Goal: Task Accomplishment & Management: Manage account settings

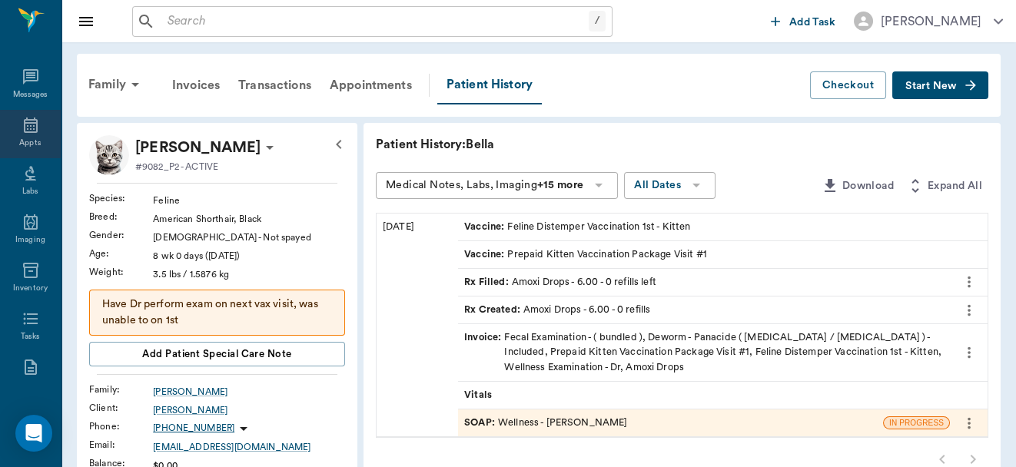
click at [22, 136] on div "Appts" at bounding box center [30, 134] width 61 height 48
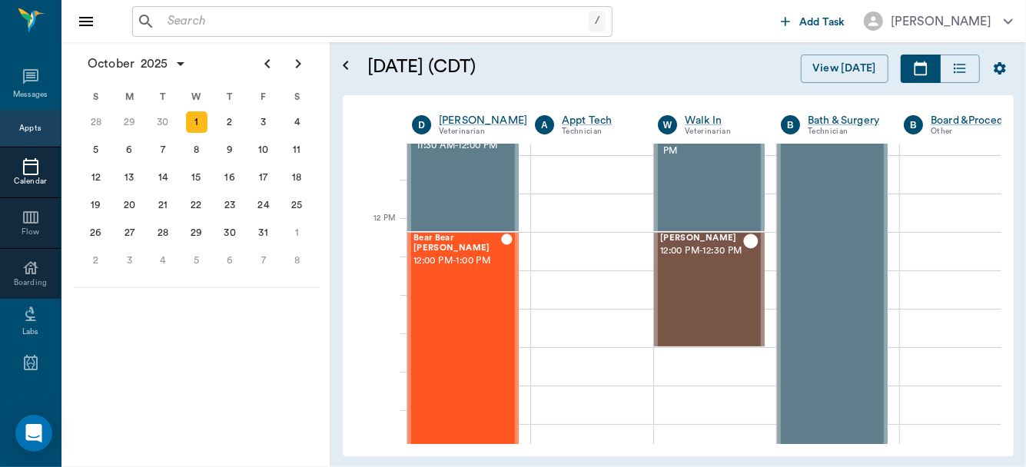
scroll to position [853, 0]
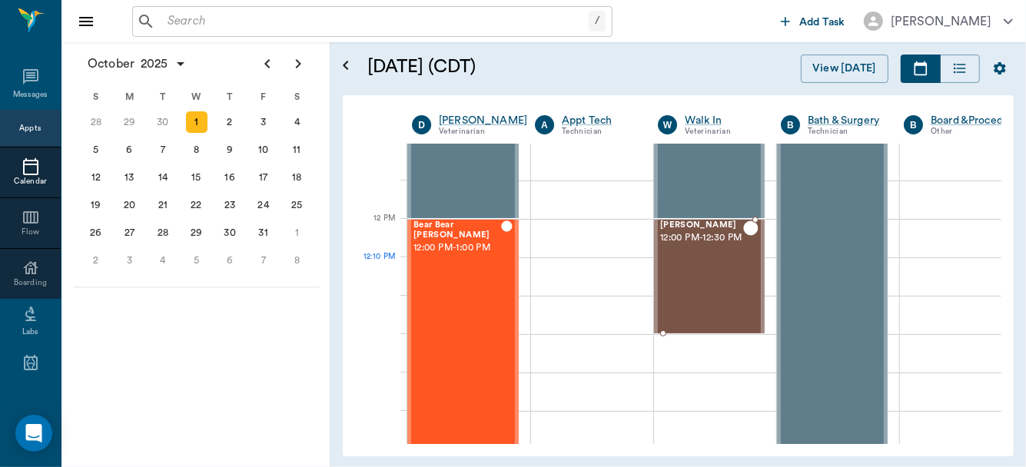
click at [702, 275] on div "[PERSON_NAME] 12:00 PM - 12:30 PM" at bounding box center [701, 277] width 83 height 112
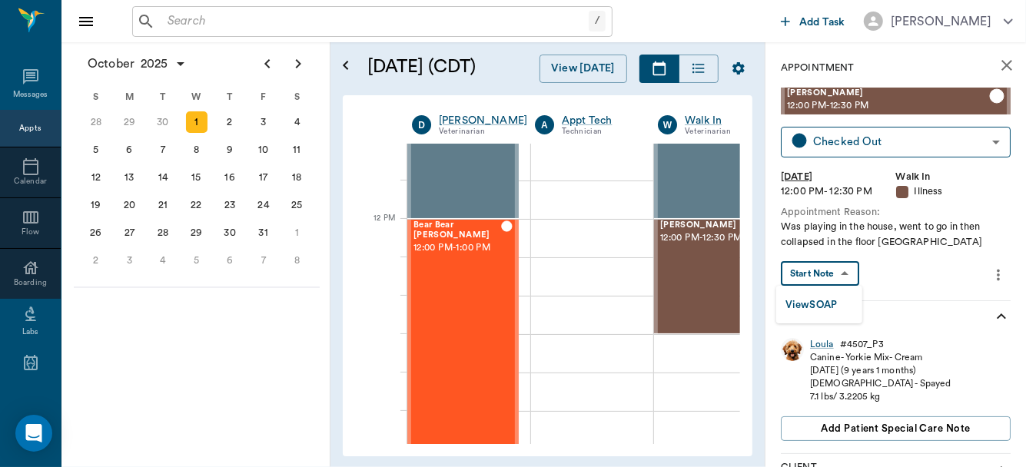
click at [828, 274] on body "/ ​ Add Task [PERSON_NAME] Nectar Messages Appts Calendar Flow Boarding Labs Im…" at bounding box center [513, 233] width 1026 height 467
click at [817, 300] on button "View SOAP" at bounding box center [811, 306] width 52 height 18
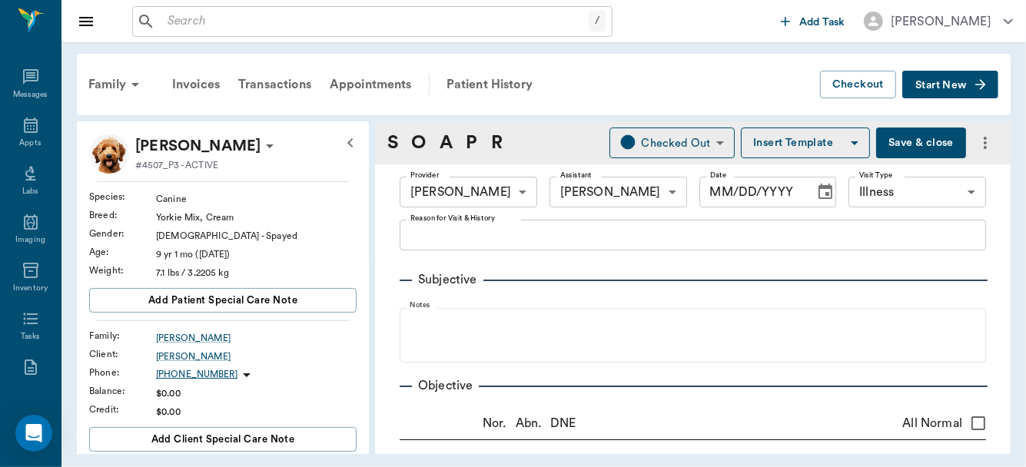
type input "63ec2f075fda476ae8351a4d"
type input "642ef10e332a41444de2bad1"
type input "65d2be4f46e3a538d89b8c15"
type input "[DATE]"
type textarea "Was playing in the house, went to go in then collapsed in the floor [GEOGRAPHIC…"
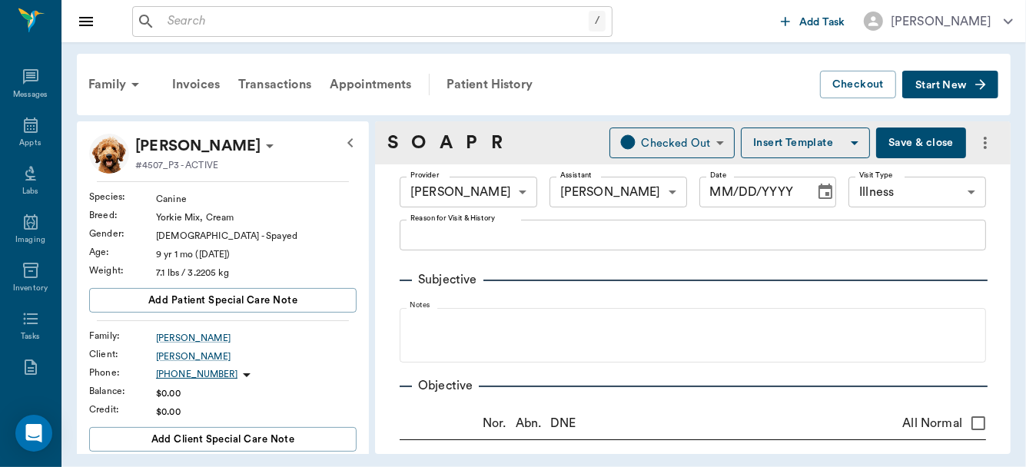
type input "12.00"
type input "0"
type textarea "Give 1/2 tablet by mouth twice daily for 3 days; Then give 1/2 tablet once dail…"
type input "1.00"
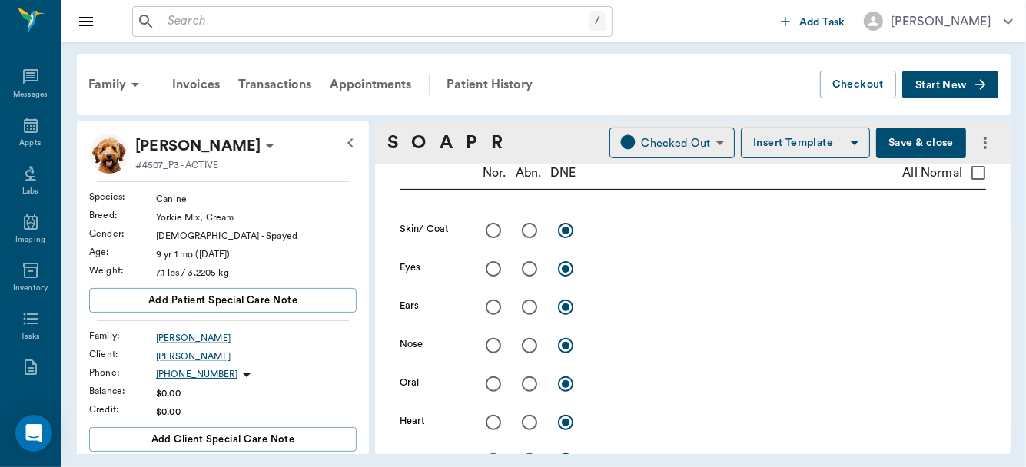
scroll to position [282, 0]
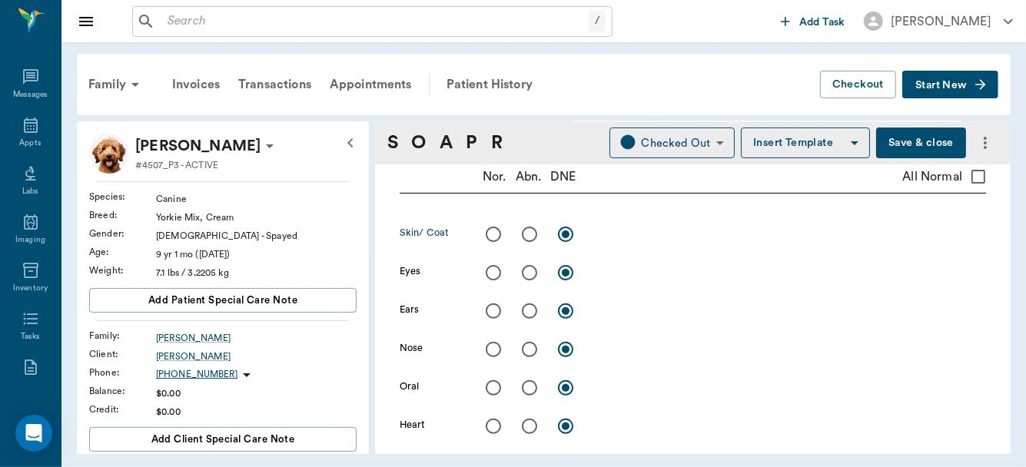
click at [533, 233] on input "radio" at bounding box center [529, 234] width 32 height 32
radio input "true"
click at [619, 236] on textarea at bounding box center [790, 234] width 392 height 18
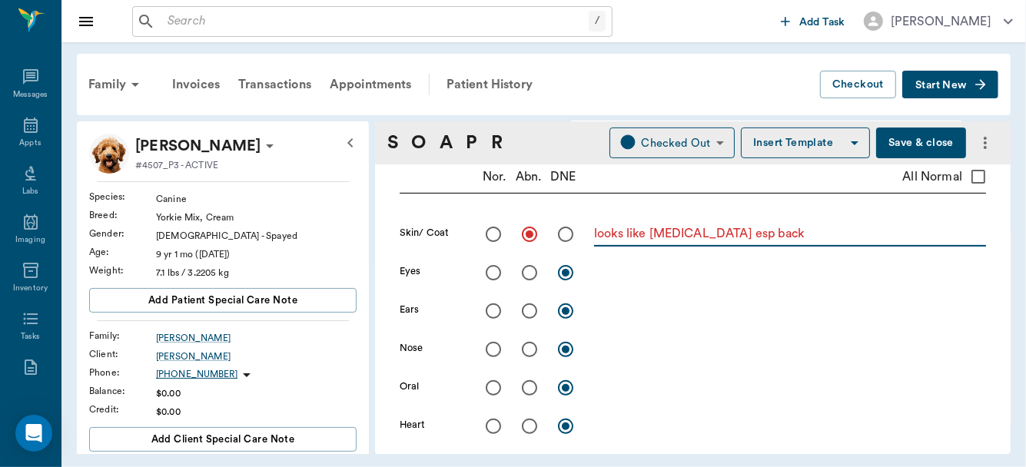
type textarea "looks like [MEDICAL_DATA] esp back"
click at [494, 269] on input "radio" at bounding box center [493, 273] width 32 height 32
radio input "true"
click at [570, 274] on input "radio" at bounding box center [566, 273] width 32 height 32
radio input "true"
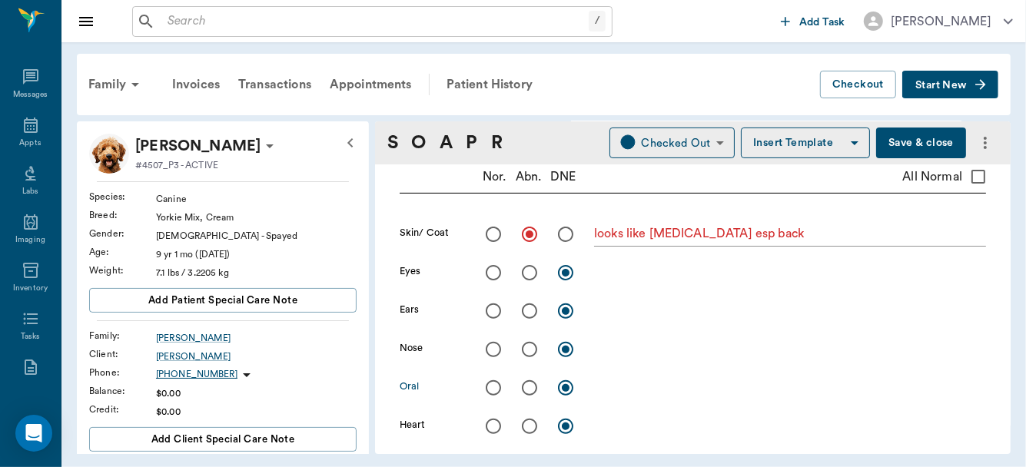
click at [529, 387] on input "radio" at bounding box center [529, 388] width 32 height 32
radio input "true"
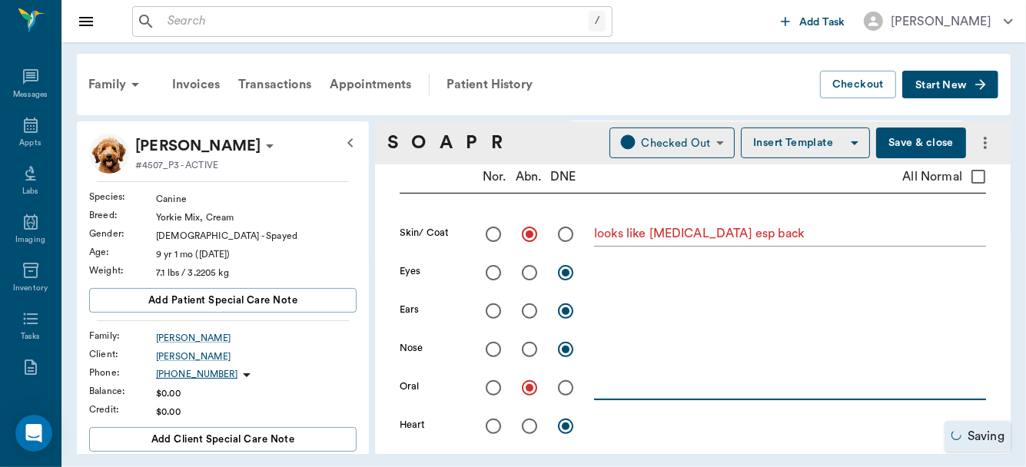
click at [616, 390] on textarea at bounding box center [790, 388] width 392 height 18
type textarea "t"
type textarea "pale mm?"
click at [490, 425] on input "radio" at bounding box center [493, 426] width 32 height 32
radio input "true"
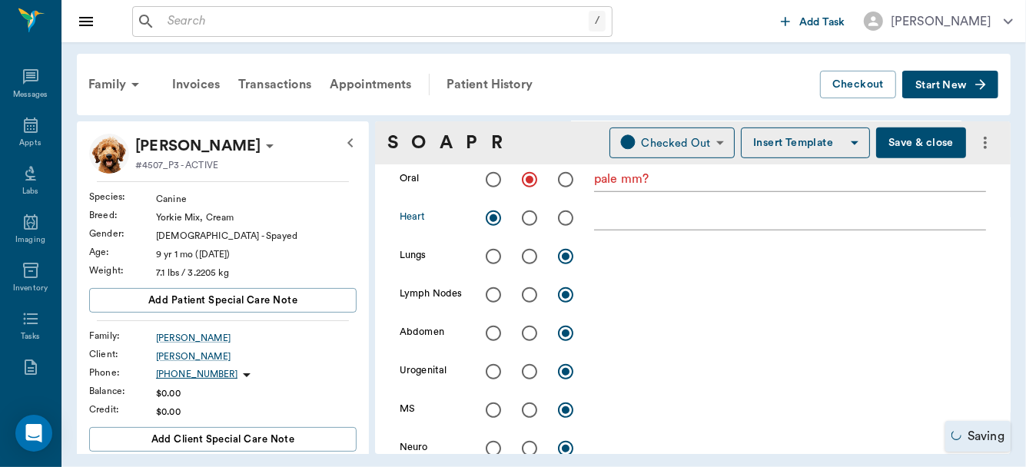
scroll to position [495, 0]
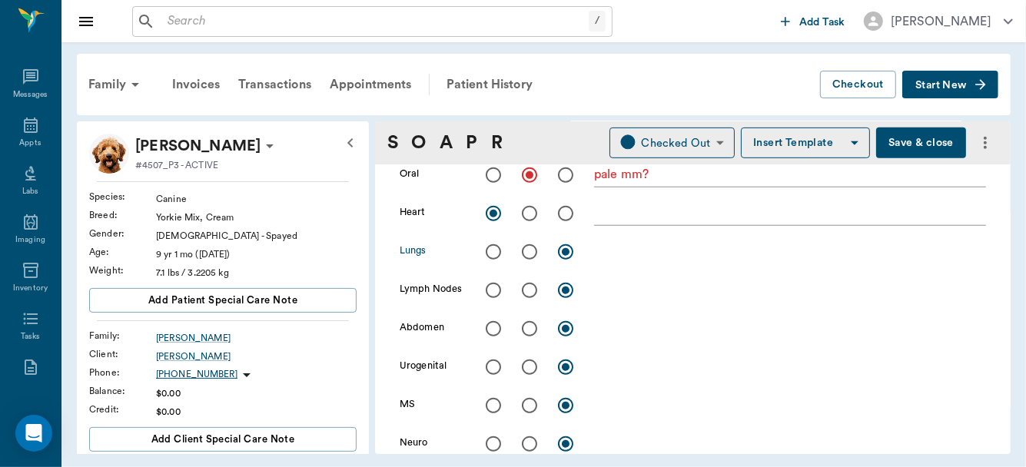
click at [497, 251] on input "radio" at bounding box center [493, 252] width 32 height 32
radio input "true"
click at [494, 282] on input "radio" at bounding box center [493, 290] width 32 height 32
radio input "true"
click at [490, 327] on input "radio" at bounding box center [493, 329] width 32 height 32
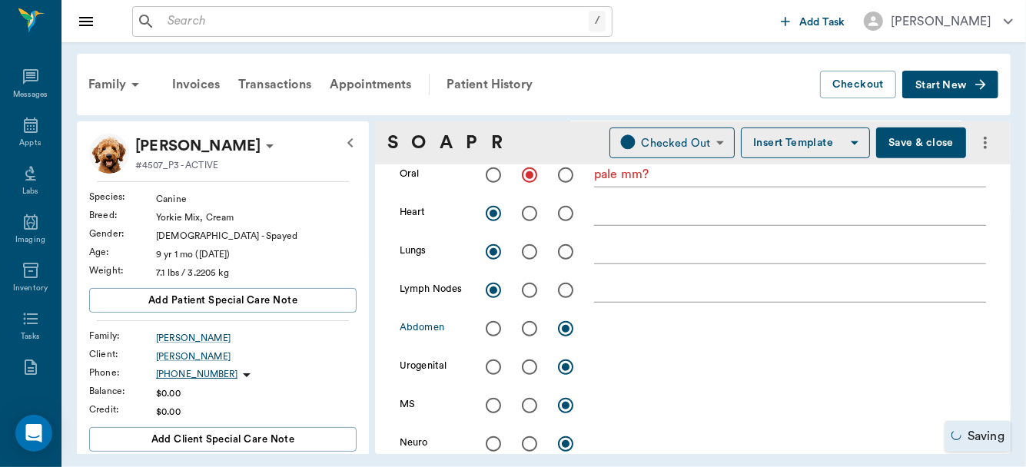
radio input "true"
click at [490, 327] on input "radio" at bounding box center [493, 329] width 32 height 32
click at [493, 405] on input "radio" at bounding box center [493, 406] width 32 height 32
radio input "true"
click at [492, 437] on input "radio" at bounding box center [493, 444] width 32 height 32
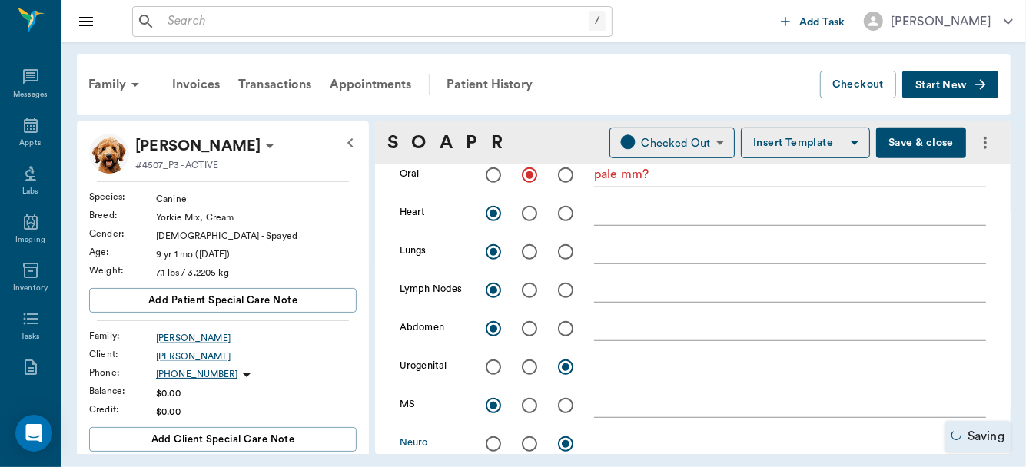
radio input "true"
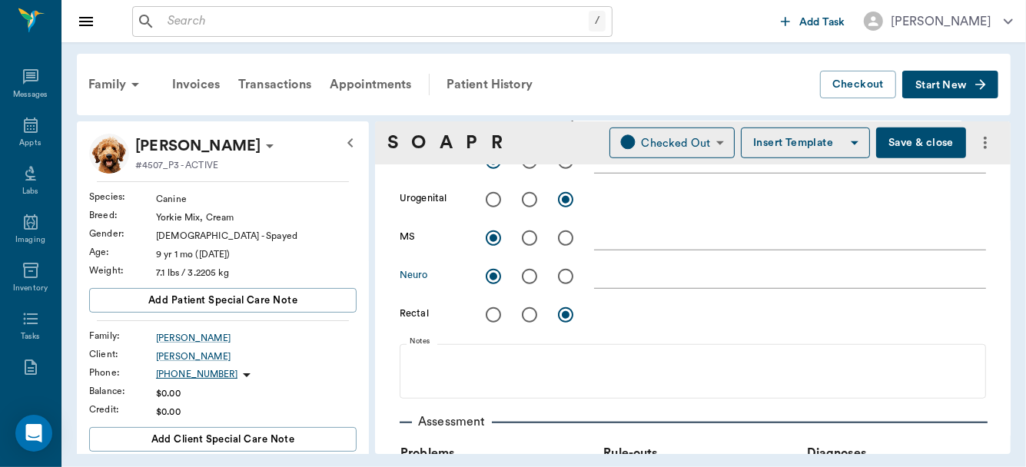
scroll to position [679, 0]
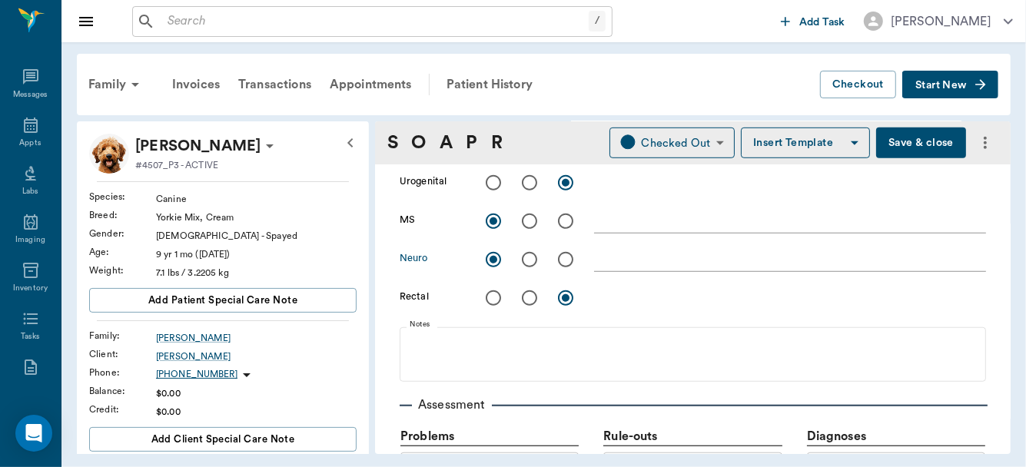
click at [494, 297] on input "radio" at bounding box center [493, 298] width 32 height 32
radio input "true"
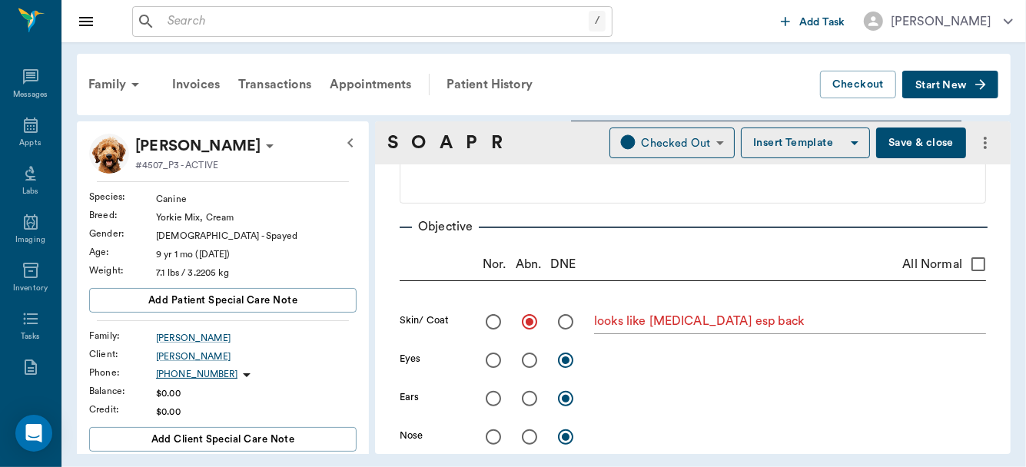
scroll to position [51, 0]
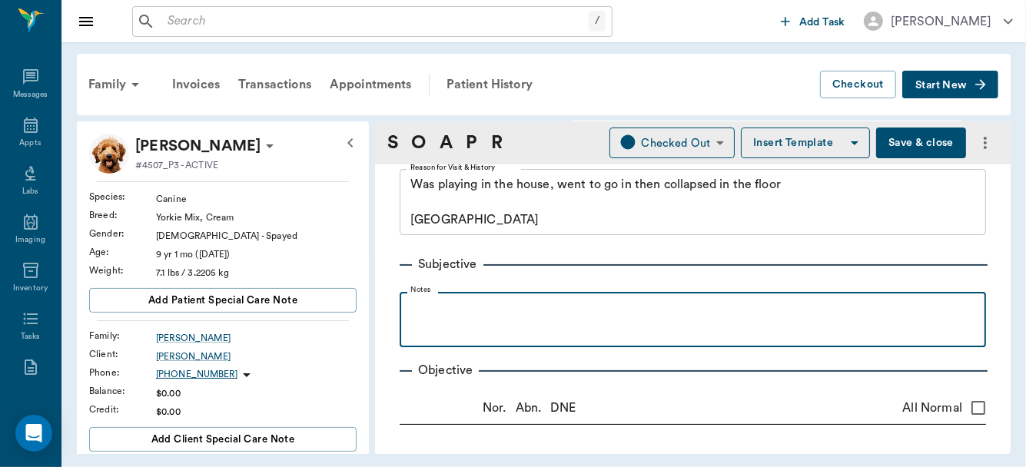
click at [446, 321] on div at bounding box center [692, 319] width 571 height 38
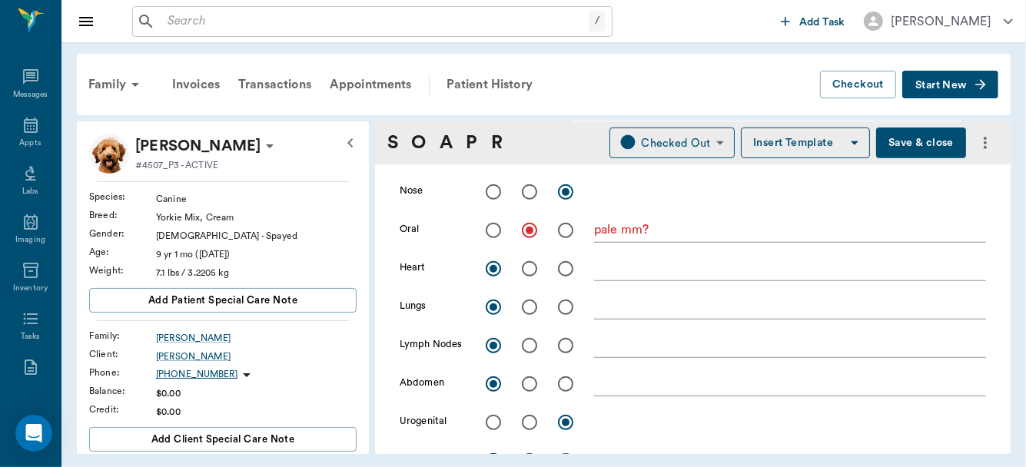
scroll to position [481, 0]
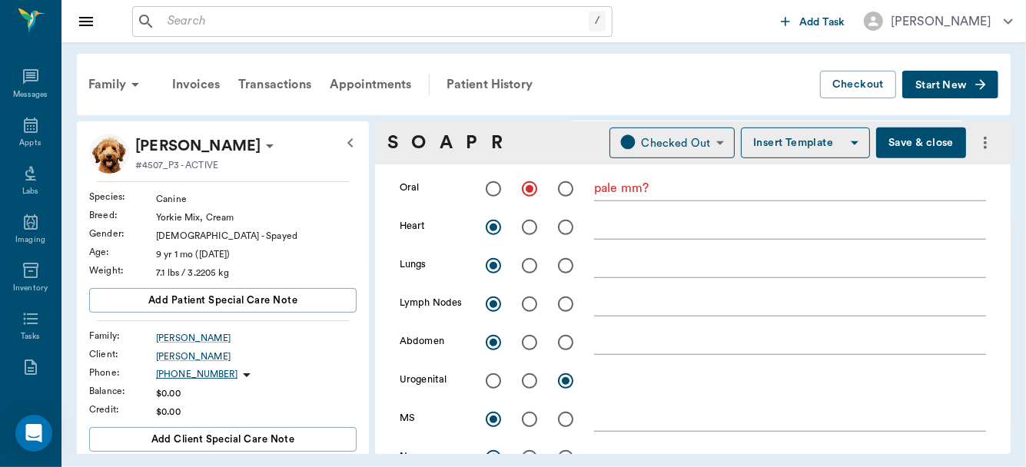
click at [534, 340] on input "radio" at bounding box center [529, 343] width 32 height 32
radio input "true"
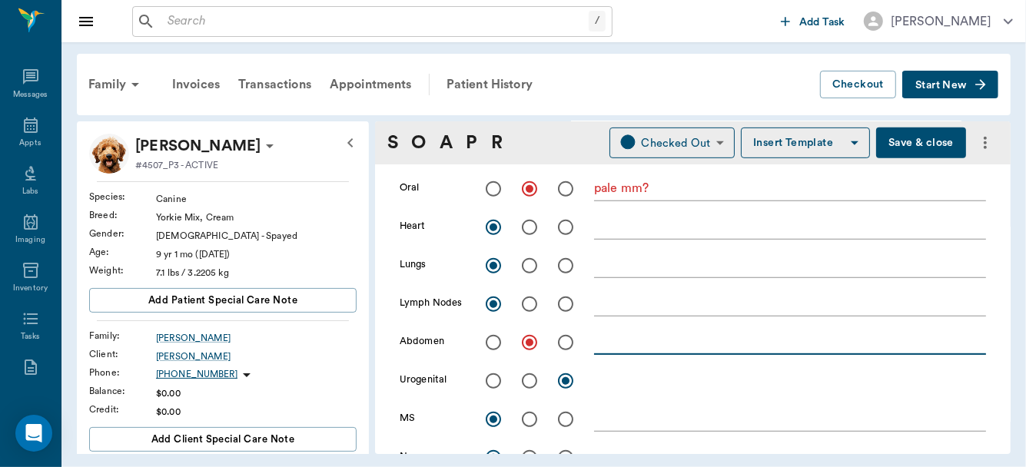
click at [613, 344] on textarea at bounding box center [790, 343] width 392 height 18
click at [648, 341] on textarea "R caudala mammary gland has tumor" at bounding box center [790, 343] width 392 height 18
click at [812, 344] on textarea "R caudal mammary gland has tumor" at bounding box center [790, 343] width 392 height 18
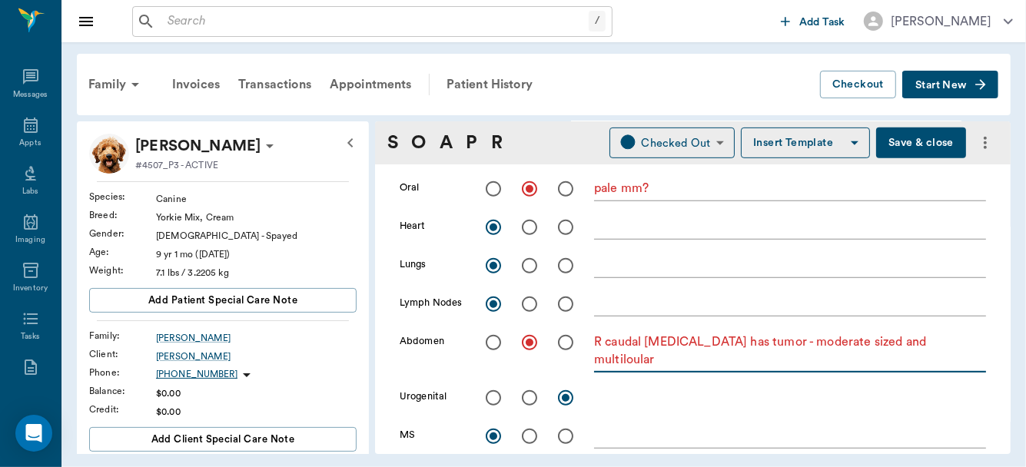
click at [632, 359] on textarea "R caudal mammary gland has tumor - moderate sized and multiloular" at bounding box center [790, 351] width 392 height 35
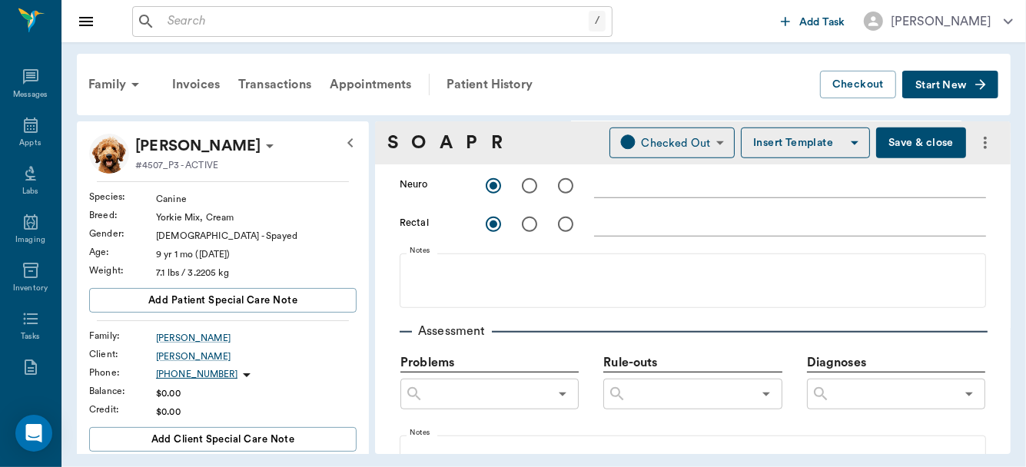
scroll to position [778, 0]
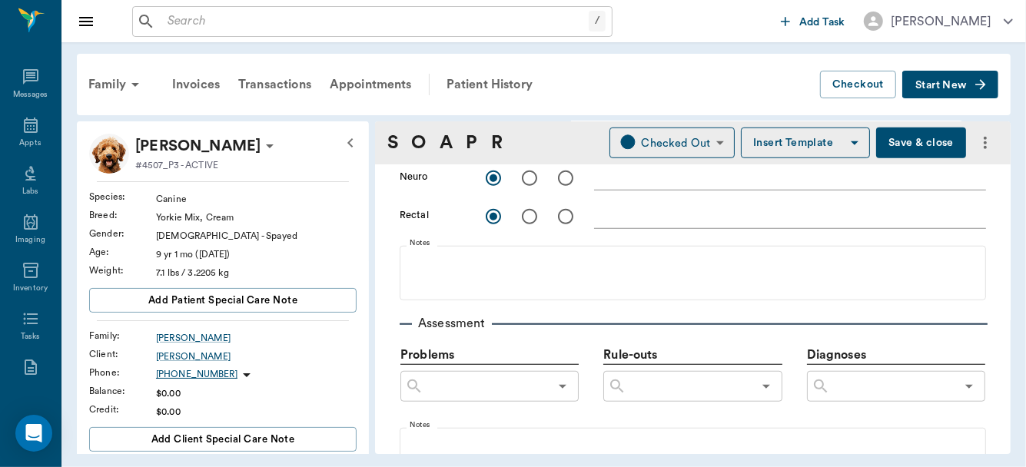
type textarea "R caudal mammary gland has tumor - moderate sized and multilobular"
click at [688, 388] on input "text" at bounding box center [688, 387] width 125 height 22
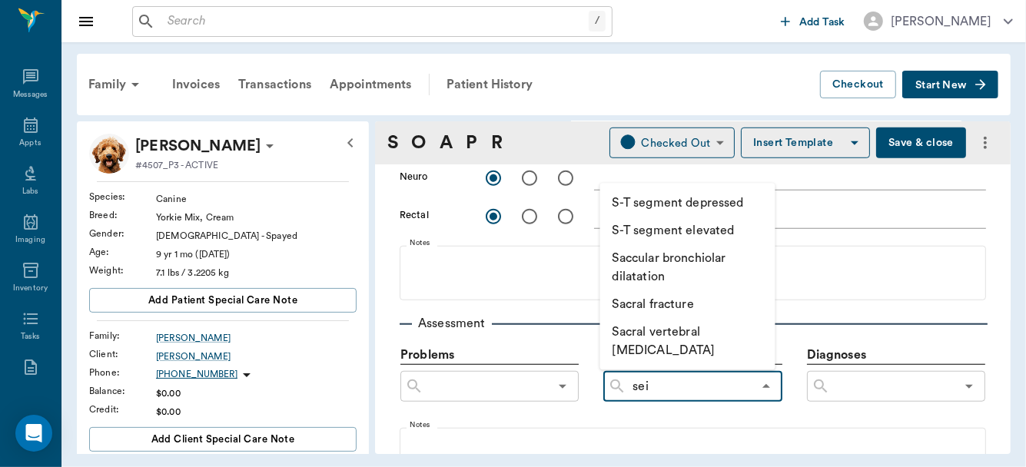
type input "seiz"
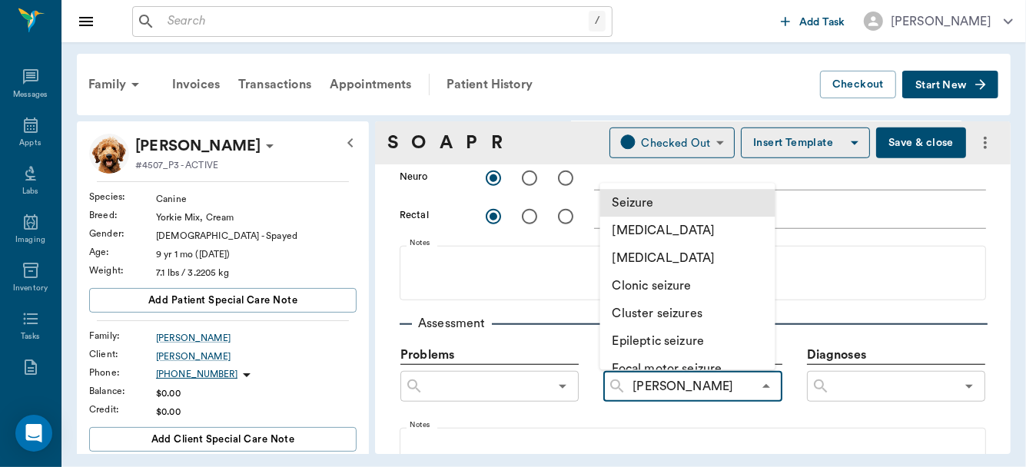
click at [676, 202] on li "Seizure" at bounding box center [687, 203] width 175 height 28
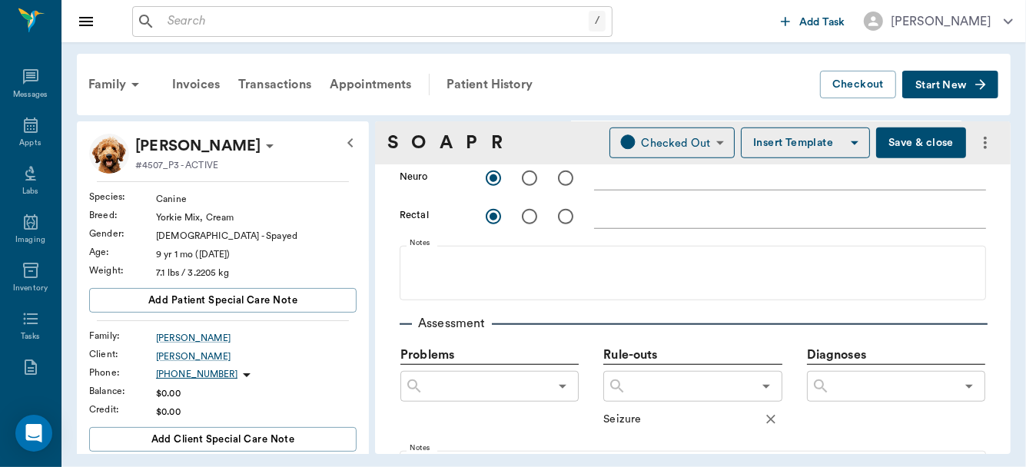
click at [664, 393] on input "text" at bounding box center [688, 387] width 125 height 22
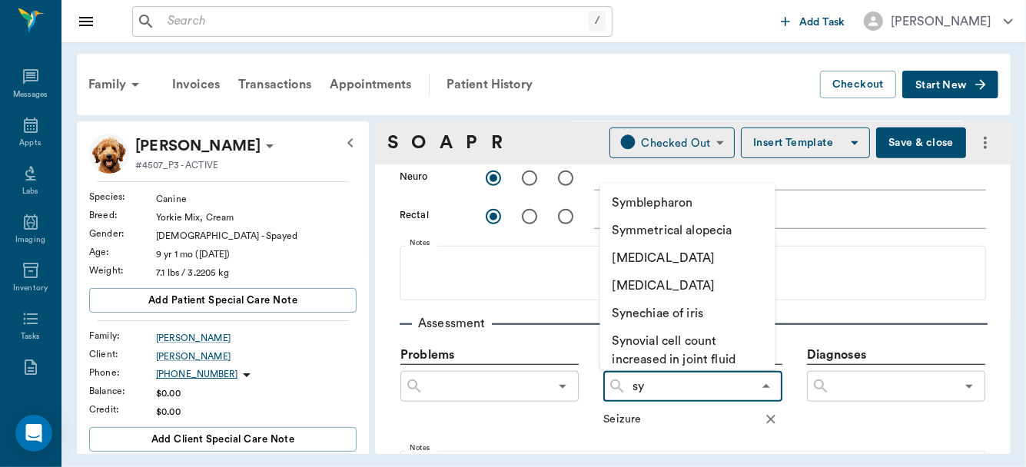
type input "syn"
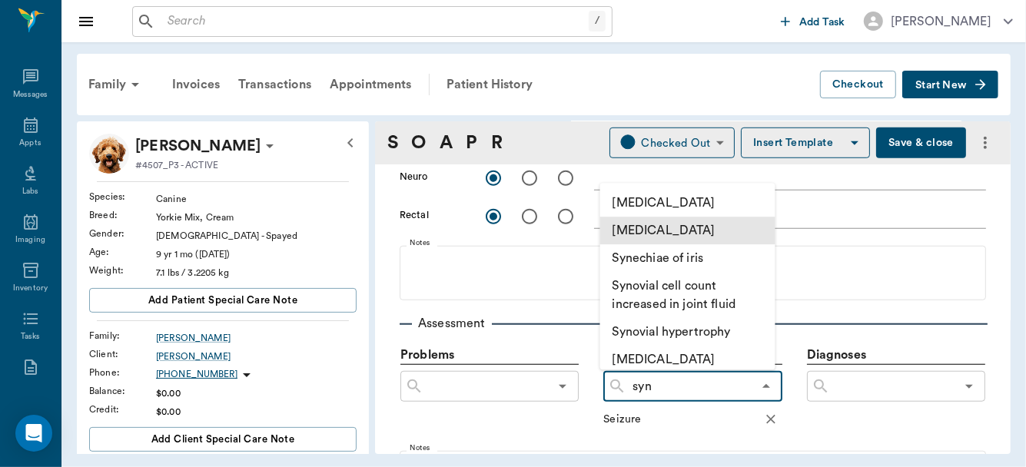
click at [636, 244] on li "[MEDICAL_DATA]" at bounding box center [687, 231] width 175 height 28
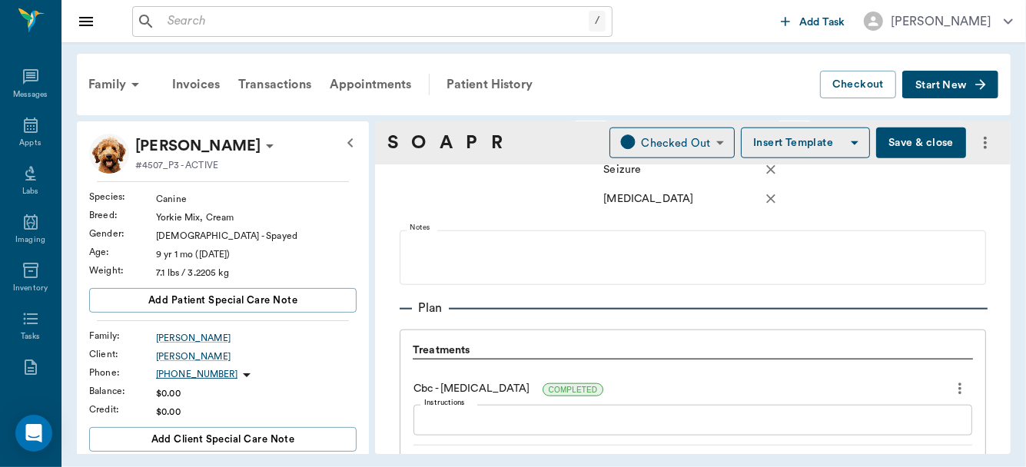
scroll to position [1101, 0]
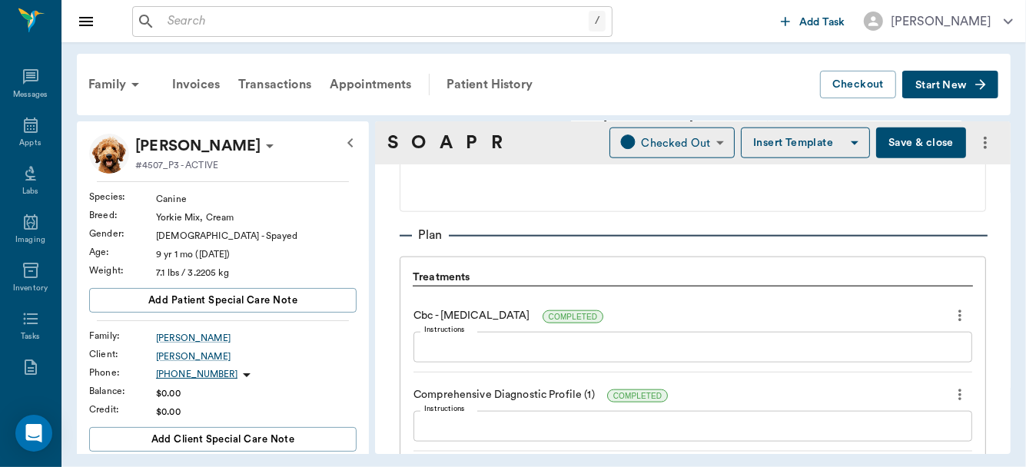
click at [583, 332] on div "x Instructions" at bounding box center [692, 347] width 559 height 31
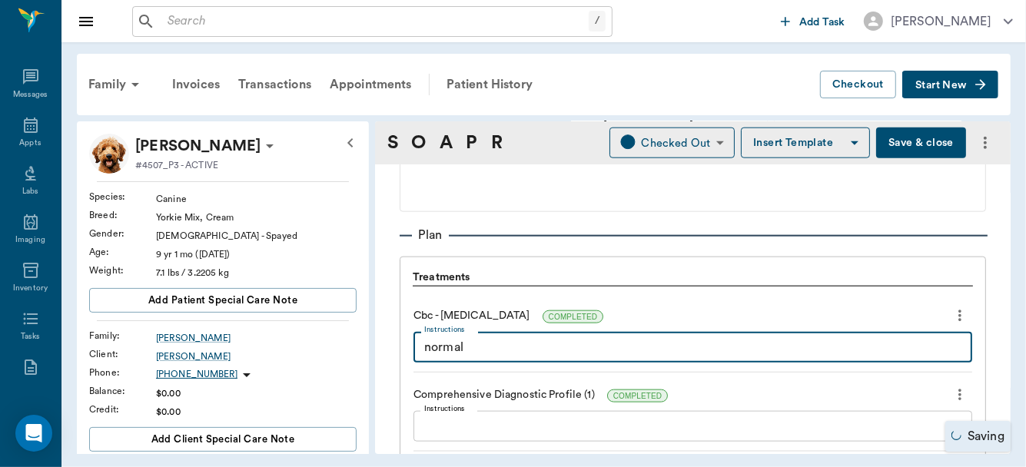
type textarea "normal"
click at [553, 429] on textarea "Instructions" at bounding box center [692, 427] width 537 height 18
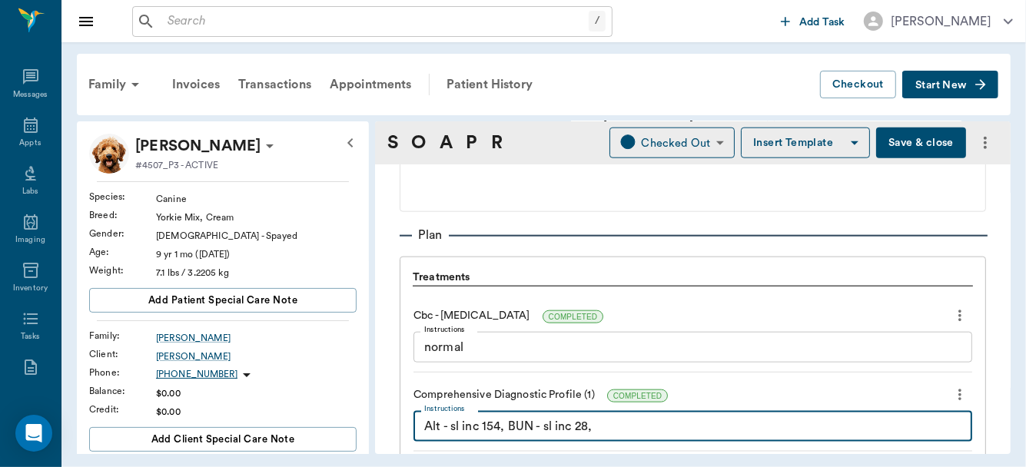
click at [588, 429] on textarea "Alt - sl inc 154, BUN - sl inc 28," at bounding box center [692, 427] width 537 height 18
click at [663, 425] on textarea "Alt - sl inc 154, BUN - sl inc 26, Hyperphospatemia 9.4," at bounding box center [692, 427] width 537 height 18
click at [776, 421] on textarea "Alt - sl inc 154, BUN - sl inc 26, Hyperphosphatemia 9.4," at bounding box center [692, 427] width 537 height 18
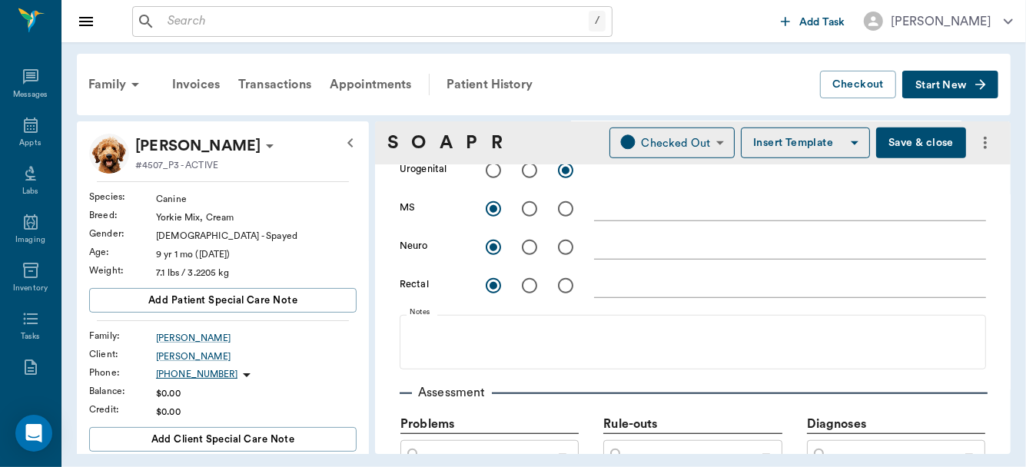
scroll to position [908, 0]
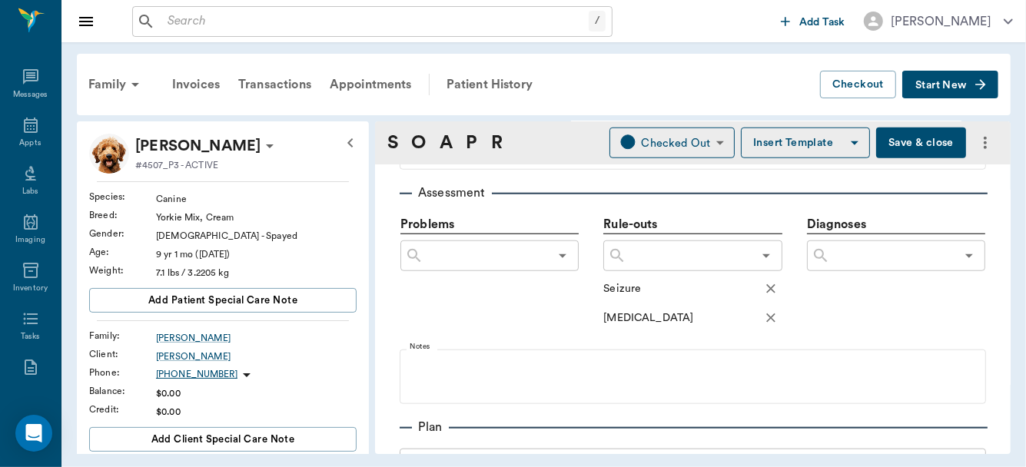
type textarea "Alt - sl inc 154, BUN - sl inc 26, Hyperphosphatemia 9.4, GLU 243"
click at [676, 249] on input "text" at bounding box center [688, 256] width 125 height 22
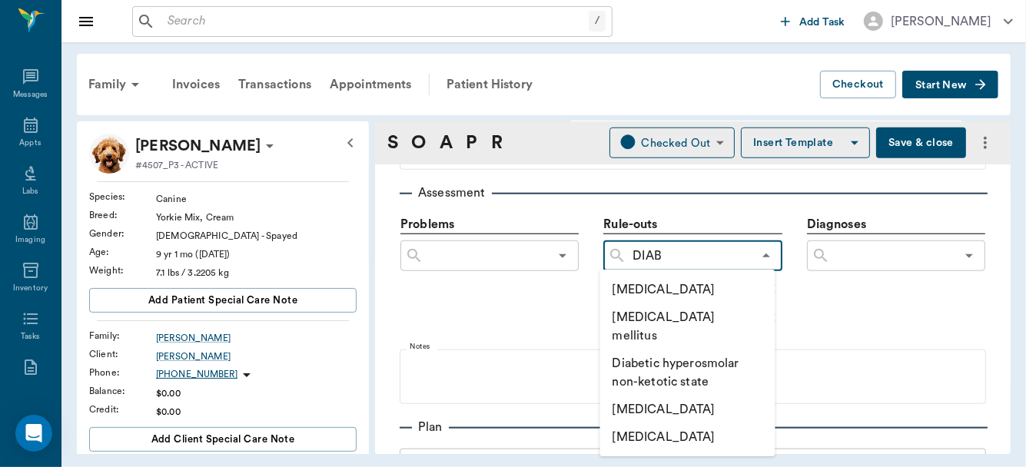
type input "DIABE"
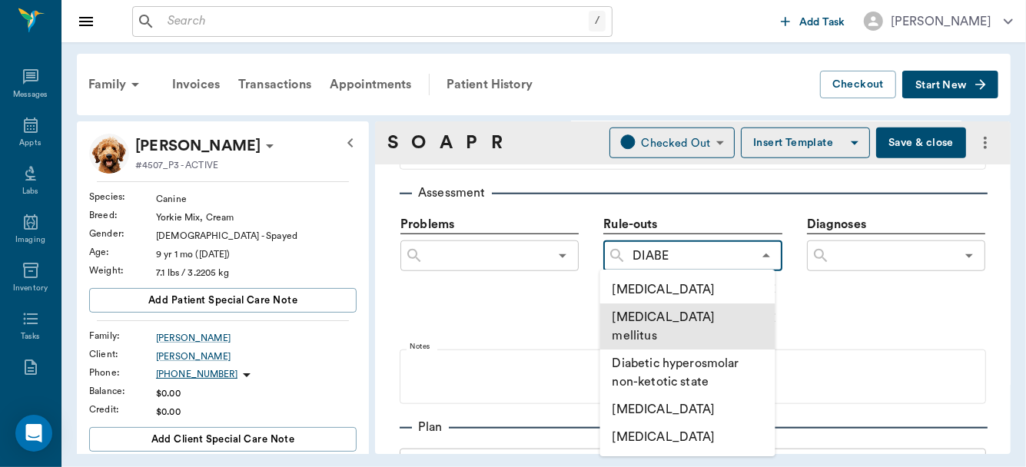
click at [688, 317] on li "[MEDICAL_DATA] mellitus" at bounding box center [687, 327] width 175 height 46
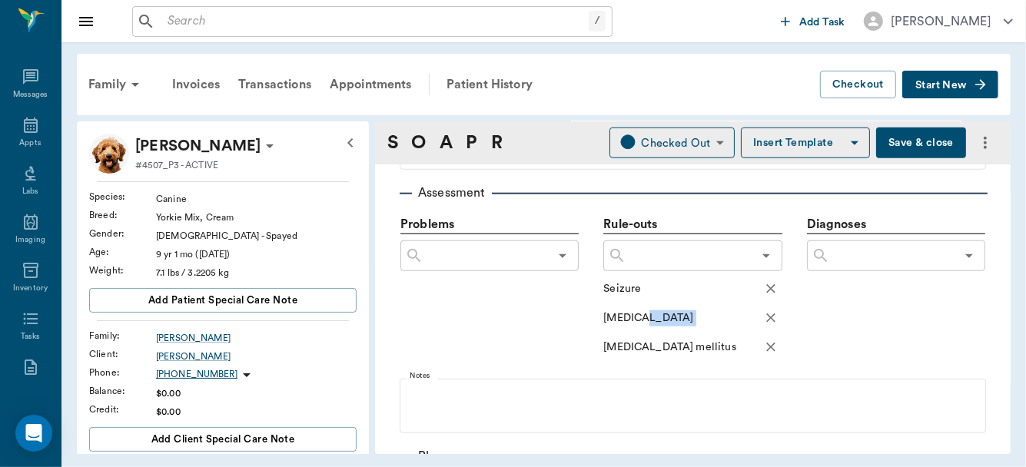
click at [688, 317] on div "[MEDICAL_DATA]" at bounding box center [692, 318] width 178 height 23
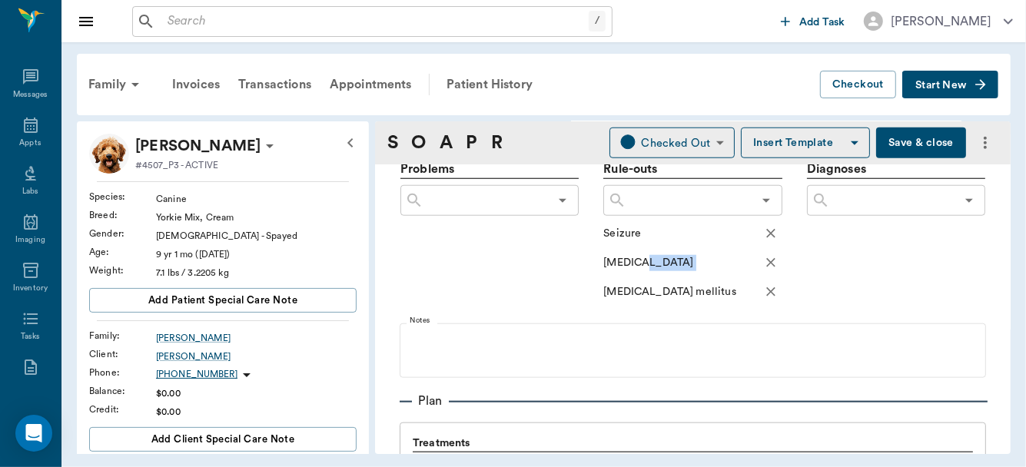
scroll to position [968, 0]
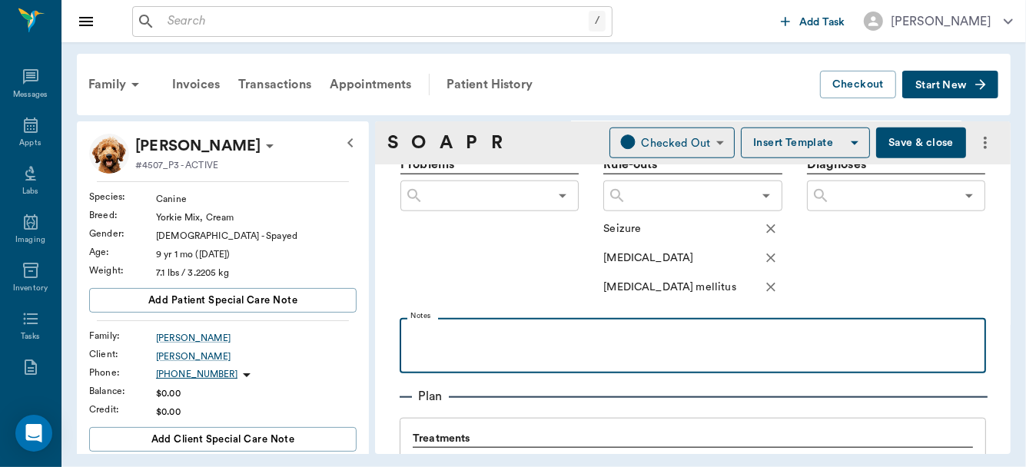
click at [475, 339] on p at bounding box center [692, 335] width 571 height 18
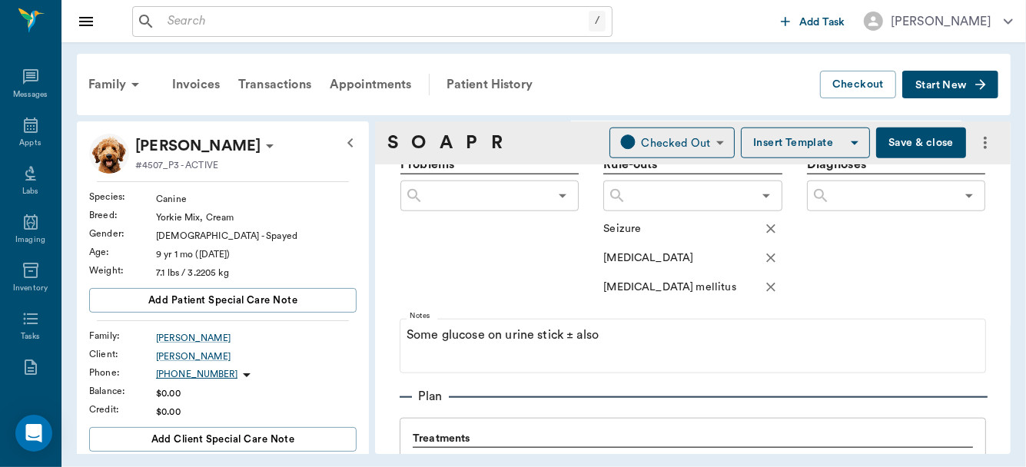
click at [913, 141] on button "Save & close" at bounding box center [921, 143] width 90 height 31
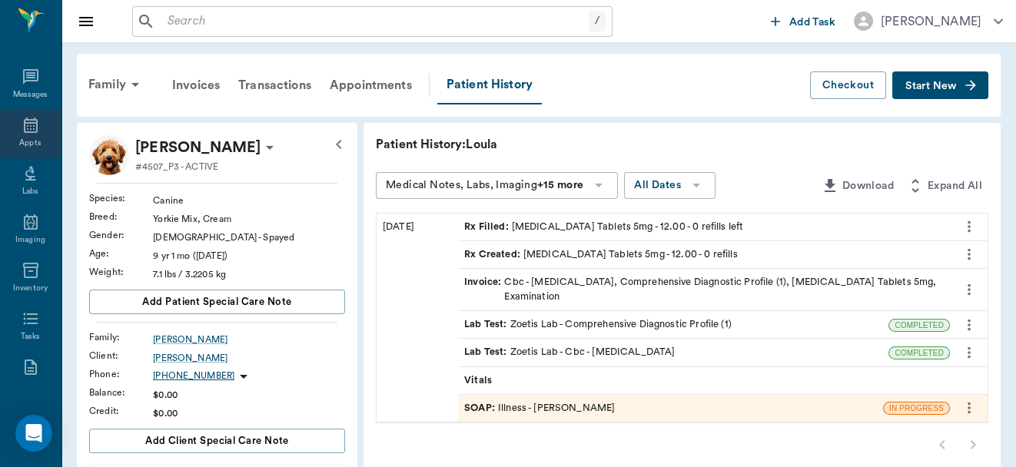
click at [31, 135] on div "Appts" at bounding box center [30, 134] width 61 height 48
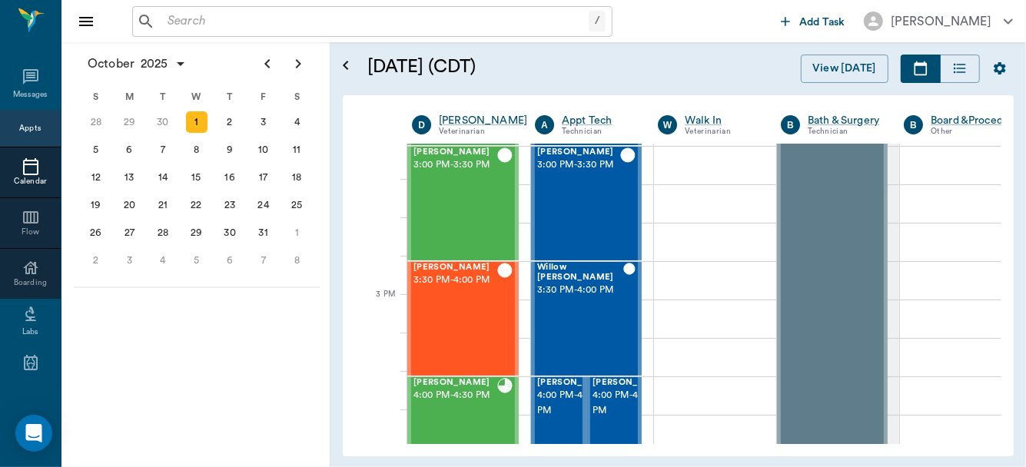
scroll to position [1456, 0]
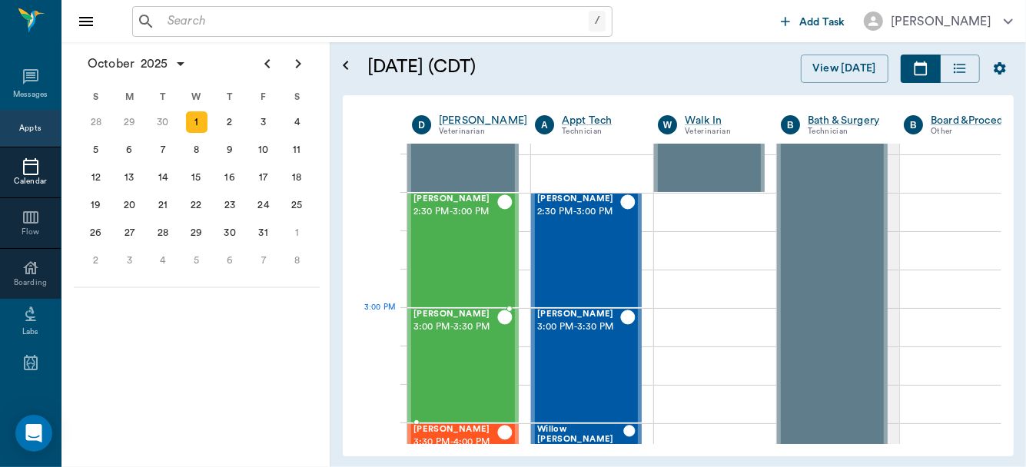
click at [471, 336] on div "Missy Decker 3:00 PM - 3:30 PM" at bounding box center [455, 366] width 84 height 112
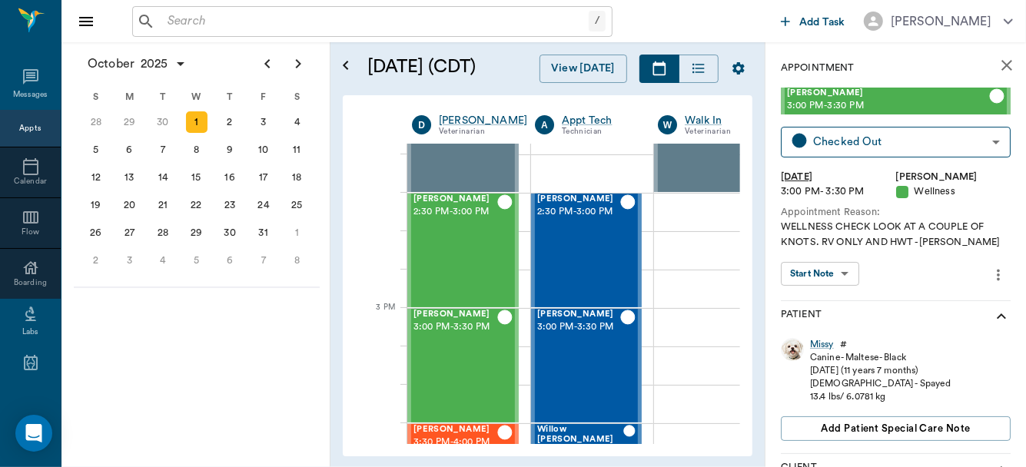
click at [831, 269] on body "/ ​ Add Task Dr. Bert Ellsworth Nectar Messages Appts Calendar Flow Boarding La…" at bounding box center [513, 233] width 1026 height 467
click at [825, 304] on button "View SOAP" at bounding box center [811, 306] width 52 height 18
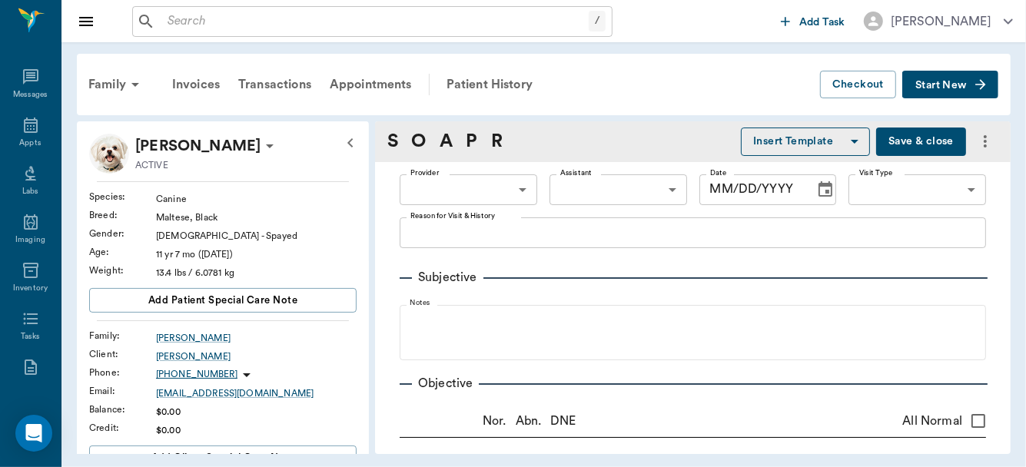
type input "63ec2f075fda476ae8351a4d"
type input "65d2be4f46e3a538d89b8c14"
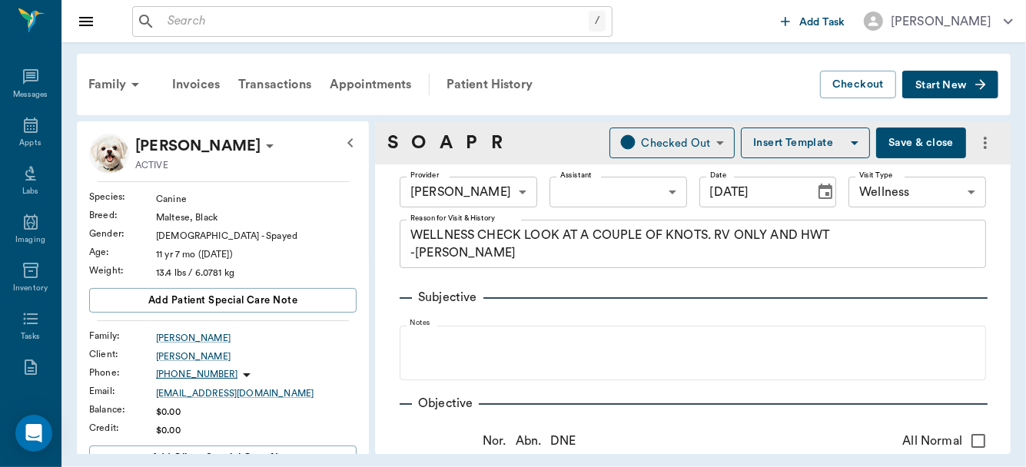
type input "10/01/2025"
type textarea "WELLNESS CHECK LOOK AT A COUPLE OF KNOTS. RV ONLY AND HWT -LORY"
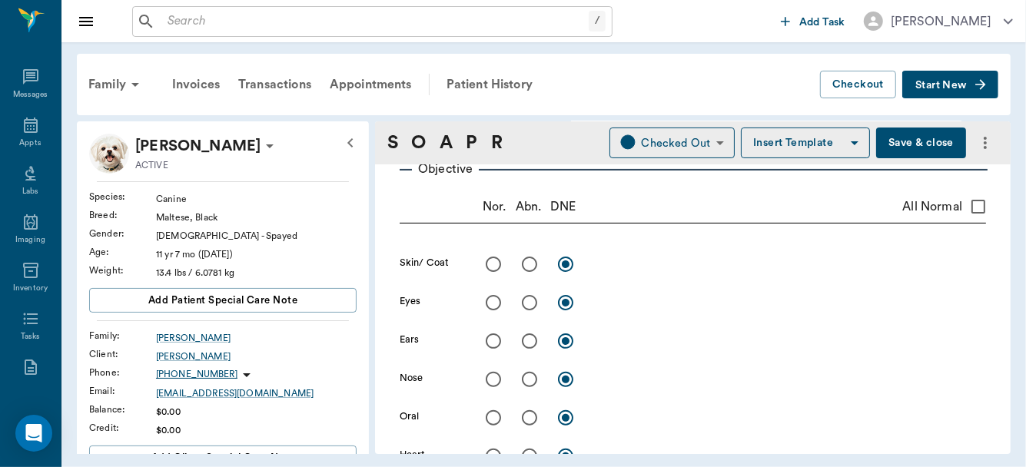
scroll to position [238, 0]
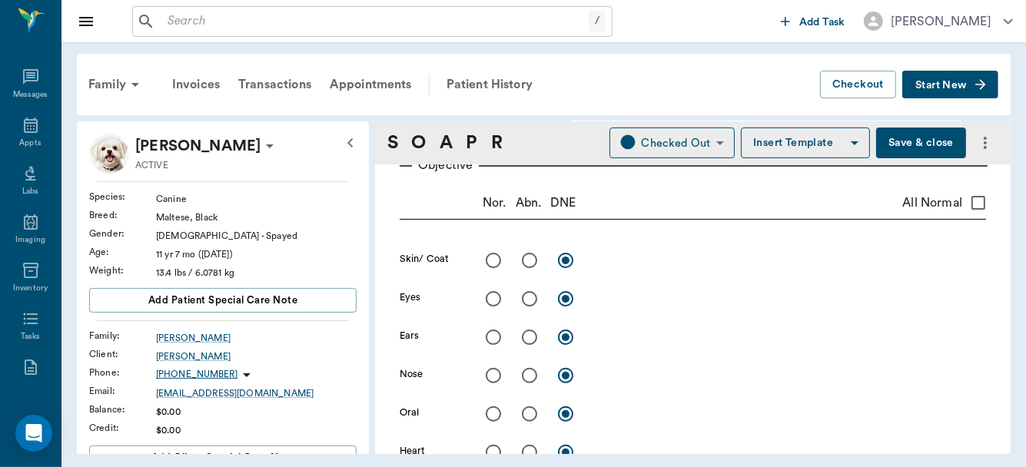
click at [529, 294] on input "radio" at bounding box center [529, 299] width 32 height 32
radio input "true"
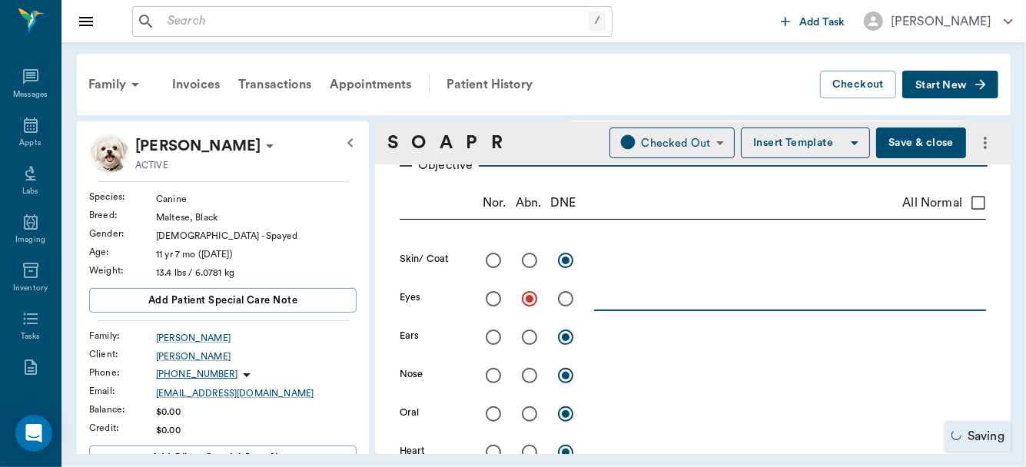
click at [609, 301] on textarea at bounding box center [790, 299] width 392 height 18
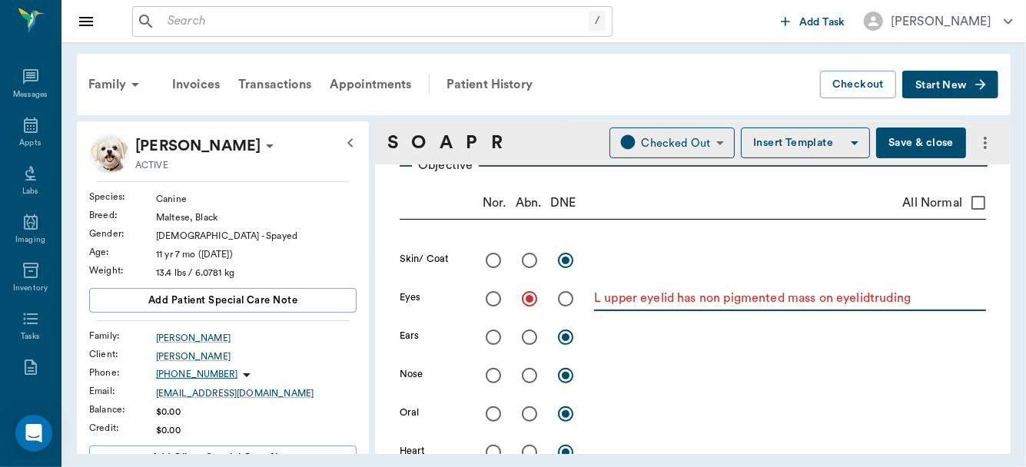
click at [871, 301] on textarea "L upper eyelid has non pigmented mass on eyelidtruding" at bounding box center [790, 299] width 392 height 18
click at [951, 303] on textarea "L upper eyelid has non pigmented mass on eyelid protruding" at bounding box center [790, 299] width 392 height 18
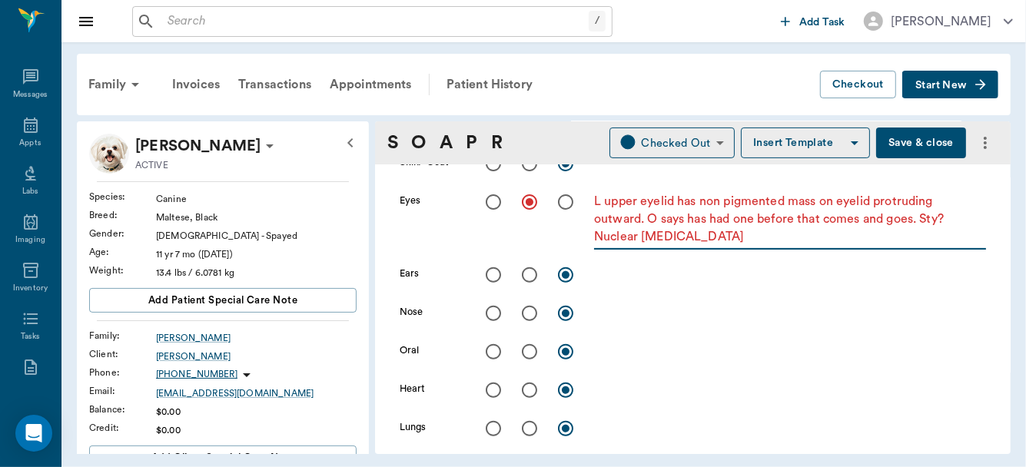
scroll to position [340, 0]
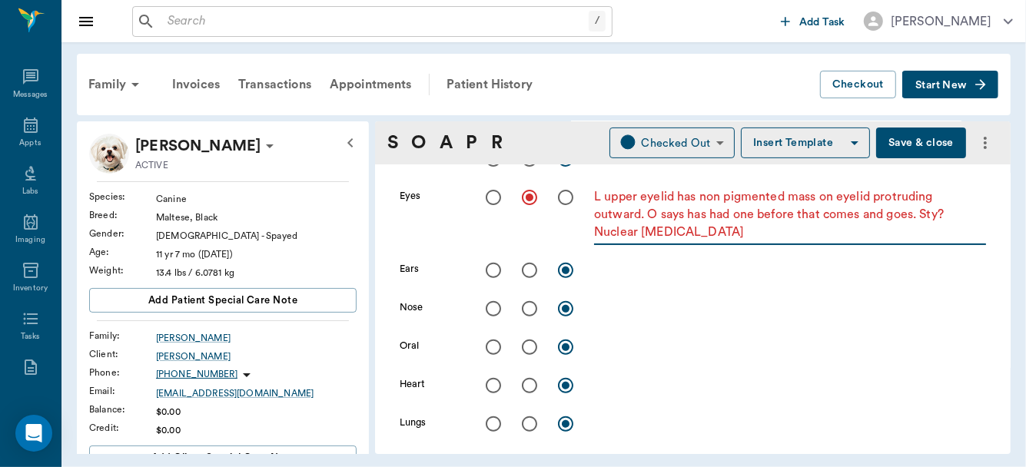
type textarea "L upper eyelid has non pigmented mass on eyelid protruding outward. O says has …"
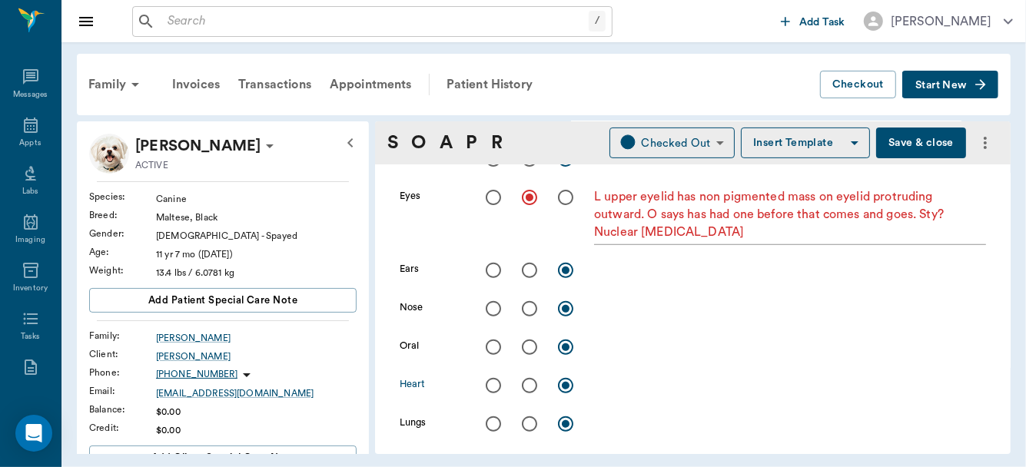
click at [490, 386] on input "radio" at bounding box center [493, 386] width 32 height 32
radio input "true"
click at [493, 421] on input "radio" at bounding box center [493, 424] width 32 height 32
radio input "true"
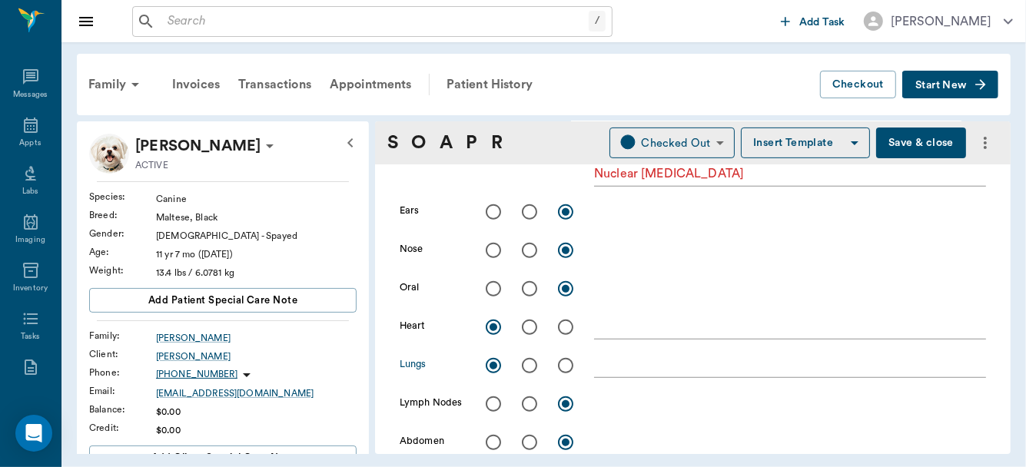
scroll to position [279, 0]
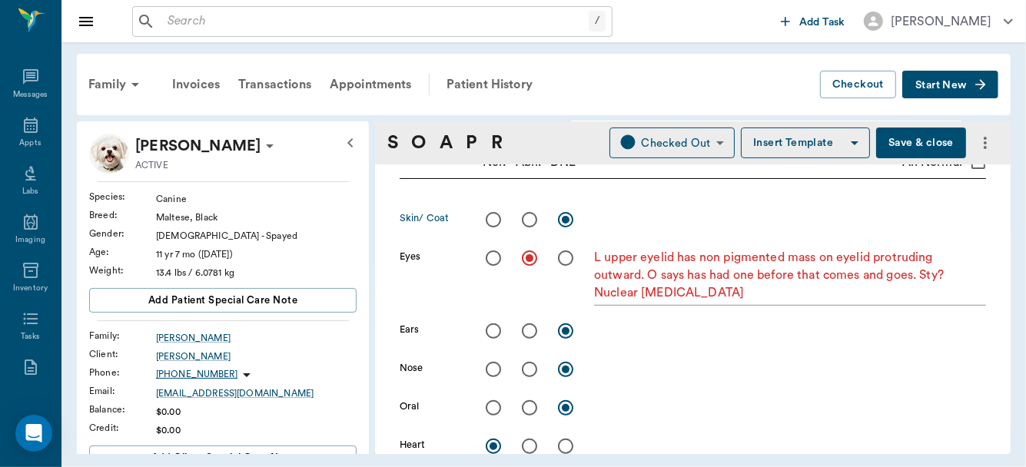
click at [531, 220] on input "radio" at bounding box center [529, 220] width 32 height 32
radio input "true"
click at [614, 220] on textarea at bounding box center [790, 220] width 392 height 18
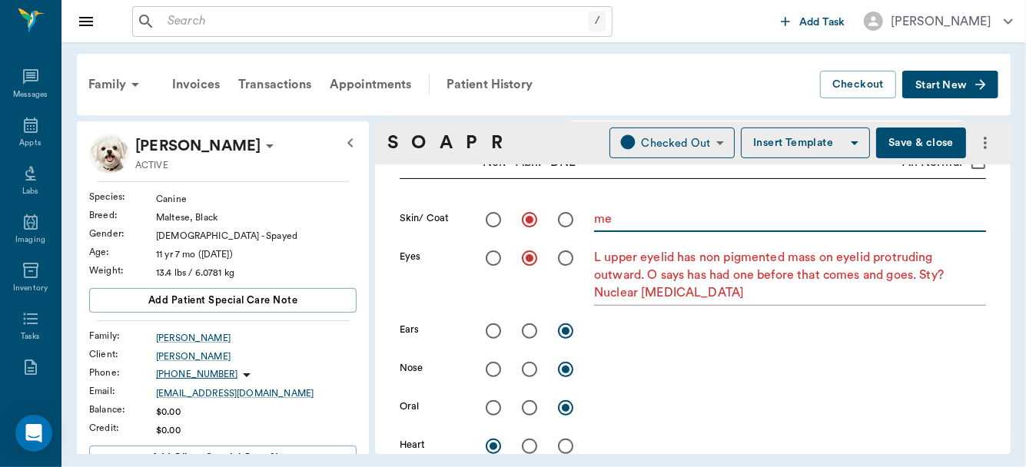
type textarea "m"
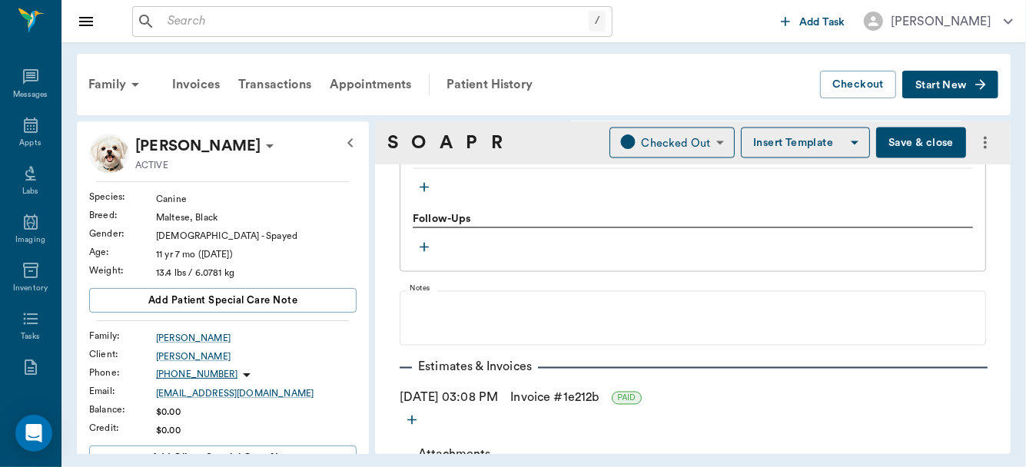
scroll to position [1733, 0]
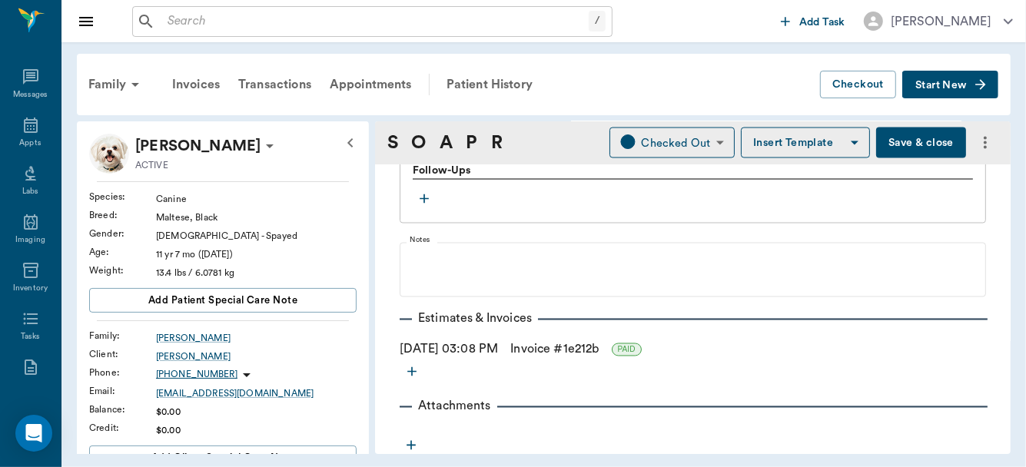
type textarea "grape sized cyst on L top of head. Contained 3.5ccs of amber fluid. Injected af…"
click at [897, 144] on button "Save & close" at bounding box center [921, 143] width 90 height 31
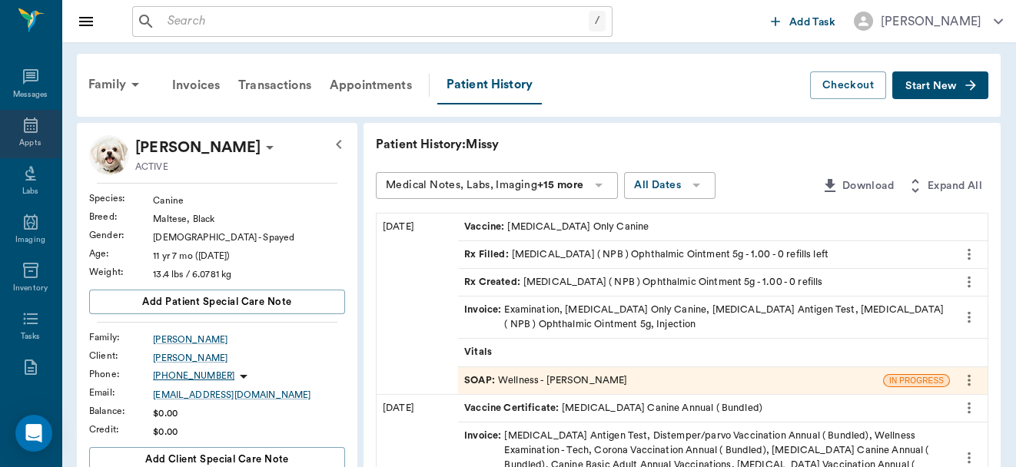
click at [27, 138] on div "Appts" at bounding box center [30, 144] width 22 height 12
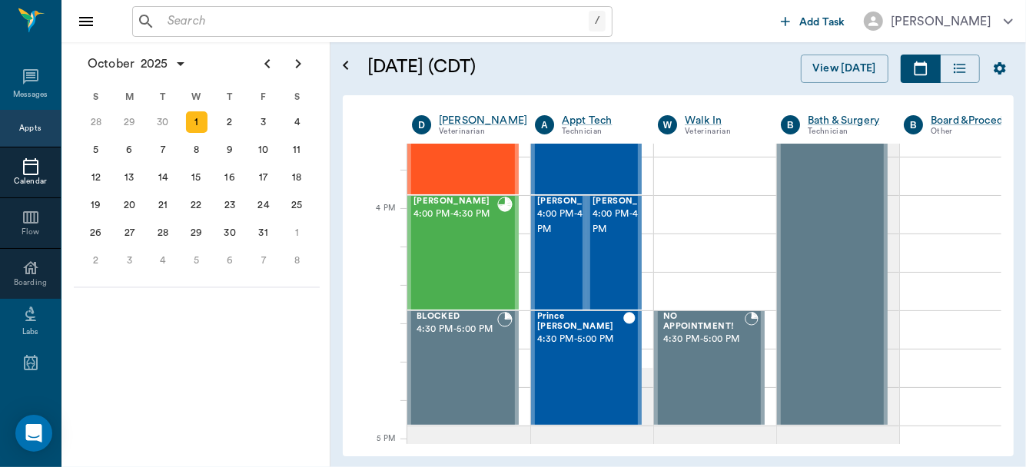
scroll to position [1786, 0]
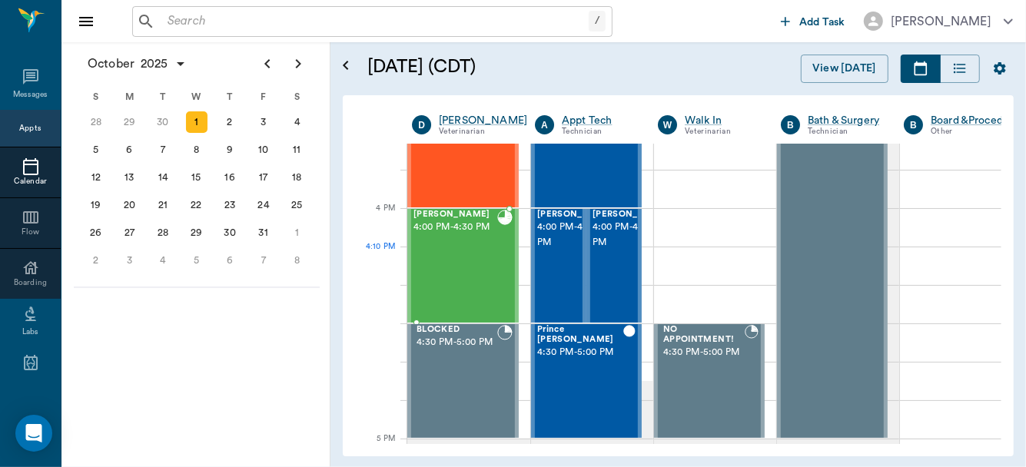
click at [461, 262] on div "Joe Brister 4:00 PM - 4:30 PM" at bounding box center [455, 266] width 84 height 112
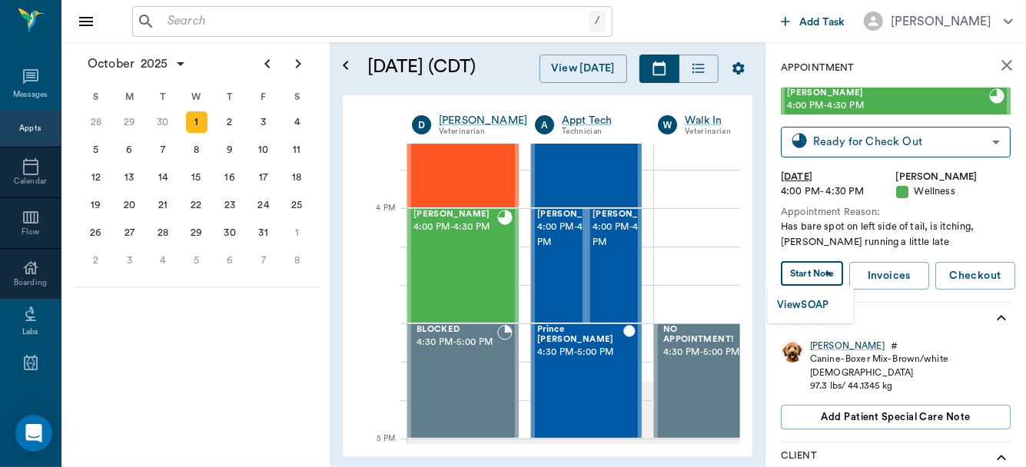
click at [819, 278] on body "/ ​ Add Task Dr. Bert Ellsworth Nectar Messages Appts Calendar Flow Boarding La…" at bounding box center [513, 233] width 1026 height 467
click at [809, 303] on button "View SOAP" at bounding box center [803, 306] width 52 height 18
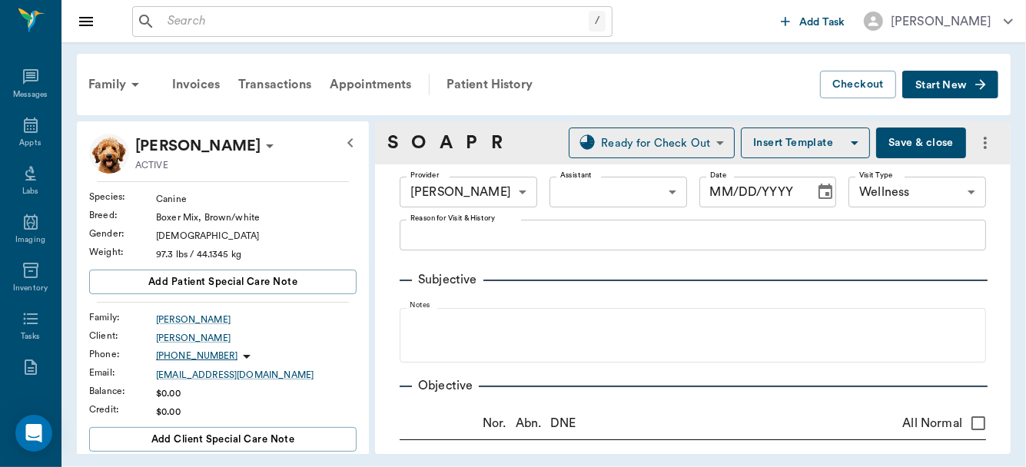
type input "63ec2f075fda476ae8351a4d"
type input "65d2be4f46e3a538d89b8c14"
radio input "true"
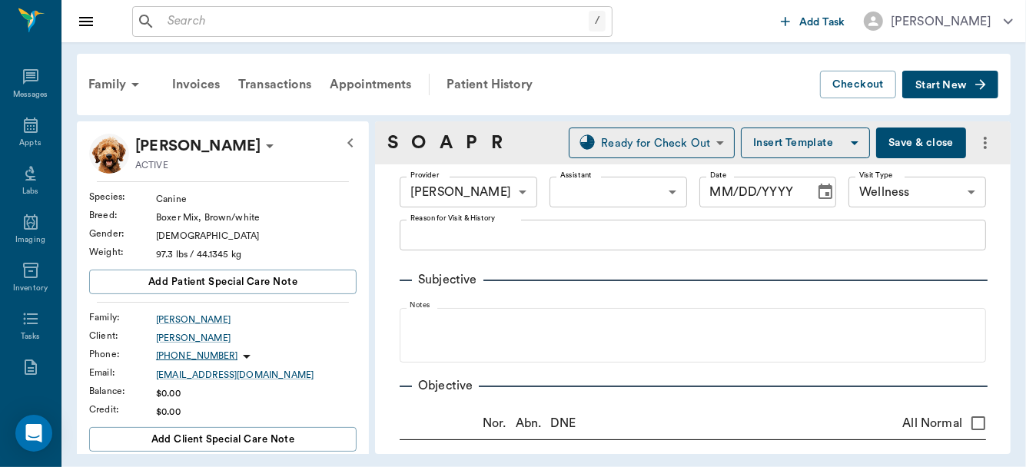
type input "10/01/2025"
type textarea "Has bare spot on left side of tail, is itching, RV Christy running a little late"
type textarea "Tail head dermatitis, Fleas +"
type input "1.00"
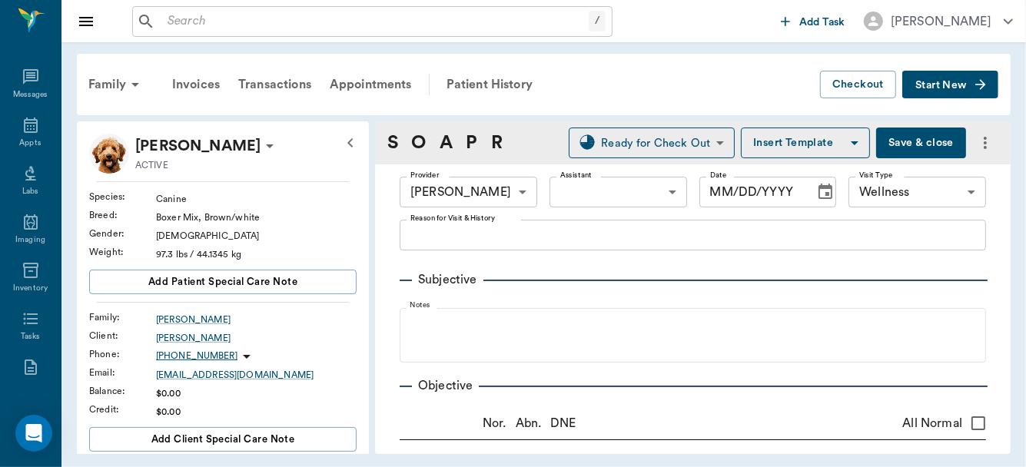
type input "1.00"
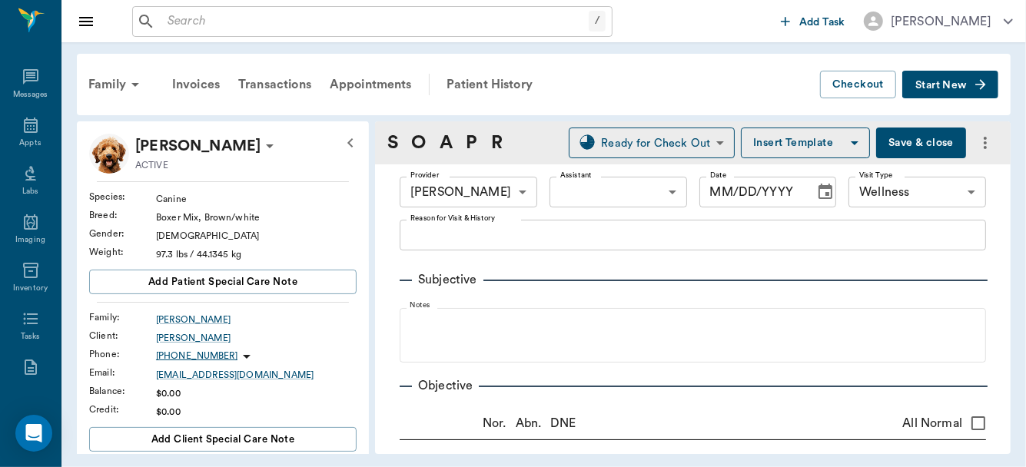
type input "1.00"
type textarea "mp100/dex sp2.5"
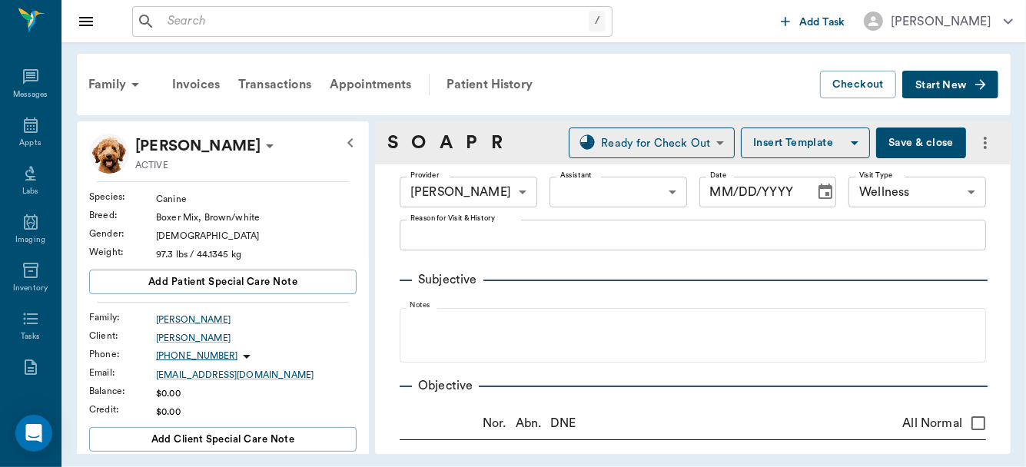
type input "1.00"
type input "0"
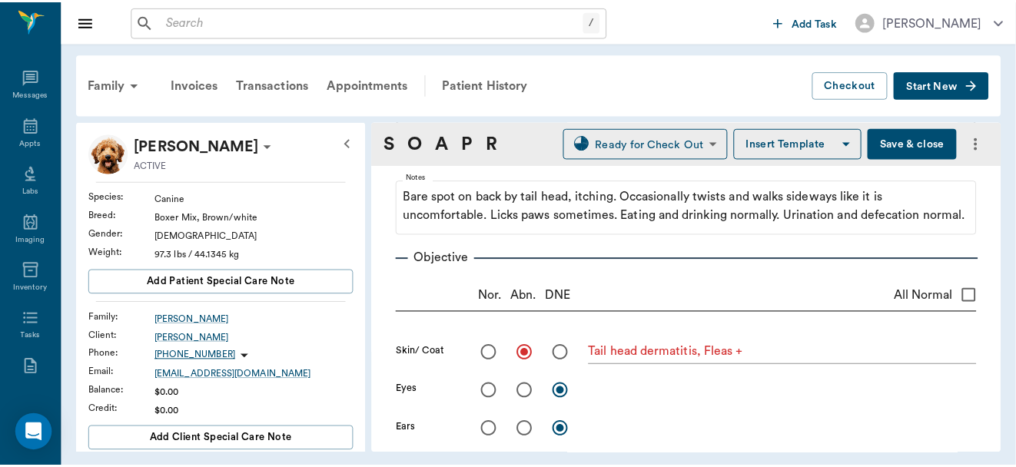
scroll to position [81, 0]
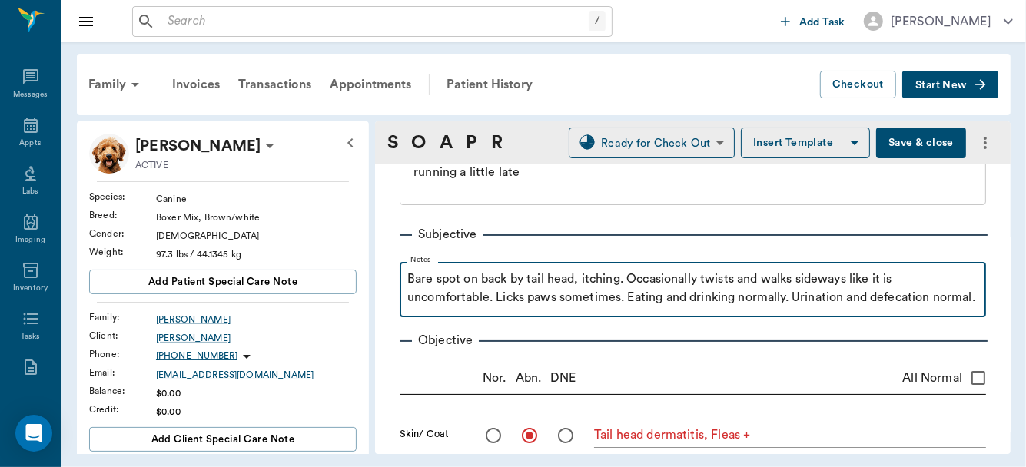
click at [406, 271] on fieldset "Notes Bare spot on back by tail head, itching. Occasionally twists and walks si…" at bounding box center [693, 286] width 586 height 61
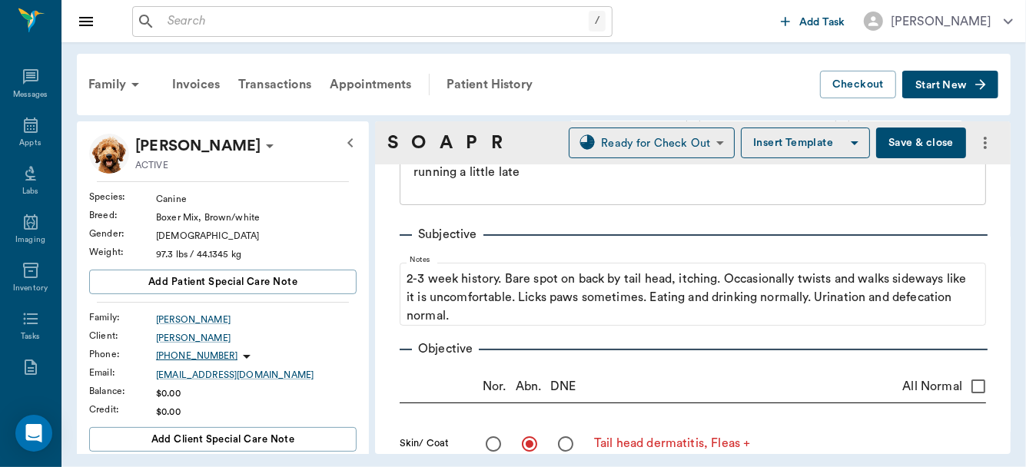
click at [912, 144] on button "Save & close" at bounding box center [921, 143] width 90 height 31
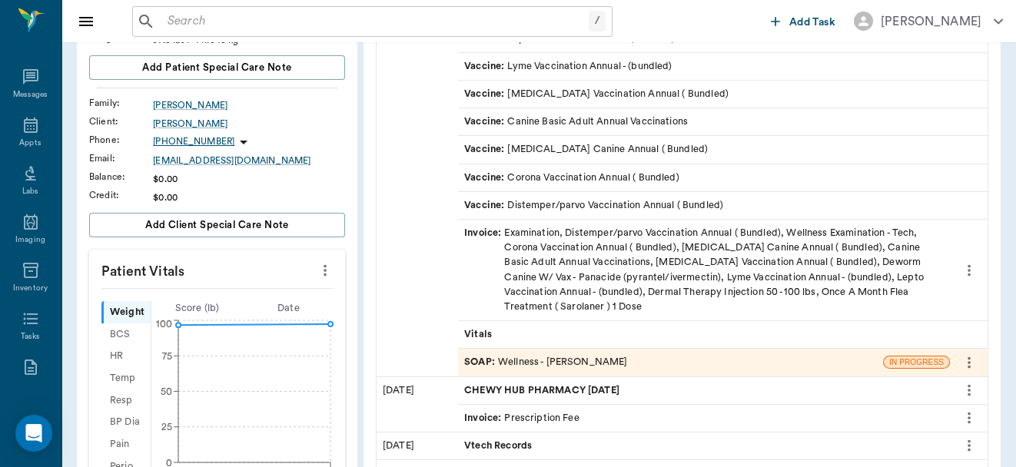
scroll to position [228, 0]
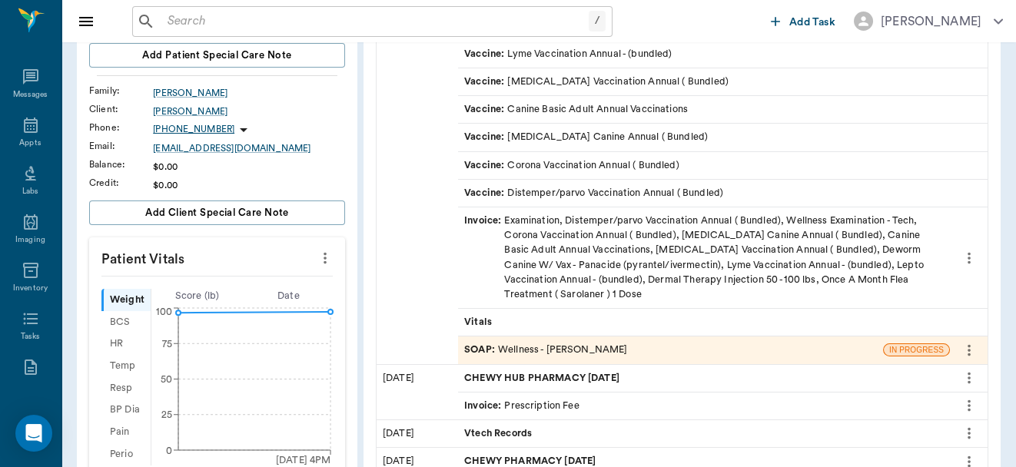
click at [616, 346] on div "SOAP : Wellness - Dr. Bert Ellsworth" at bounding box center [545, 350] width 163 height 15
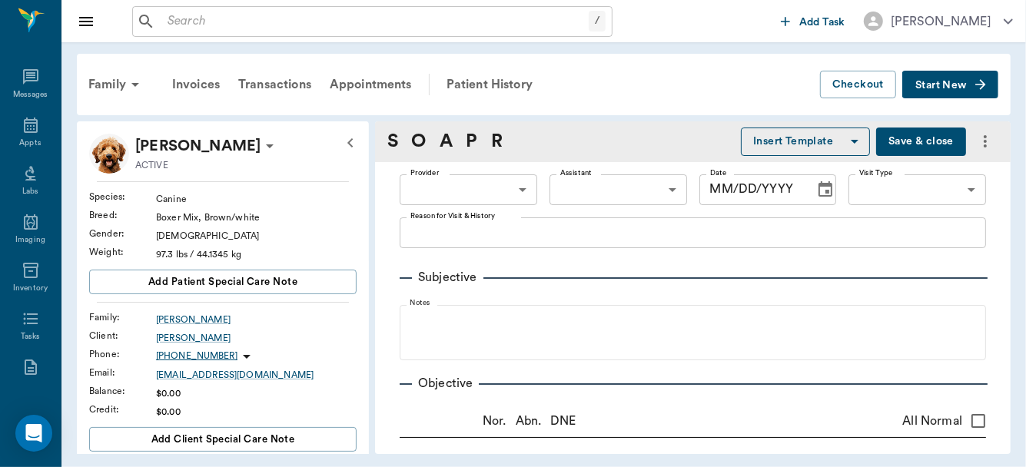
type input "63ec2f075fda476ae8351a4d"
type input "65d2be4f46e3a538d89b8c14"
radio input "true"
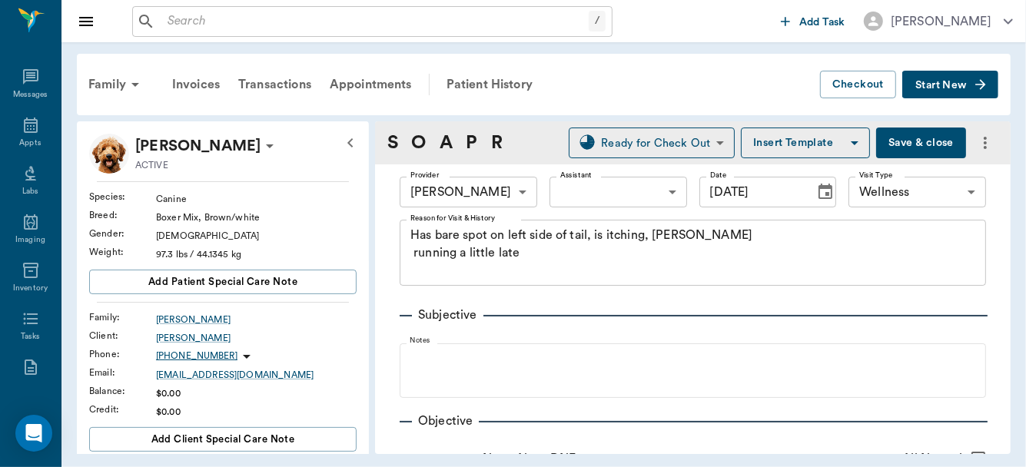
type input "10/01/2025"
type textarea "Has bare spot on left side of tail, is itching, RV Christy running a little late"
type textarea "Tail head dermatitis, Fleas +"
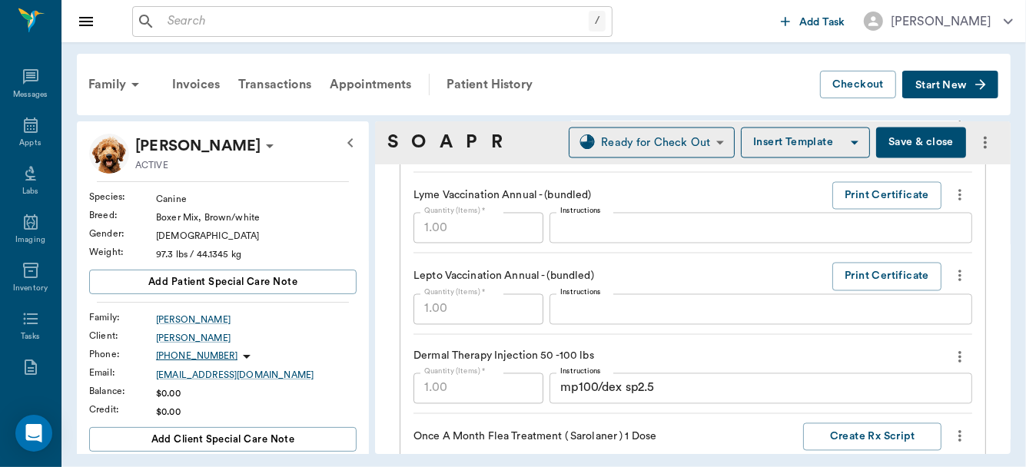
scroll to position [1885, 0]
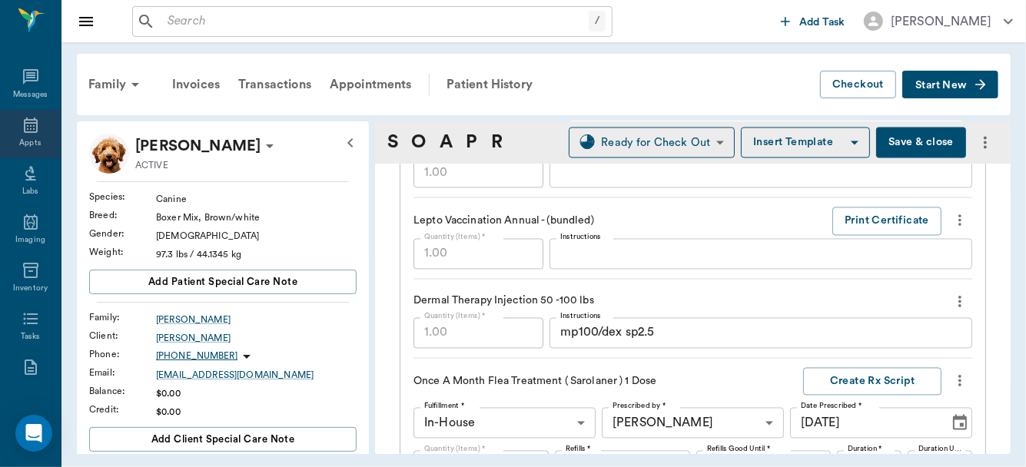
click at [24, 129] on icon at bounding box center [31, 125] width 14 height 15
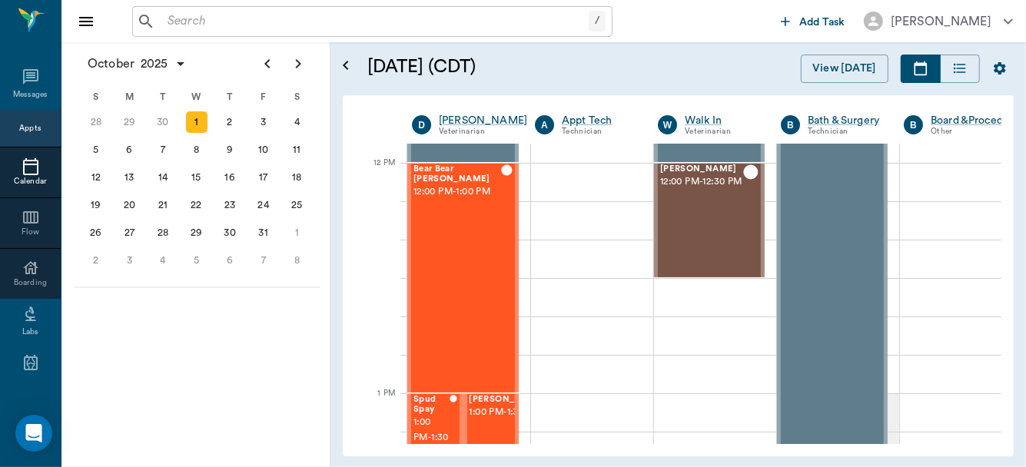
scroll to position [842, 0]
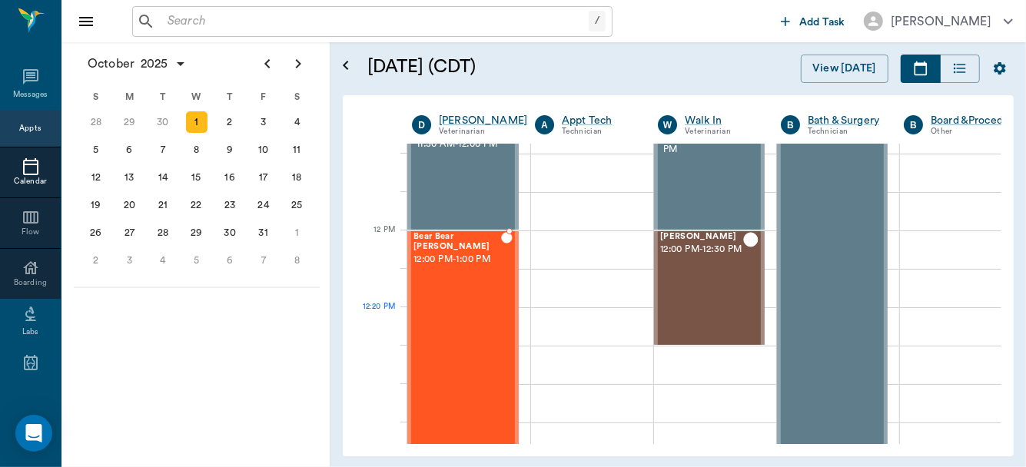
click at [463, 315] on div "Bear Bear Chriestenson 12:00 PM - 1:00 PM" at bounding box center [457, 345] width 88 height 227
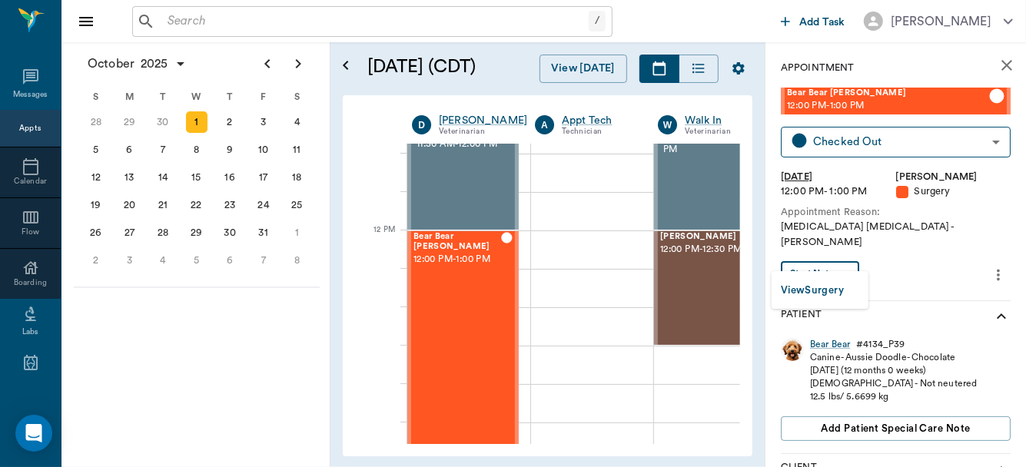
click at [846, 257] on body "/ ​ Add Task Dr. Bert Ellsworth Nectar Messages Appts Calendar Flow Boarding La…" at bounding box center [513, 233] width 1026 height 467
click at [828, 294] on button "View Surgery" at bounding box center [812, 291] width 63 height 18
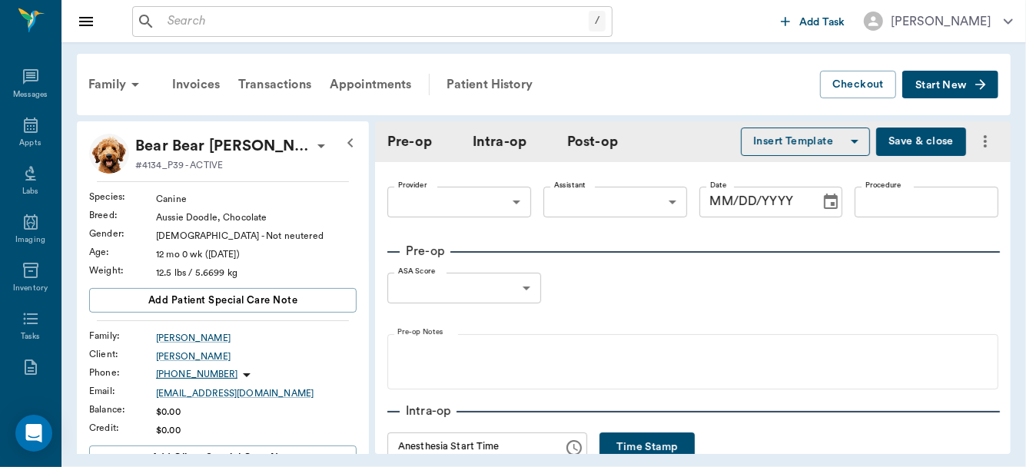
type input "63ec2f075fda476ae8351a4d"
type input "63ec2e7e52e12b0ba117b124"
type input "L-FEMORAL HEAD"
type input "1"
radio input "true"
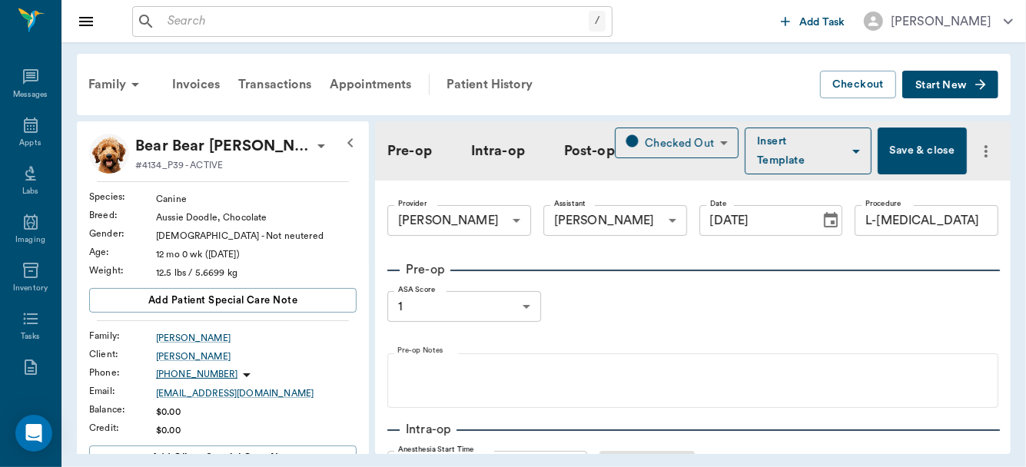
type input "10/01/2025"
type input "01:40 PM"
type input "02:07 PM"
type input "03:05 PM"
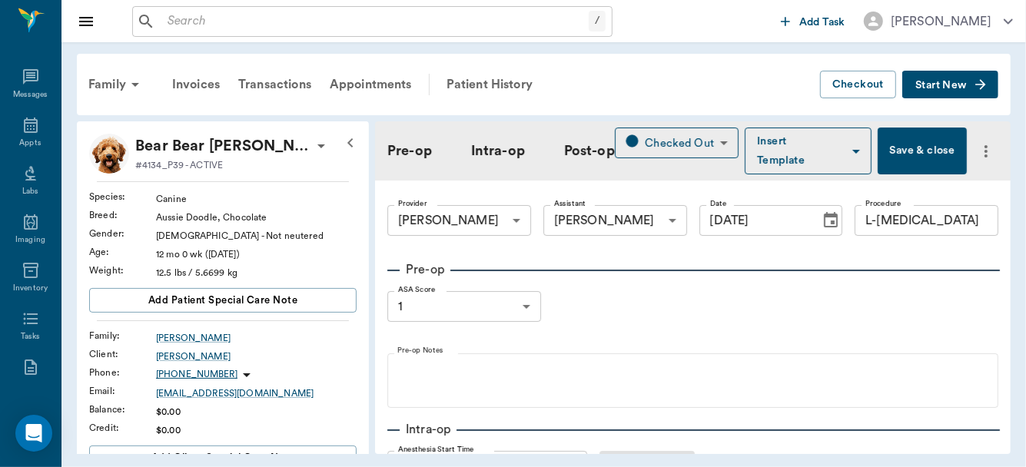
type input "99"
type input "121"
type input "56"
type input "75"
type input "99"
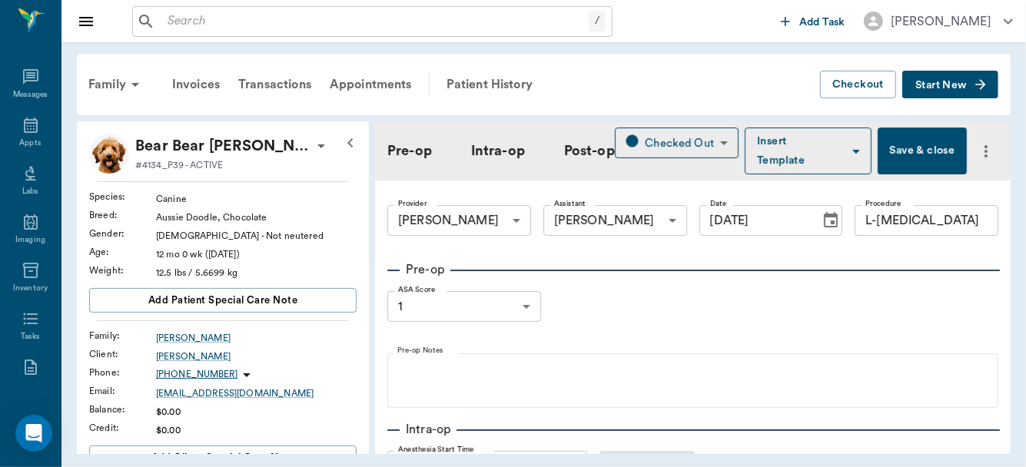
type input "121"
type input "56"
type input "99"
type input "98"
type input "10"
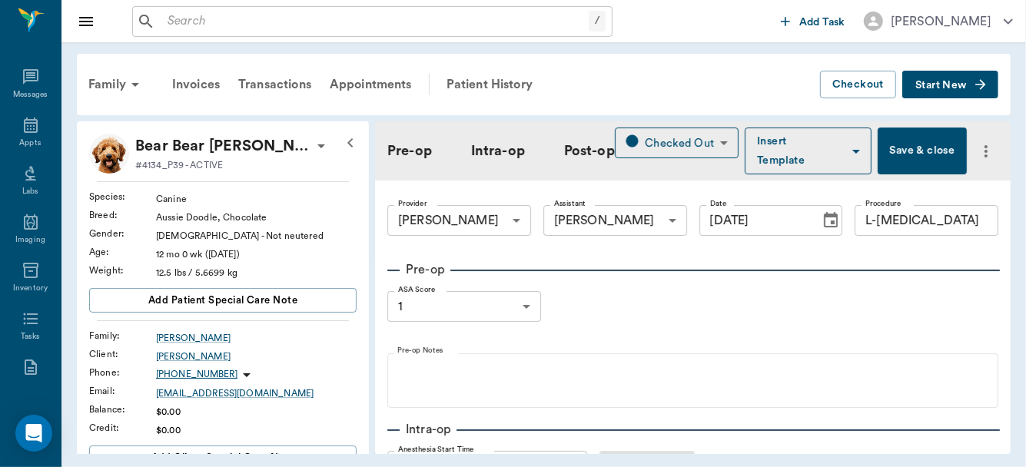
type input "72"
type input "99"
type input "102"
type input "34"
type input "72"
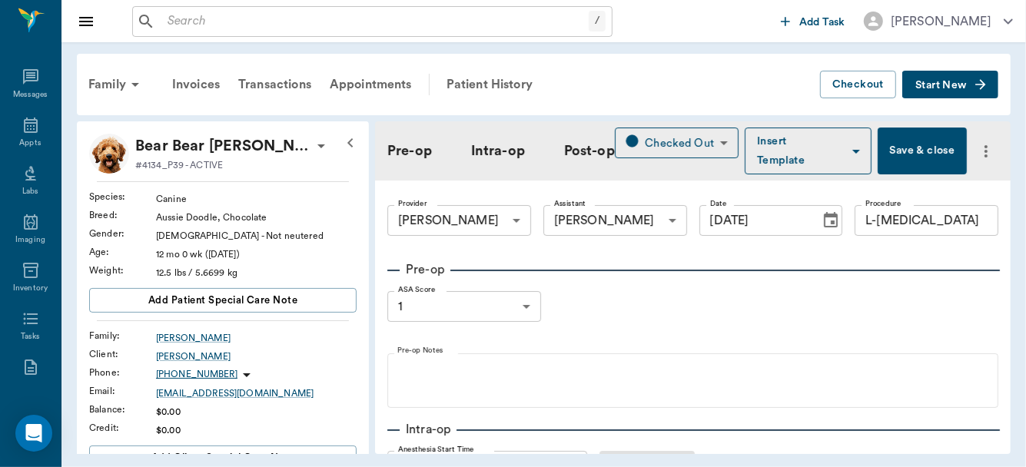
type input "100"
type input "117"
type input "7"
type input "74"
type input "99"
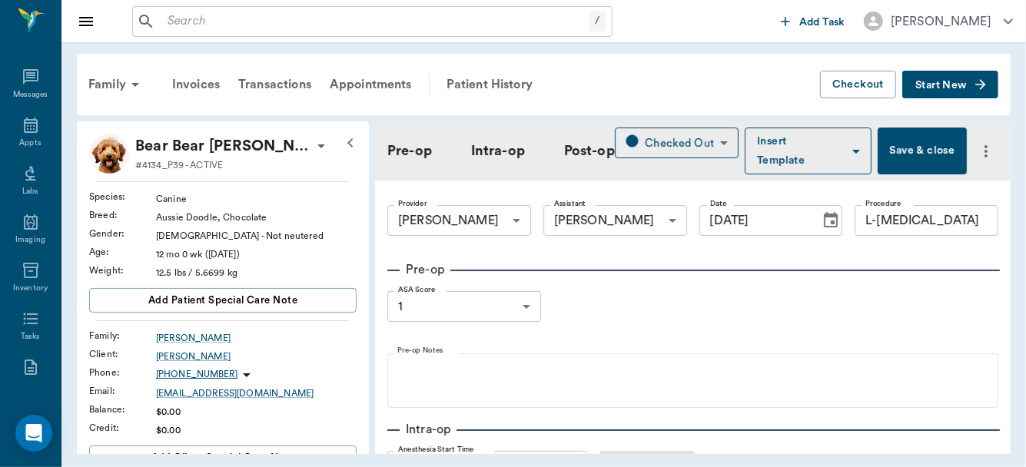
type input "89"
type input "63"
type input "72"
type input "100"
type input "102"
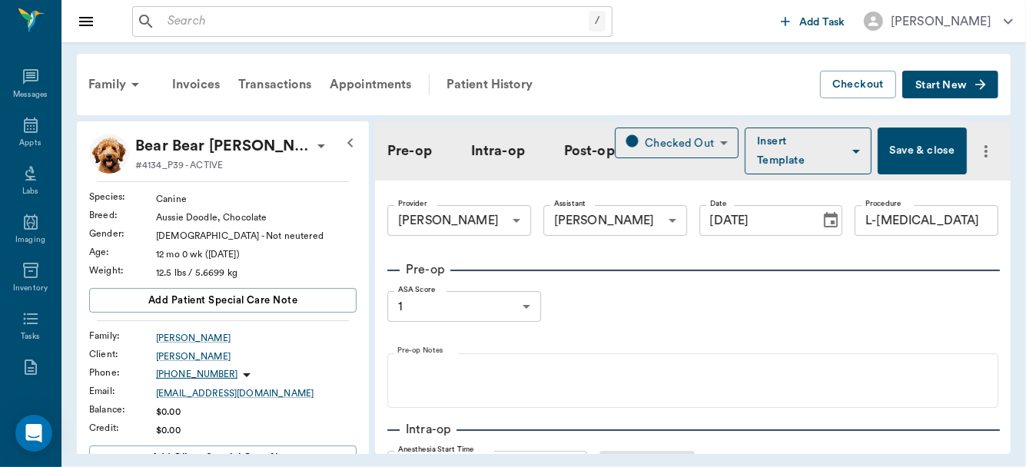
type input "15"
type input "79"
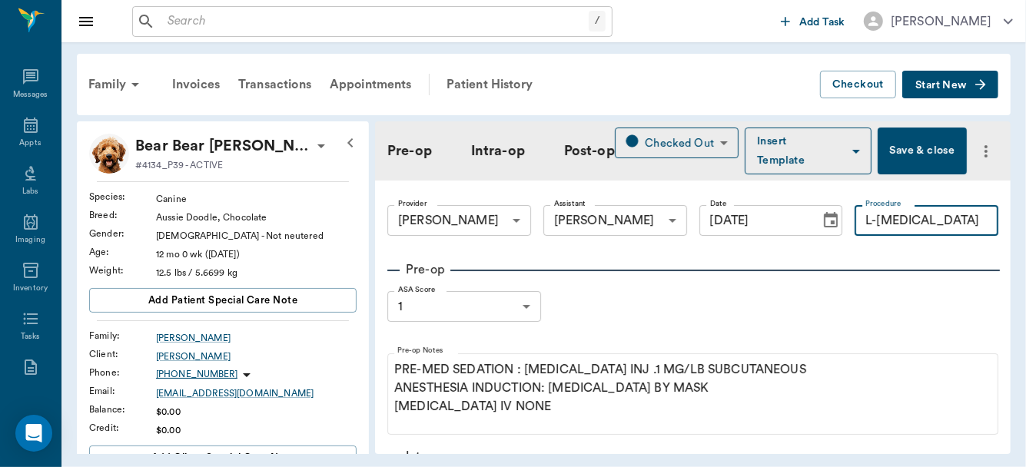
click at [972, 222] on input "L-FEMORAL HEAD" at bounding box center [927, 220] width 144 height 31
type input "L-FEMORAL HEAD OSTECTOMY"
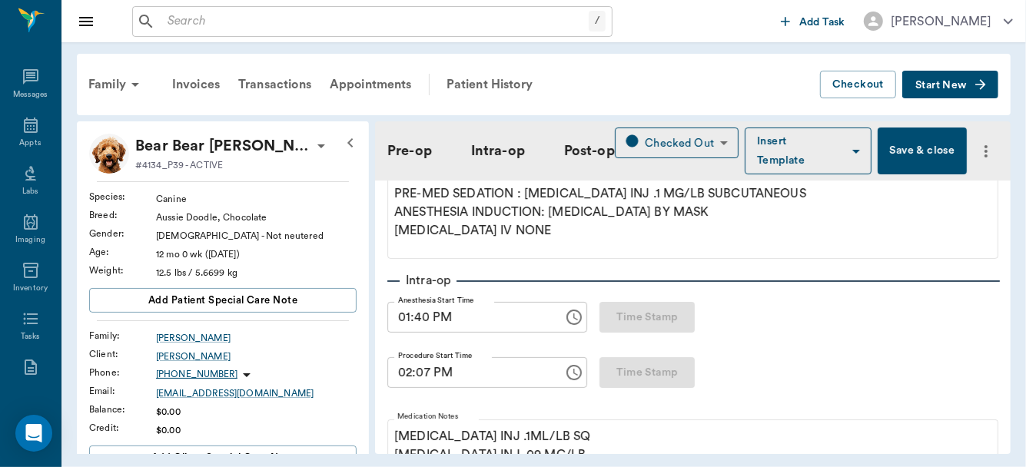
scroll to position [364, 0]
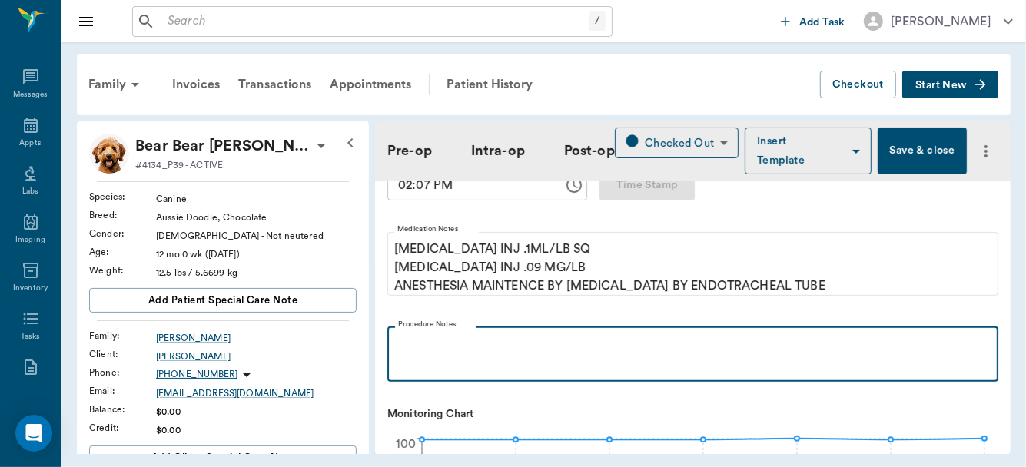
click at [451, 342] on p at bounding box center [693, 343] width 596 height 18
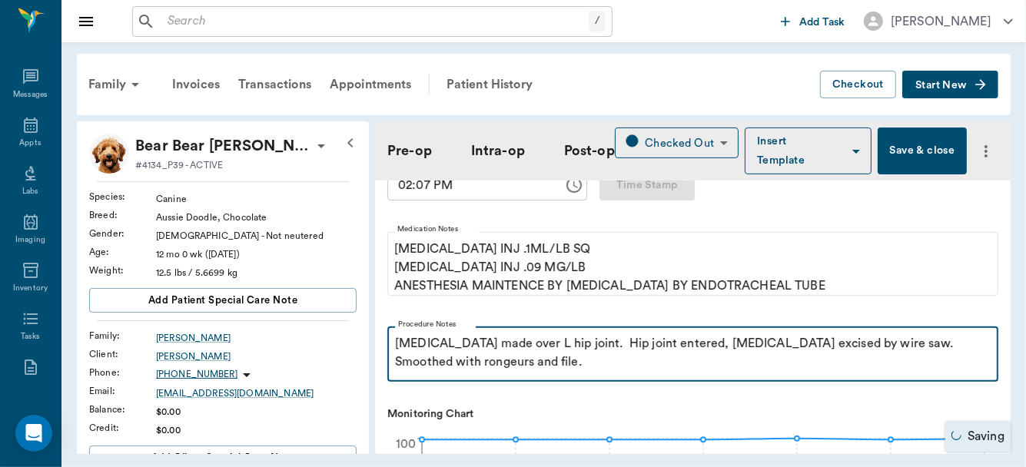
click at [547, 363] on p "Incision made over L hip joint. Hip joint entered, Femoral head excised by wire…" at bounding box center [693, 352] width 596 height 37
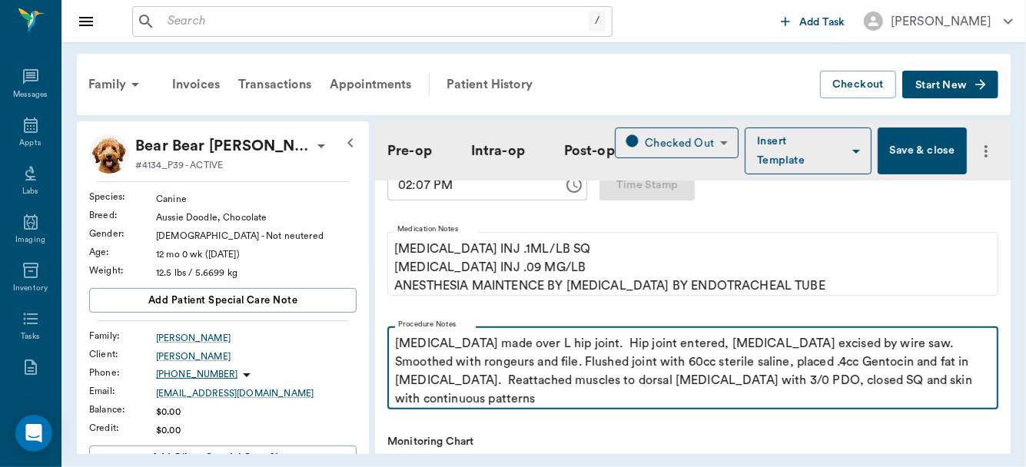
click at [822, 382] on p "Incision made over L hip joint. Hip joint entered, Femoral head excised by wire…" at bounding box center [693, 371] width 596 height 74
click at [945, 377] on p "Incision made over L hip joint. Hip joint entered, Femoral head excised by wire…" at bounding box center [693, 371] width 596 height 74
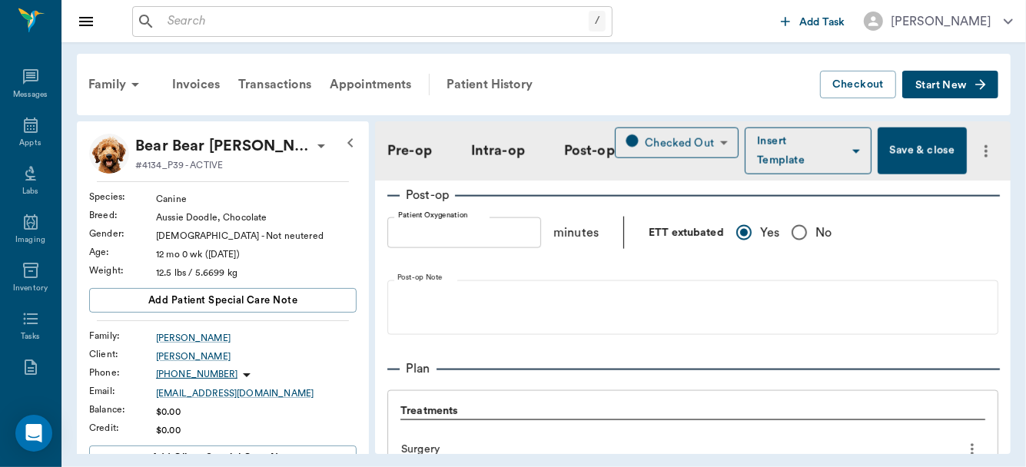
scroll to position [1340, 0]
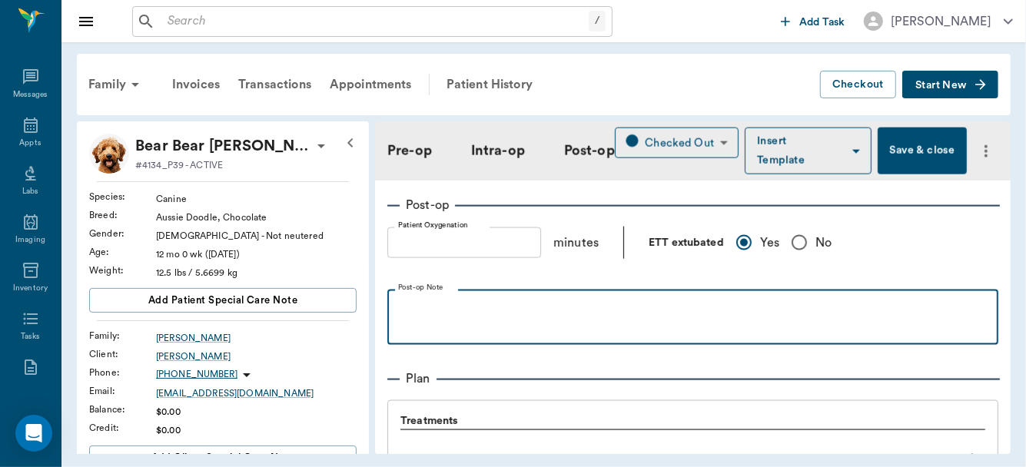
click at [641, 313] on p at bounding box center [693, 307] width 596 height 18
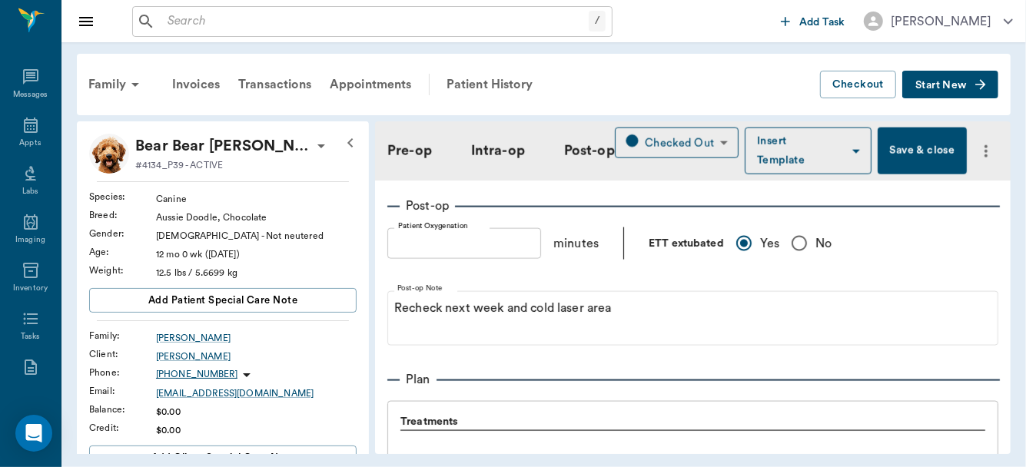
click at [912, 147] on button "Save & close" at bounding box center [922, 151] width 88 height 47
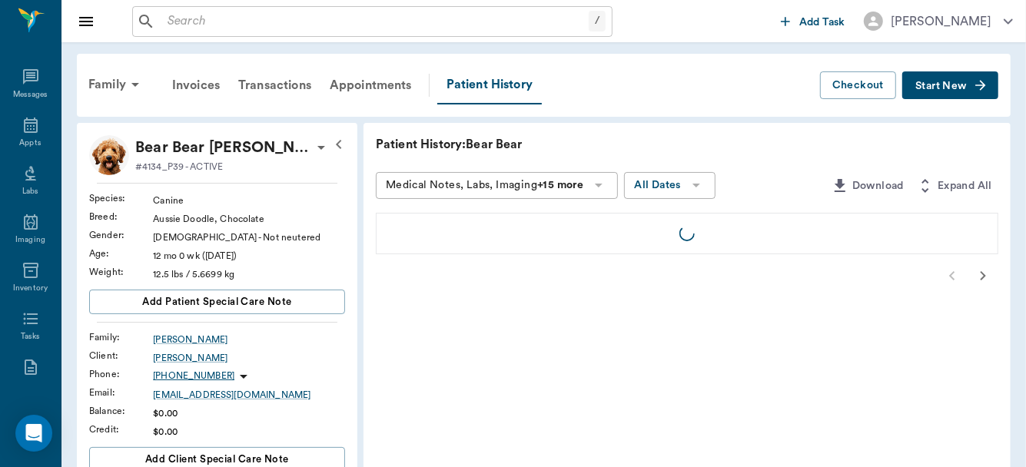
click at [912, 147] on div "Patient History: Bear Bear" at bounding box center [687, 144] width 623 height 18
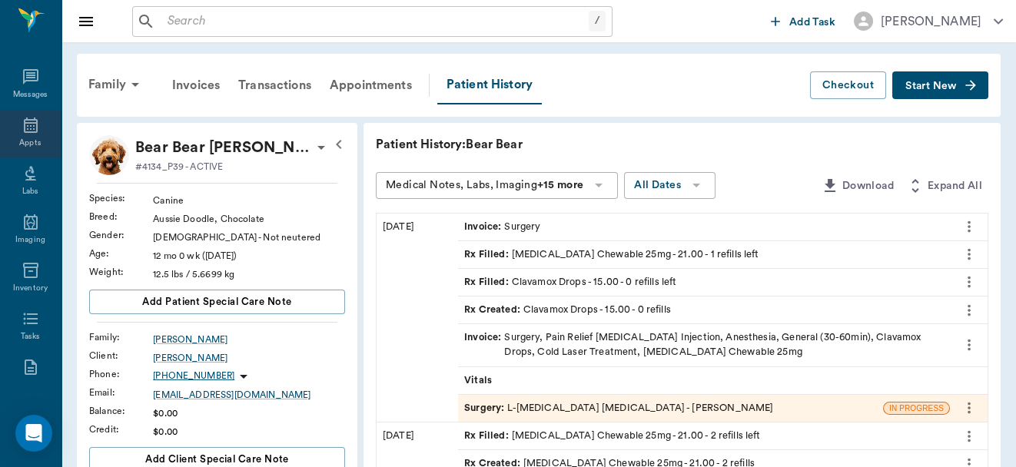
click at [26, 129] on icon at bounding box center [31, 125] width 18 height 18
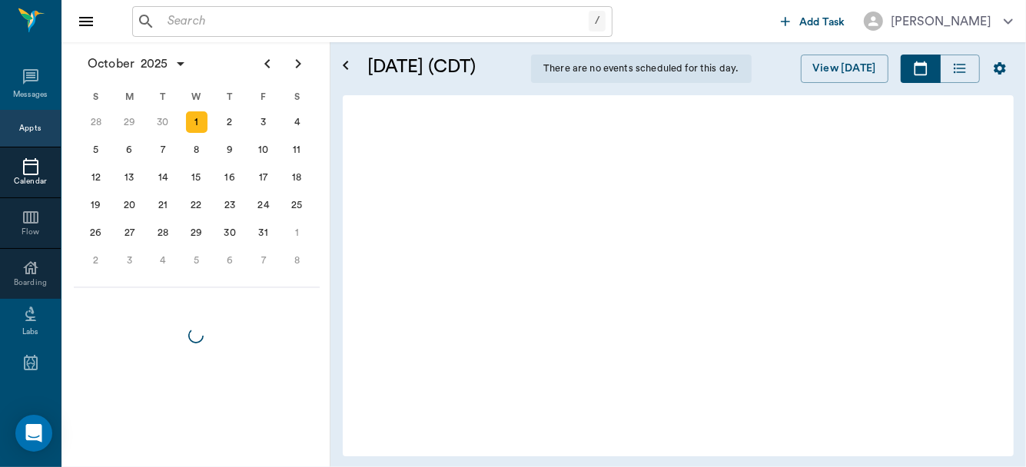
scroll to position [1867, 0]
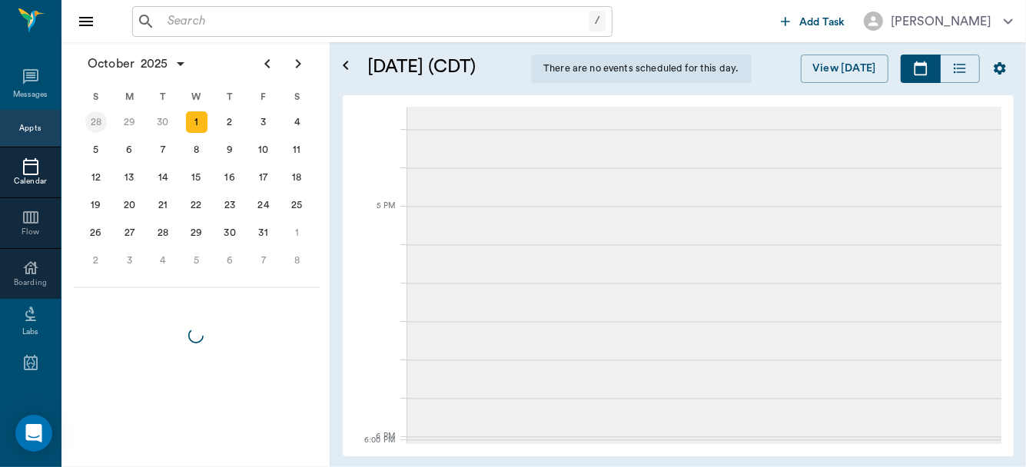
click at [161, 120] on div "30" at bounding box center [163, 122] width 22 height 22
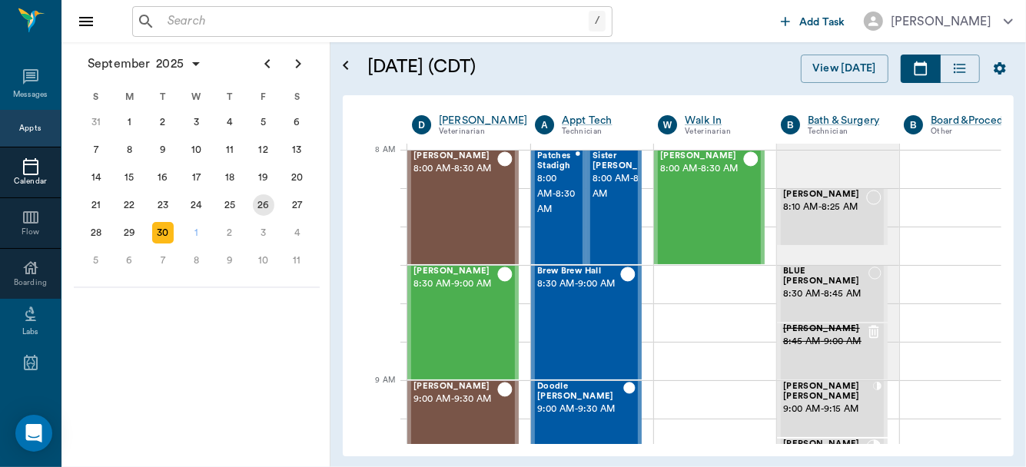
click at [267, 201] on div "26" at bounding box center [264, 205] width 22 height 22
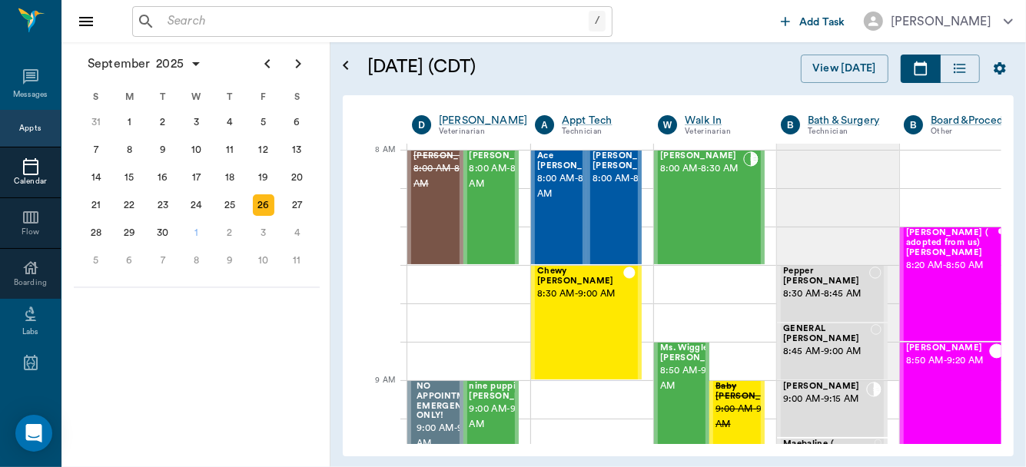
click at [267, 201] on div "26" at bounding box center [264, 205] width 22 height 22
click at [699, 177] on span "8:00 AM - 8:30 AM" at bounding box center [701, 168] width 83 height 15
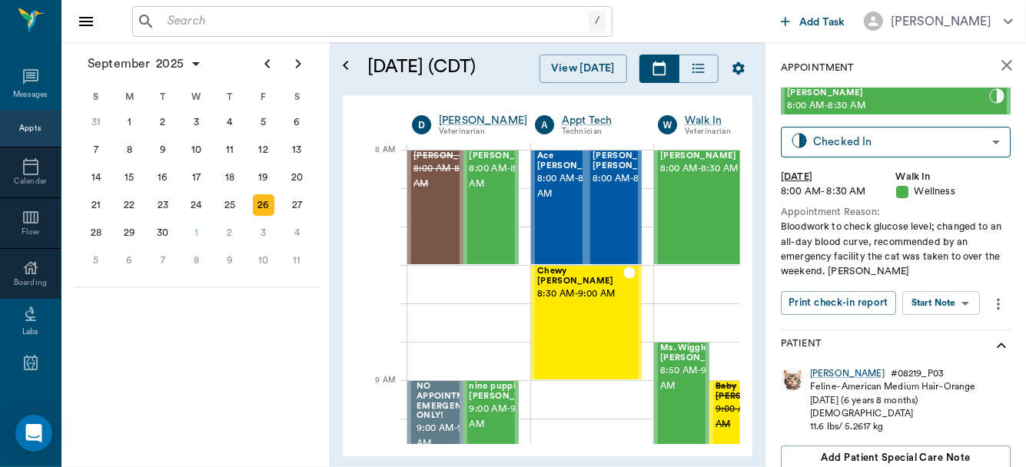
click at [948, 306] on body "/ ​ Add Task Dr. Bert Ellsworth Nectar Messages Appts Calendar Flow Boarding La…" at bounding box center [513, 233] width 1026 height 467
click at [923, 335] on button "View SOAP" at bounding box center [924, 335] width 52 height 18
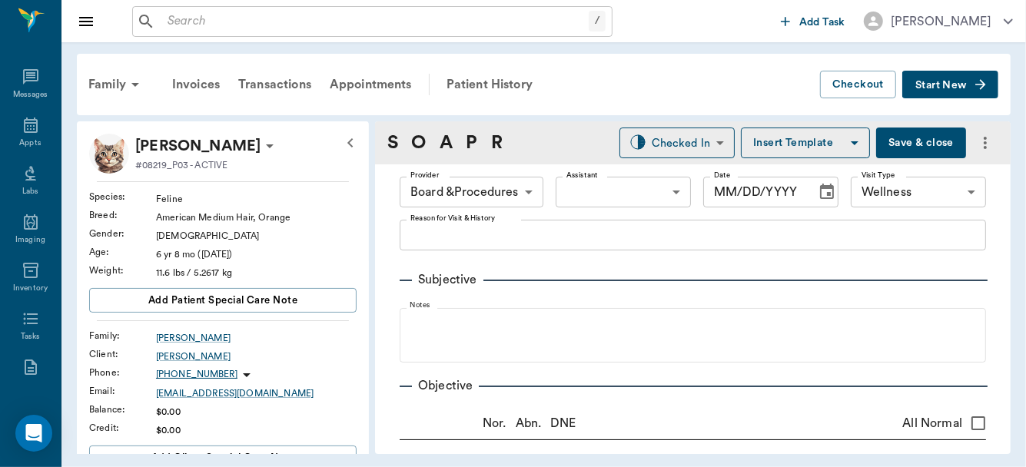
type input "63ec2f075fda476ae8351a51"
type input "65d2be4f46e3a538d89b8c14"
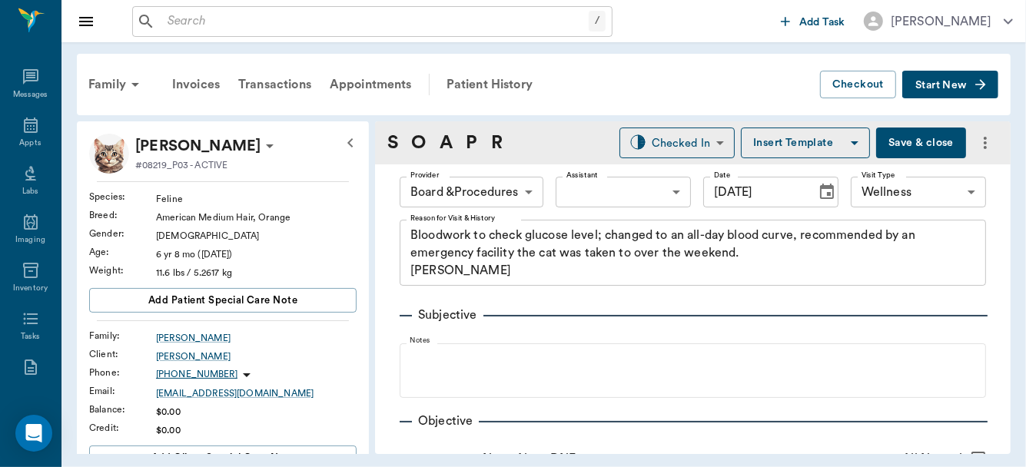
type input "09/26/2025"
type textarea "Bloodwork to check glucose level; changed to an all-day blood curve, recommende…"
type input "9.00"
type textarea "8:25am- Arrival 333 9:25am- 415 10:25am- 412 11:25am- 395 12:25pm- 435 1:25pm- …"
type input "1.00"
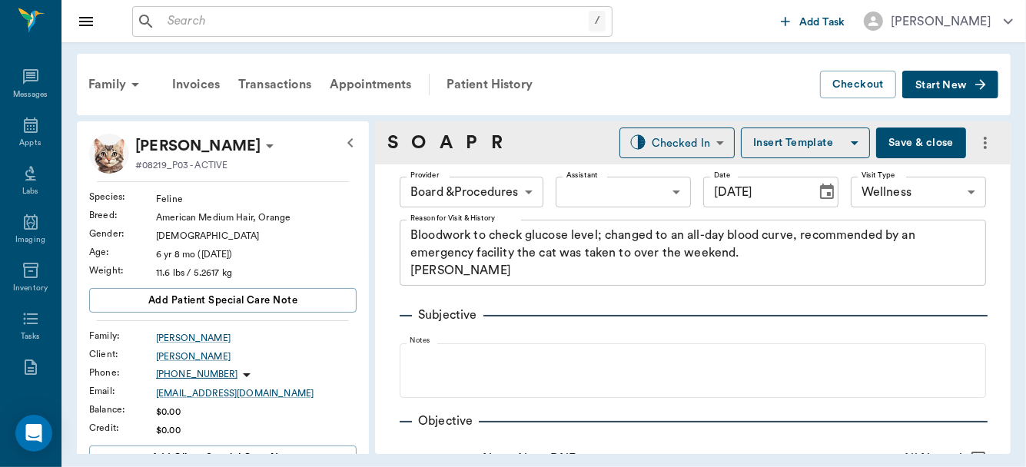
type textarea "1.8 @ 12:30pm"
type input "1.00"
type textarea "2 units BID"
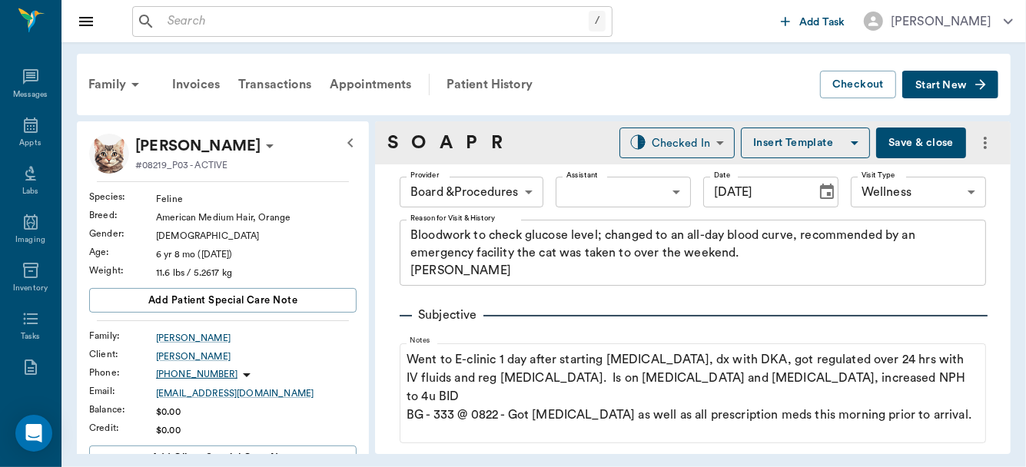
click at [911, 139] on button "Save & close" at bounding box center [921, 143] width 90 height 31
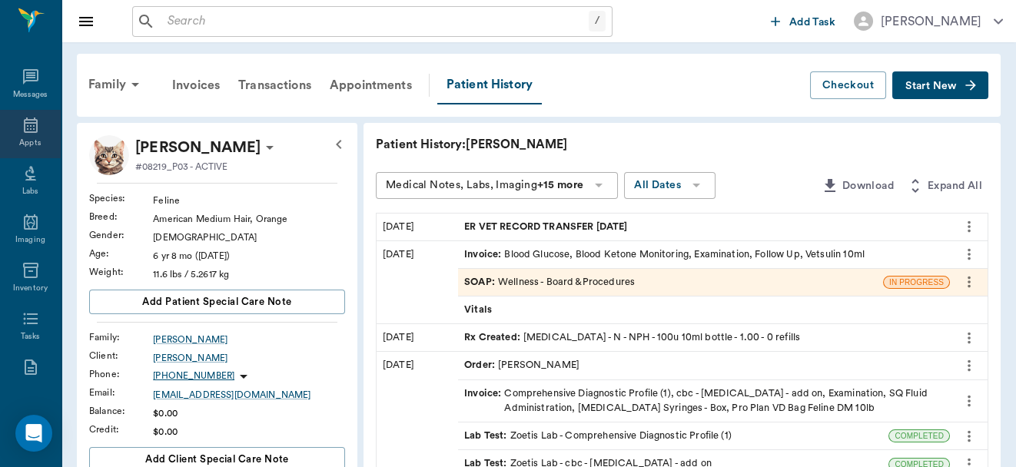
click at [26, 131] on icon at bounding box center [31, 125] width 14 height 15
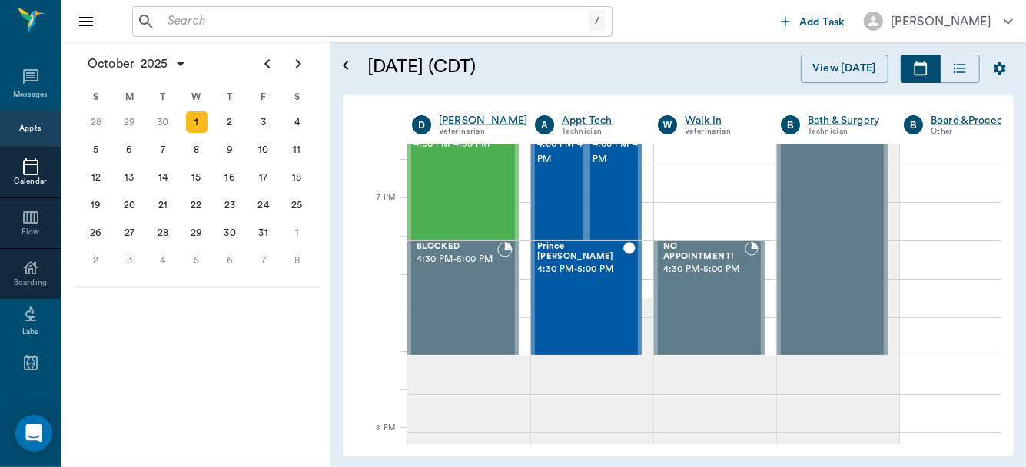
scroll to position [2489, 0]
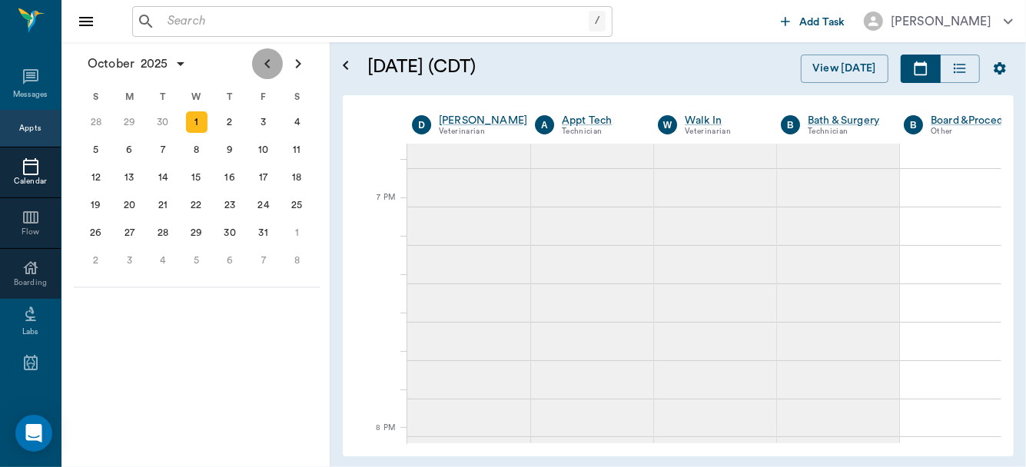
click at [273, 65] on icon "Previous page" at bounding box center [267, 64] width 18 height 18
click at [138, 208] on div "22" at bounding box center [129, 205] width 22 height 22
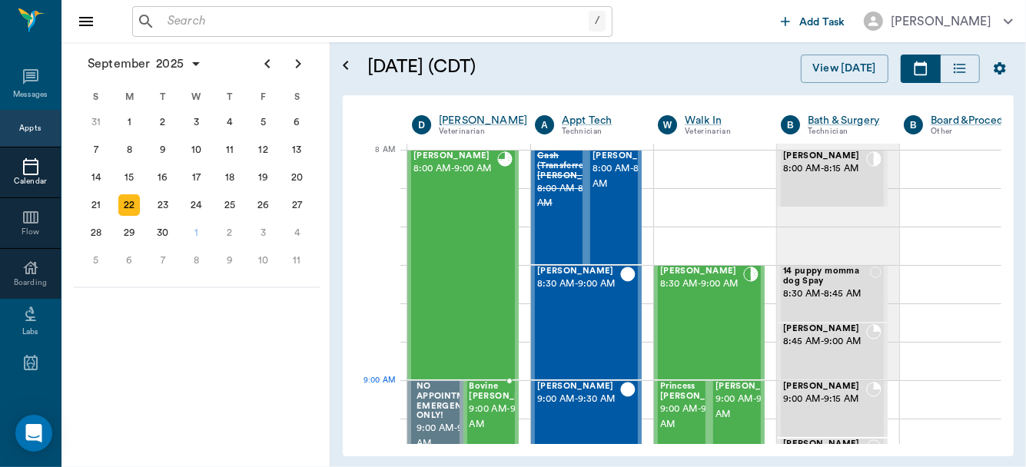
click at [481, 402] on span "9:00 AM - 9:30 AM" at bounding box center [508, 417] width 77 height 31
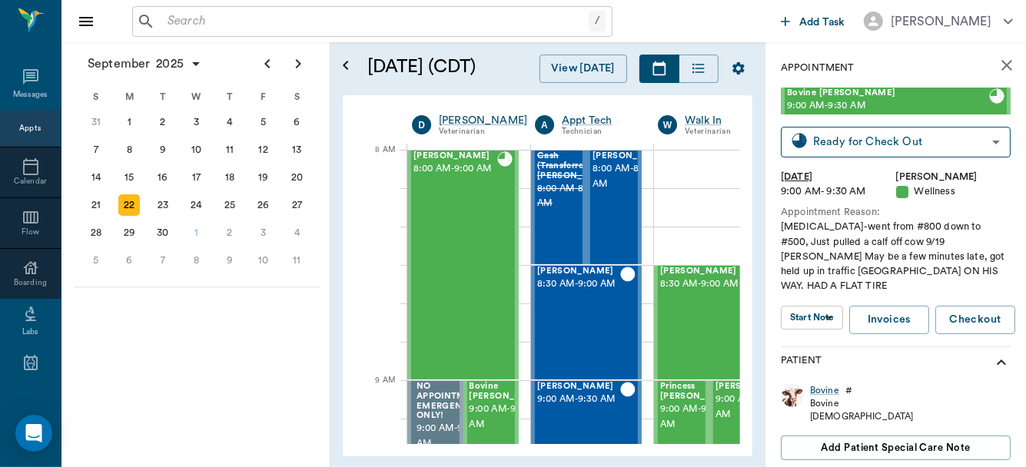
click at [811, 300] on body "/ ​ Add Task Dr. Bert Ellsworth Nectar Messages Appts Calendar Flow Boarding La…" at bounding box center [513, 233] width 1026 height 467
click at [811, 300] on div at bounding box center [513, 233] width 1026 height 467
click at [811, 300] on body "/ ​ Add Task Dr. Bert Ellsworth Nectar Messages Appts Calendar Flow Boarding La…" at bounding box center [513, 233] width 1026 height 467
drag, startPoint x: 809, startPoint y: 317, endPoint x: 809, endPoint y: 325, distance: 8.5
click at [809, 320] on ul "View SOAP" at bounding box center [811, 334] width 86 height 38
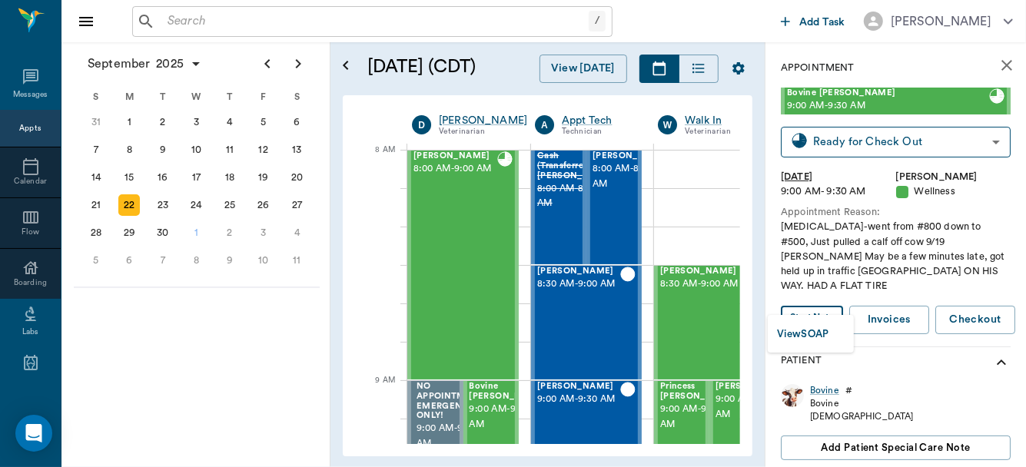
click at [810, 327] on button "View SOAP" at bounding box center [803, 335] width 52 height 18
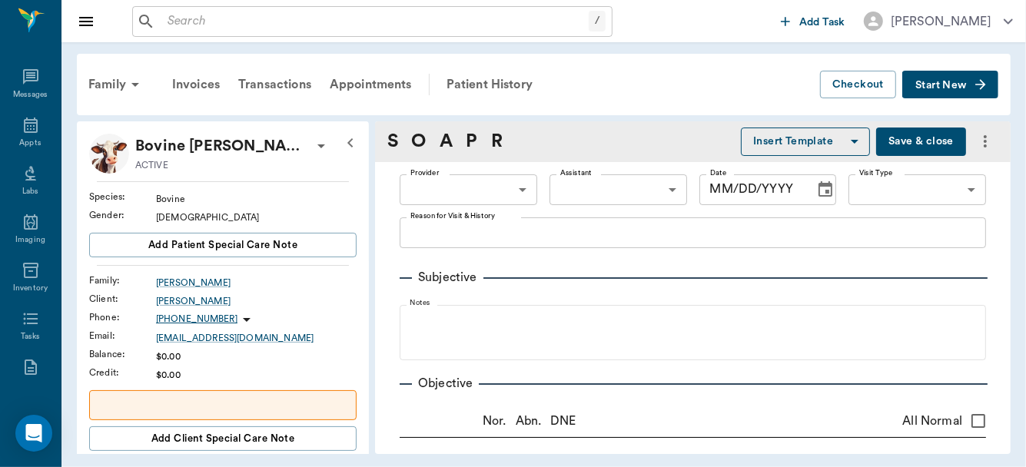
type input "63ec2f075fda476ae8351a4d"
type input "65d2be4f46e3a538d89b8c14"
radio input "true"
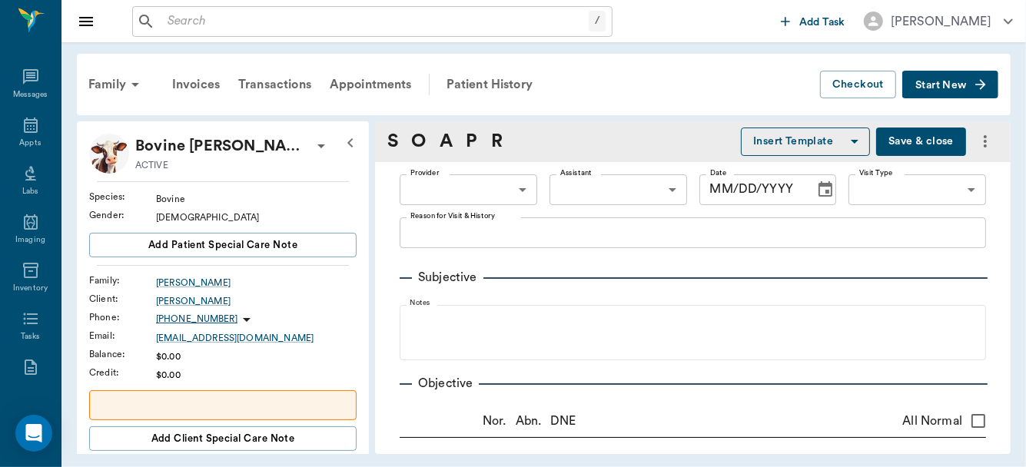
radio input "true"
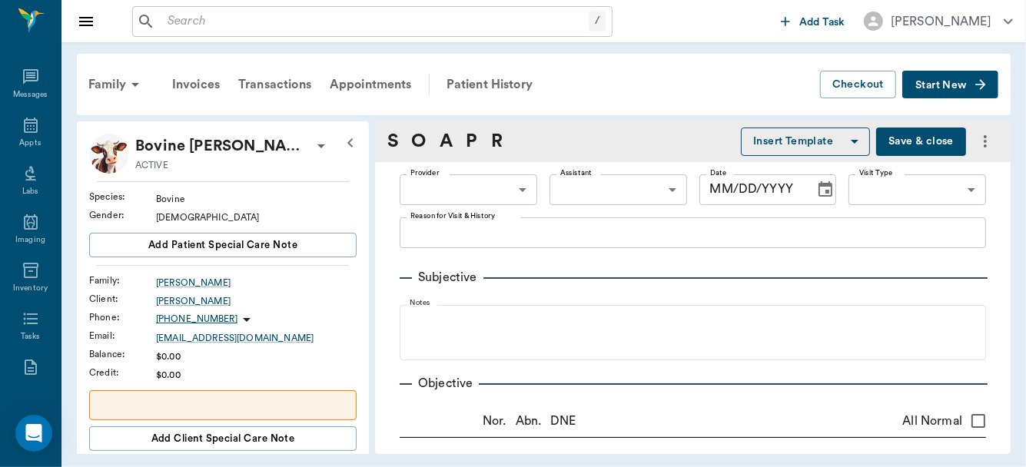
radio input "true"
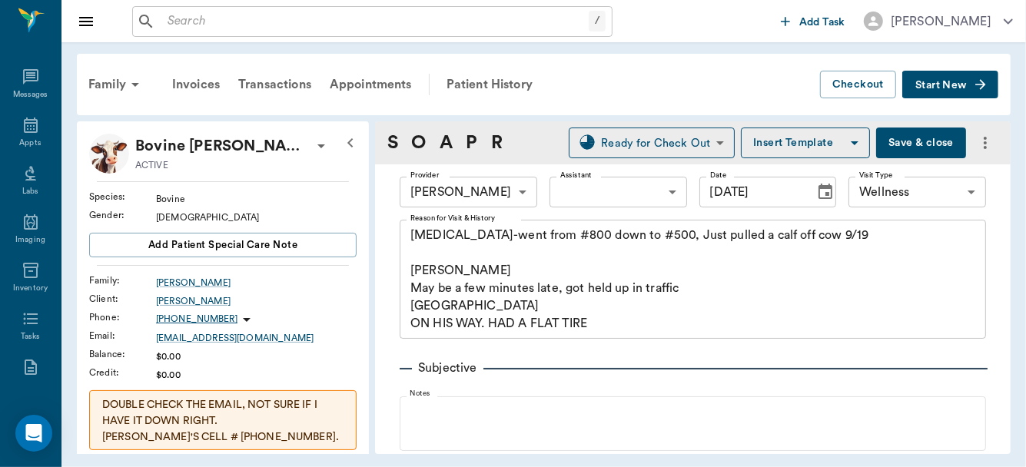
type input "09/22/2025"
type textarea "Loss of weight-went from #800 down to #500, Just pulled a calf off cow 9/19 Car…"
type textarea "HR>100"
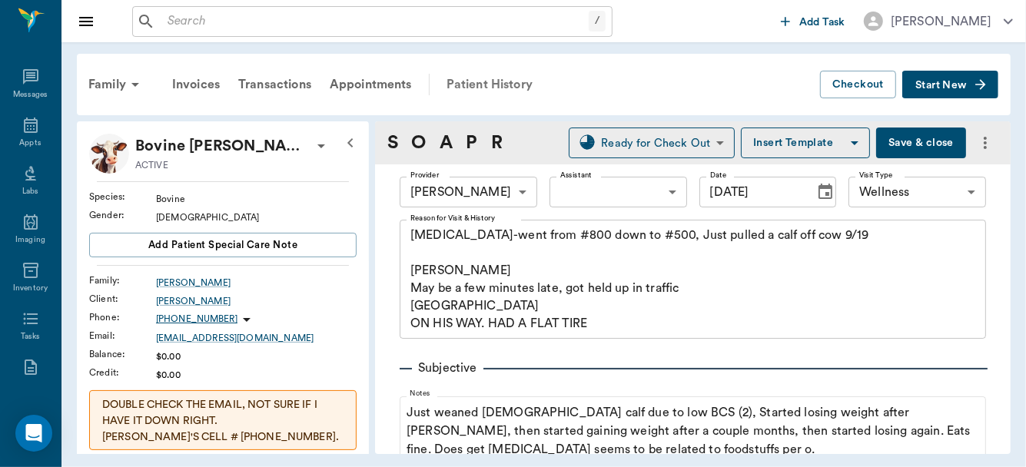
click at [503, 78] on div "Patient History" at bounding box center [489, 84] width 105 height 37
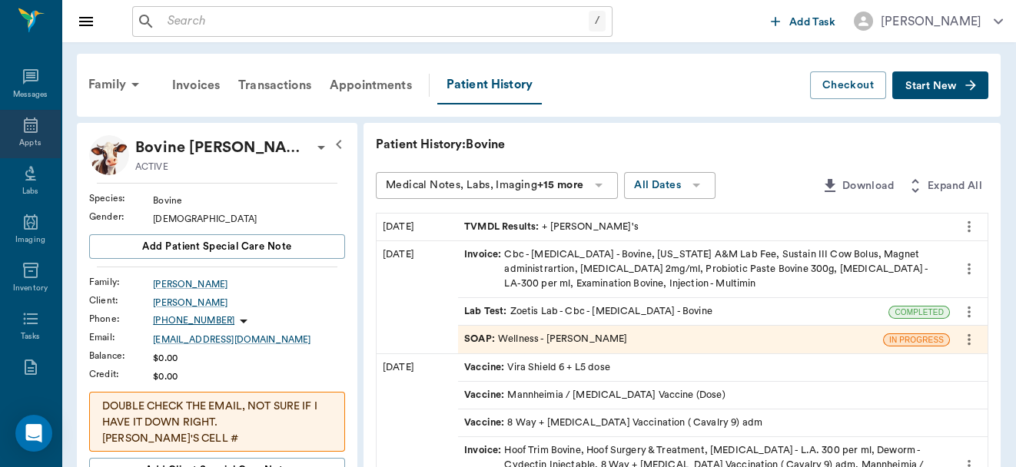
click at [22, 121] on icon at bounding box center [31, 125] width 18 height 18
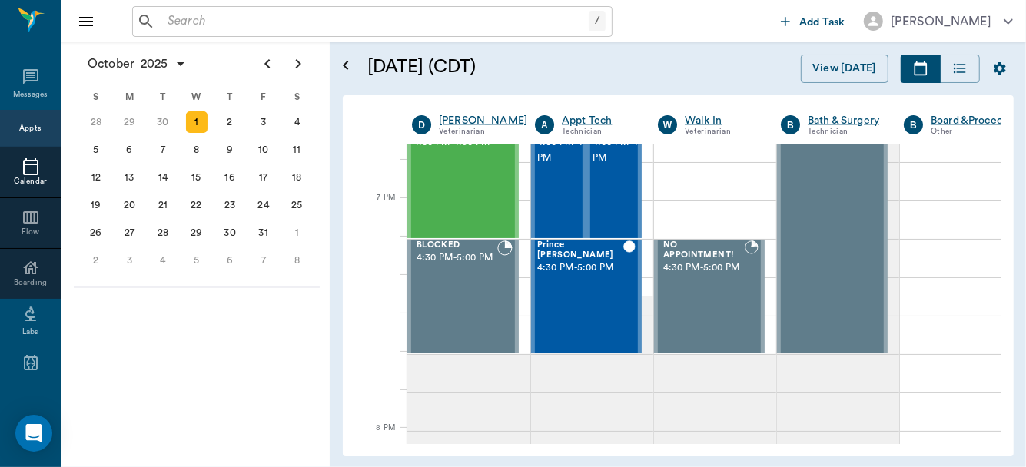
scroll to position [2489, 0]
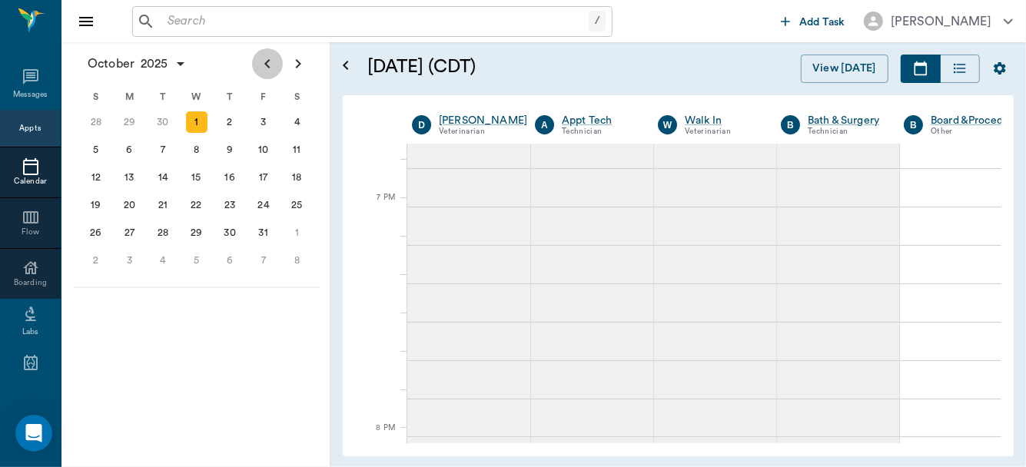
click at [269, 62] on icon "Previous page" at bounding box center [267, 64] width 18 height 18
click at [199, 201] on div "24" at bounding box center [197, 205] width 22 height 22
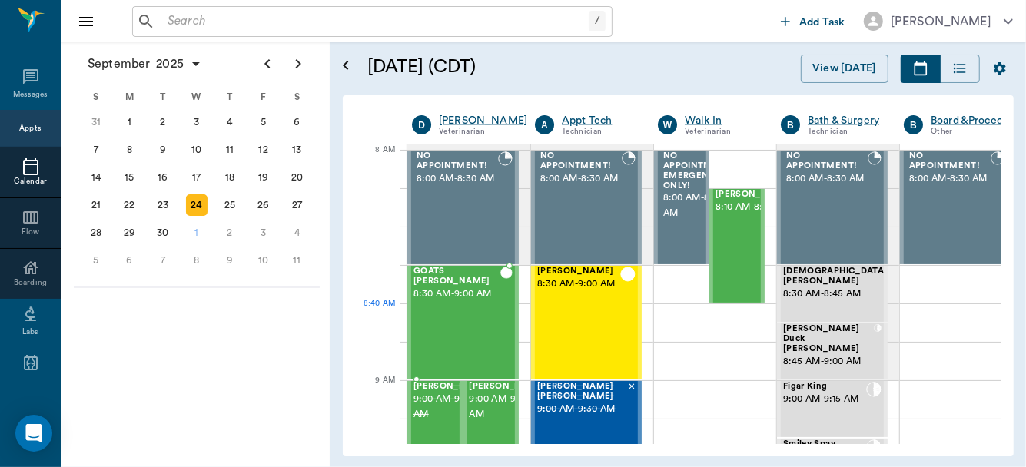
click at [461, 320] on div "GOATS Finney 8:30 AM - 9:00 AM" at bounding box center [456, 323] width 87 height 112
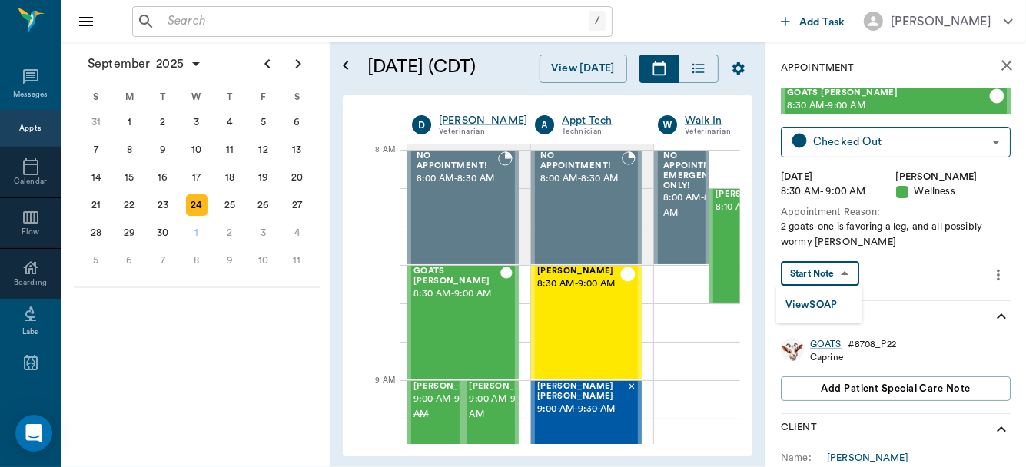
click at [840, 274] on body "/ ​ Add Task Dr. Bert Ellsworth Nectar Messages Appts Calendar Flow Boarding La…" at bounding box center [513, 233] width 1026 height 467
click at [838, 305] on button "View SOAP" at bounding box center [811, 306] width 52 height 18
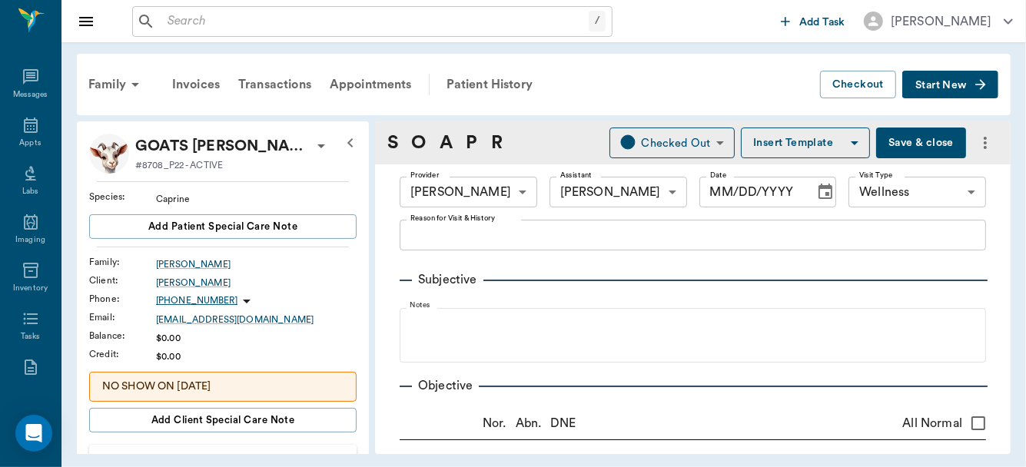
type input "63ec2f075fda476ae8351a4d"
type input "642ef10e332a41444de2bad1"
type input "65d2be4f46e3a538d89b8c14"
type input "09/24/2025"
type textarea "2 goats-one is favoring a leg, and all possibly wormy Christy"
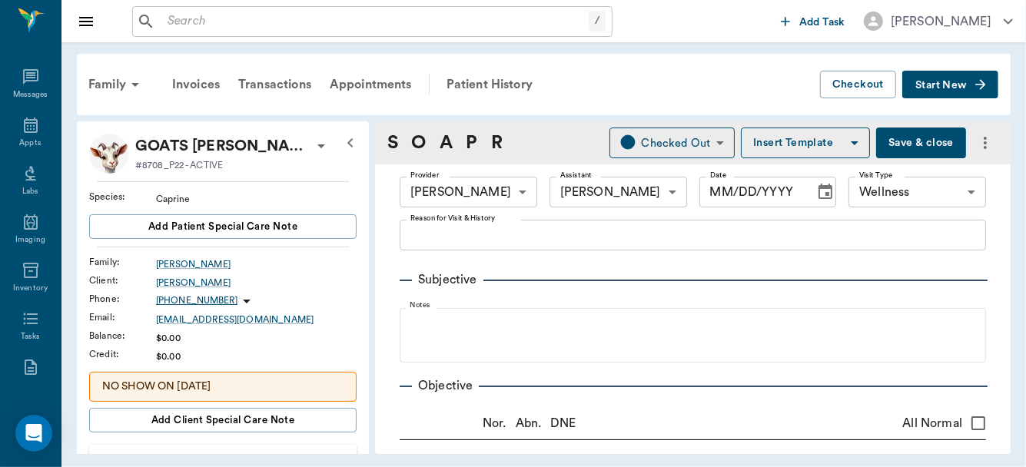
type input "1.00"
type textarea "6.6%"
type input "1.00"
type input "180.00"
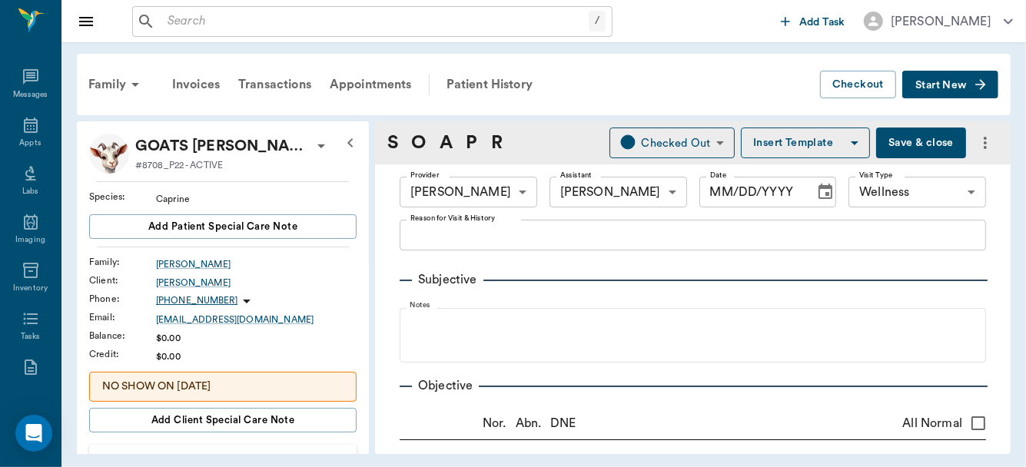
type input "0"
type textarea "GIVE 1 CC PER 20 LBS"
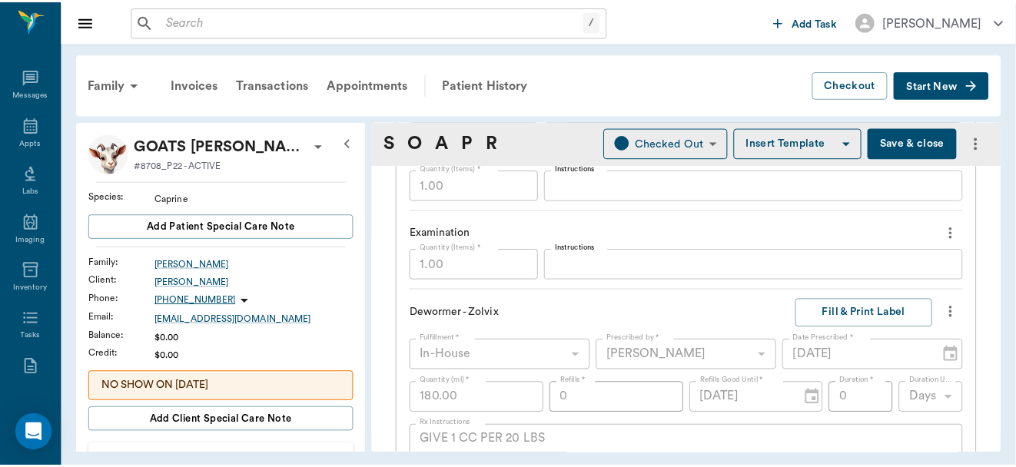
scroll to position [1231, 0]
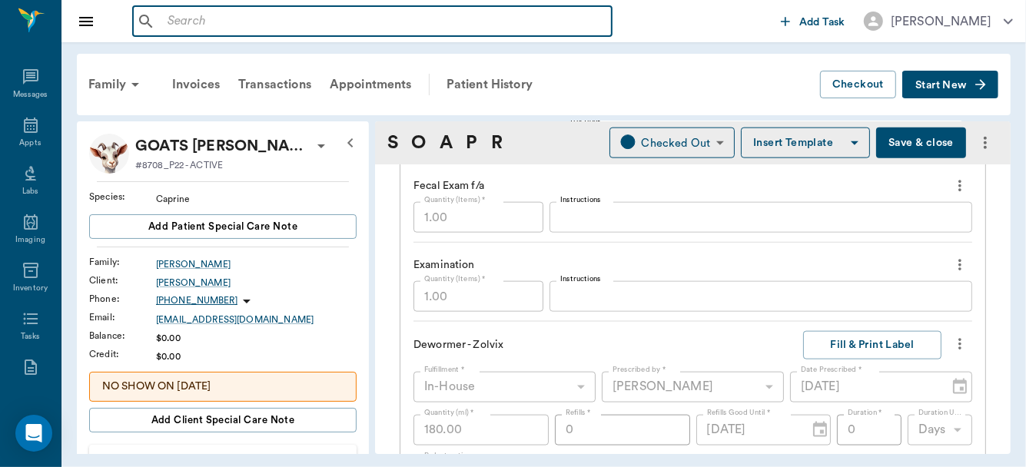
click at [227, 28] on input "text" at bounding box center [383, 22] width 444 height 22
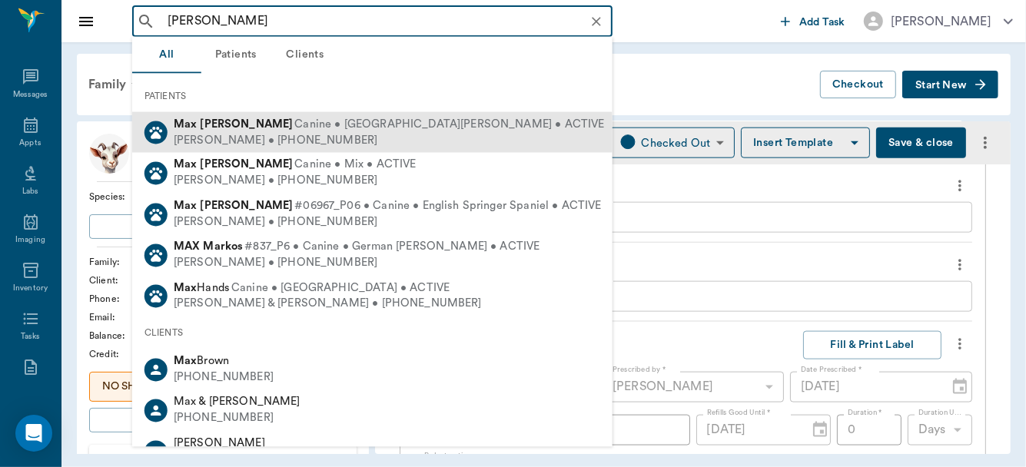
click at [239, 136] on div "Paeton Ferrell • (719) 491-2927" at bounding box center [389, 140] width 431 height 16
type input "max ferrel"
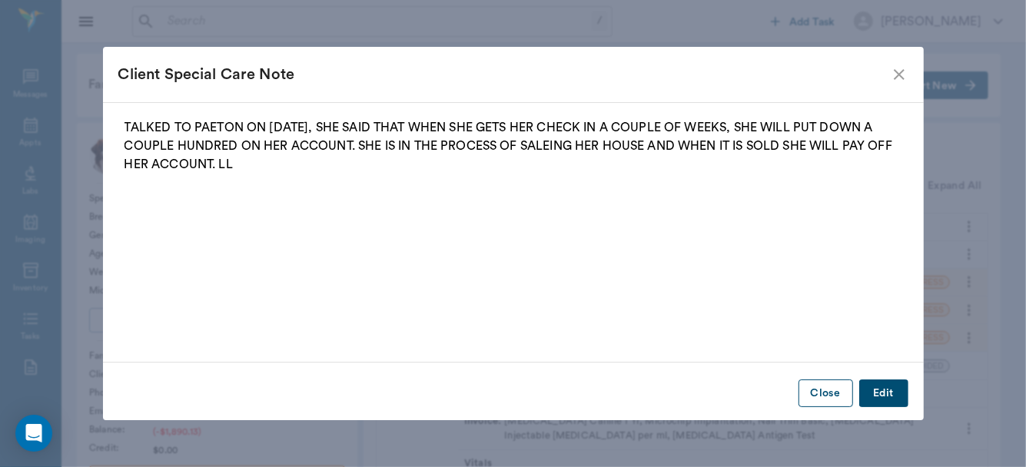
click at [834, 390] on button "Close" at bounding box center [826, 394] width 55 height 28
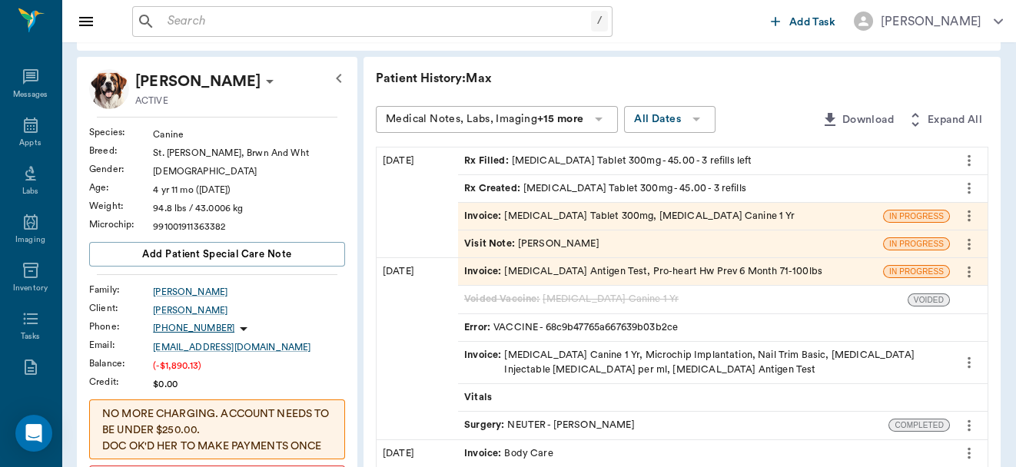
scroll to position [85, 0]
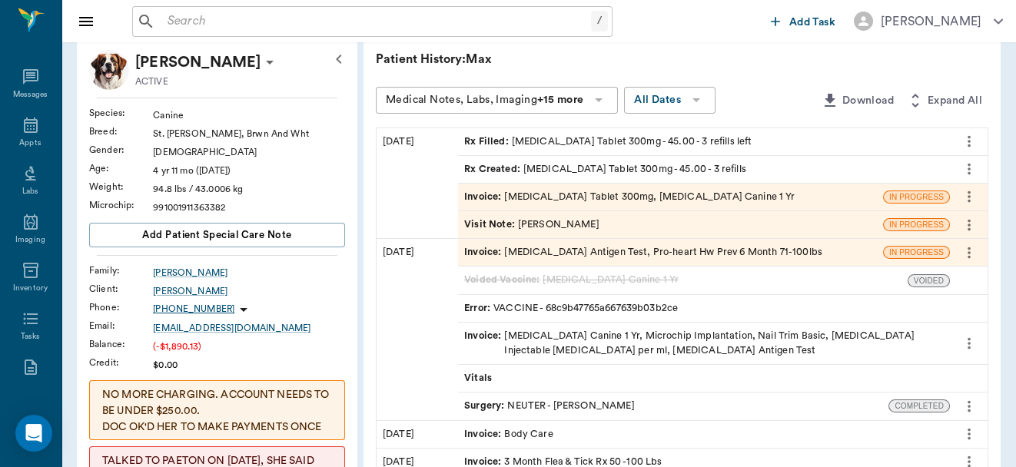
click at [616, 346] on div "Invoice : Rabies Vaccination Canine 1 Yr, Microchip Implantation, Nail Trim Bas…" at bounding box center [704, 343] width 480 height 29
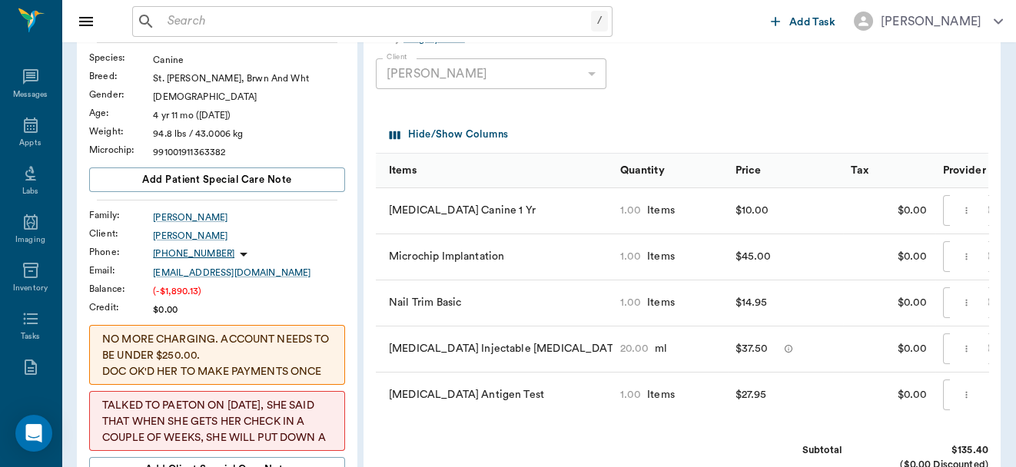
scroll to position [189, 0]
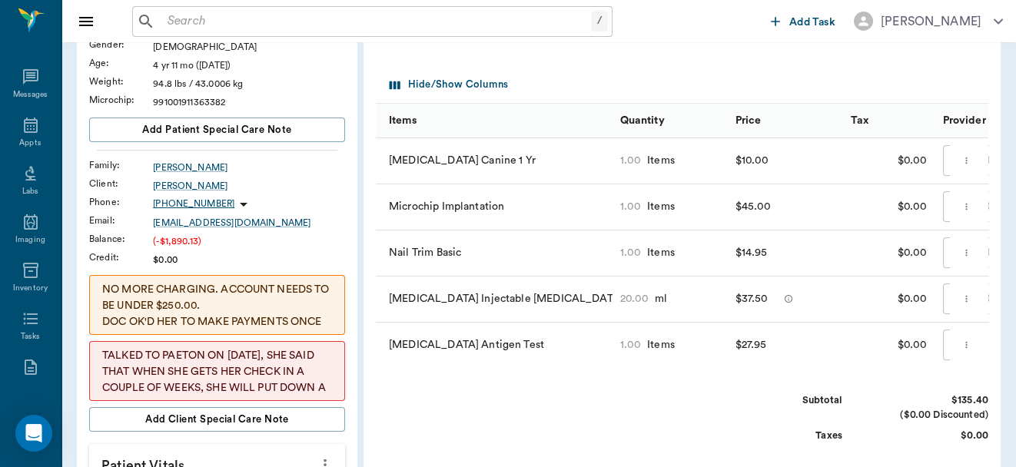
click at [297, 313] on p "NO MORE CHARGING. ACCOUNT NEEDS TO BE UNDER $250.00. DOC OK'D HER TO MAKE PAYME…" at bounding box center [217, 314] width 230 height 65
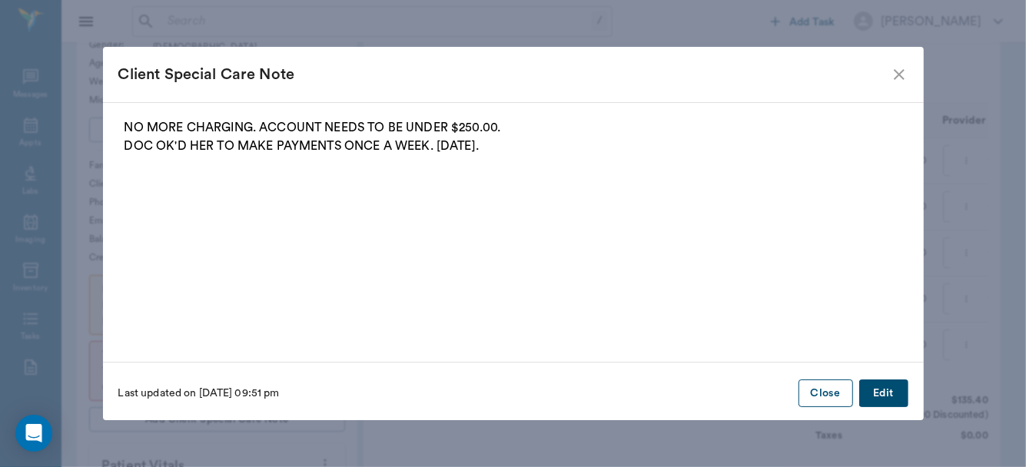
click at [828, 398] on button "Close" at bounding box center [826, 394] width 55 height 28
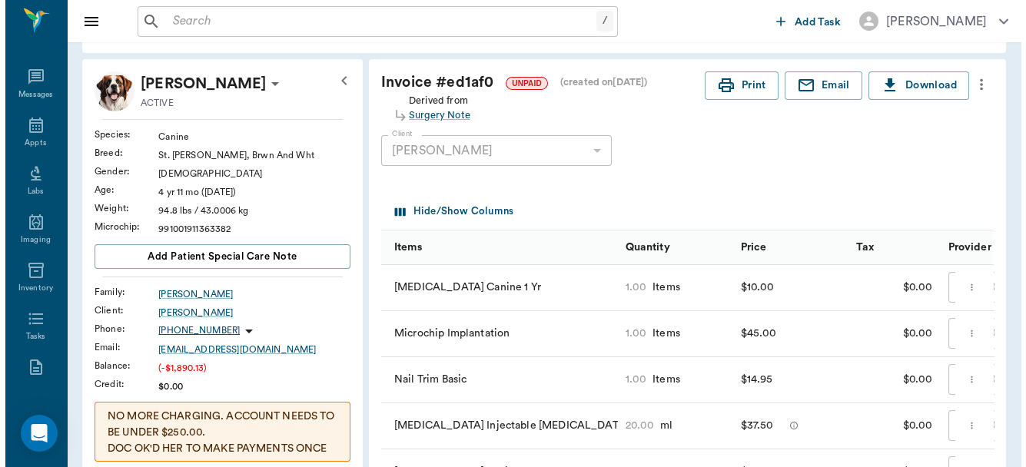
scroll to position [0, 0]
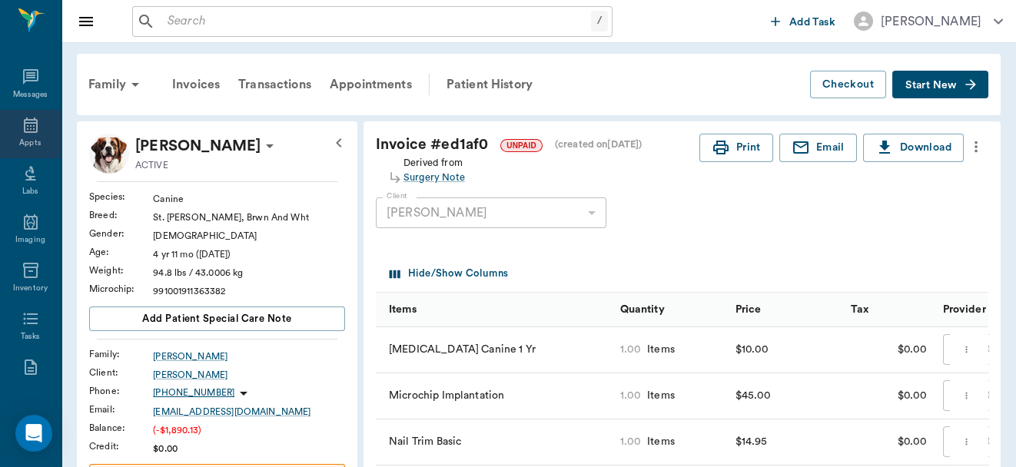
click at [24, 120] on icon at bounding box center [31, 125] width 14 height 15
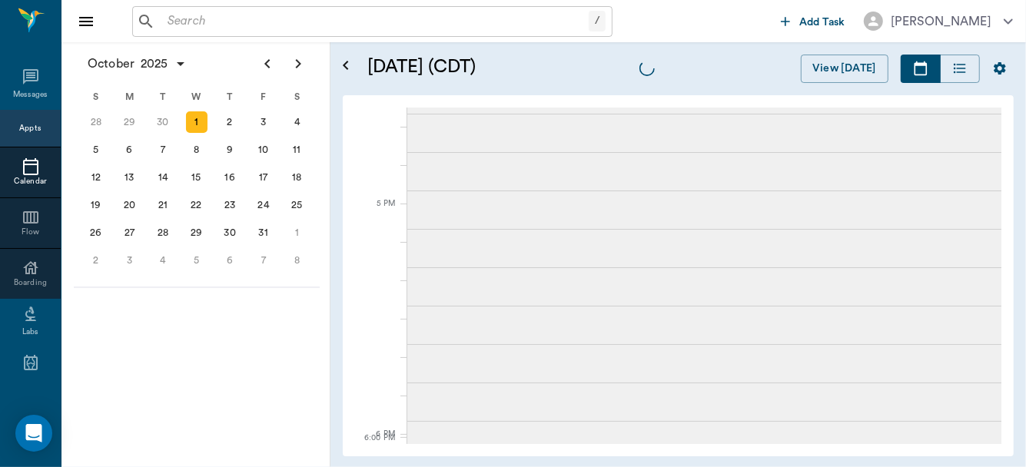
click at [67, 121] on div "6" at bounding box center [50, 122] width 34 height 28
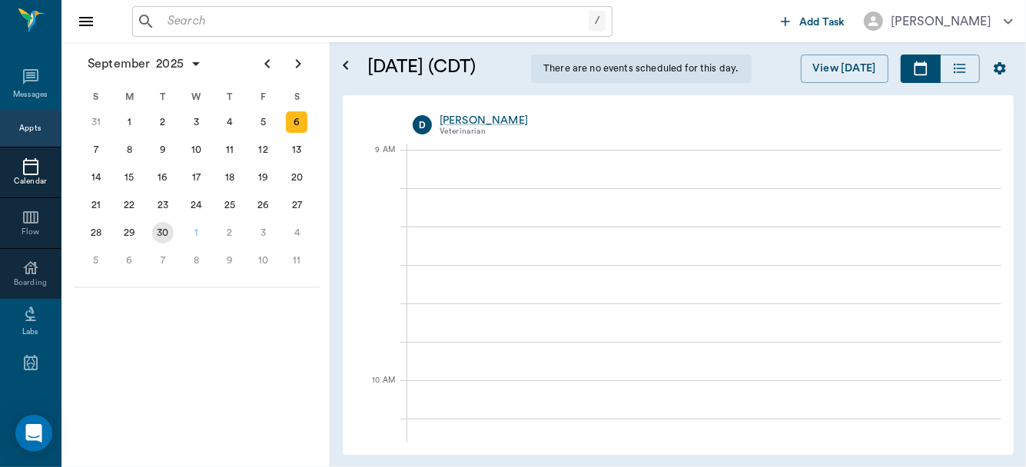
click at [163, 230] on div "30" at bounding box center [163, 233] width 22 height 22
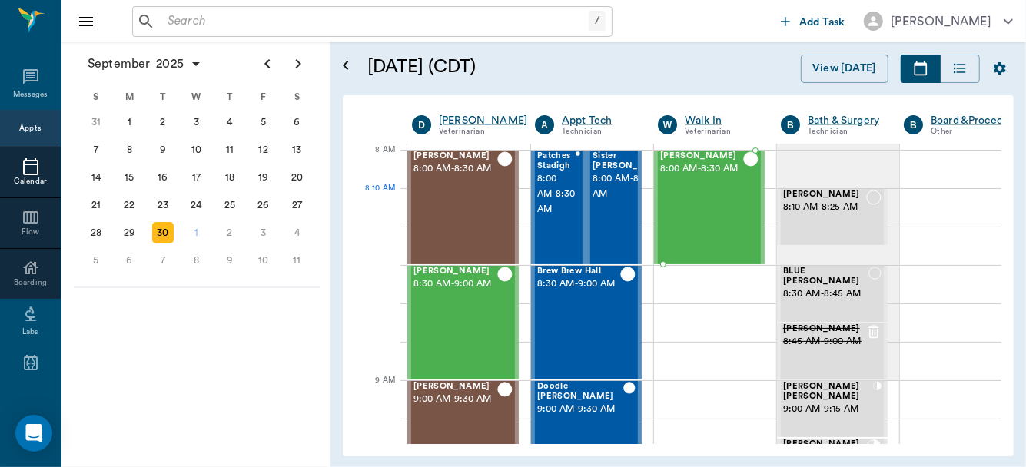
click at [688, 204] on div "Goober Acevedo 8:00 AM - 8:30 AM" at bounding box center [701, 207] width 83 height 112
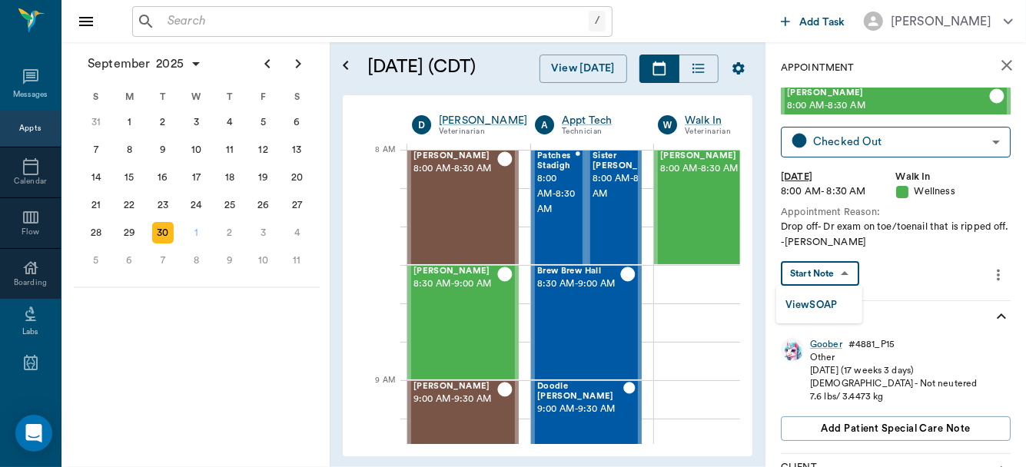
click at [843, 274] on body "/ ​ Add Task Dr. Bert Ellsworth Nectar Messages Appts Calendar Flow Boarding La…" at bounding box center [513, 233] width 1026 height 467
click at [823, 344] on div at bounding box center [513, 233] width 1026 height 467
click at [819, 345] on div "Goober" at bounding box center [826, 344] width 32 height 13
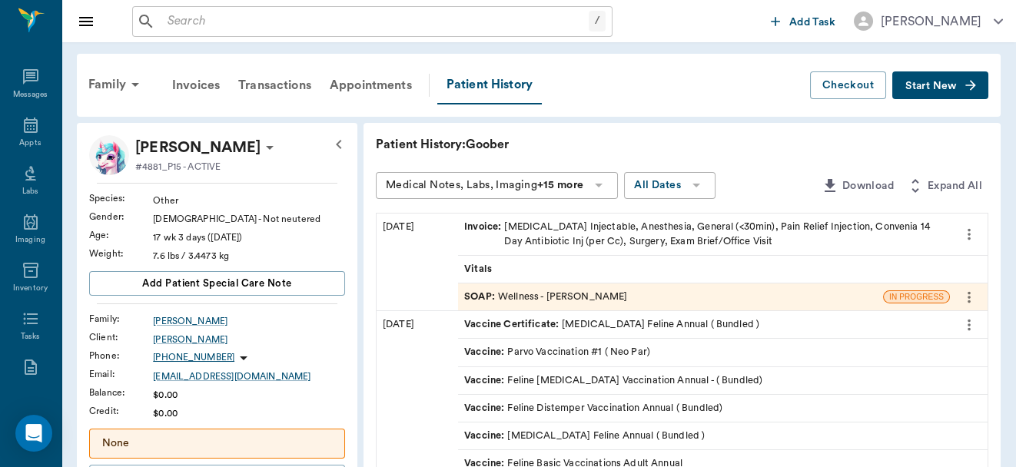
click at [535, 297] on div "SOAP : Wellness - Dr. Bert Ellsworth" at bounding box center [545, 297] width 163 height 15
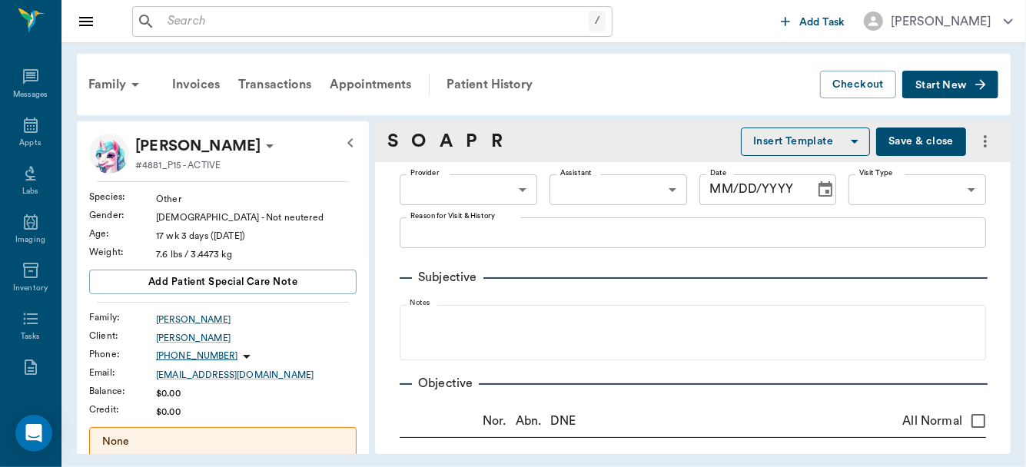
type input "63ec2f075fda476ae8351a4d"
type input "682b670d8bdc6f7f8feef3db"
type input "65d2be4f46e3a538d89b8c14"
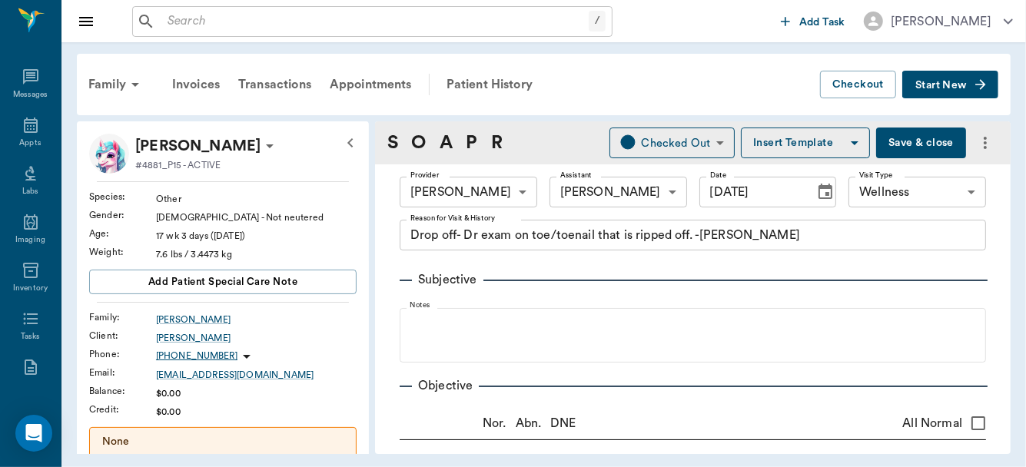
type input "[DATE]"
type textarea "Drop off- Dr exam on toe/toenail that is ripped off. -Hunt"
click at [916, 144] on button "Save & close" at bounding box center [921, 143] width 90 height 31
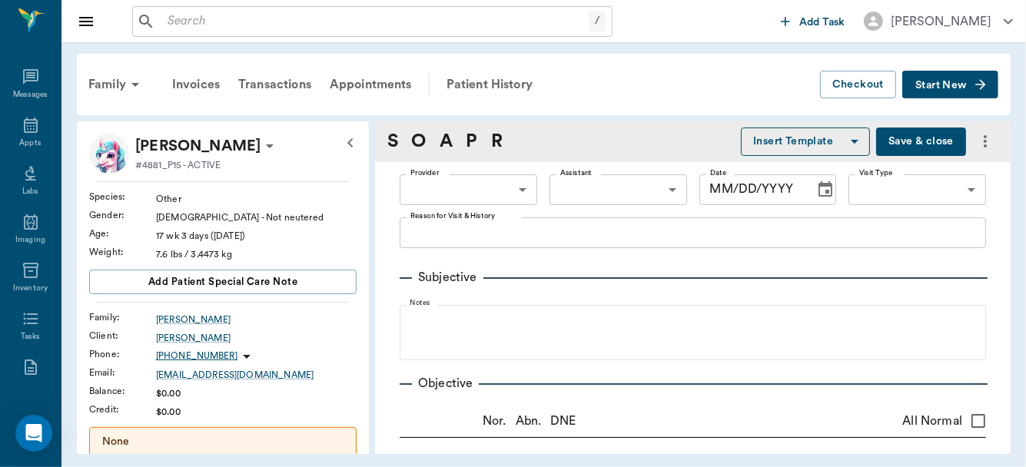
type input "63ec2f075fda476ae8351a4d"
type input "682b670d8bdc6f7f8feef3db"
type input "65d2be4f46e3a538d89b8c14"
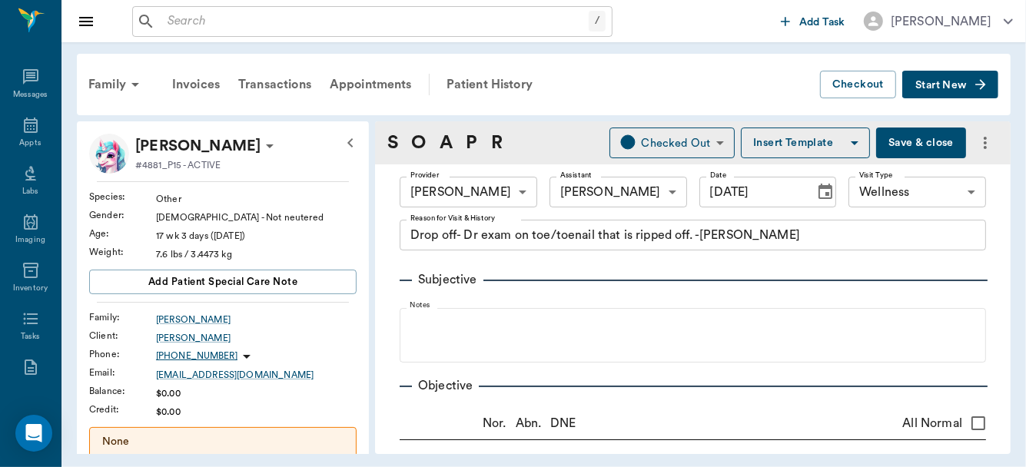
type input "[DATE]"
type textarea "Drop off- Dr exam on toe/toenail that is ripped off. -Hunt"
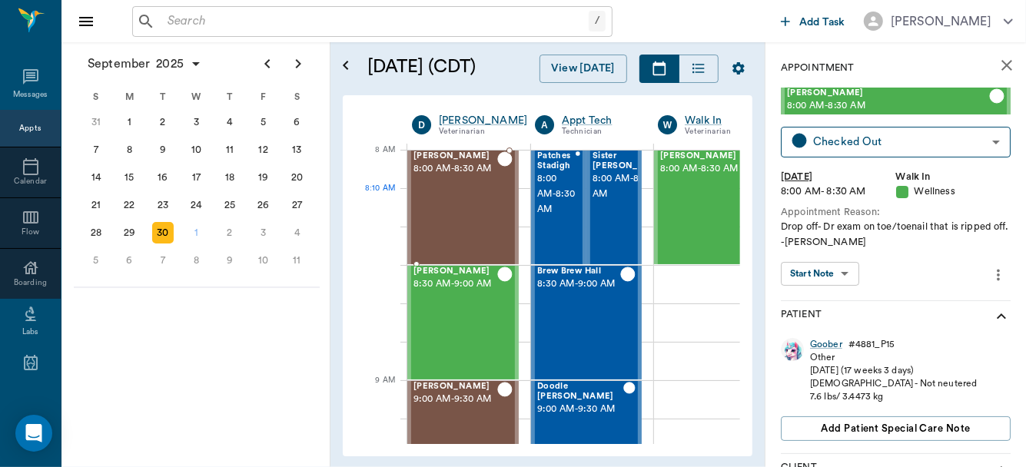
click at [481, 198] on div "Logan Caver 8:00 AM - 8:30 AM" at bounding box center [455, 207] width 84 height 112
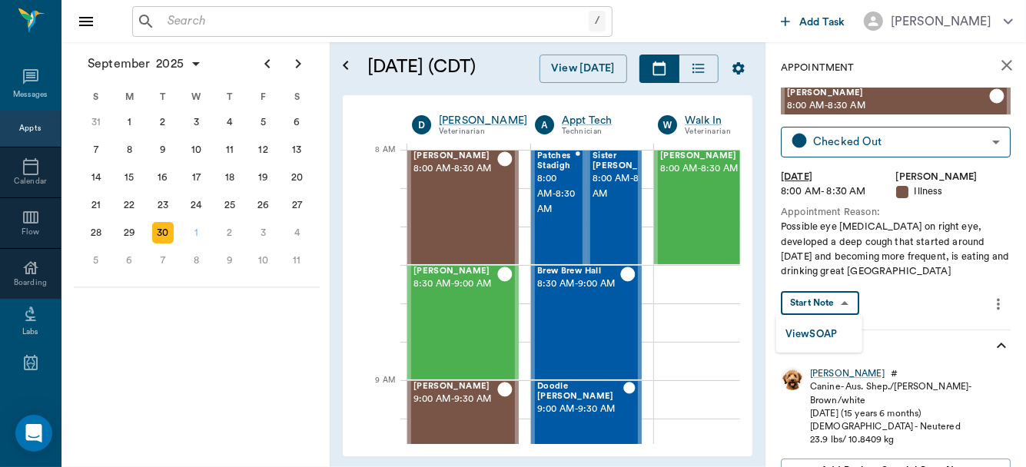
click at [830, 306] on body "/ ​ Add Task Dr. Bert Ellsworth Nectar Messages Appts Calendar Flow Boarding La…" at bounding box center [513, 233] width 1026 height 467
click at [830, 329] on button "View SOAP" at bounding box center [811, 335] width 52 height 18
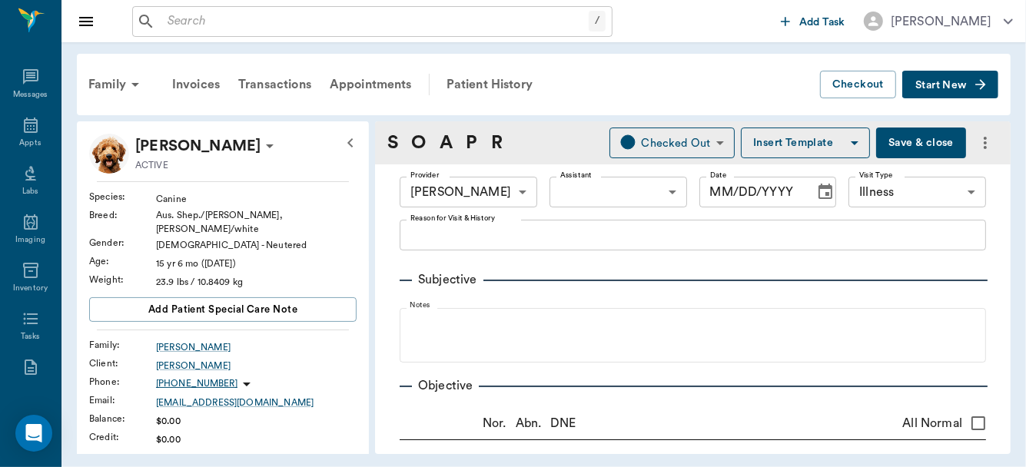
type input "63ec2f075fda476ae8351a4d"
type input "65d2be4f46e3a538d89b8c15"
radio input "true"
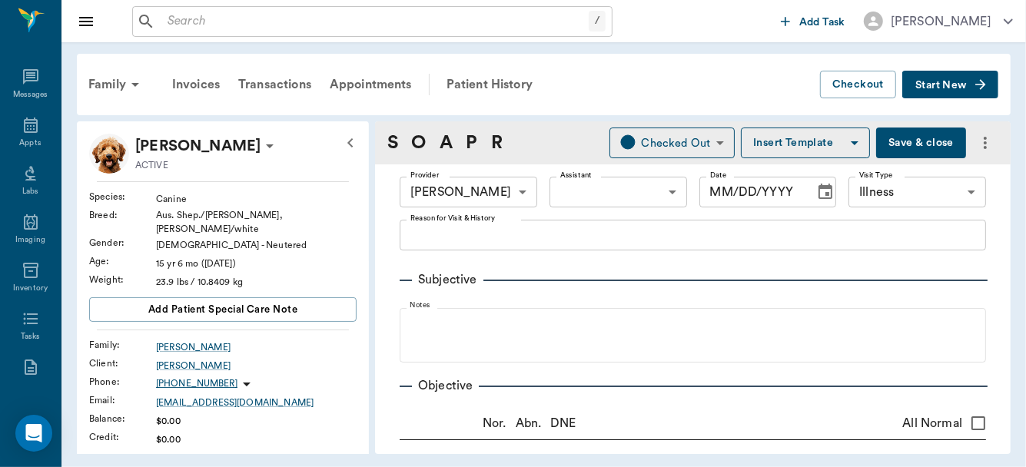
radio input "true"
type input "[DATE]"
type textarea "Possible eye ulcer on right eye, developed a deep cough that started around 2 w…"
type textarea "R eye has a white spot on ventral cornea. Stain very slight uptake, like 95% he…"
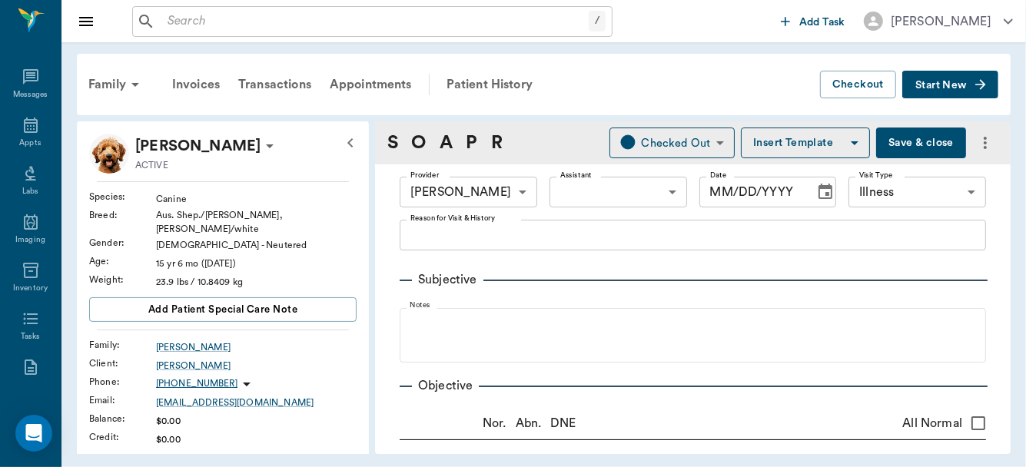
type textarea "Heart appears enlarged on radiograph."
type textarea "Radiograph shows increased opacities alvelolar and parenchyeal. Mass in cranial…"
type input "1.00"
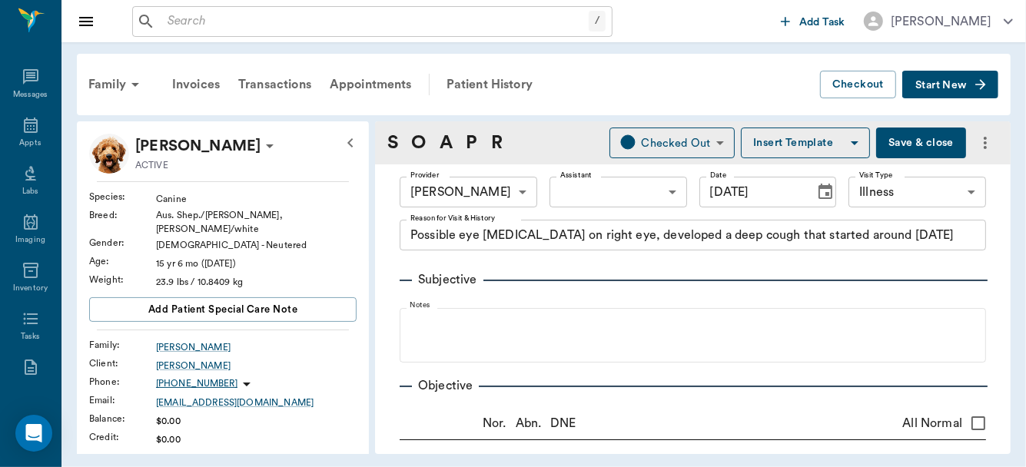
type input "1.00"
type input "60.00"
type input "12"
type input "0"
type textarea "Give 1/2 tablet twice daily"
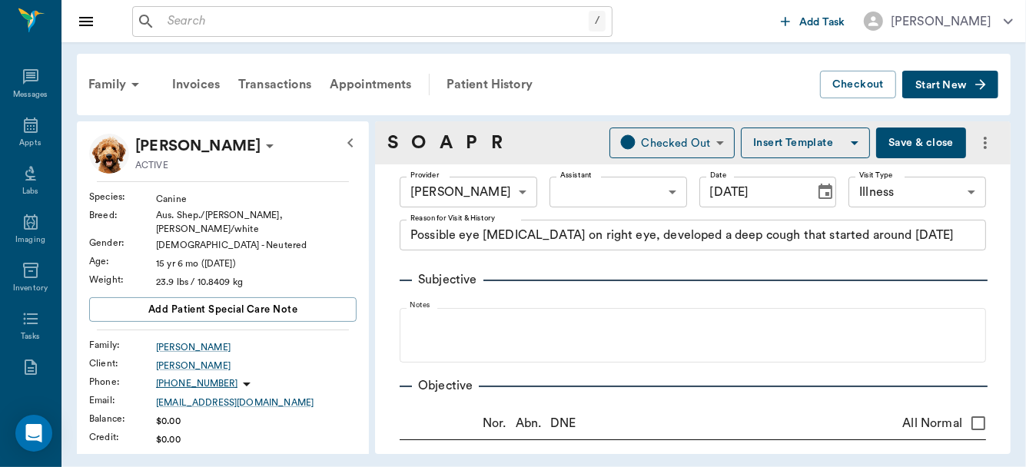
type input "60.00"
type input "0"
type textarea "Give 1 tablet twice daily for 1 week, then 1 tablet daily"
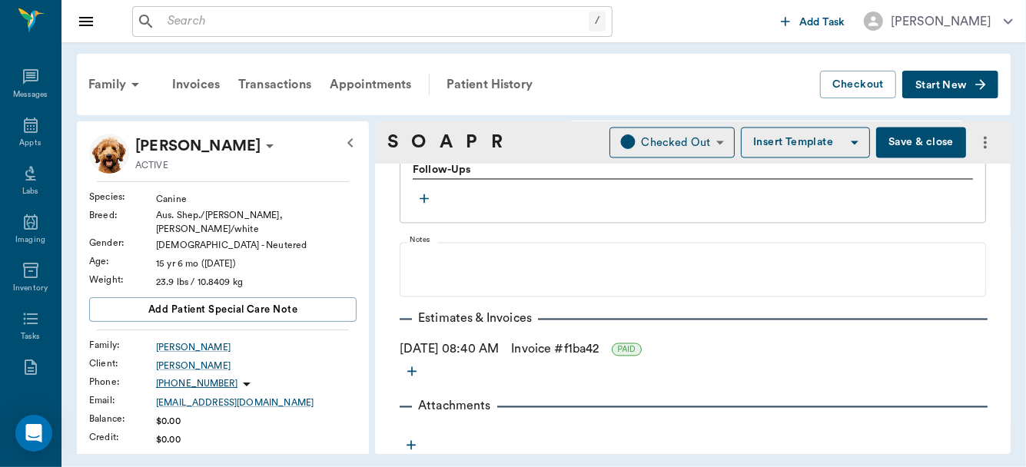
scroll to position [1509, 0]
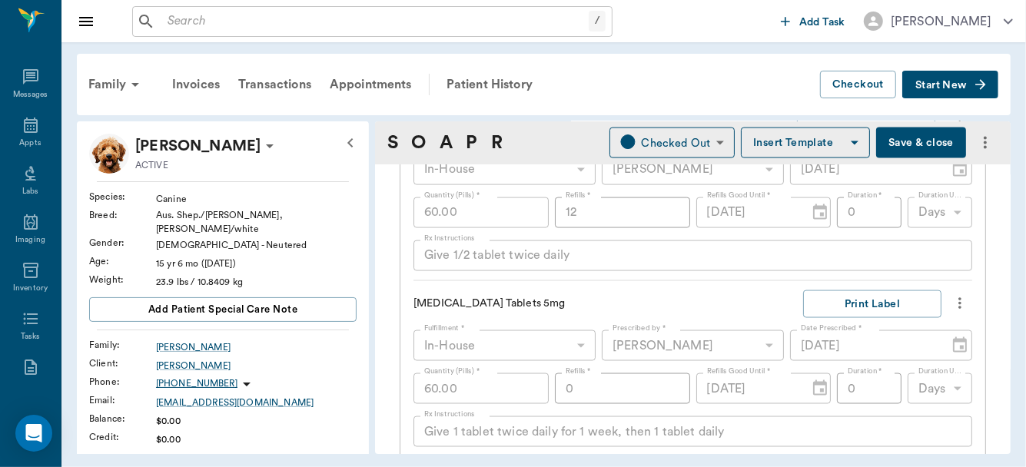
click at [915, 141] on button "Save & close" at bounding box center [921, 143] width 90 height 31
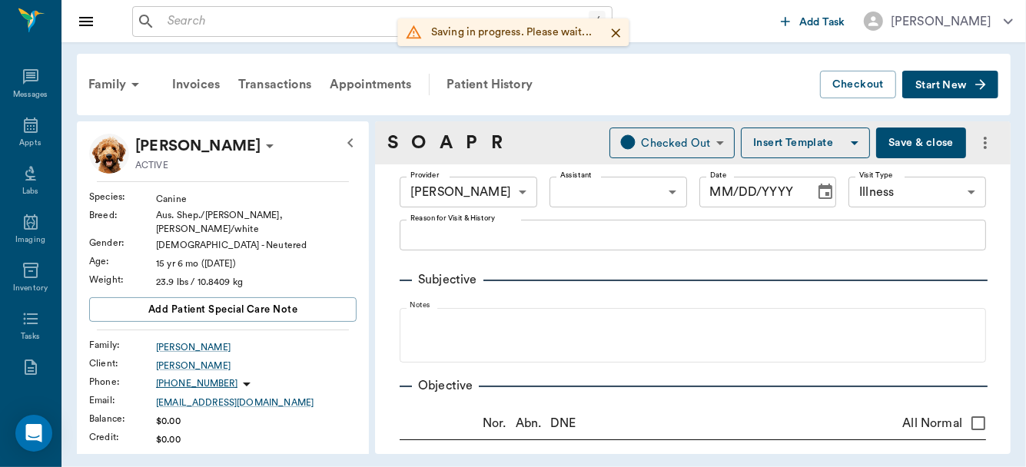
type input "63ec2f075fda476ae8351a4d"
type input "09/30/2025"
type input "65d2be4f46e3a538d89b8c15"
type textarea "Possible eye ulcer on right eye, developed a deep cough that started around 2 w…"
radio input "true"
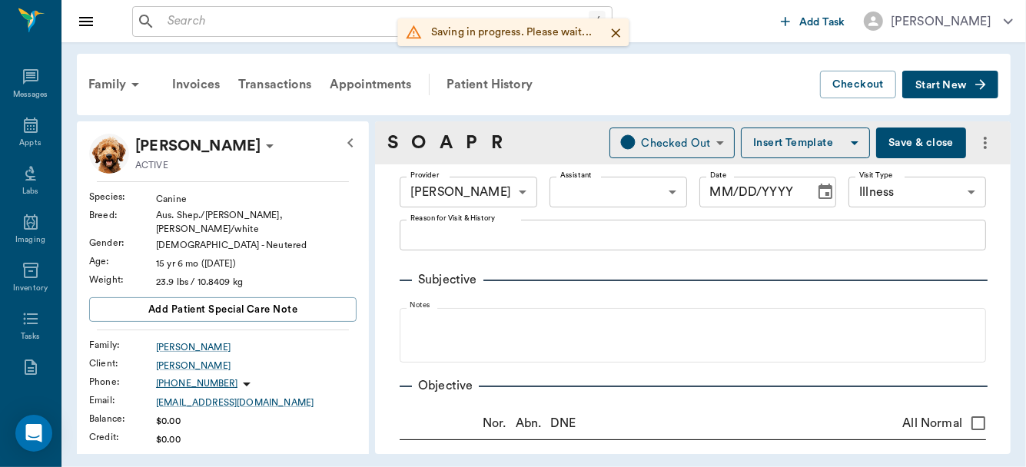
radio input "true"
type textarea "R eye has a white spot on ventral cornea. Stain very slight uptake, like 95% he…"
radio input "true"
type textarea "Heart appears enlarged on radiograph."
radio input "true"
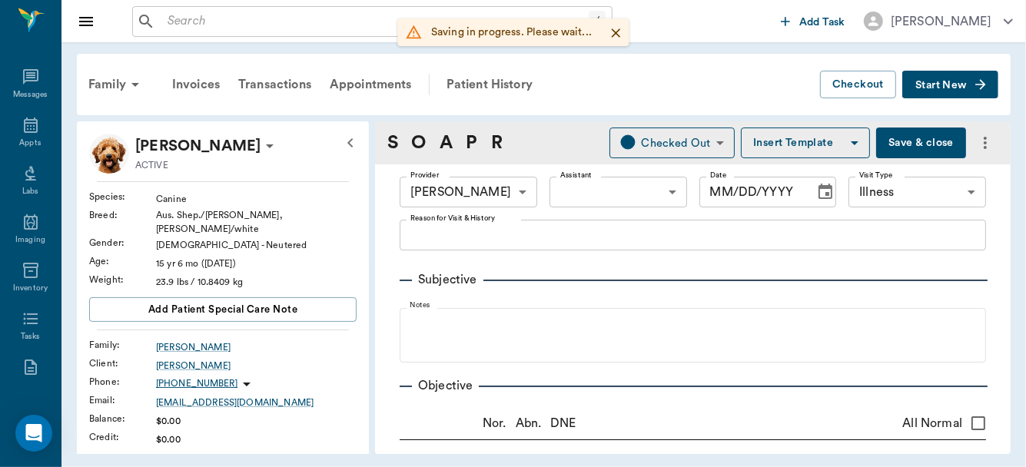
type textarea "Radiograph shows increased opacities alvelolar and parenchyeal. Mass in cranial…"
radio input "true"
type input "1.00"
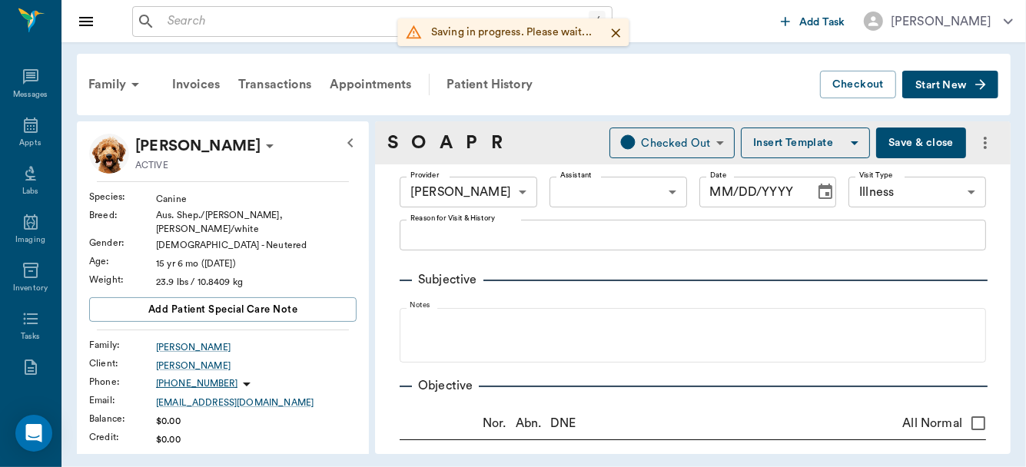
type input "60.00"
type input "12"
type input "0"
type textarea "Give 1/2 tablet twice daily"
type input "60.00"
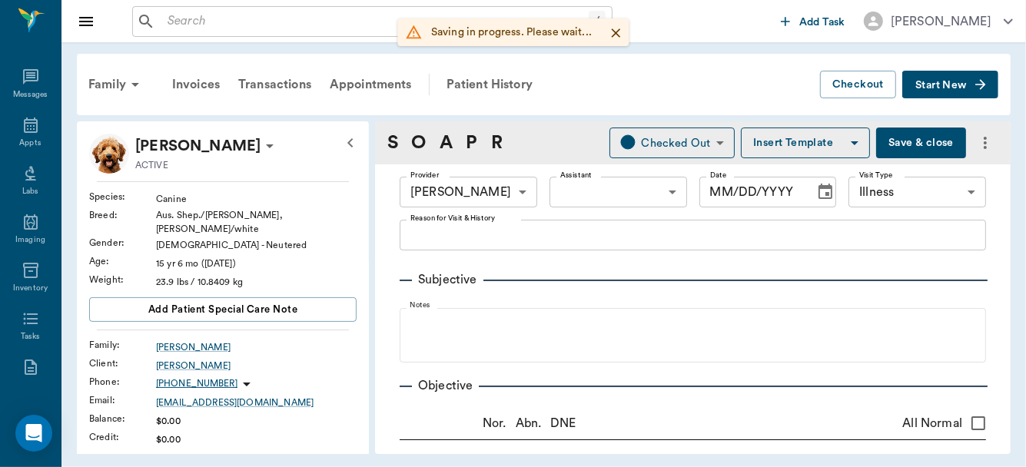
type input "0"
type textarea "Give 1 tablet twice daily for 1 week, then 1 tablet daily"
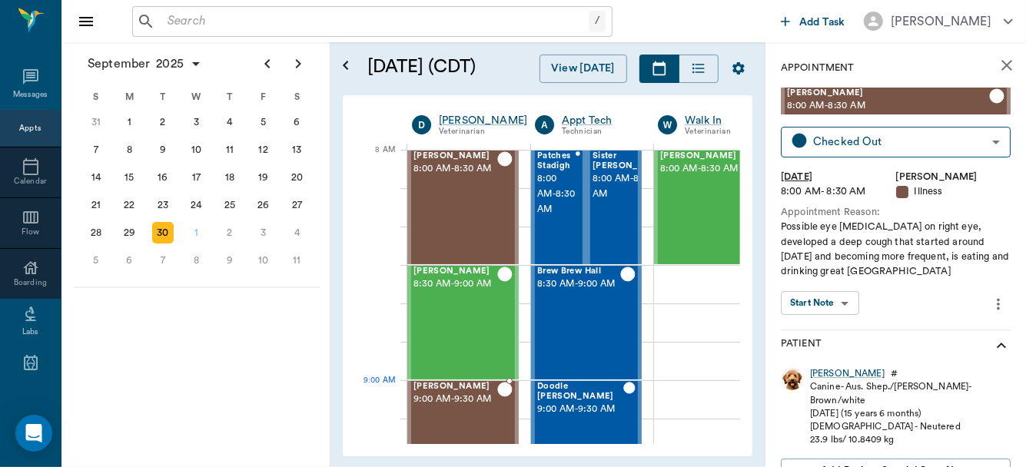
click at [466, 404] on span "9:00 AM - 9:30 AM" at bounding box center [455, 399] width 84 height 15
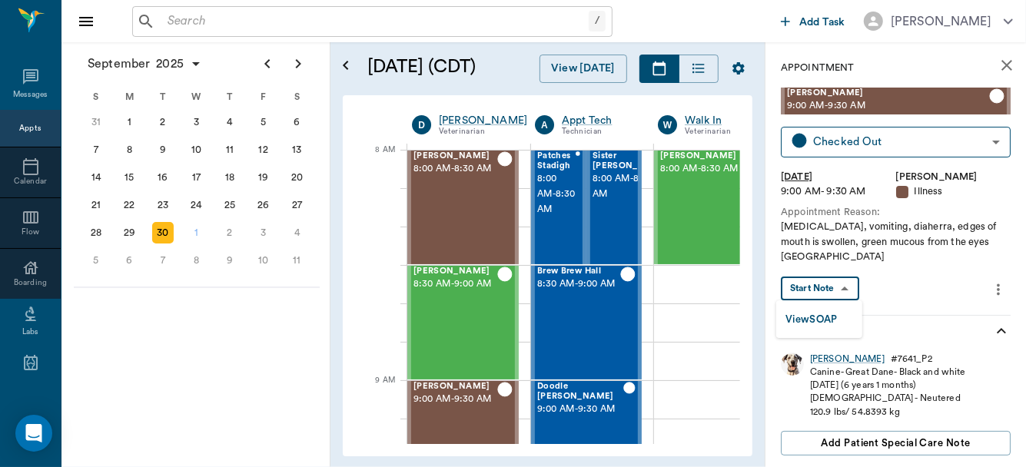
click at [838, 294] on body "/ ​ Add Task Dr. Bert Ellsworth Nectar Messages Appts Calendar Flow Boarding La…" at bounding box center [513, 233] width 1026 height 467
click at [832, 313] on button "View SOAP" at bounding box center [811, 320] width 52 height 18
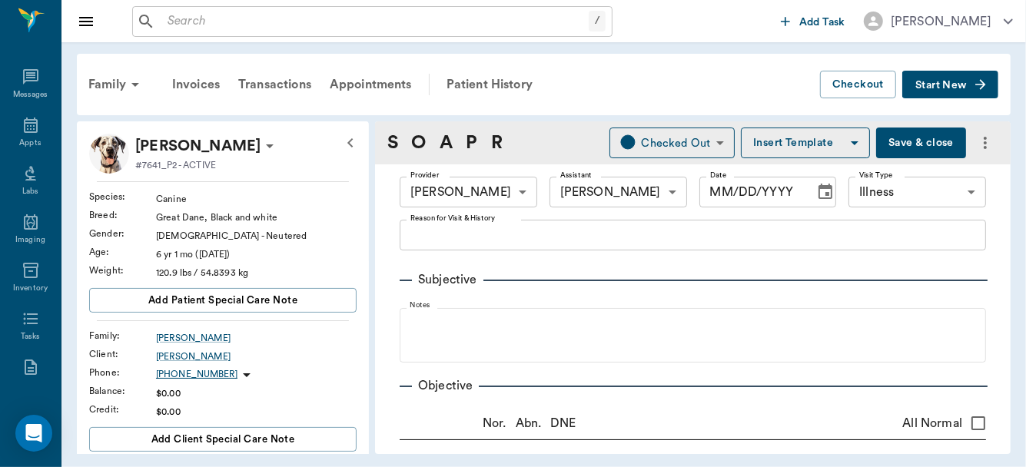
type input "63ec2f075fda476ae8351a4d"
type input "63ec2e7e52e12b0ba117b124"
type input "65d2be4f46e3a538d89b8c15"
type input "09/30/2025"
type textarea "Loss of weight, vomiting, diaherra, edges of mouth is swollen, green mucous fro…"
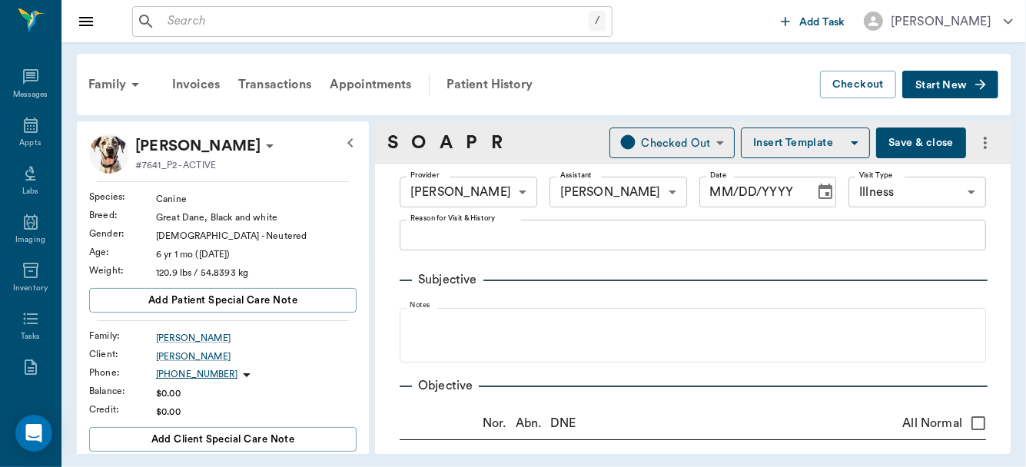
type input "30.00"
type input "0"
type textarea "give 2 twice a day for 3 days, 2 once a day for 3 days, 1 once a day for 7 days…"
type input "7.00"
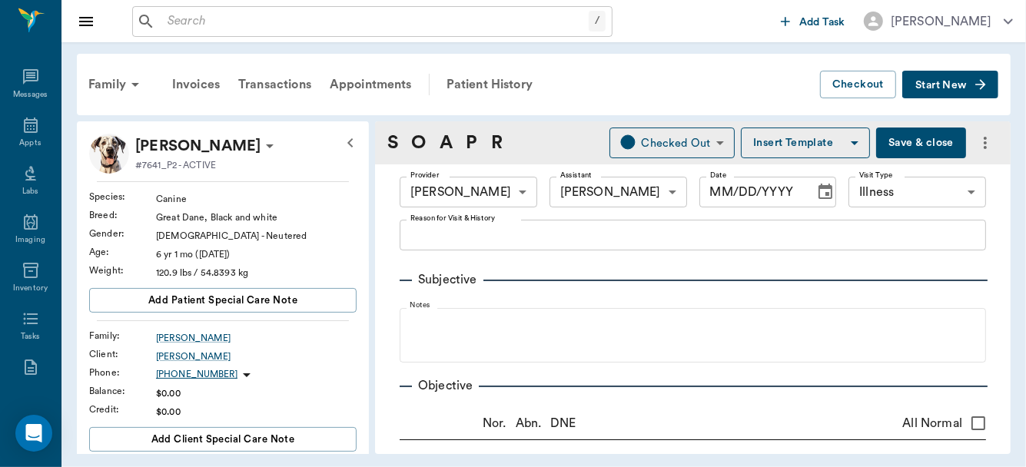
type input "0"
type textarea "sprinkle 1 package over food once a day"
type input "4.00"
type input "0"
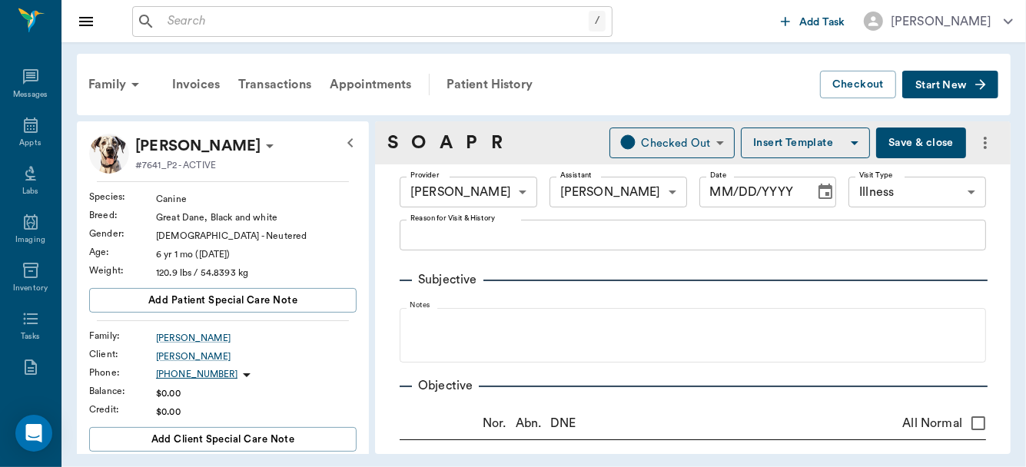
type input "0"
type textarea "Give 1 tablet daily until gone"
type input "30.00"
type input "0"
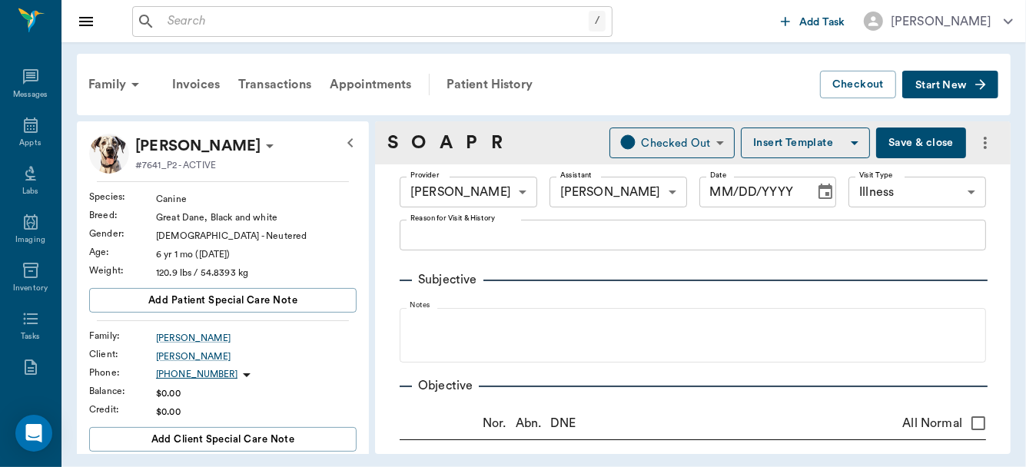
type textarea "give 1 1/2 tablets twice daily"
type input "1.00"
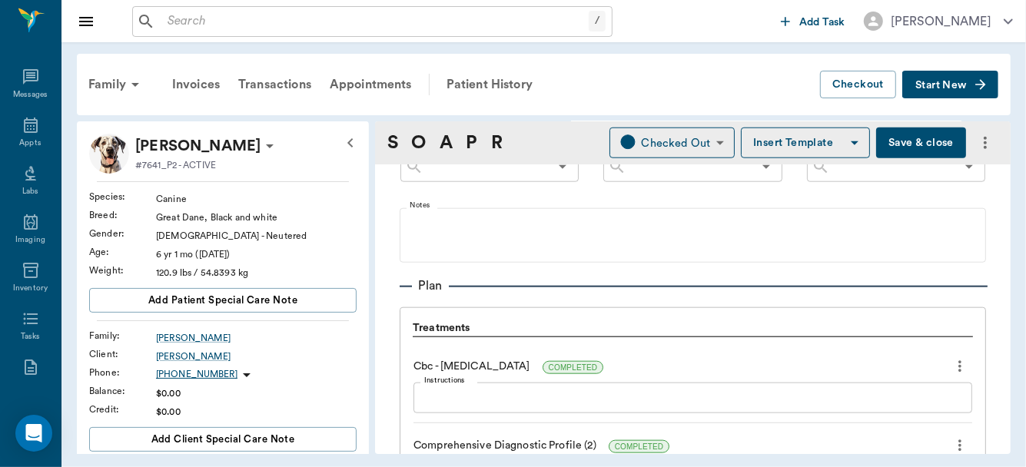
scroll to position [1061, 0]
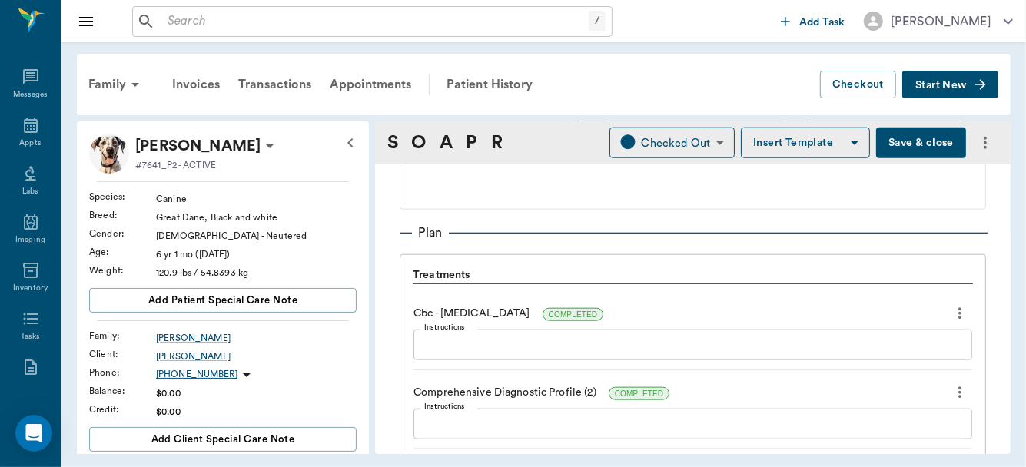
click at [536, 421] on textarea "Instructions" at bounding box center [692, 425] width 537 height 18
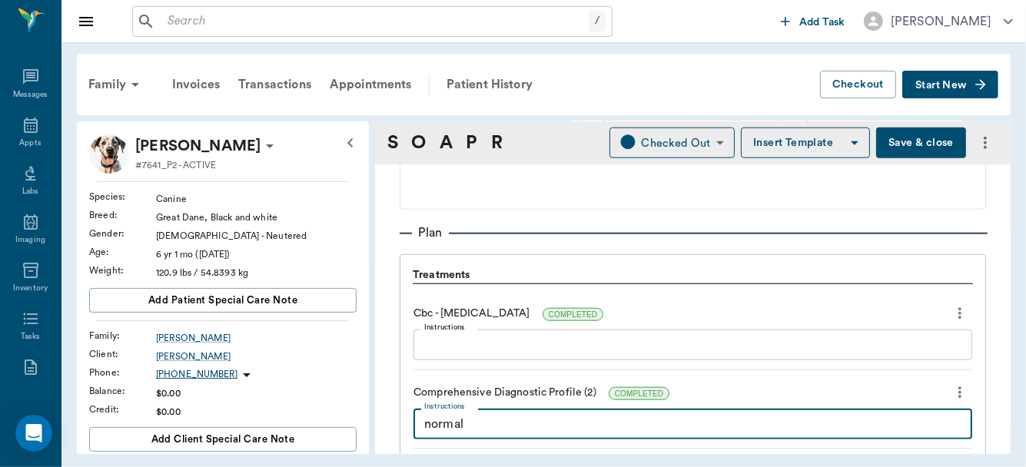
type textarea "normal"
click at [543, 350] on textarea "Instructions" at bounding box center [692, 346] width 537 height 18
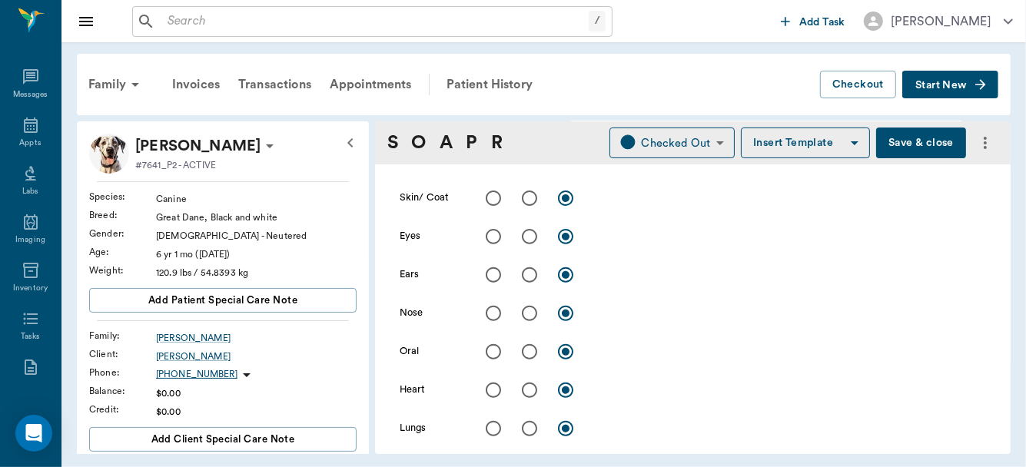
scroll to position [293, 0]
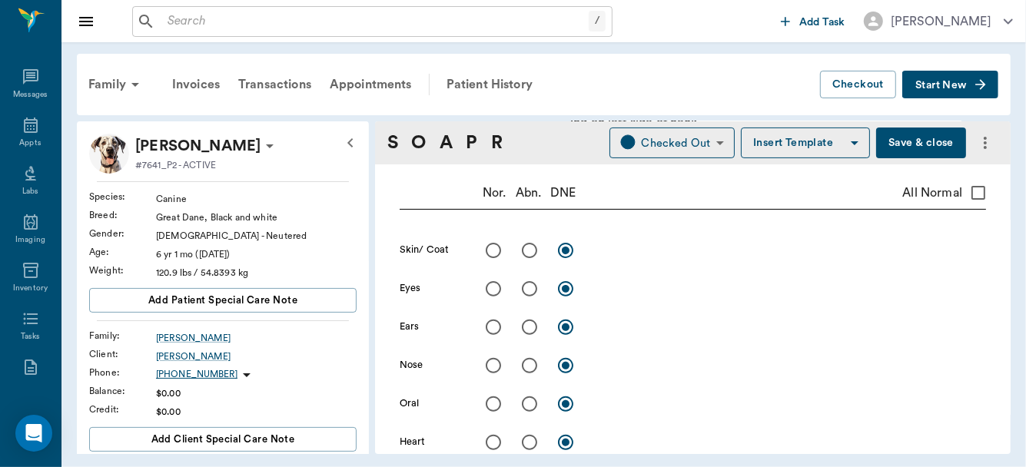
type textarea "slight neutrophilia 12.5K"
click at [969, 192] on input "All Normal" at bounding box center [978, 193] width 32 height 32
checkbox input "true"
radio input "true"
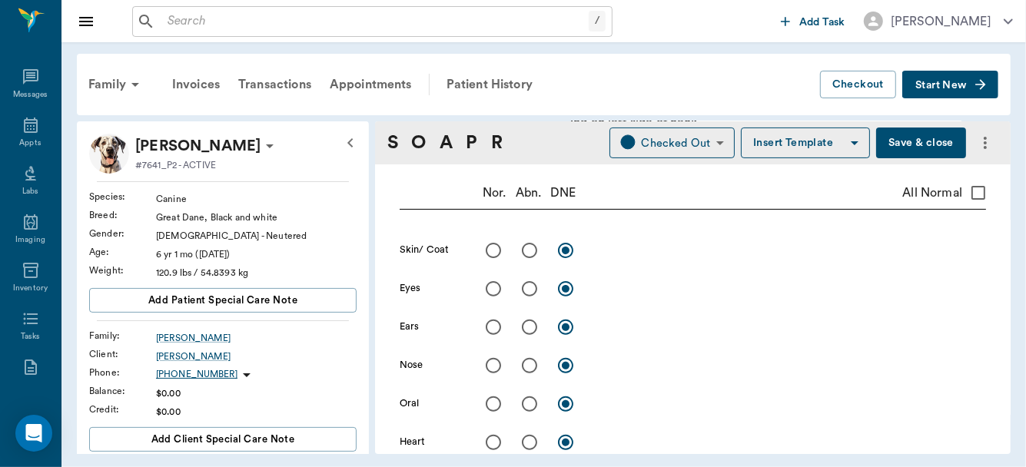
radio input "true"
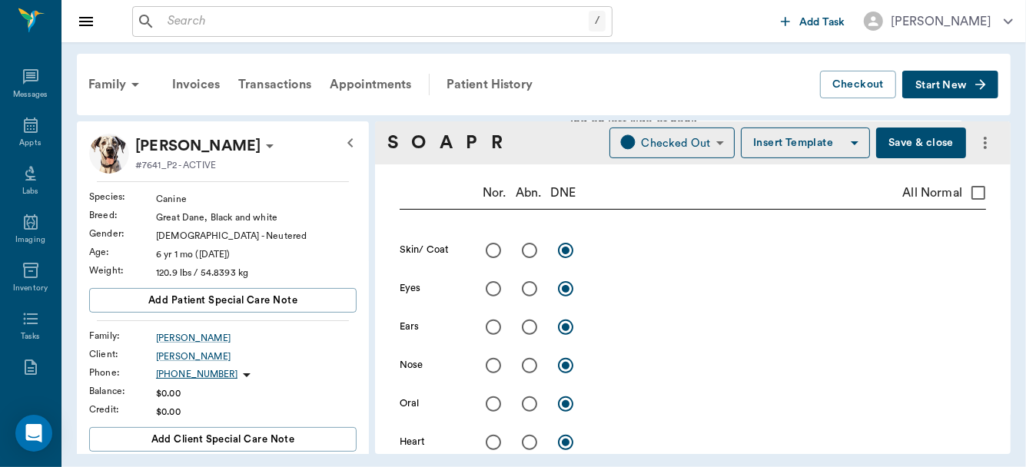
radio input "true"
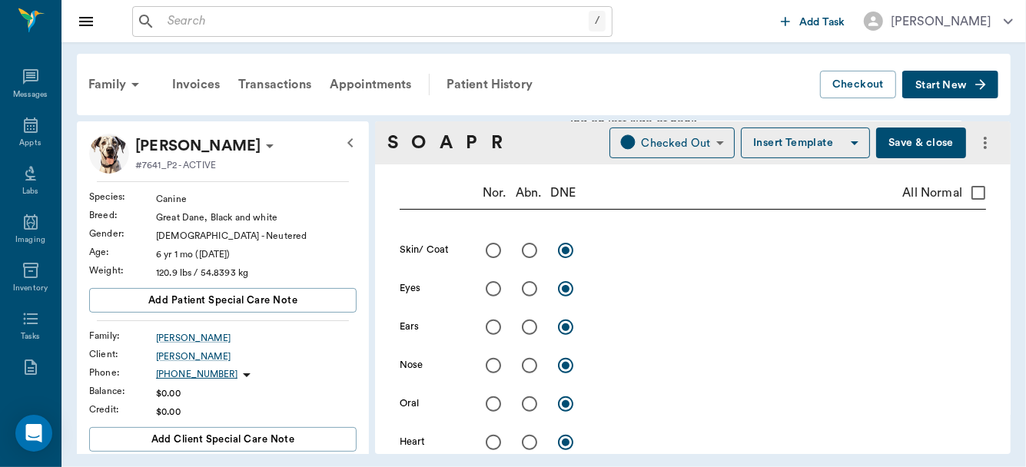
radio input "true"
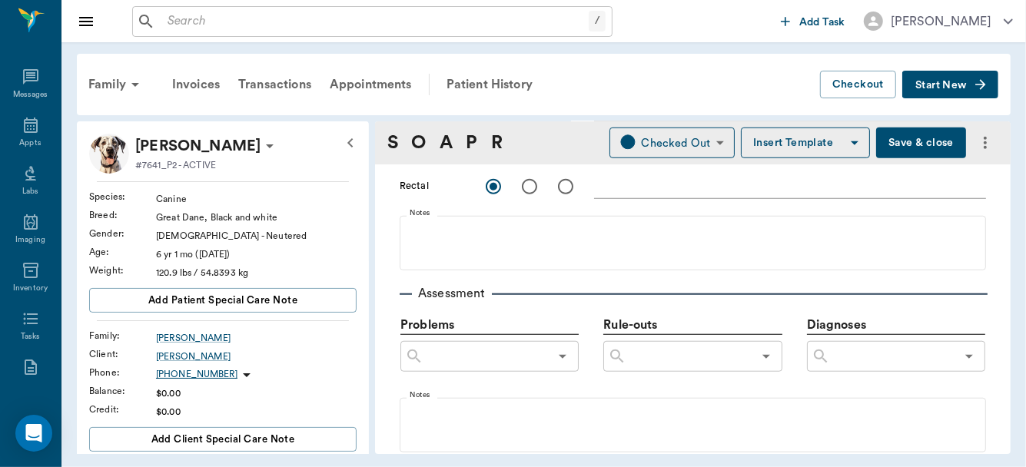
scroll to position [860, 0]
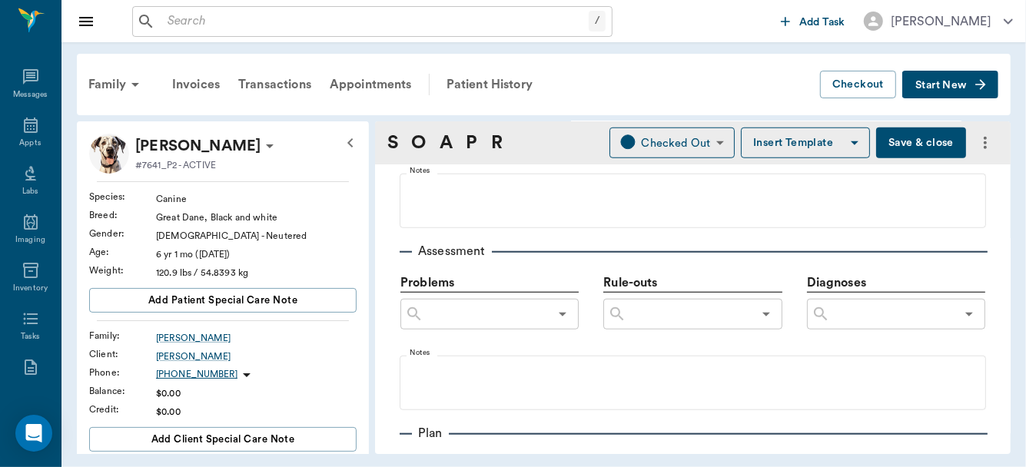
click at [851, 317] on input "text" at bounding box center [892, 315] width 125 height 22
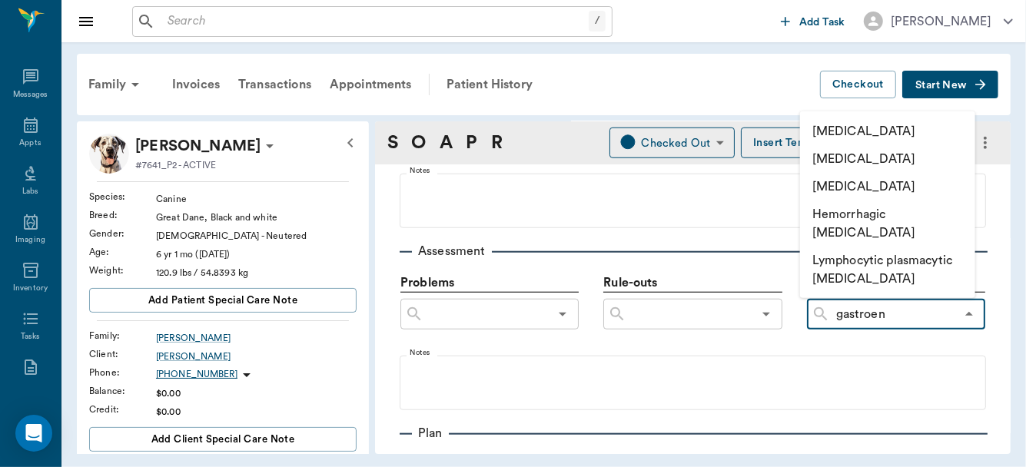
type input "gastroent"
click at [842, 133] on li "[MEDICAL_DATA]" at bounding box center [887, 132] width 175 height 28
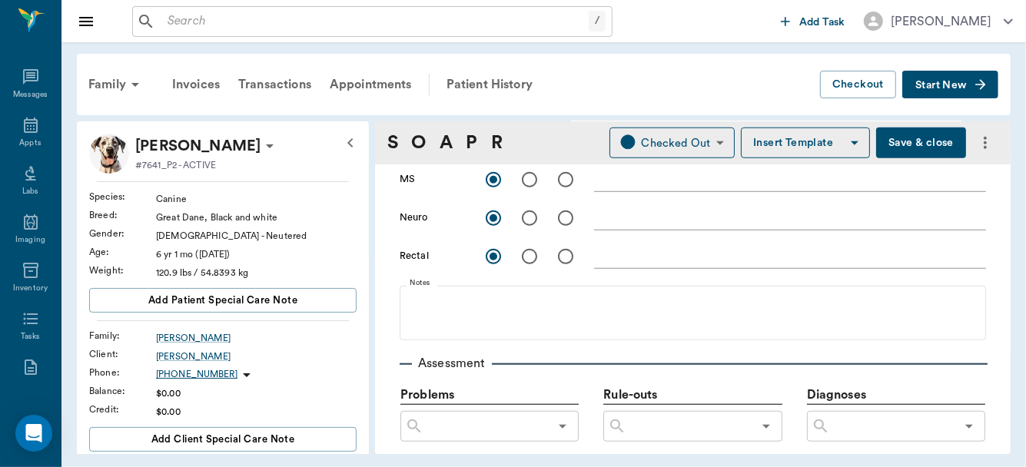
scroll to position [726, 0]
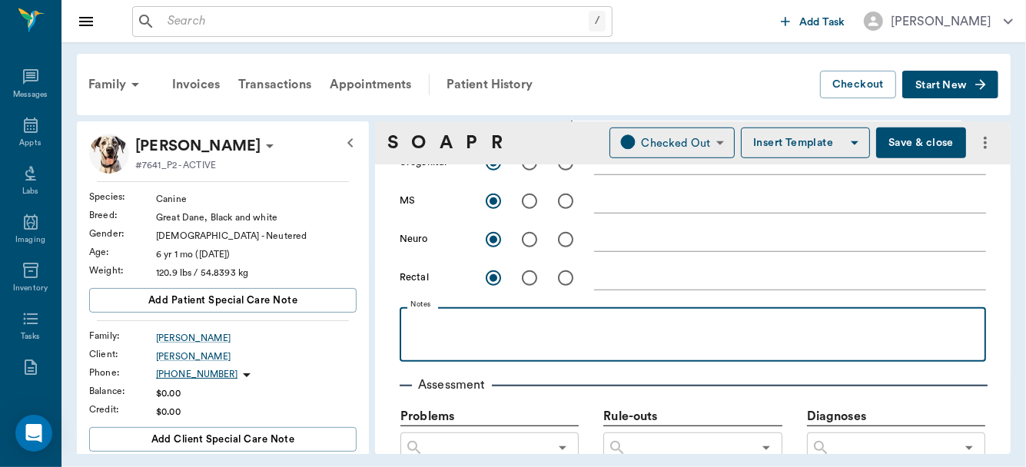
click at [503, 315] on p at bounding box center [692, 324] width 571 height 18
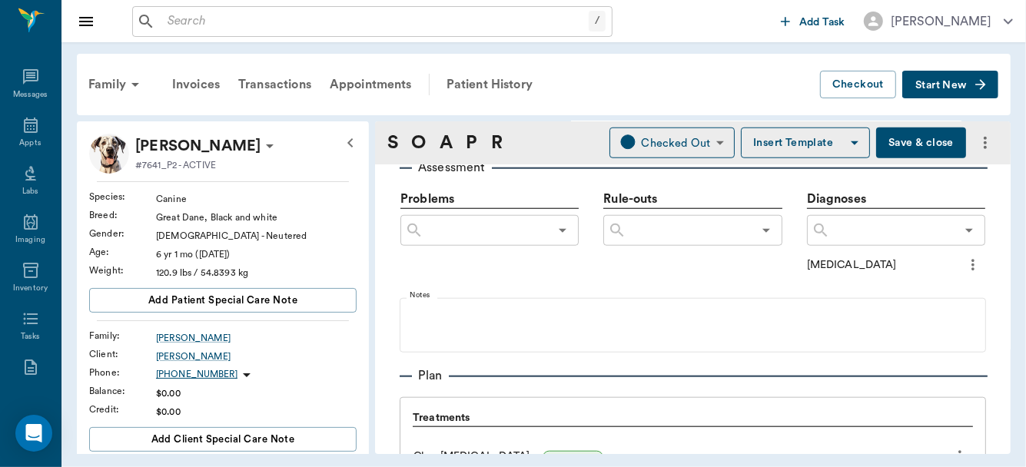
scroll to position [779, 0]
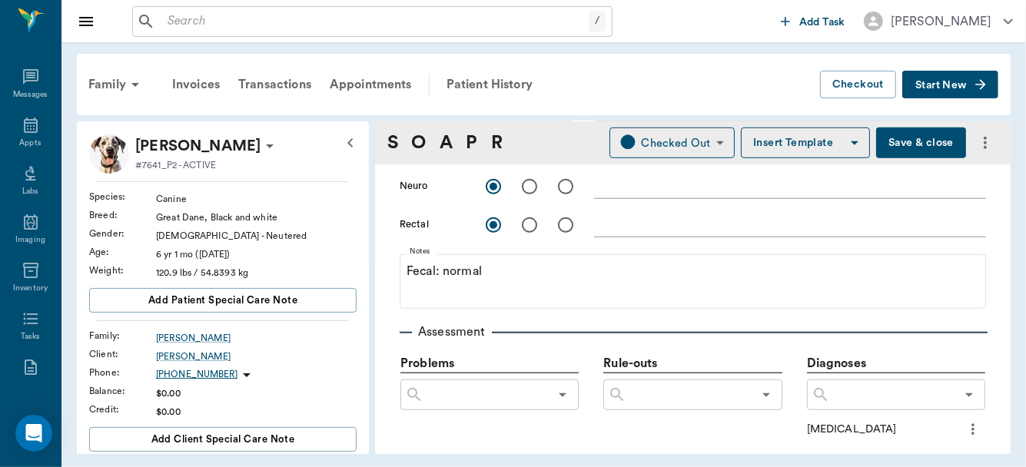
click at [903, 143] on button "Save & close" at bounding box center [921, 143] width 90 height 31
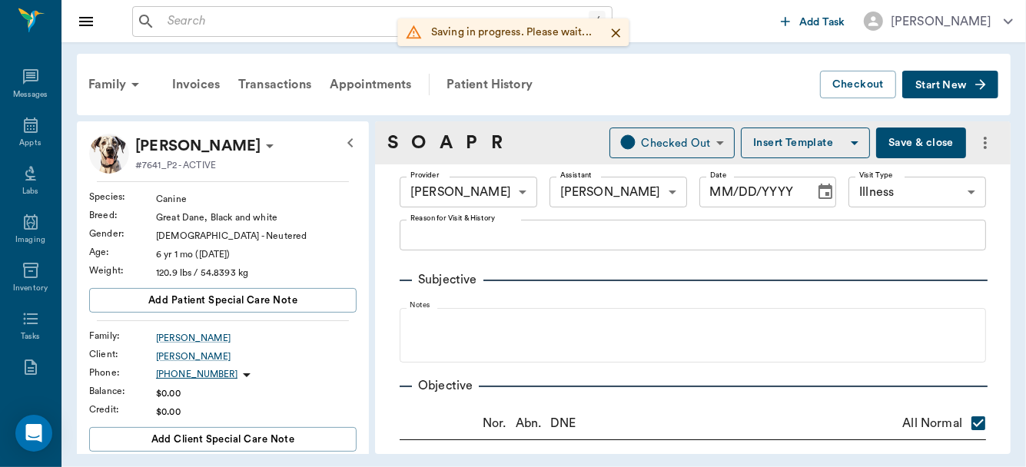
type input "63ec2f075fda476ae8351a4d"
type input "63ec2e7e52e12b0ba117b124"
type input "65d2be4f46e3a538d89b8c15"
checkbox input "true"
radio input "true"
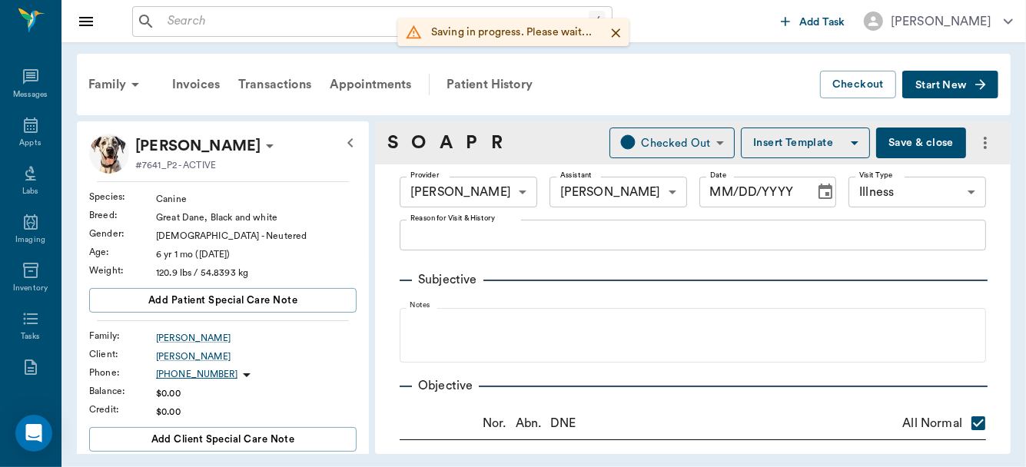
radio input "true"
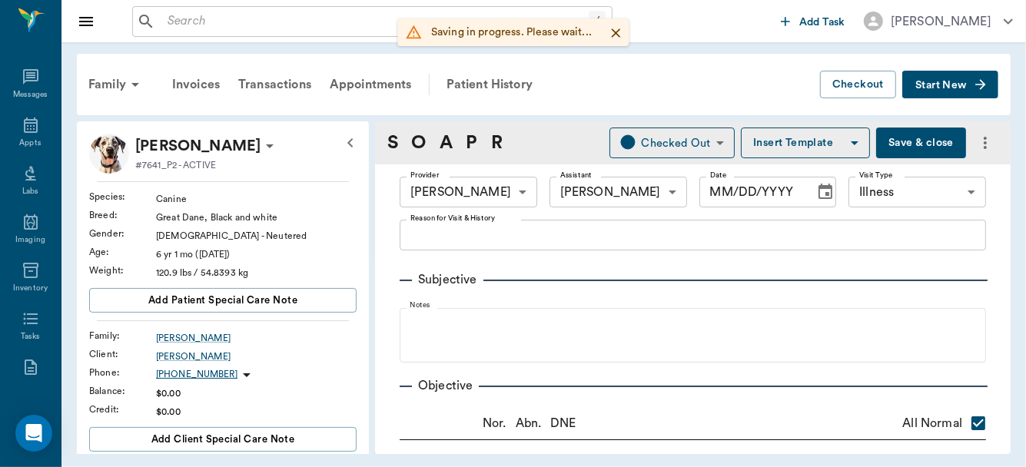
radio input "true"
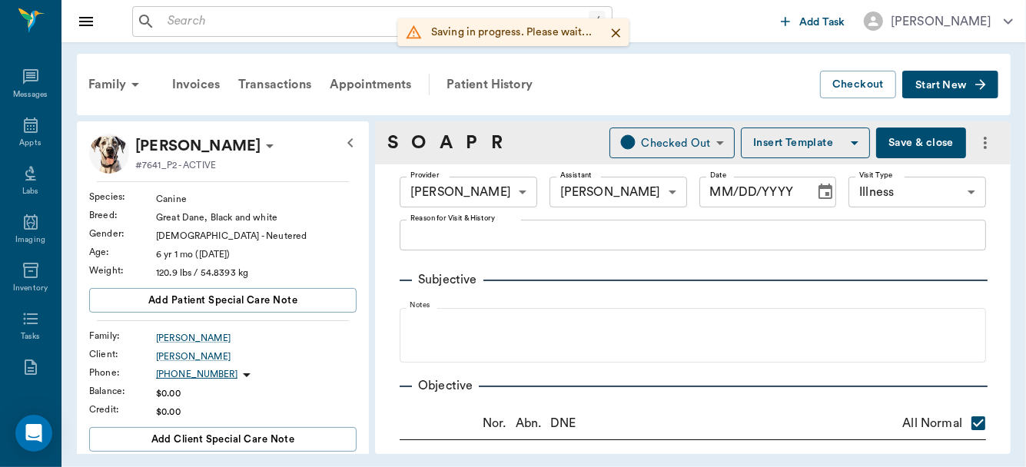
radio input "true"
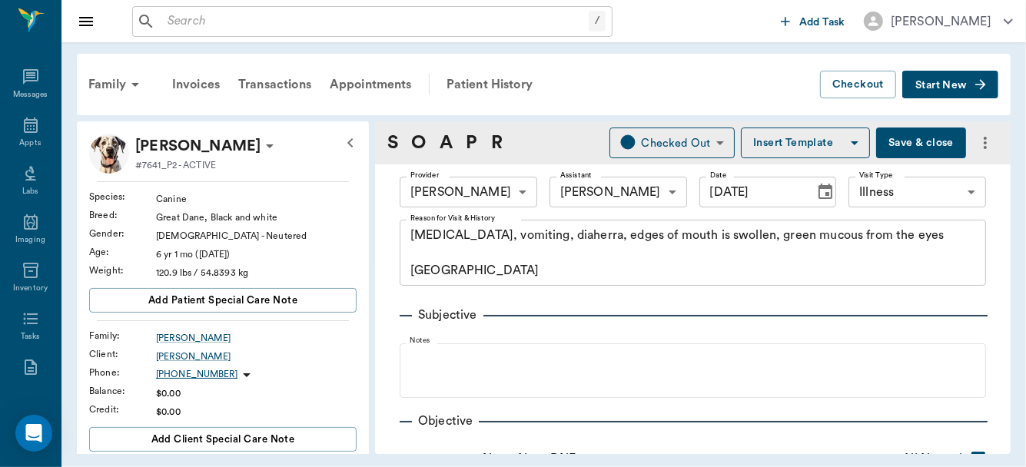
type input "[DATE]"
type textarea "Loss of weight, vomiting, diaherra, edges of mouth is swollen, green mucous fro…"
type textarea "slight neutrophilia 12.5K"
type textarea "normal"
type input "30.00"
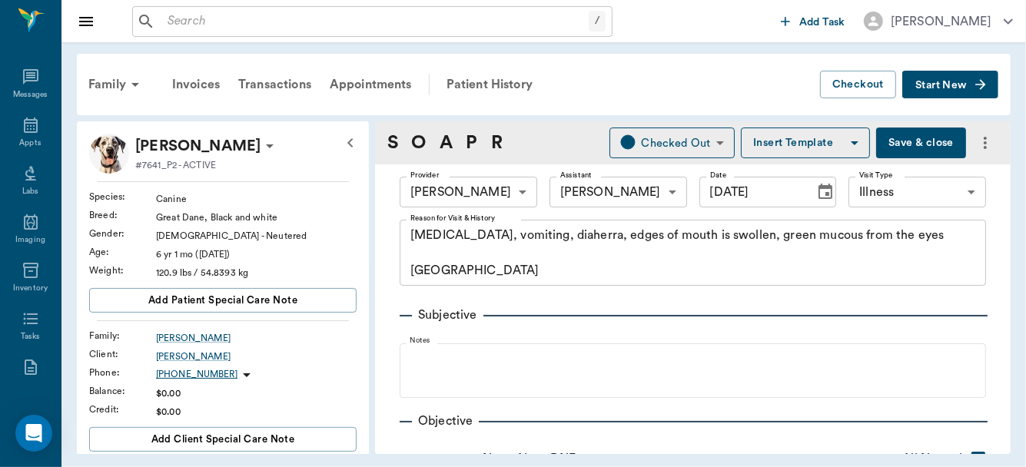
type input "0"
type textarea "give 2 twice a day for 3 days, 2 once a day for 3 days, 1 once a day for 7 days…"
type input "7.00"
type input "0"
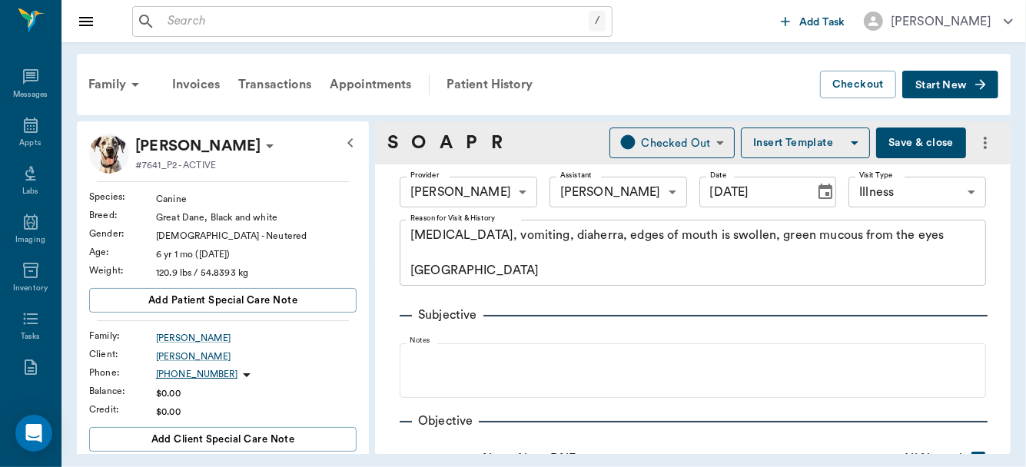
type input "0"
type textarea "sprinkle 1 package over food once a day"
type input "4.00"
type input "0"
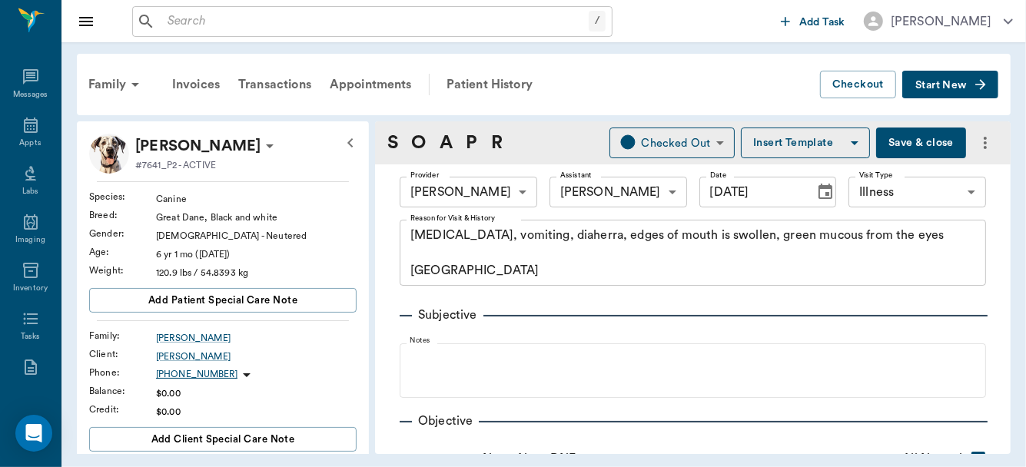
type textarea "Give 1 tablet daily until gone"
type input "30.00"
type input "0"
type textarea "give 1 1/2 tablets twice daily"
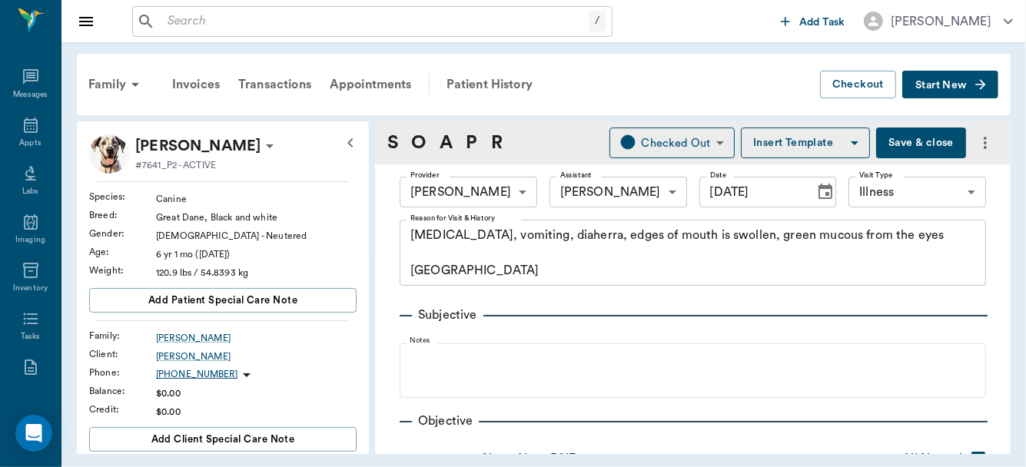
type input "1.00"
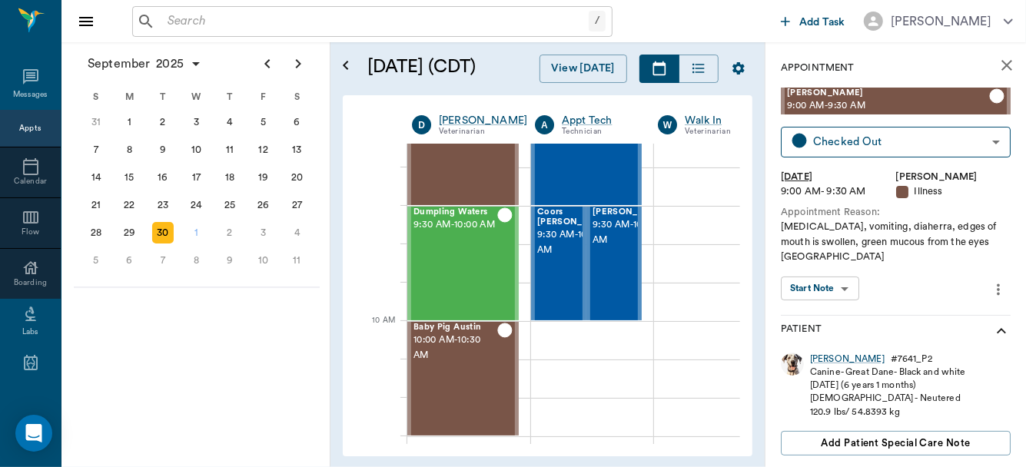
scroll to position [304, 0]
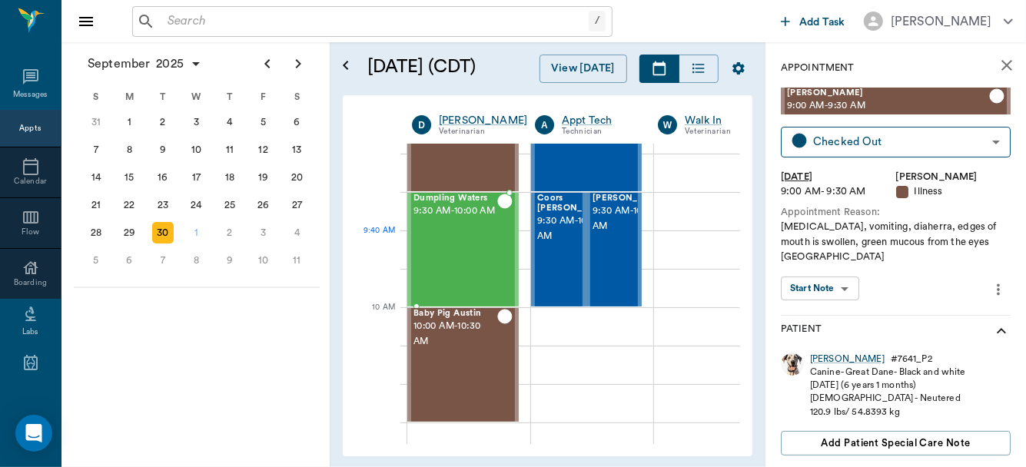
click at [464, 258] on div "Dumpling Waters 9:30 AM - 10:00 AM" at bounding box center [455, 250] width 84 height 112
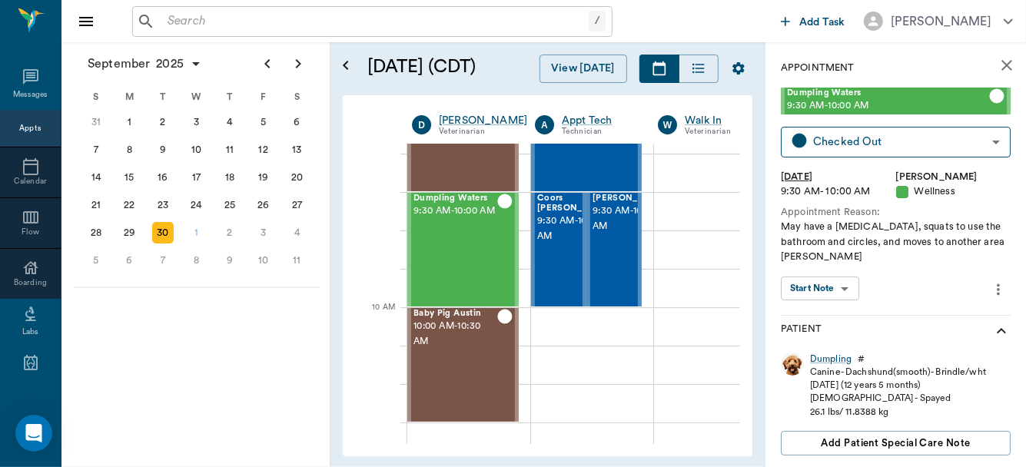
click at [843, 288] on body "/ ​ Add Task Dr. Bert Ellsworth Nectar Messages Appts Calendar Flow Boarding La…" at bounding box center [513, 233] width 1026 height 467
click at [834, 314] on button "View SOAP" at bounding box center [811, 320] width 52 height 18
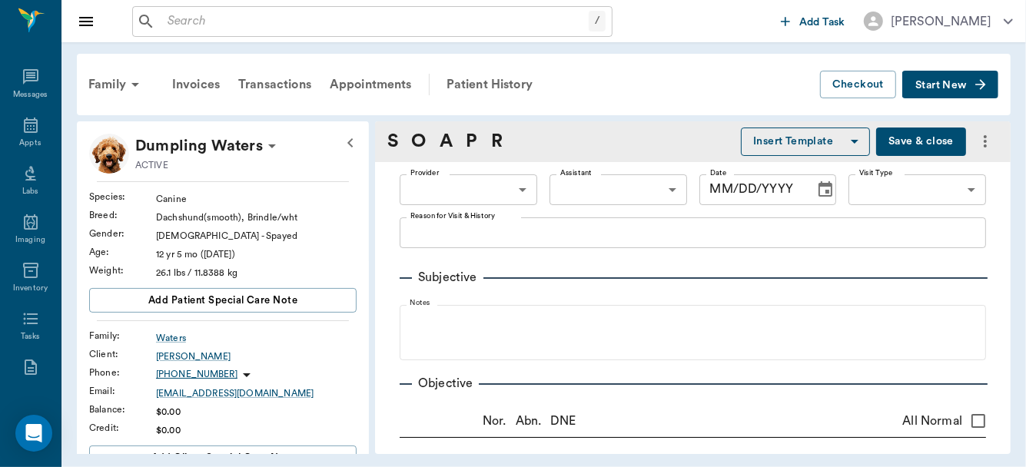
type input "63ec2f075fda476ae8351a4d"
type input "642ef10e332a41444de2bad1"
type input "65d2be4f46e3a538d89b8c14"
radio input "true"
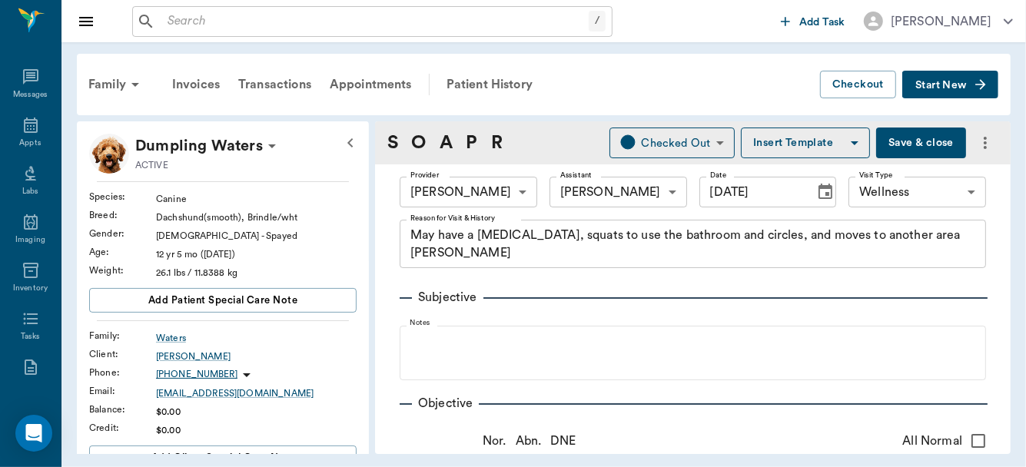
type input "[DATE]"
type textarea "May have a bladder infection, squats to use the bathroom and circles, and moves…"
type textarea "Bladder wall thickened and slightly scalloped"
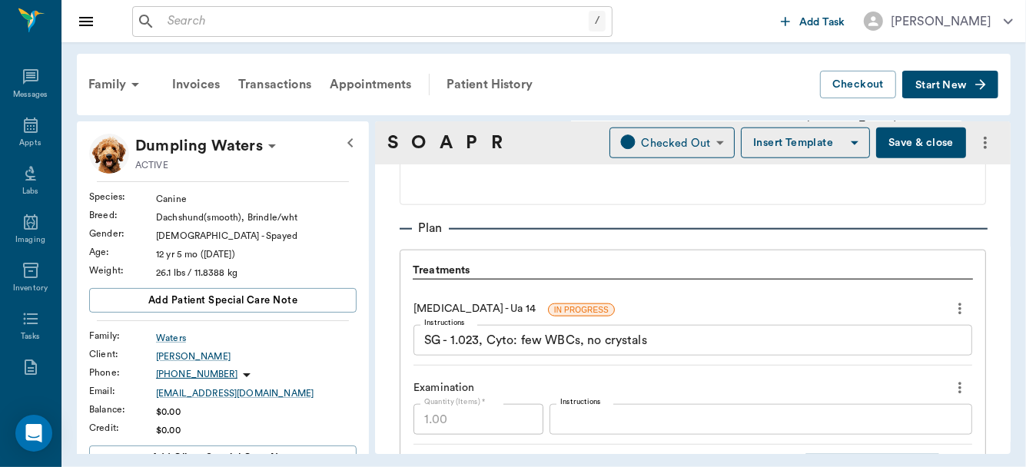
scroll to position [1086, 0]
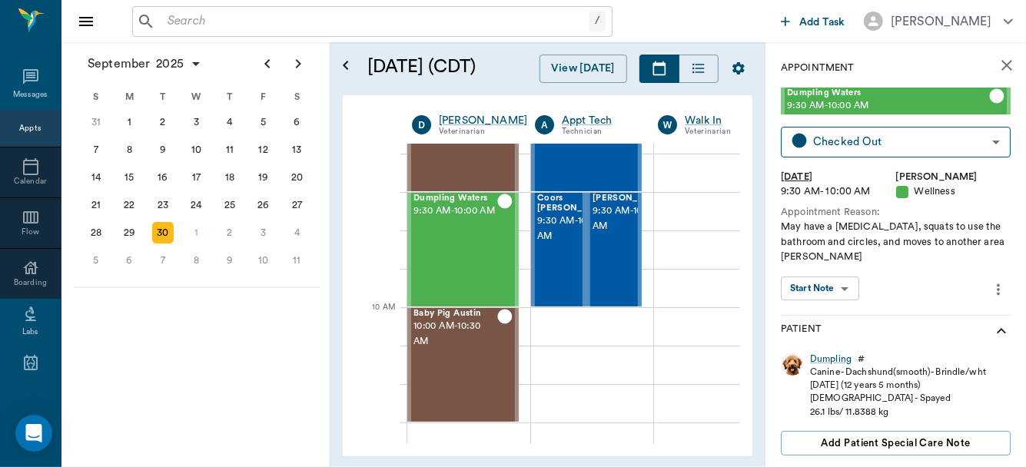
scroll to position [370, 0]
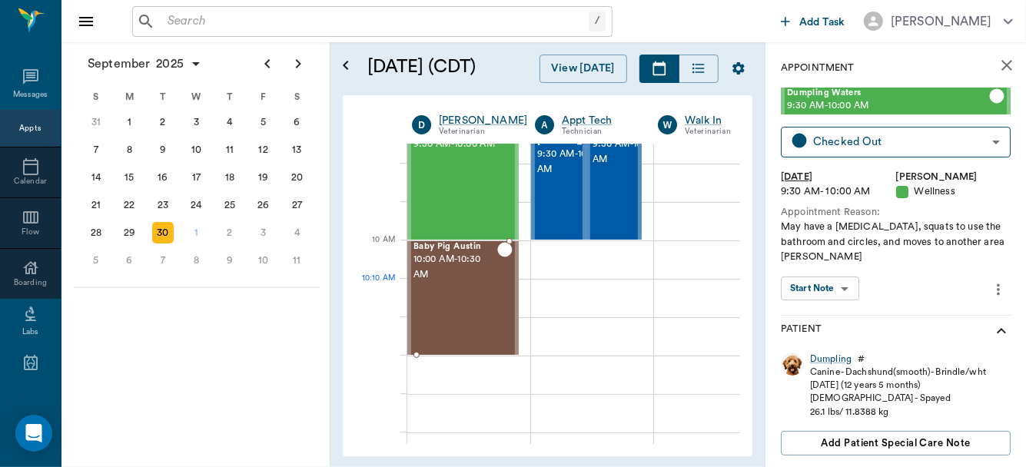
click at [455, 297] on div "Baby Pig Austin 10:00 AM - 10:30 AM" at bounding box center [455, 298] width 84 height 112
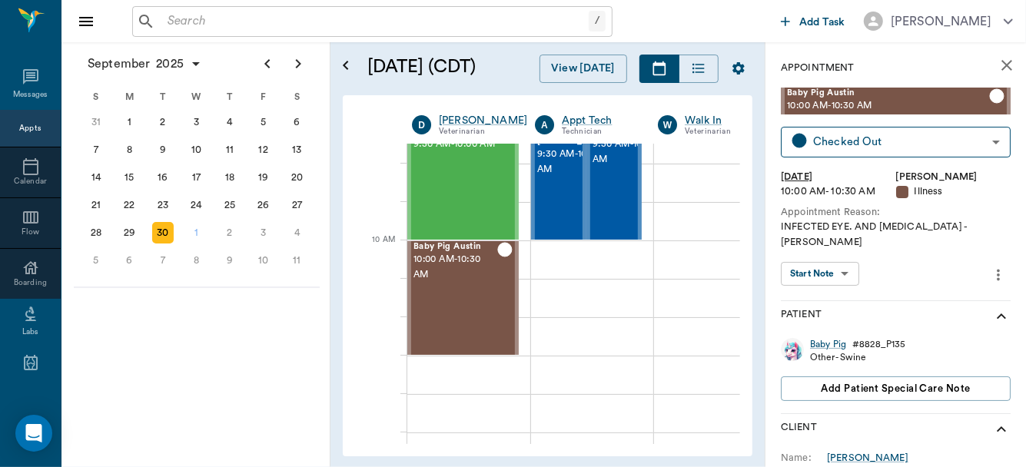
click at [842, 259] on body "/ ​ Add Task Dr. Bert Ellsworth Nectar Messages Appts Calendar Flow Boarding La…" at bounding box center [513, 233] width 1026 height 467
click at [831, 286] on button "View SOAP" at bounding box center [811, 291] width 52 height 18
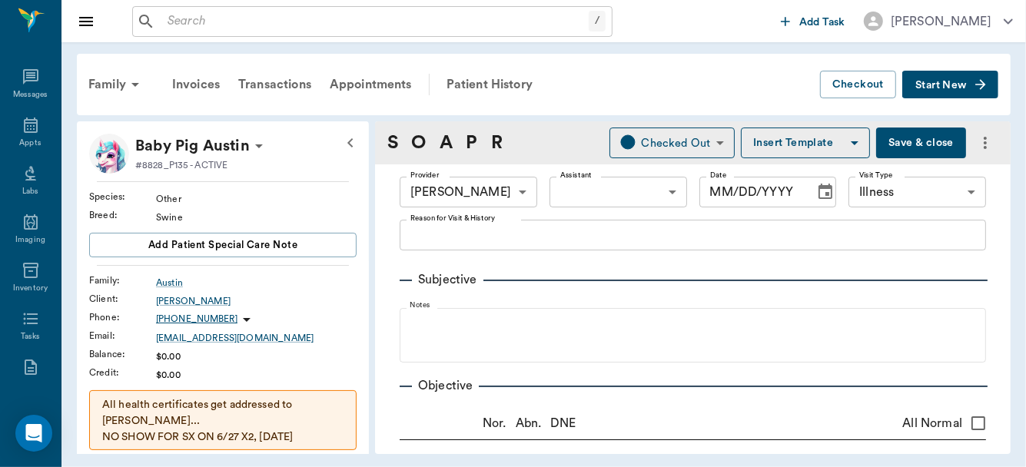
type input "63ec2f075fda476ae8351a4d"
type input "65d2be4f46e3a538d89b8c15"
type input "[DATE]"
type textarea "INFECTED EYE. AND DIARRHEA -LORY"
type input "1.00"
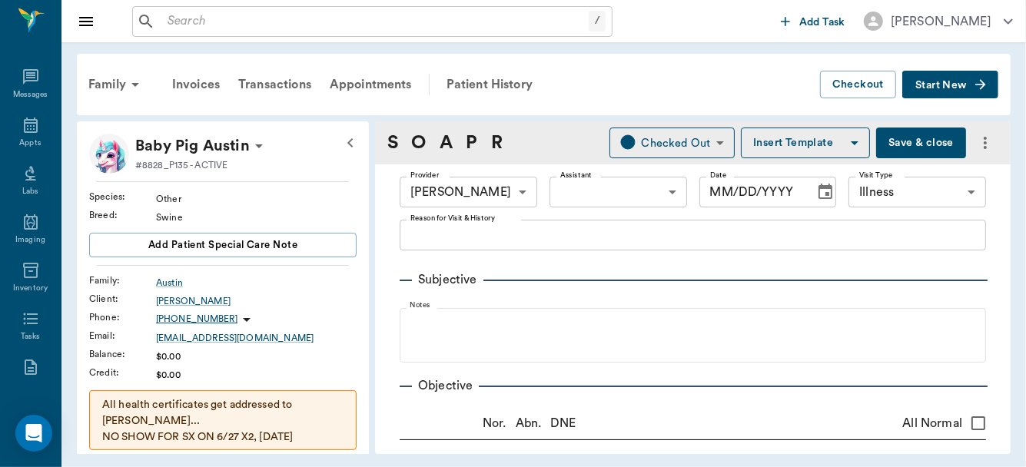
type input "1.50"
type input "0"
type input "1.50"
type input "0"
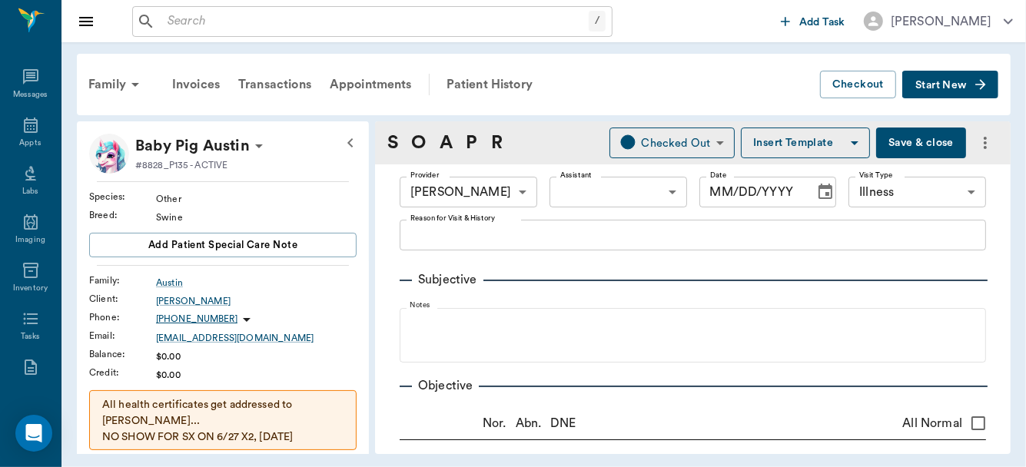
type input "0"
type input "0.40"
type input "0"
type input "1.00"
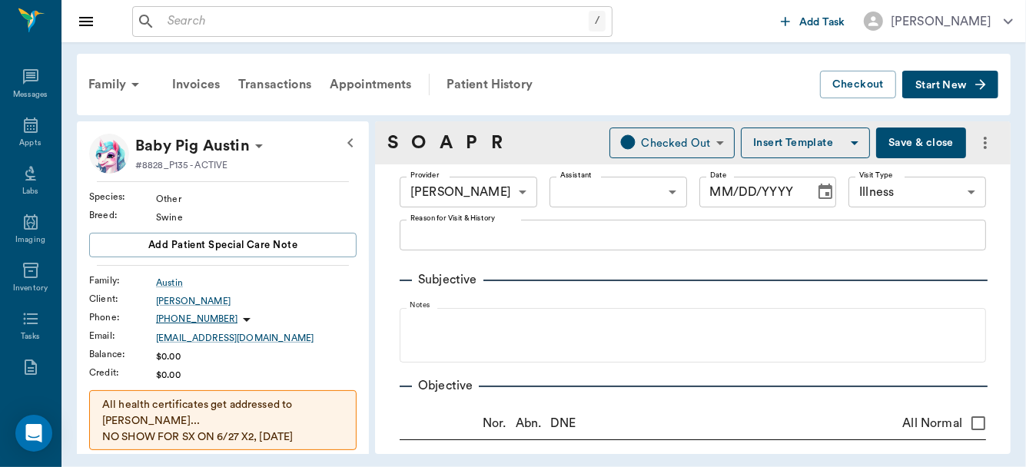
type input "0"
type textarea "APPLY 1/4" STRIP TO L EYE 2 TIMES DAILY until normal for 2 days"
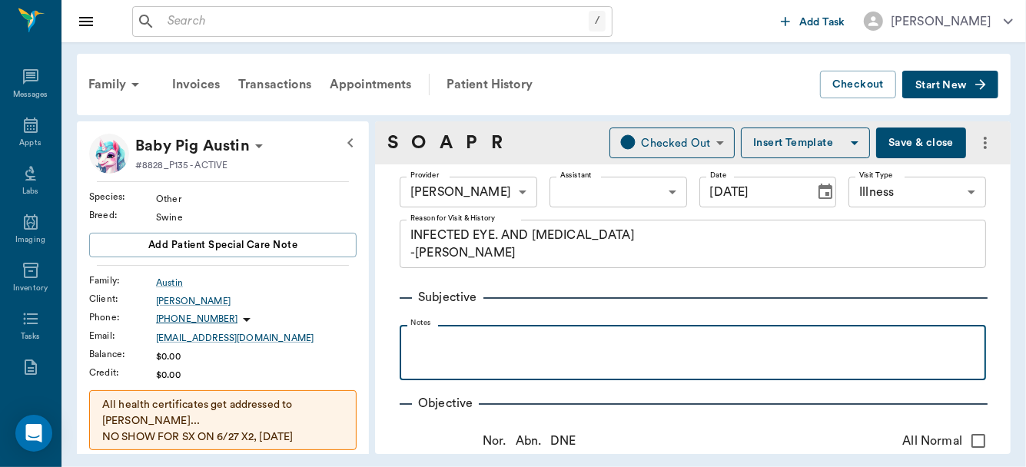
click at [443, 336] on p at bounding box center [692, 342] width 571 height 18
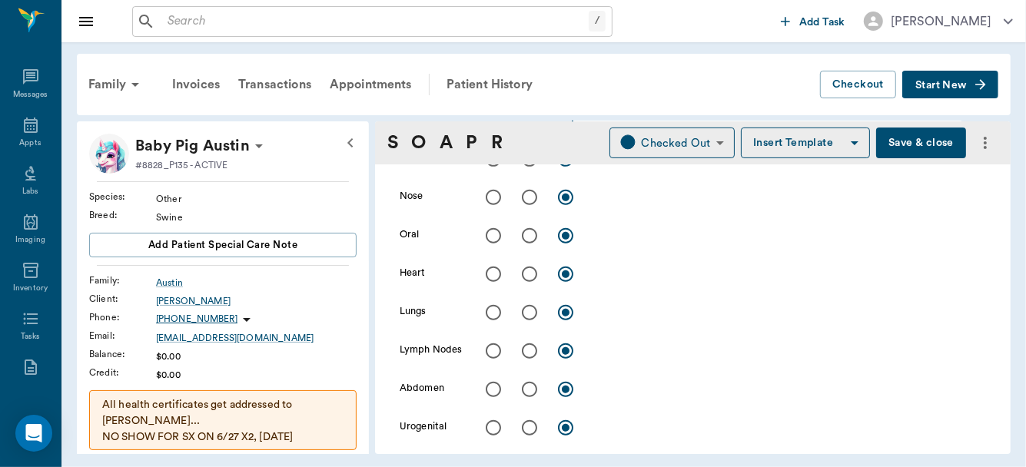
scroll to position [340, 0]
click at [530, 195] on input "radio" at bounding box center [529, 197] width 32 height 32
radio input "true"
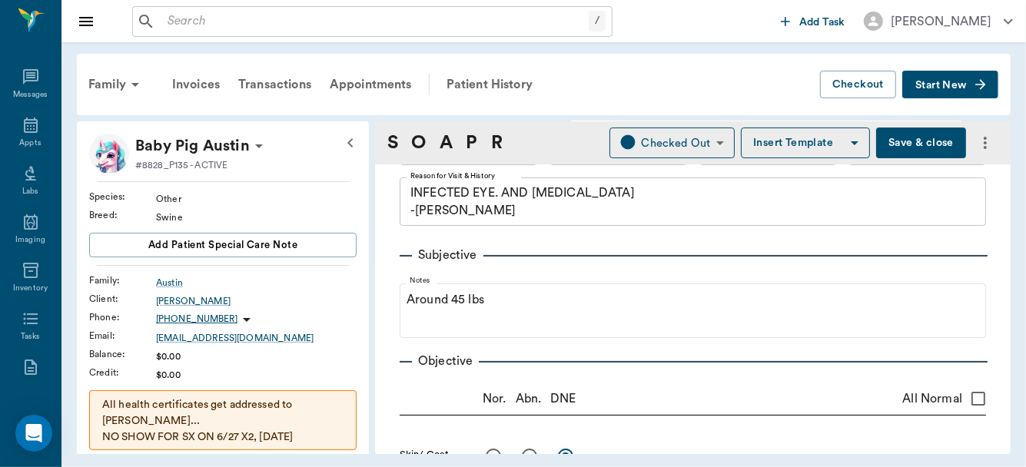
scroll to position [13, 0]
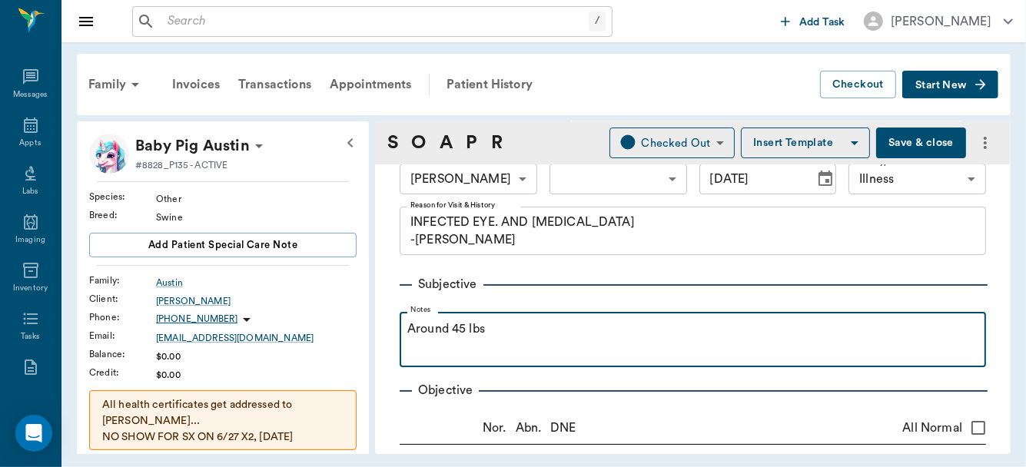
click at [551, 339] on div "Around 45 lbs" at bounding box center [692, 339] width 571 height 38
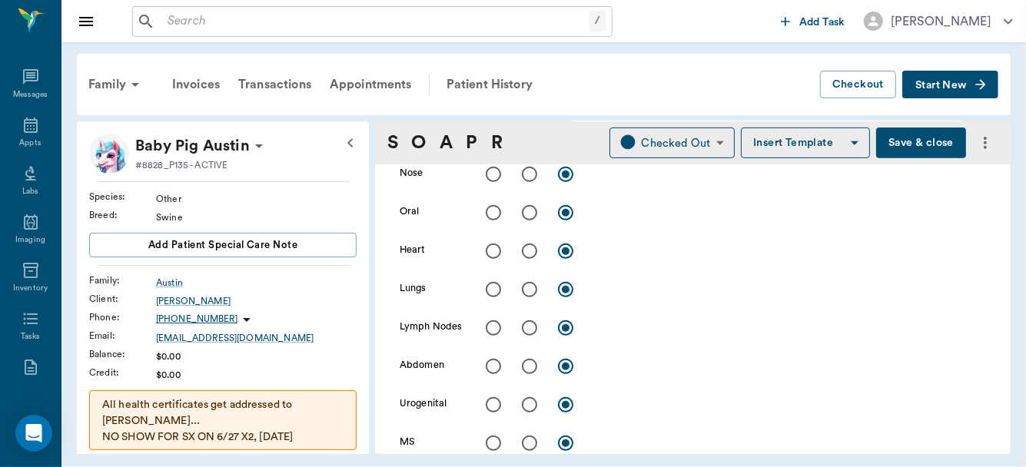
scroll to position [175, 0]
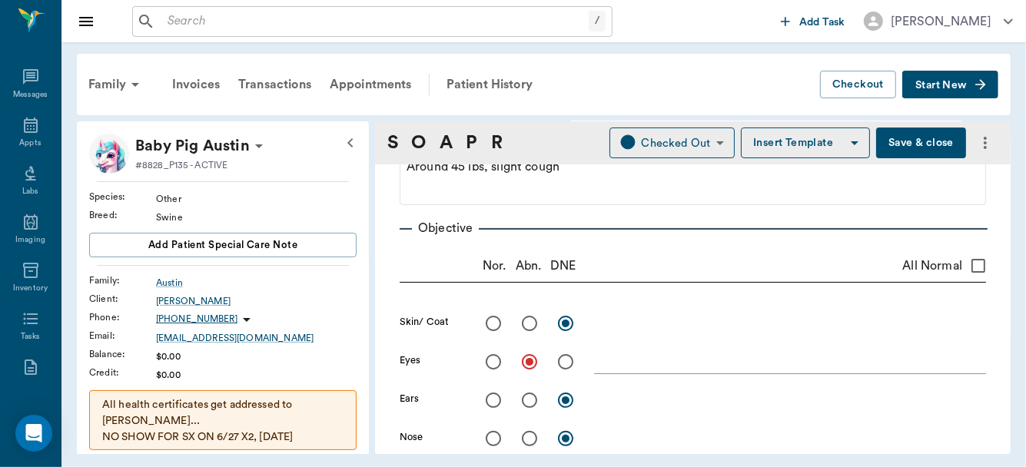
click at [626, 356] on textarea at bounding box center [790, 362] width 392 height 18
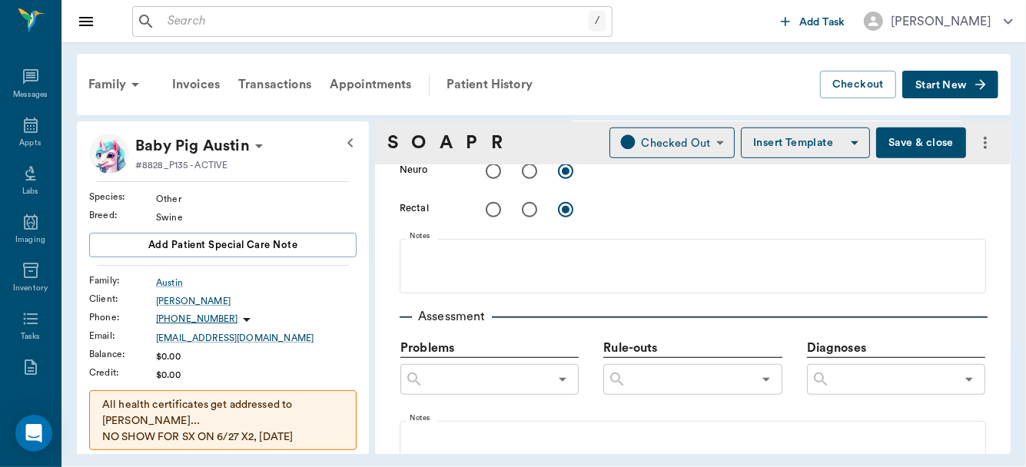
scroll to position [837, 0]
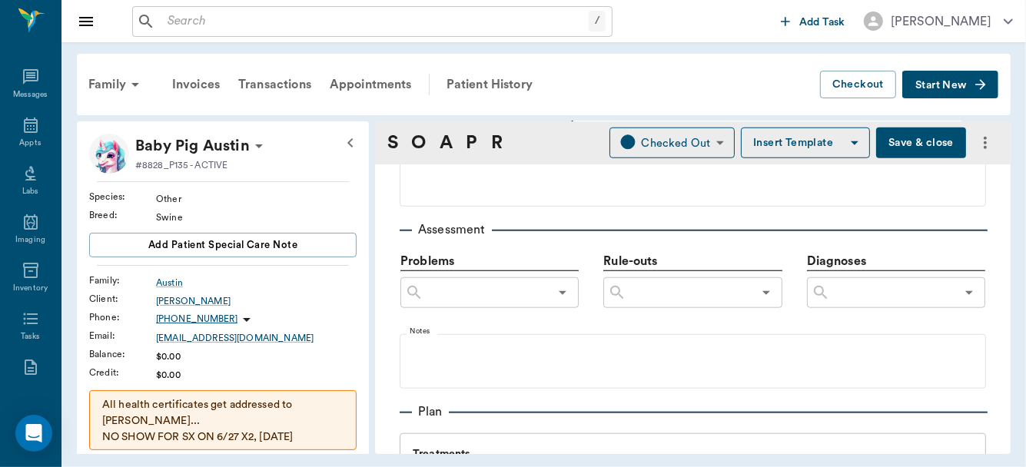
type textarea "R eye squinting, grey discharge, cornea looks ok"
click at [846, 295] on input "text" at bounding box center [892, 293] width 125 height 22
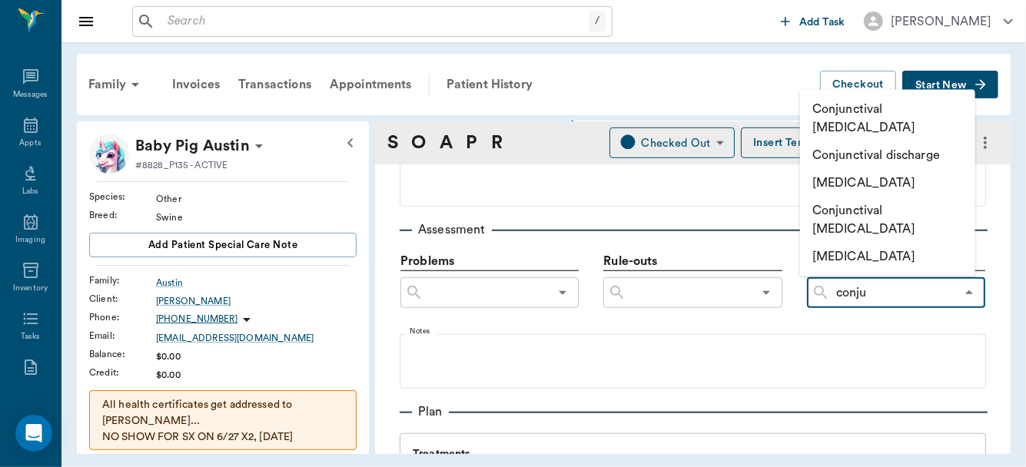
type input "conjuc"
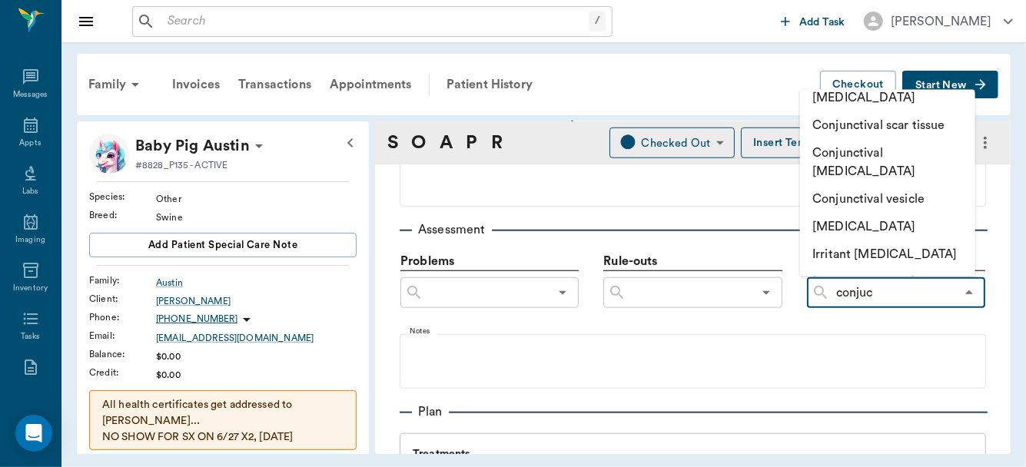
scroll to position [363, 0]
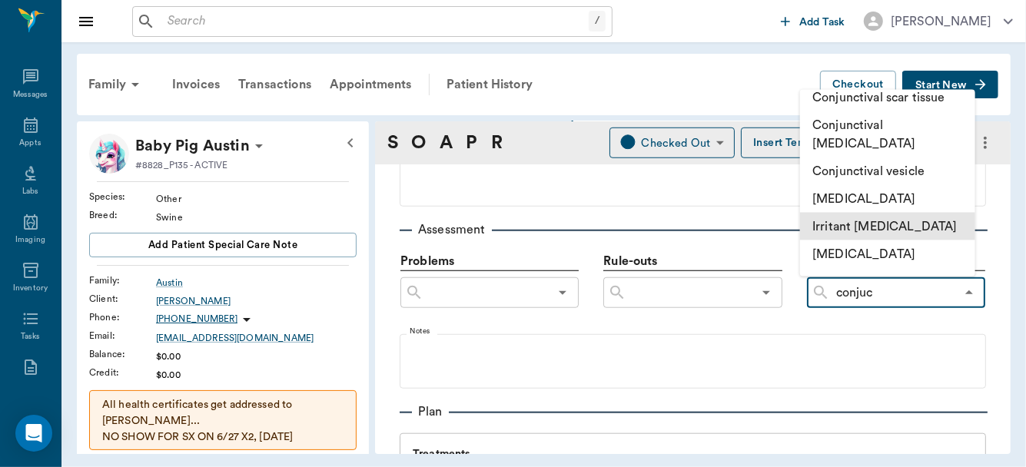
click at [885, 212] on li "Irritant [MEDICAL_DATA]" at bounding box center [887, 226] width 175 height 28
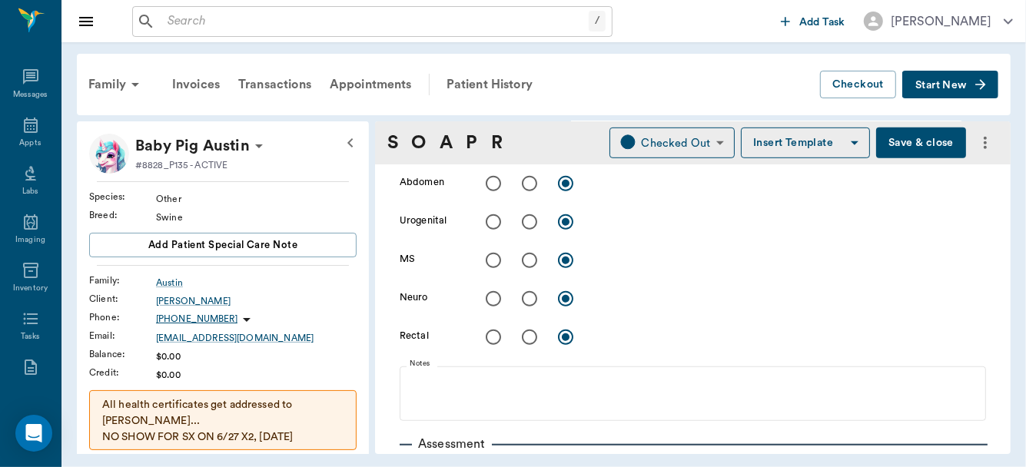
scroll to position [0, 0]
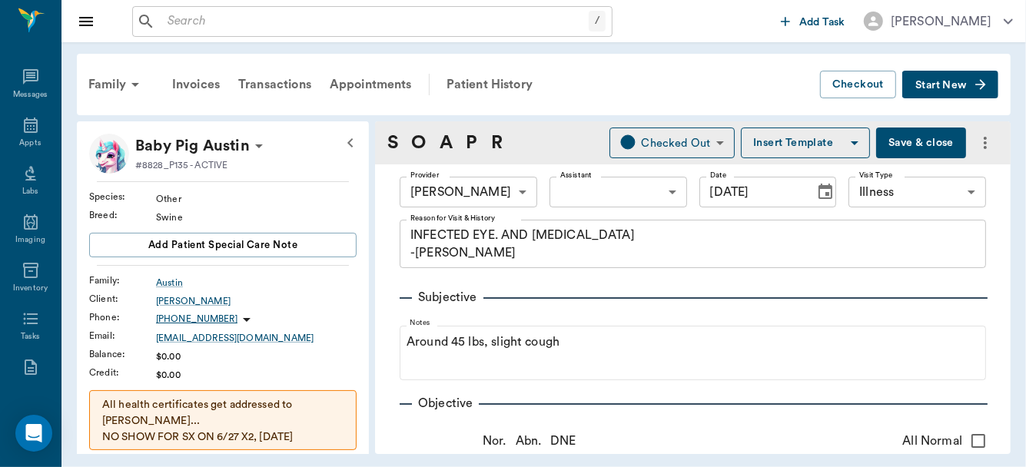
click at [918, 140] on button "Save & close" at bounding box center [921, 143] width 90 height 31
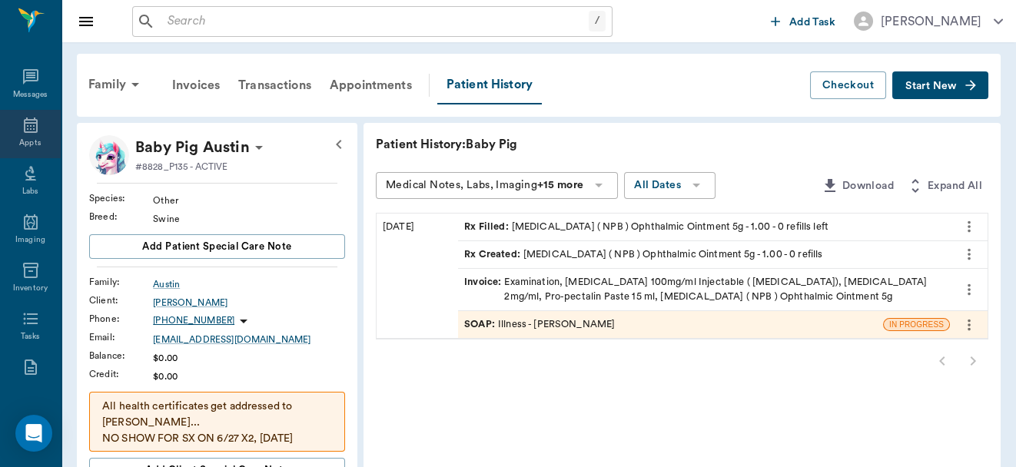
click at [22, 131] on icon at bounding box center [31, 125] width 18 height 18
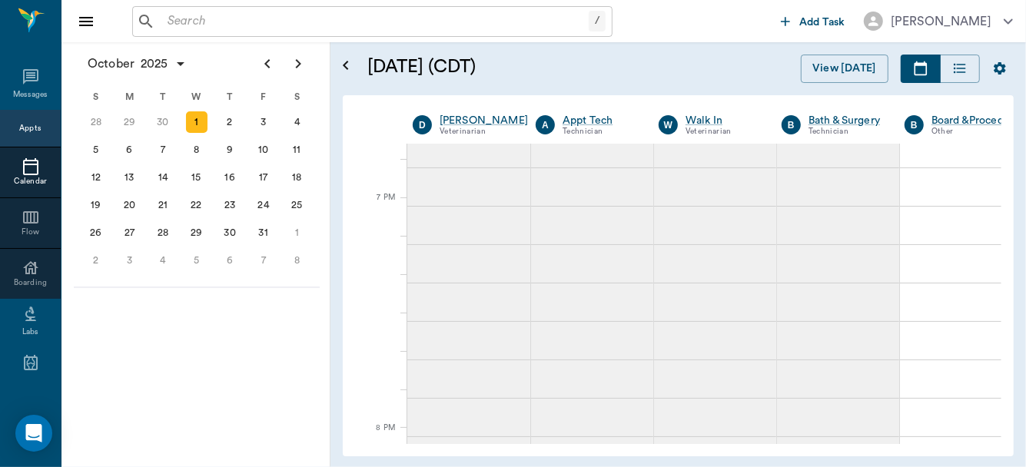
scroll to position [2489, 0]
click at [162, 123] on div "30" at bounding box center [163, 122] width 22 height 22
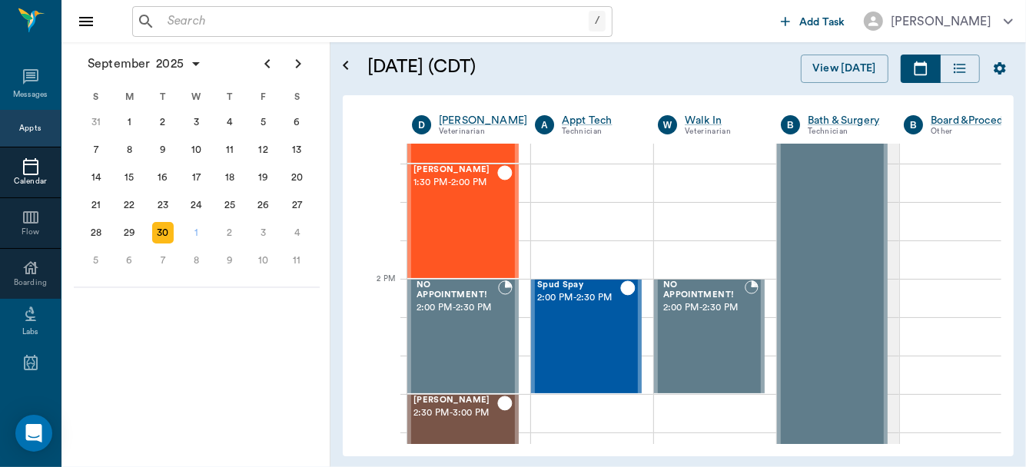
scroll to position [1322, 0]
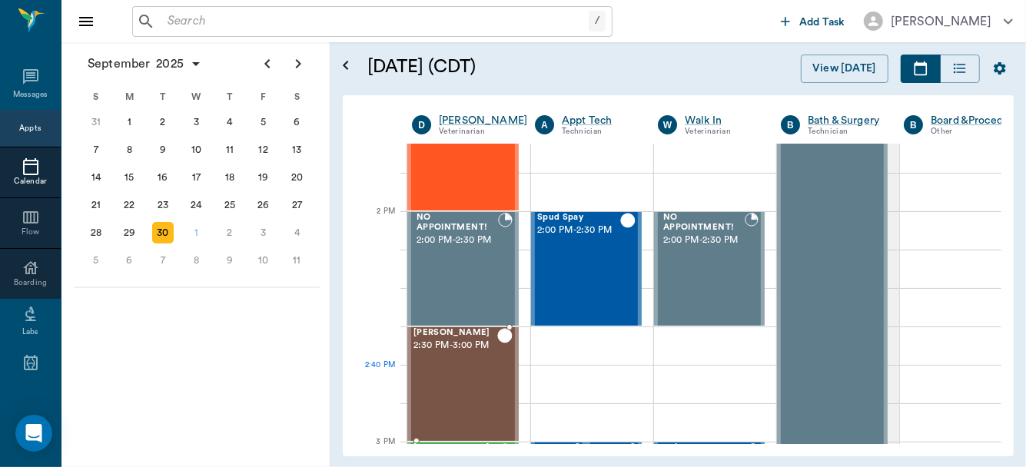
click at [491, 390] on div "Paisley Moore 2:30 PM - 3:00 PM" at bounding box center [455, 384] width 84 height 112
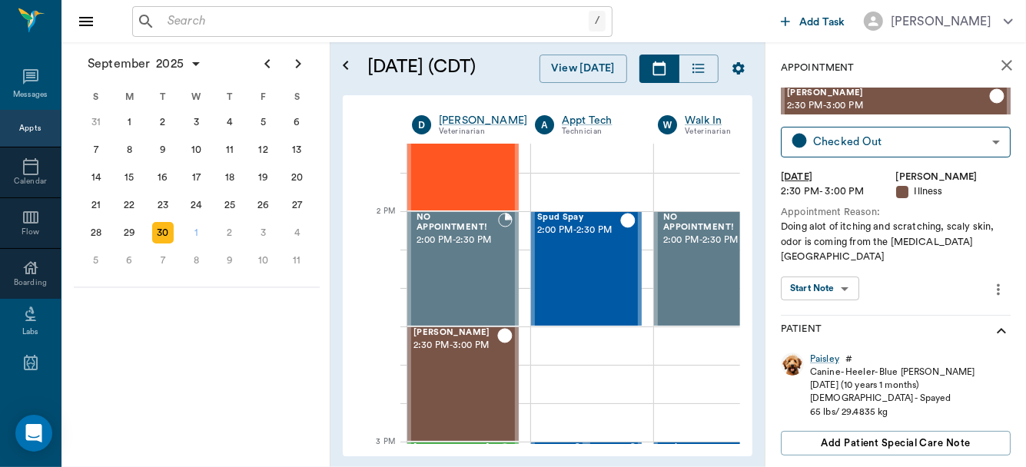
click at [845, 265] on body "/ ​ Add Task Dr. Bert Ellsworth Nectar Messages Appts Calendar Flow Boarding La…" at bounding box center [513, 233] width 1026 height 467
click at [831, 301] on button "View SOAP" at bounding box center [811, 306] width 52 height 18
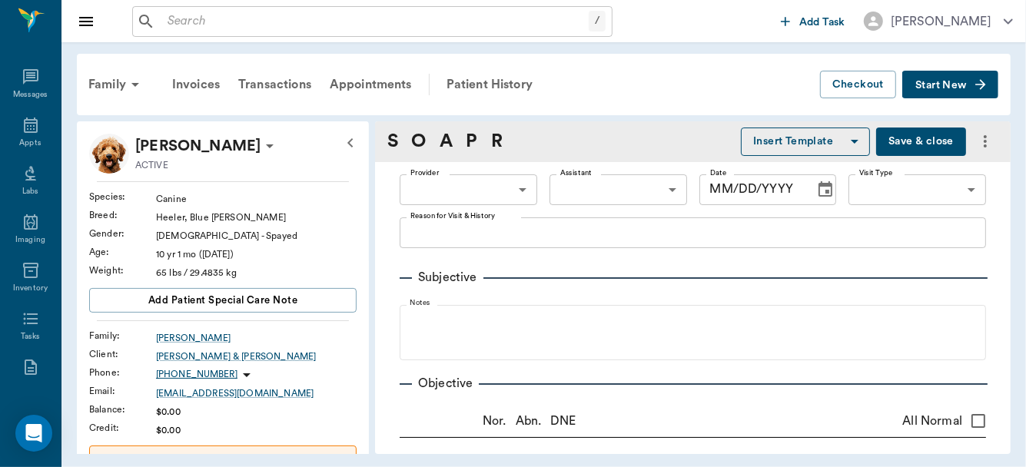
type input "63ec2f075fda476ae8351a4d"
type input "642ef10e332a41444de2bad1"
type input "65d2be4f46e3a538d89b8c15"
radio input "true"
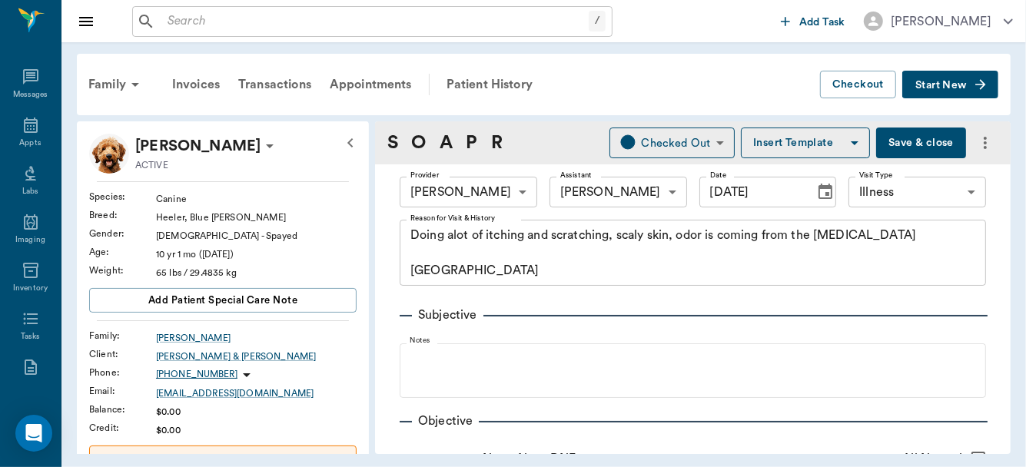
type input "[DATE]"
type textarea "Doing alot of itching and scratching, scaly skin, odor is coming from the dry s…"
type textarea "eyes do water, suspect allergies, responds to o.o. and then comes back every no…"
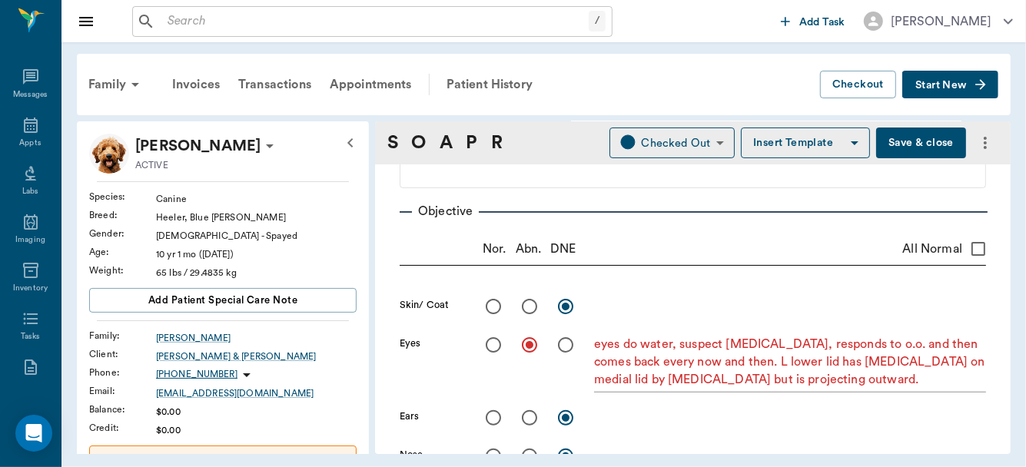
scroll to position [201, 0]
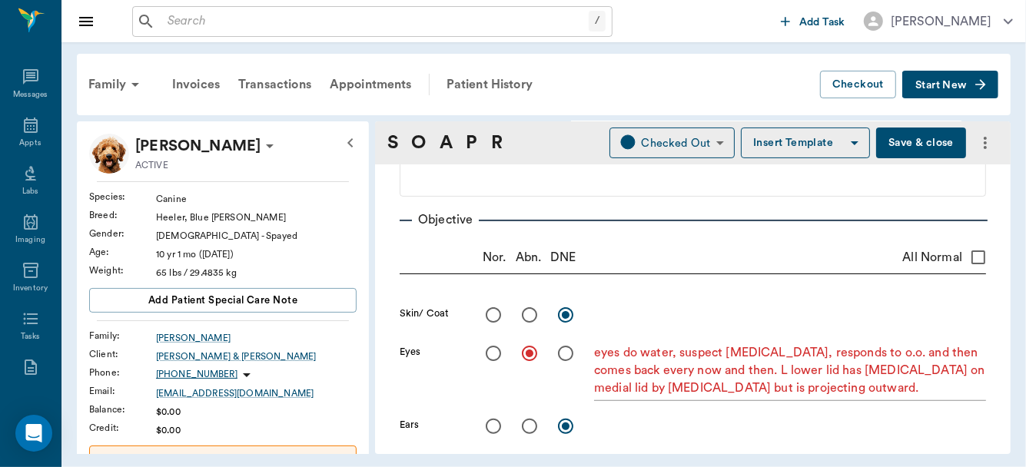
click at [533, 313] on input "radio" at bounding box center [529, 315] width 32 height 32
radio input "true"
click at [617, 317] on textarea at bounding box center [790, 315] width 392 height 18
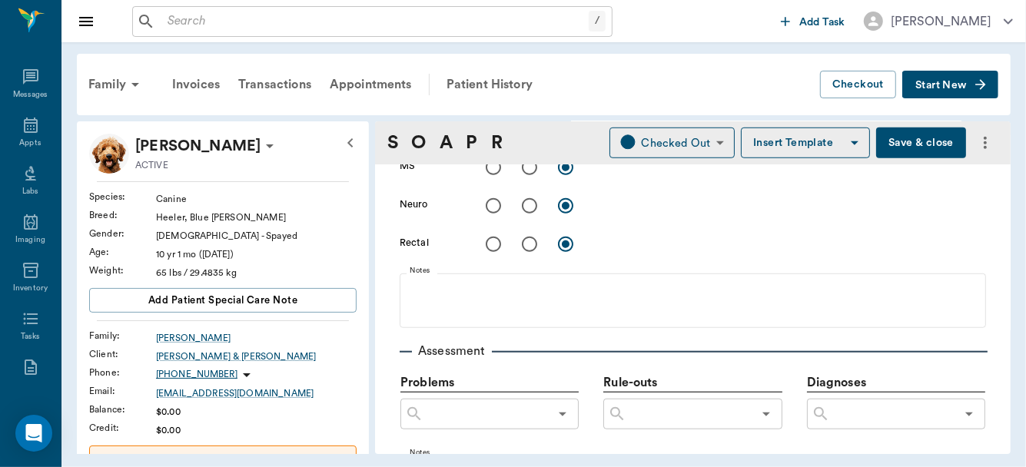
scroll to position [867, 0]
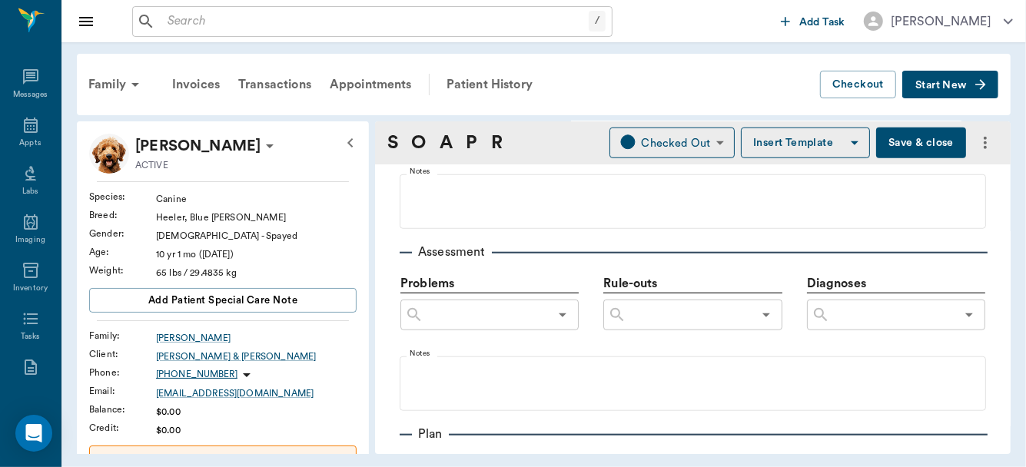
type textarea "scaly skin mostly on back, some collarettes, looks allergic"
click at [865, 317] on input "text" at bounding box center [892, 315] width 125 height 22
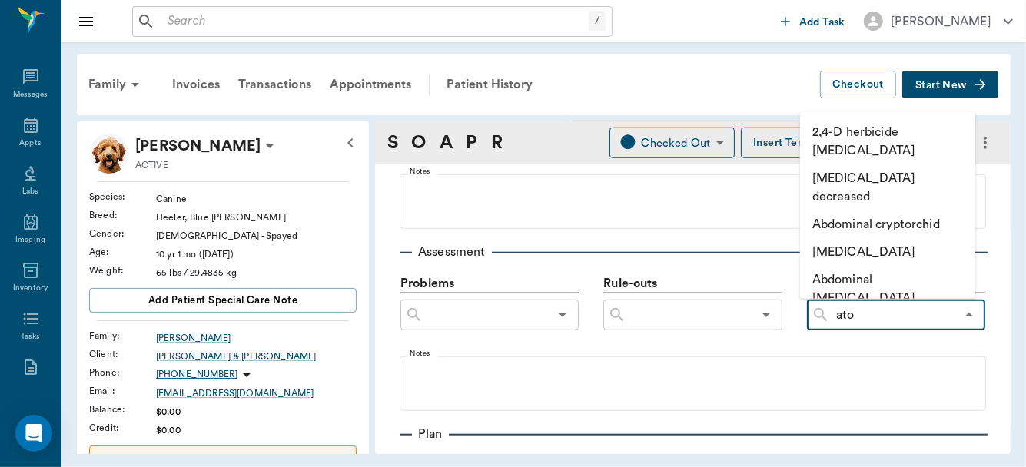
type input "atop"
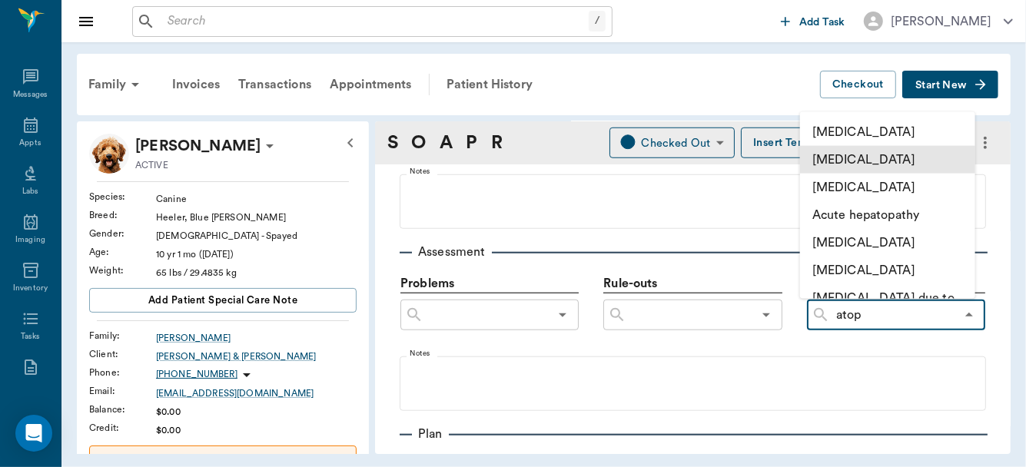
click at [863, 160] on li "[MEDICAL_DATA]" at bounding box center [887, 159] width 175 height 28
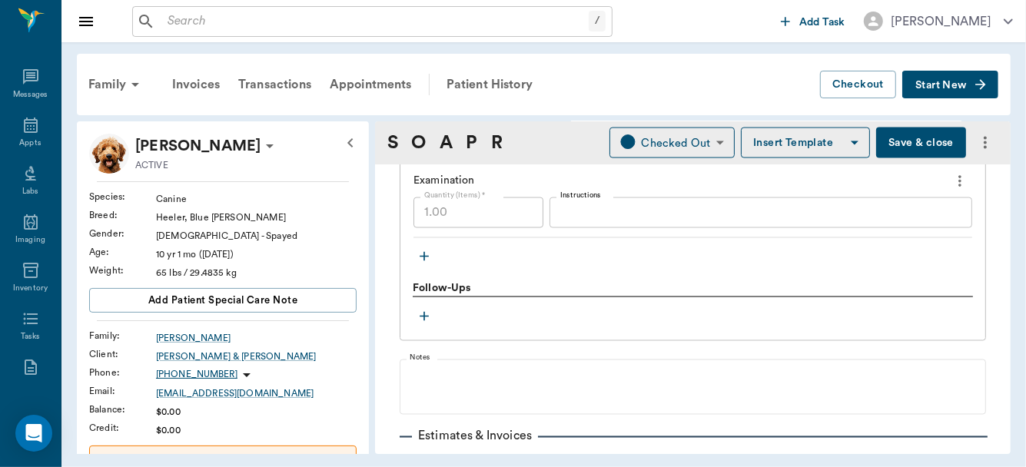
scroll to position [1579, 0]
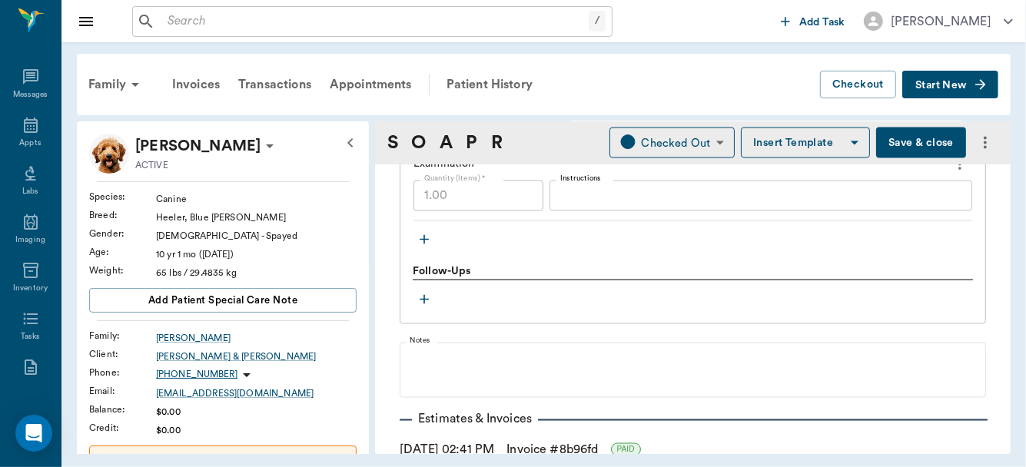
click at [903, 134] on button "Save & close" at bounding box center [921, 143] width 90 height 31
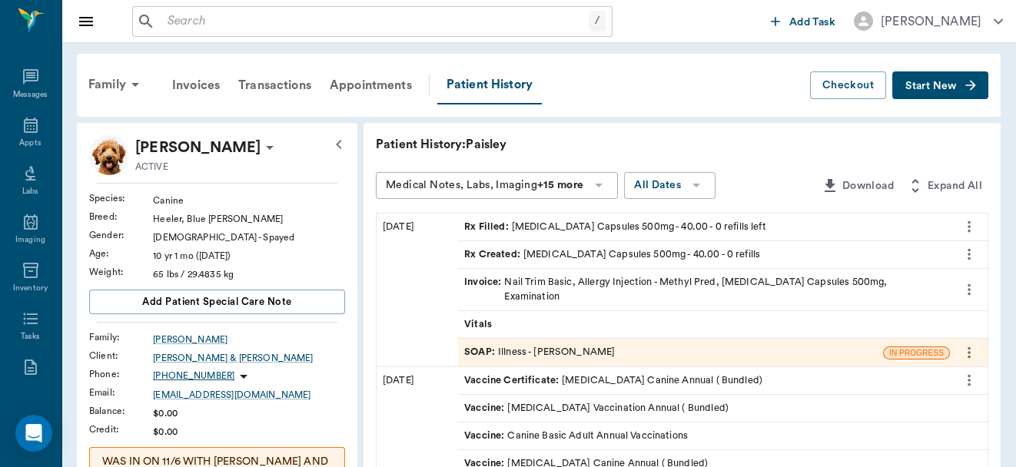
click at [546, 345] on div "SOAP : Illness - Dr. Bert Ellsworth" at bounding box center [539, 352] width 151 height 15
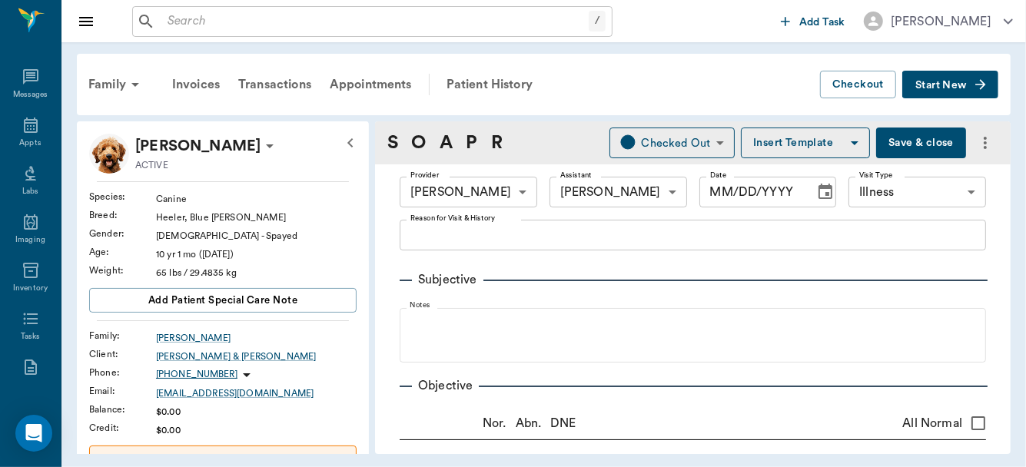
type input "63ec2f075fda476ae8351a4d"
type input "642ef10e332a41444de2bad1"
type input "65d2be4f46e3a538d89b8c15"
radio input "true"
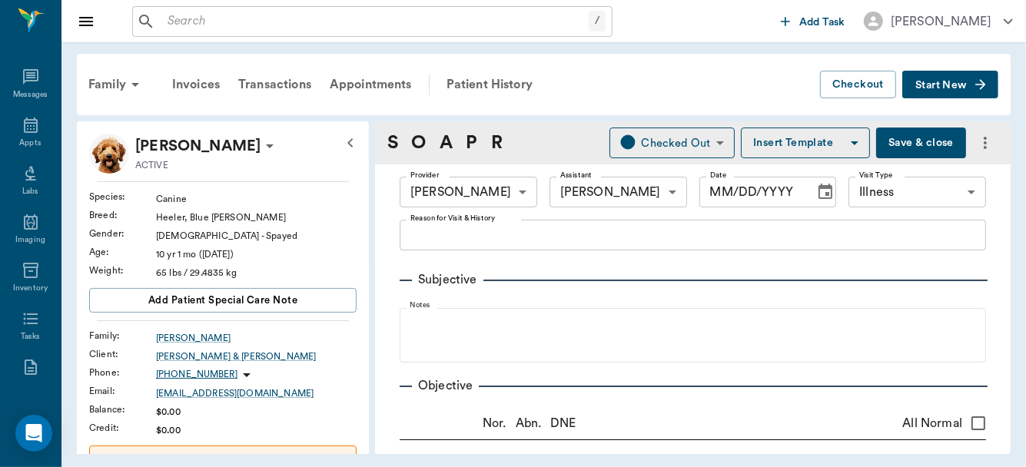
type input "[DATE]"
type textarea "Doing alot of itching and scratching, scaly skin, odor is coming from the dry s…"
type textarea "scaly skin mostly on back, some collarettes, looks allergic"
type textarea "eyes do water, suspect allergies, responds to o.o. and then comes back every no…"
type input "1.00"
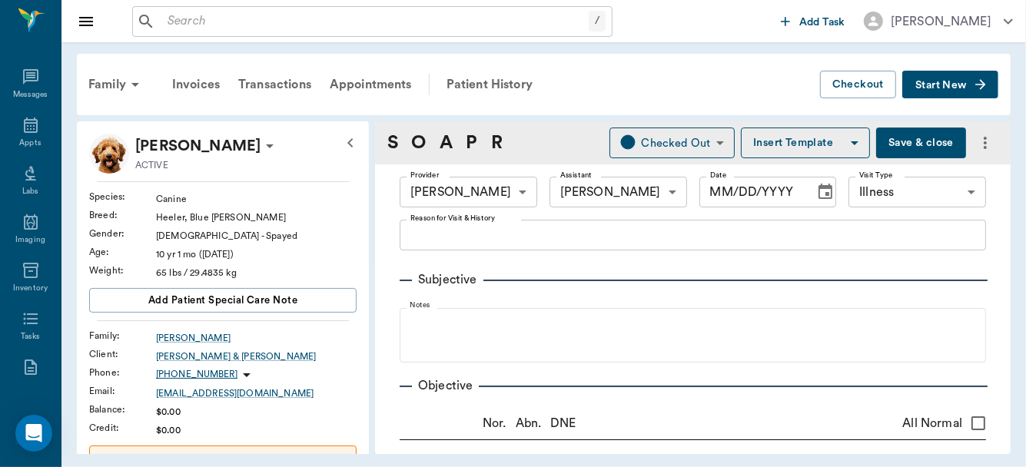
type input "1.00"
type textarea "mp65/dex sp1.7"
type input "40.00"
type input "0"
type input "20"
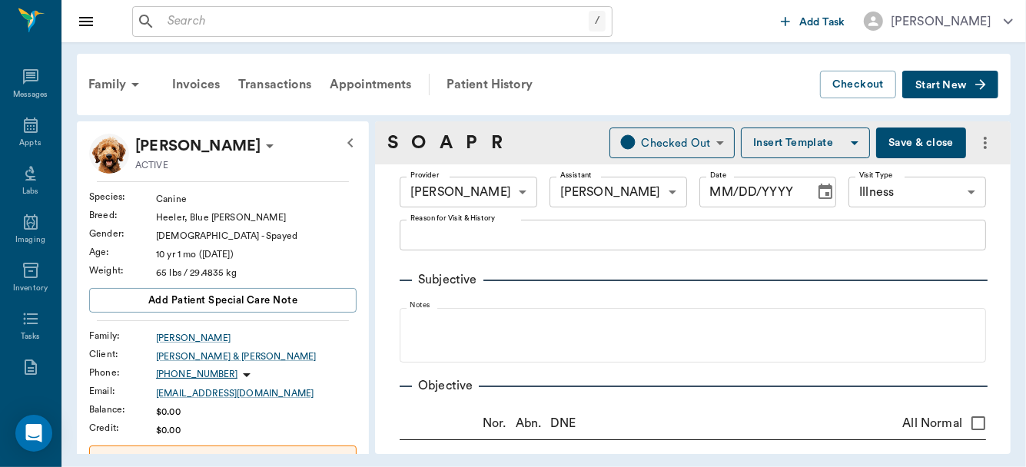
type textarea "GIVE 1 CAPSULE TWICE DAILY UNTIL GONE"
type input "1.00"
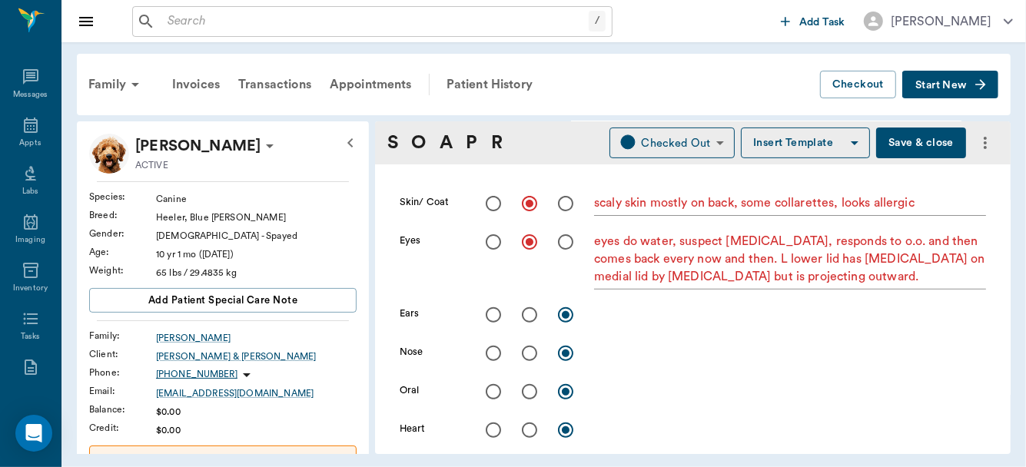
scroll to position [280, 0]
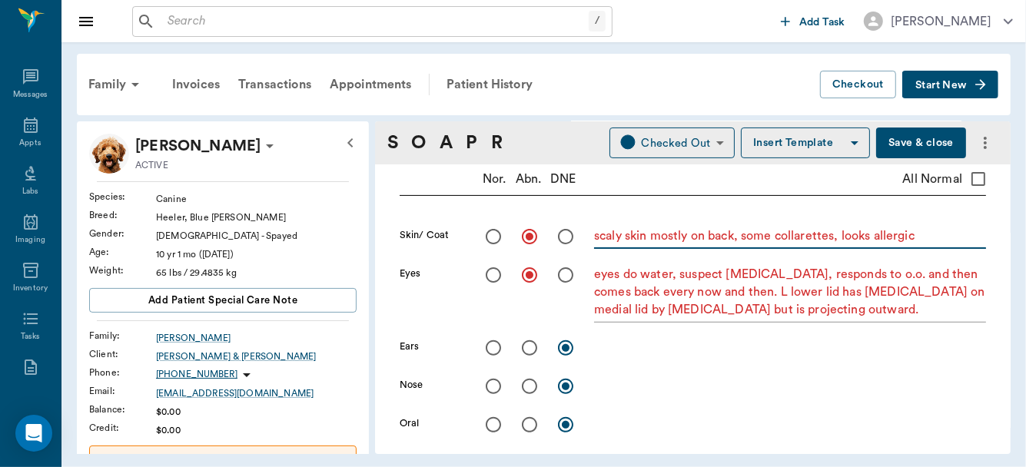
click at [941, 242] on textarea "scaly skin mostly on back, some collarettes, looks allergic" at bounding box center [790, 236] width 392 height 18
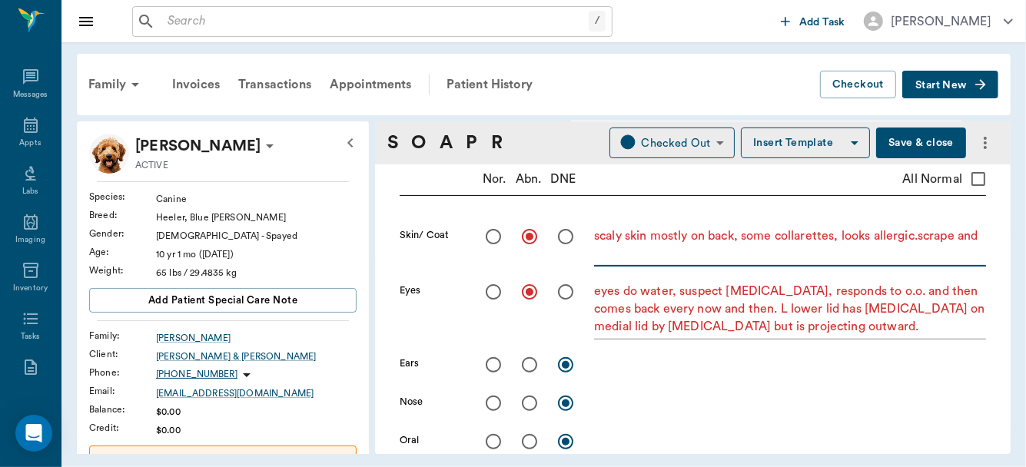
click at [923, 240] on textarea "scaly skin mostly on back, some collarettes, looks allergic.scrape and" at bounding box center [790, 244] width 392 height 35
click at [699, 258] on textarea "scaly skin mostly on back, some collarettes, looks allergic.skin scrape and" at bounding box center [790, 244] width 392 height 35
click at [699, 259] on textarea "scaly skin mostly on back, some collarettes, looks allergic.skin scrape and" at bounding box center [790, 244] width 392 height 35
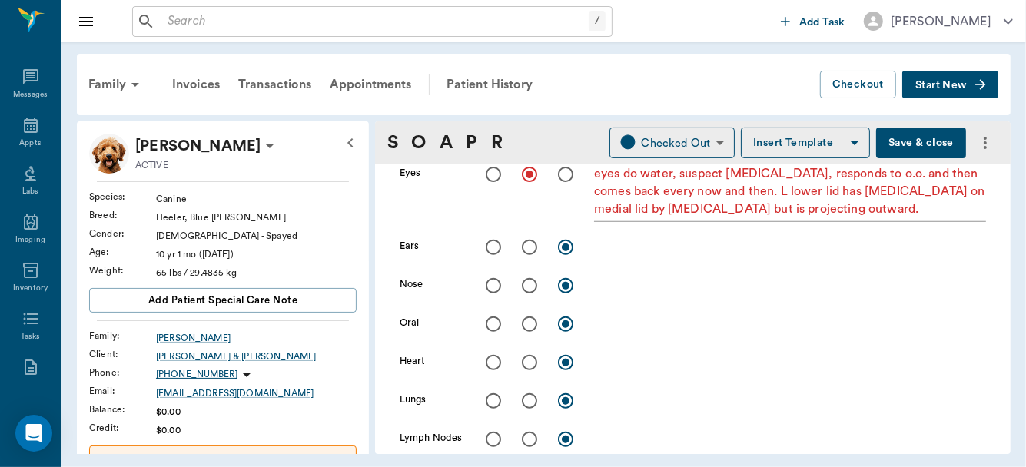
scroll to position [419, 0]
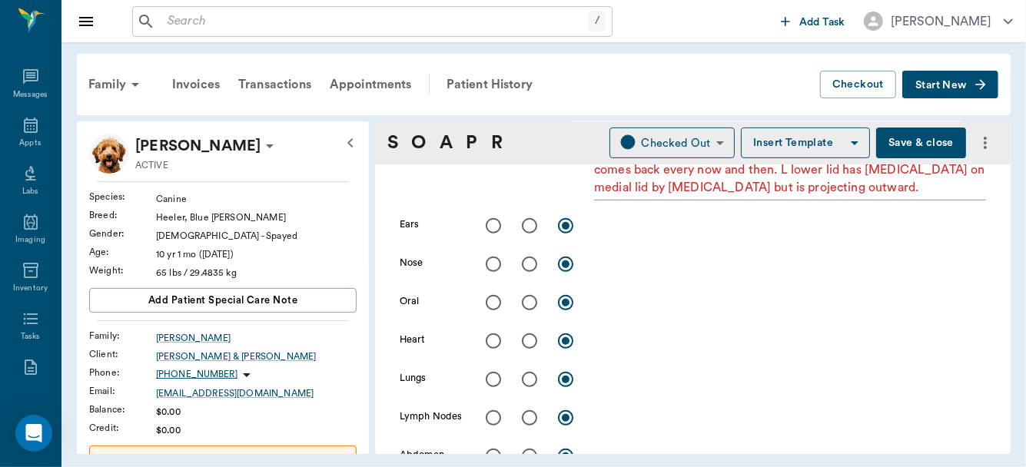
type textarea "scaly skin mostly on back, some collarettes, looks allergic.skin scrape and cyt…"
click at [898, 144] on button "Save & close" at bounding box center [921, 143] width 90 height 31
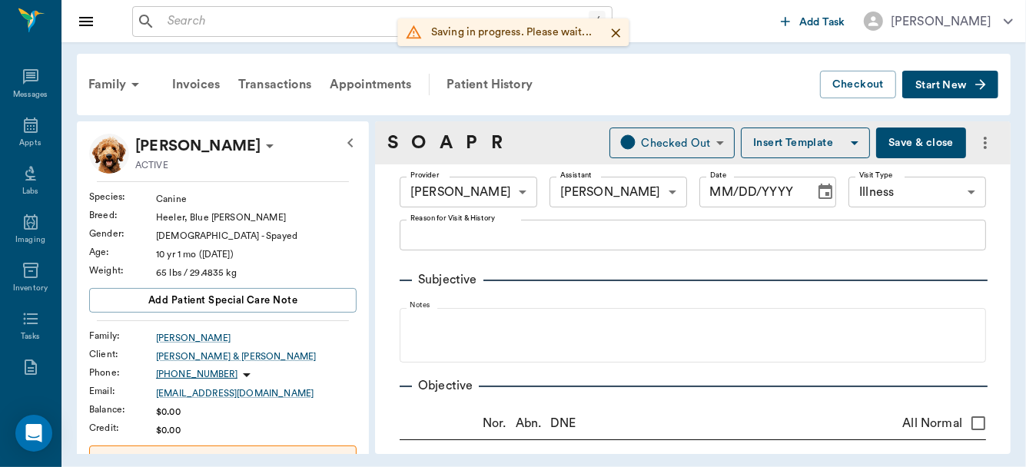
type input "63ec2f075fda476ae8351a4d"
type input "642ef10e332a41444de2bad1"
type input "65d2be4f46e3a538d89b8c15"
radio input "true"
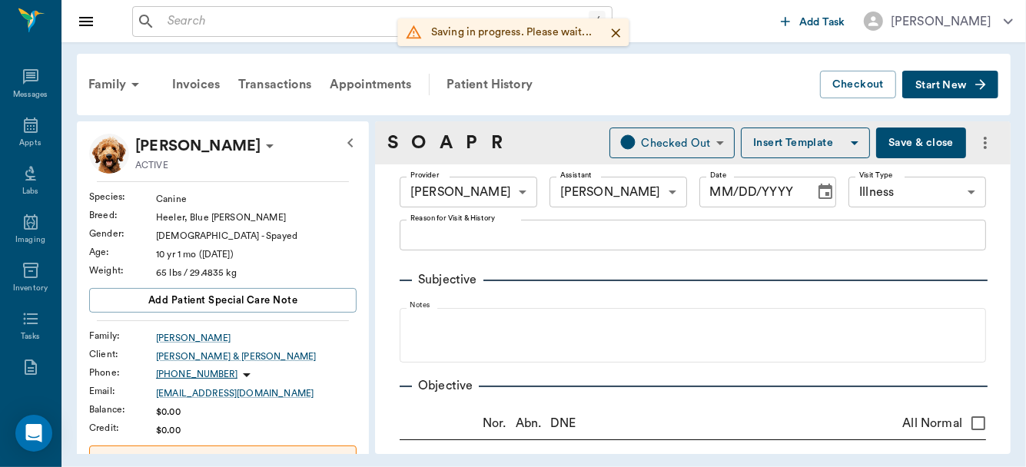
type input "[DATE]"
type textarea "Doing alot of itching and scratching, scaly skin, odor is coming from the dry s…"
type textarea "scaly skin mostly on back, some collarettes, looks allergic.skin scrape and cyt…"
type textarea "eyes do water, suspect allergies, responds to o.o. and then comes back every no…"
type input "1.00"
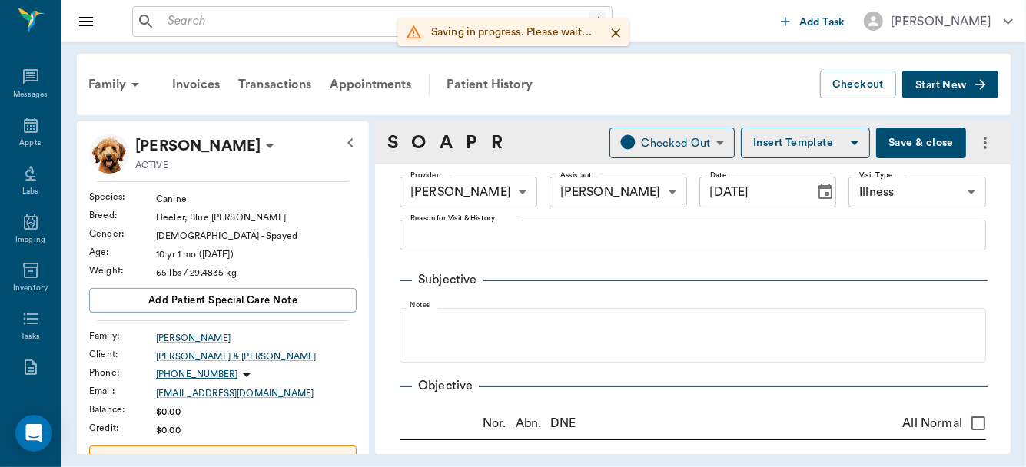
type input "1.00"
type textarea "mp65/dex sp1.7"
type input "40.00"
type input "0"
type input "20"
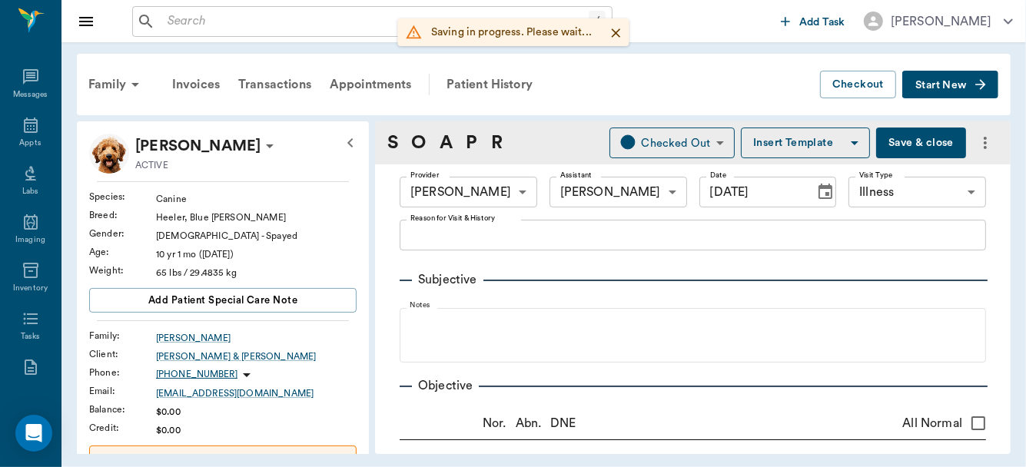
type textarea "GIVE 1 CAPSULE TWICE DAILY UNTIL GONE"
type input "1.00"
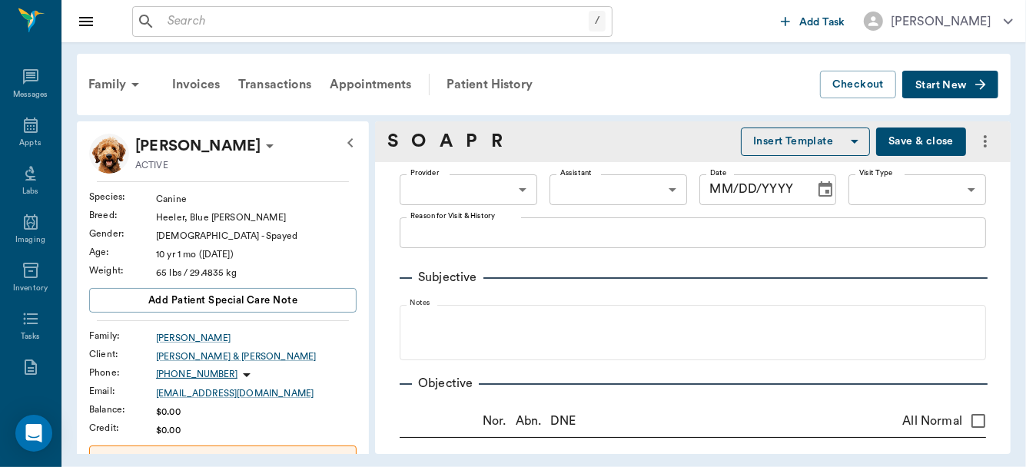
type input "63ec2f075fda476ae8351a4d"
type input "642ef10e332a41444de2bad1"
type input "65d2be4f46e3a538d89b8c15"
radio input "true"
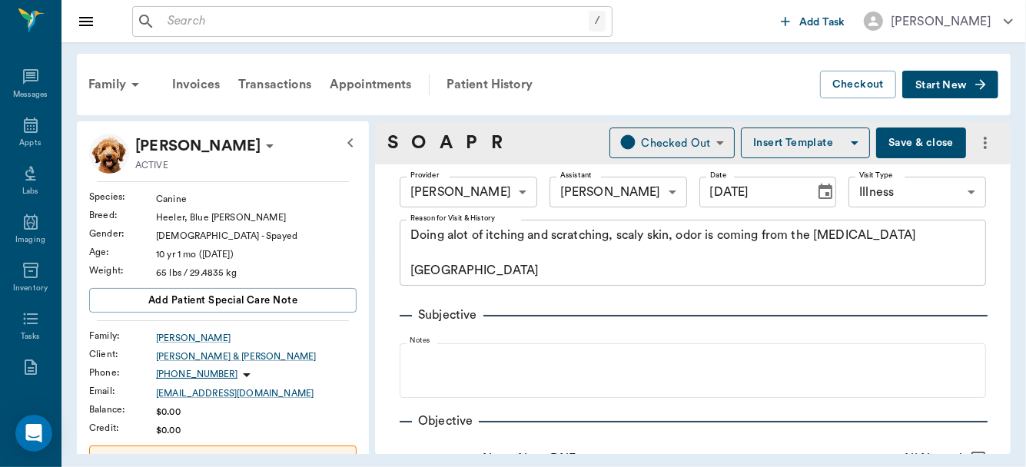
type input "[DATE]"
type textarea "Doing alot of itching and scratching, scaly skin, odor is coming from the dry s…"
type textarea "scaly skin mostly on back, some collarettes, looks allergic.skin scrape and cyt…"
type textarea "eyes do water, suspect allergies, responds to o.o. and then comes back every no…"
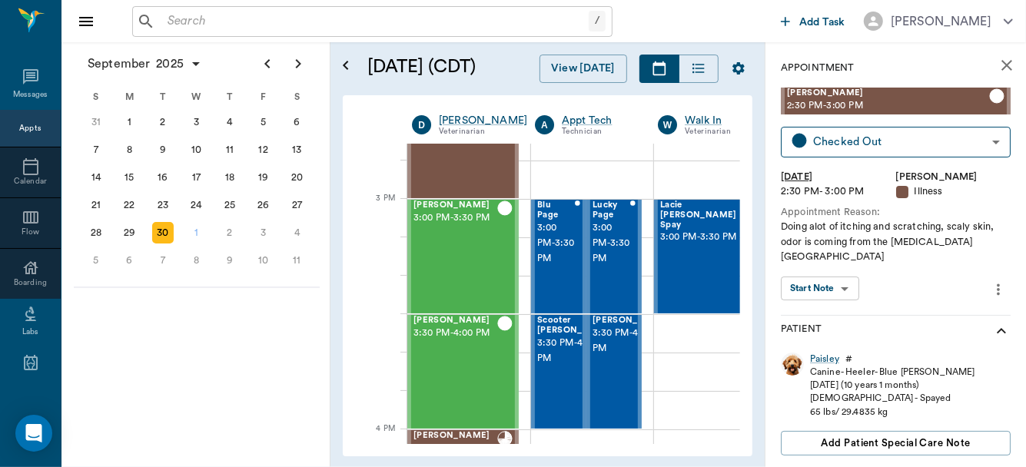
scroll to position [1476, 0]
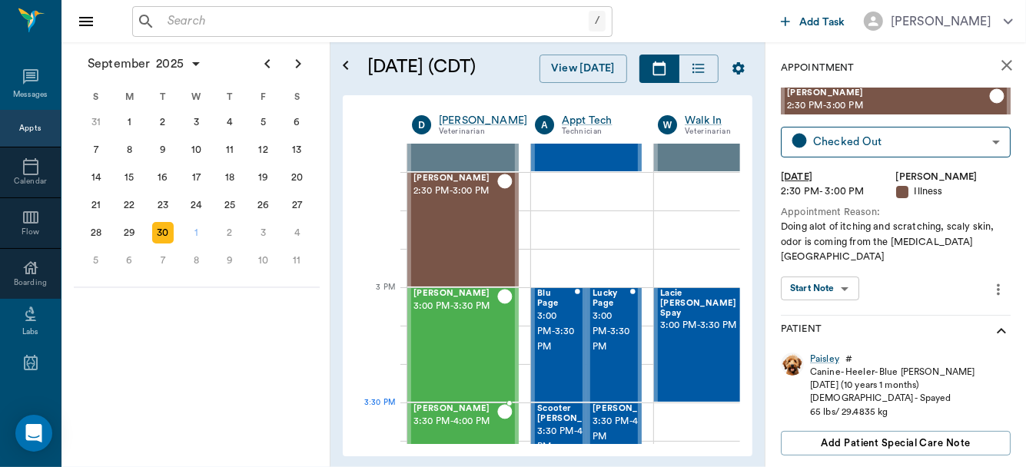
click at [469, 417] on span "3:30 PM - 4:00 PM" at bounding box center [455, 421] width 84 height 15
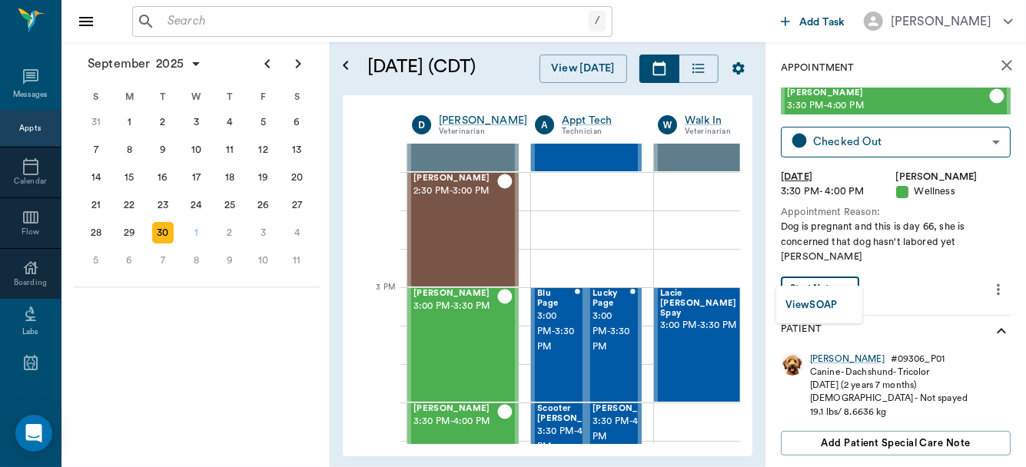
click at [815, 280] on body "/ ​ Add Task [PERSON_NAME] Nectar Messages Appts Calendar Flow Boarding Labs Im…" at bounding box center [513, 233] width 1026 height 467
click at [818, 299] on button "View SOAP" at bounding box center [811, 306] width 52 height 18
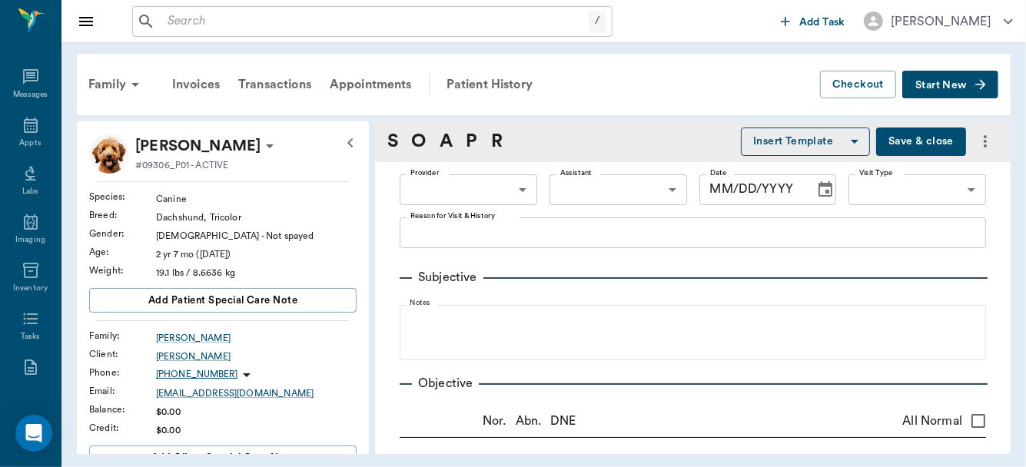
type input "63ec2f075fda476ae8351a4d"
type input "65d2be4f46e3a538d89b8c14"
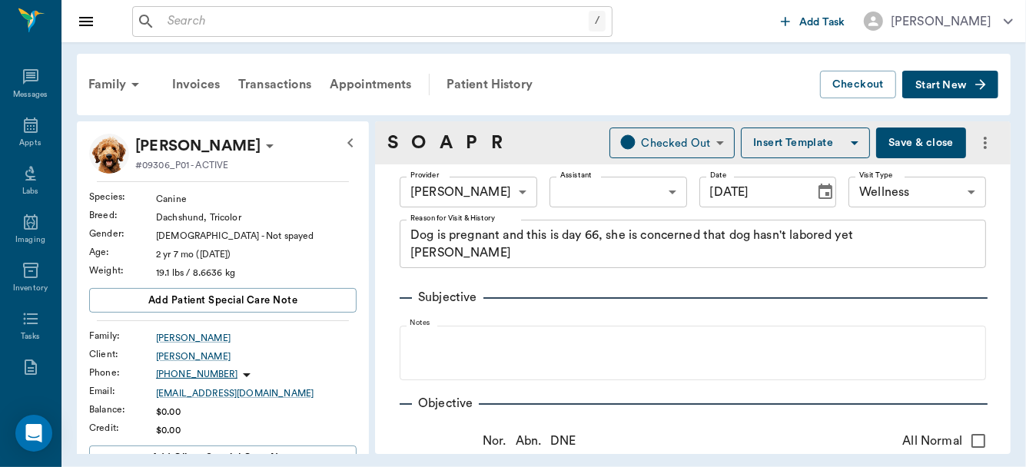
type input "[DATE]"
type textarea "Dog is pregnant and this is day 66, she is concerned that dog hasn't labored ye…"
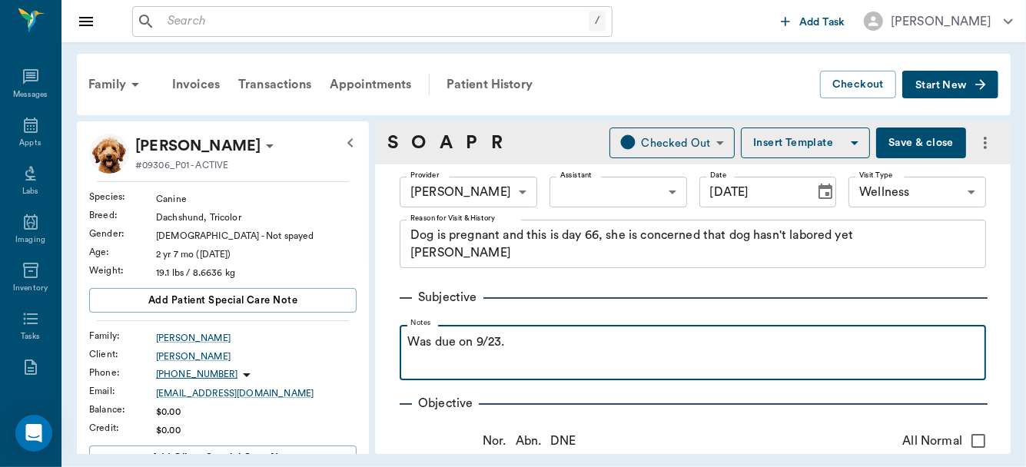
click at [540, 336] on p "Was due on 9/23." at bounding box center [692, 342] width 571 height 18
click at [751, 346] on p "Was due on 9/23. Acting normal. T: 4d ago 100, 3 d ago 98.6, has milk" at bounding box center [692, 342] width 571 height 18
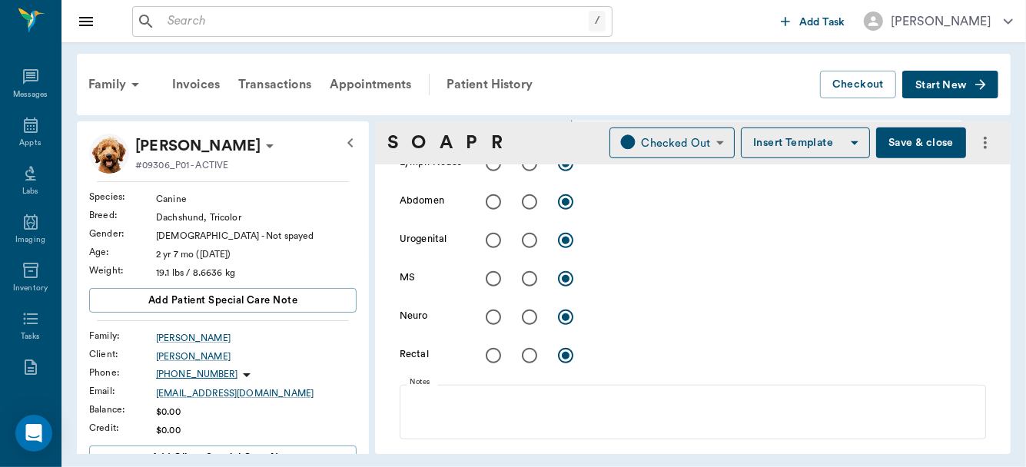
scroll to position [549, 0]
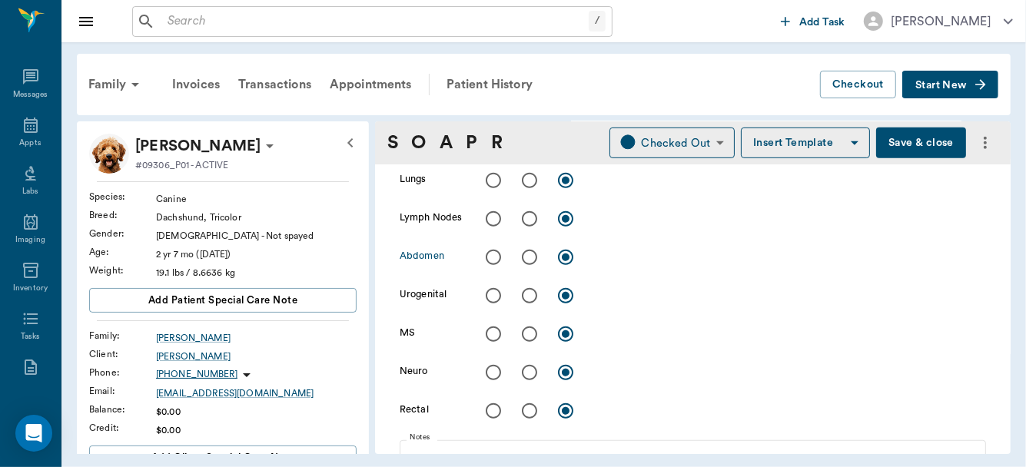
click at [485, 253] on input "radio" at bounding box center [493, 257] width 32 height 32
radio input "true"
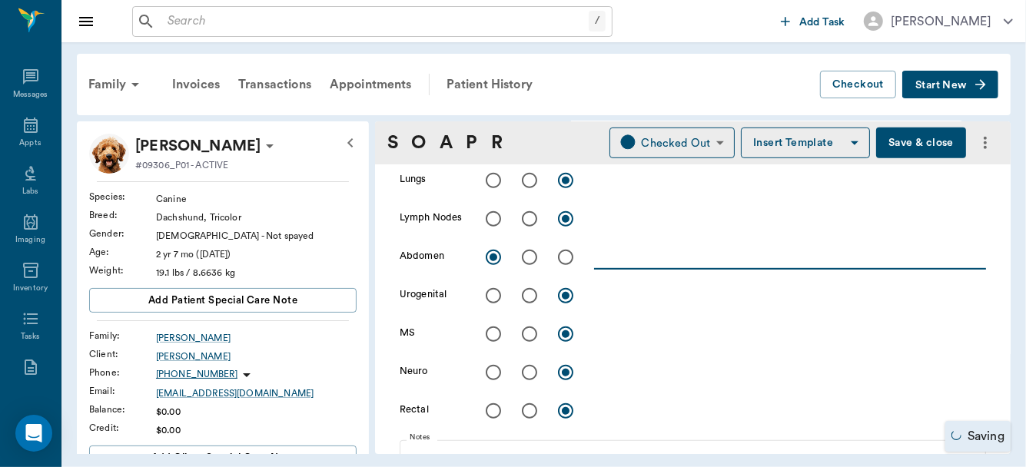
click at [623, 260] on textarea at bounding box center [790, 257] width 392 height 18
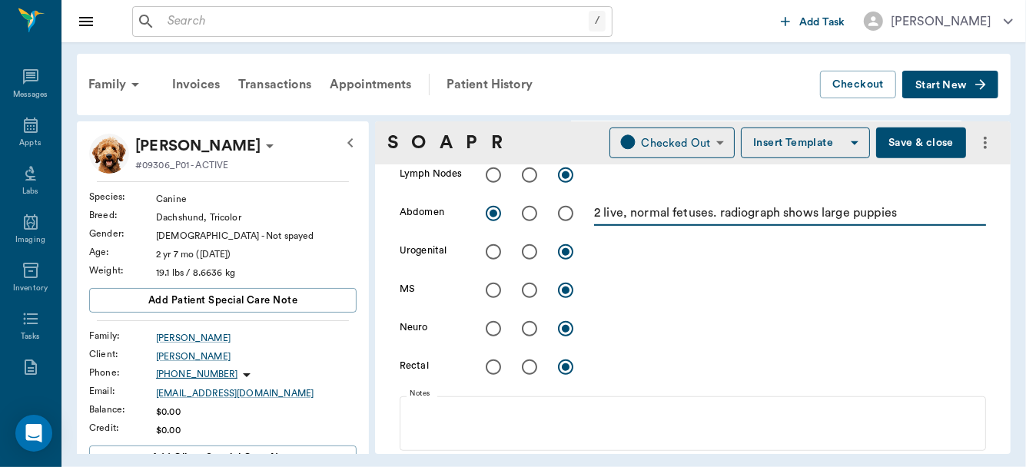
type textarea "2 live, normal fetuses. radiograph shows large puppies"
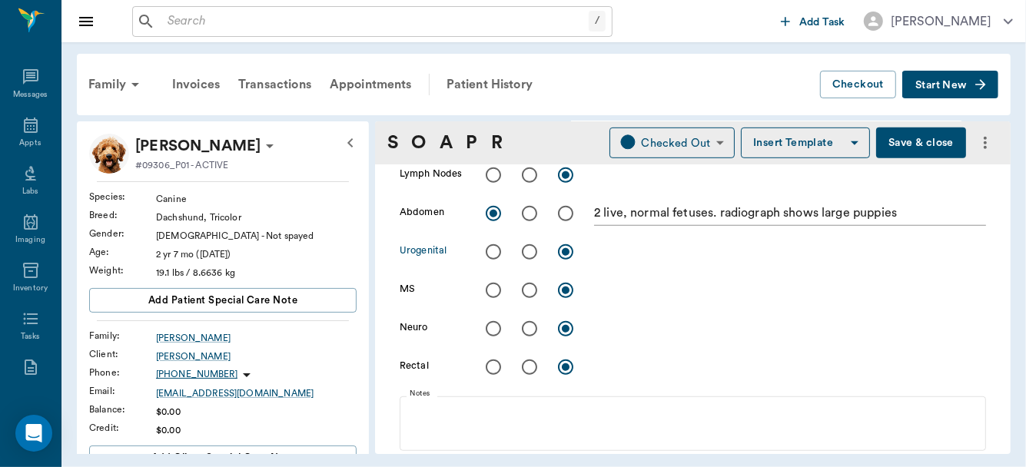
click at [493, 249] on input "radio" at bounding box center [493, 252] width 32 height 32
radio input "true"
click at [619, 250] on textarea at bounding box center [790, 252] width 392 height 18
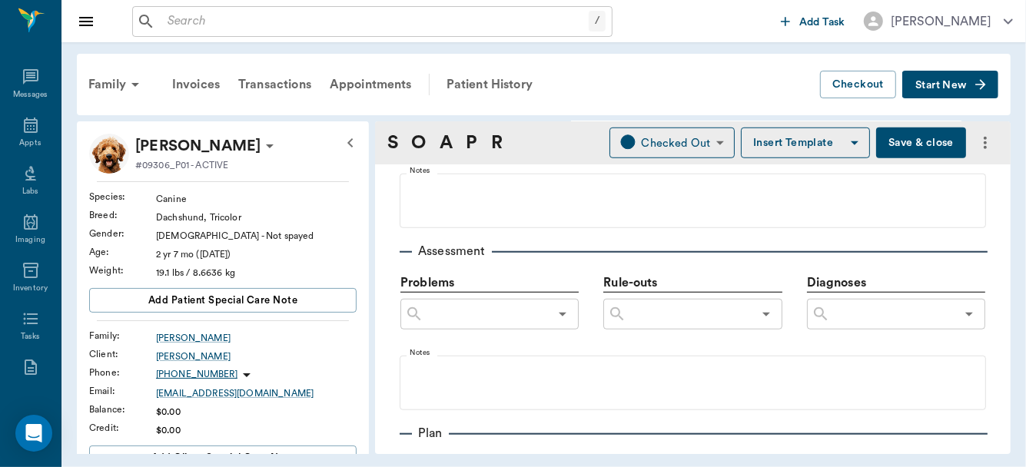
scroll to position [797, 0]
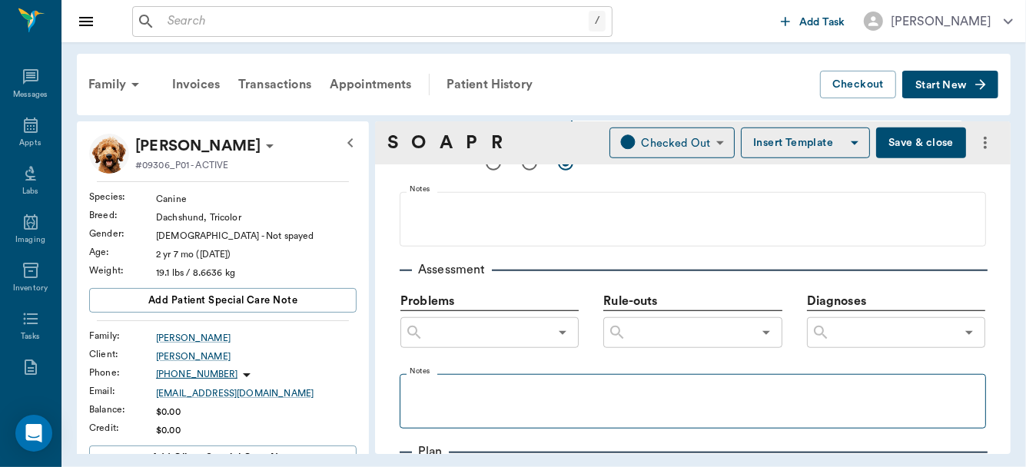
type textarea "can enter cervix with finger but tight.25% dilation"
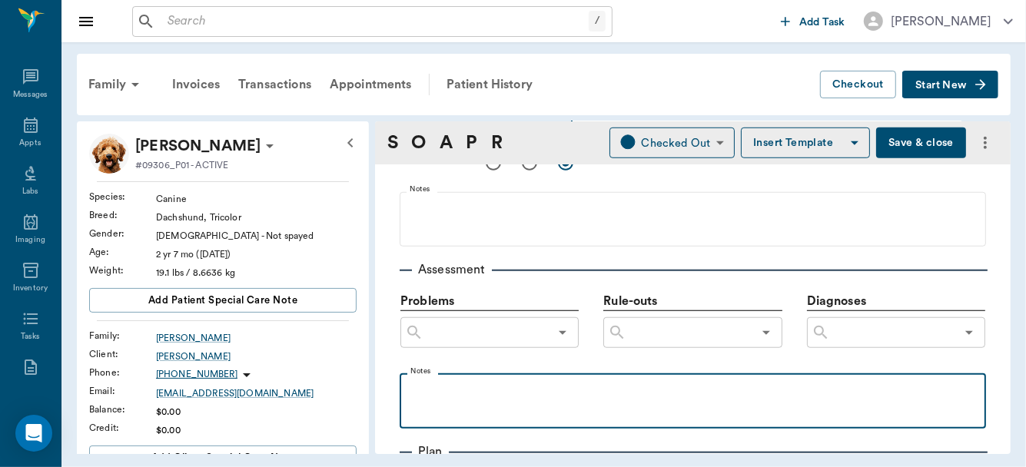
click at [472, 403] on div at bounding box center [692, 400] width 571 height 38
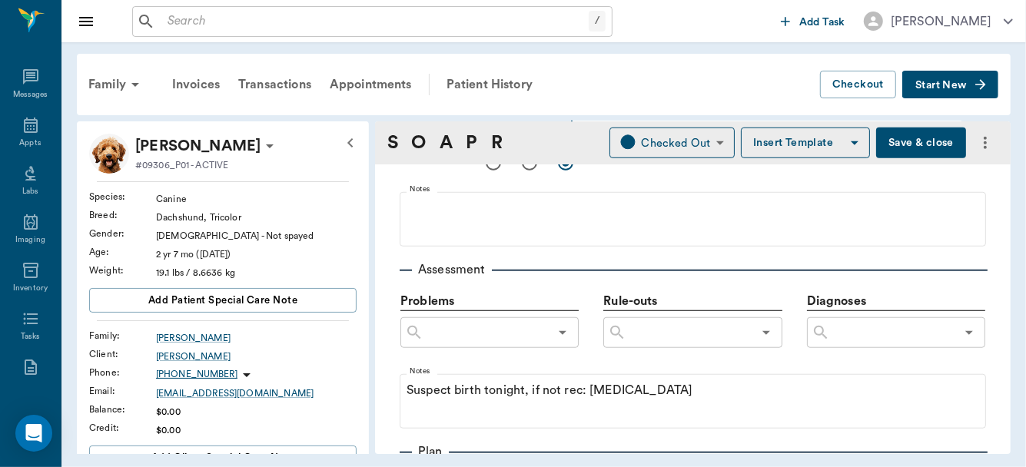
click at [895, 142] on button "Save & close" at bounding box center [921, 143] width 90 height 31
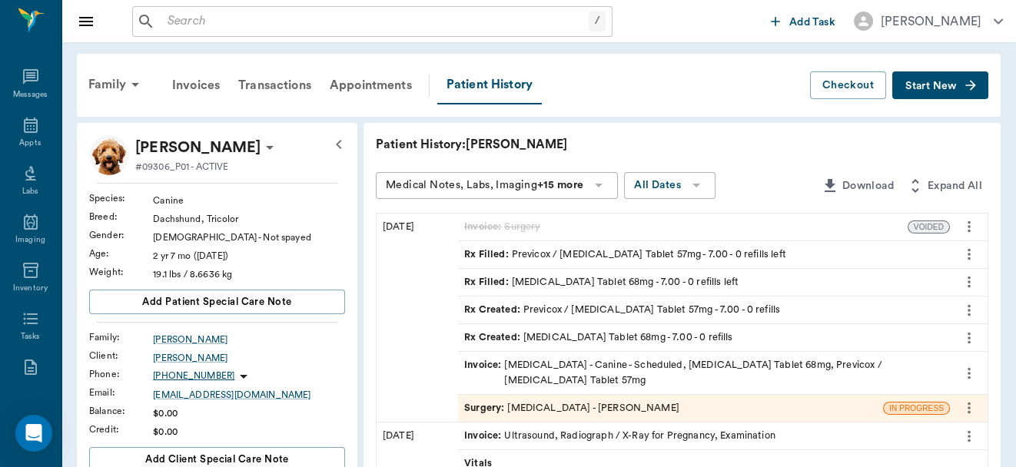
click at [580, 401] on div "Surgery : C-SECTION - Dr. Bert Ellsworth" at bounding box center [571, 408] width 215 height 15
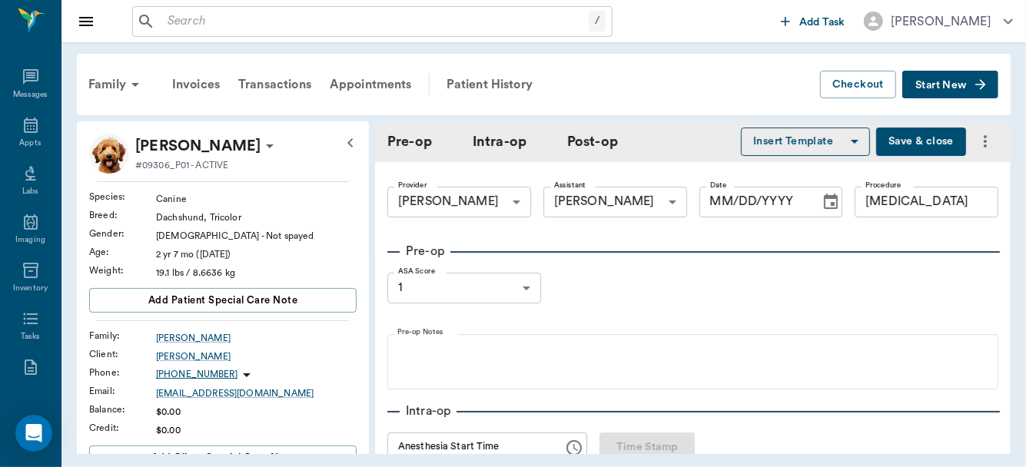
type input "63ec2f075fda476ae8351a4d"
type input "63ec2e7e52e12b0ba117b124"
type input "C-SECTION"
type input "1"
radio input "true"
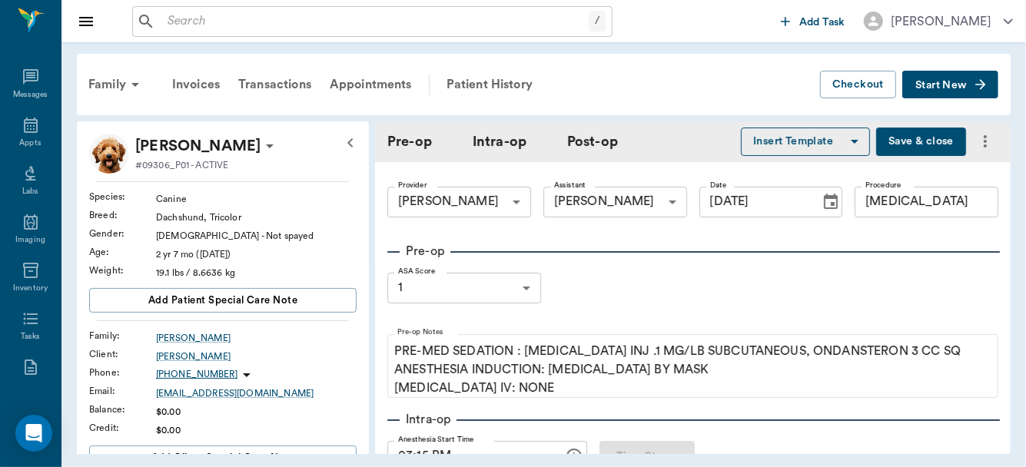
scroll to position [403, 0]
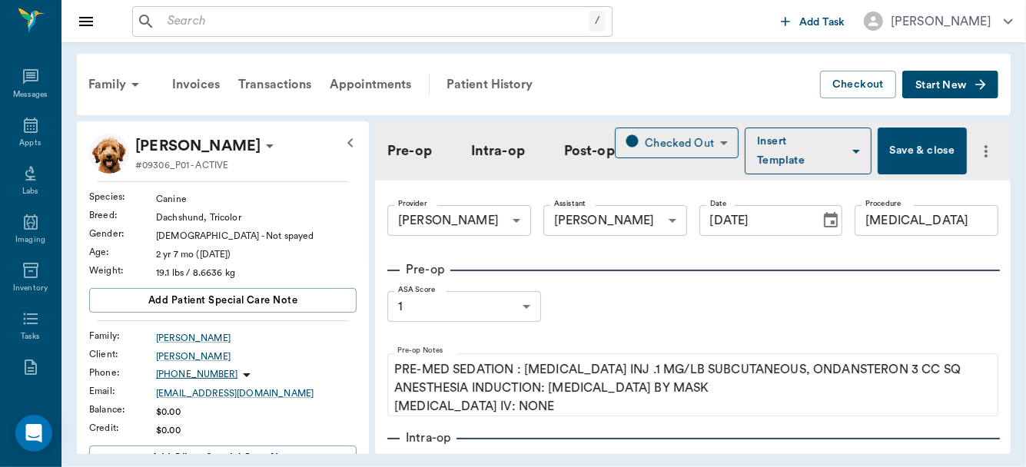
scroll to position [421, 0]
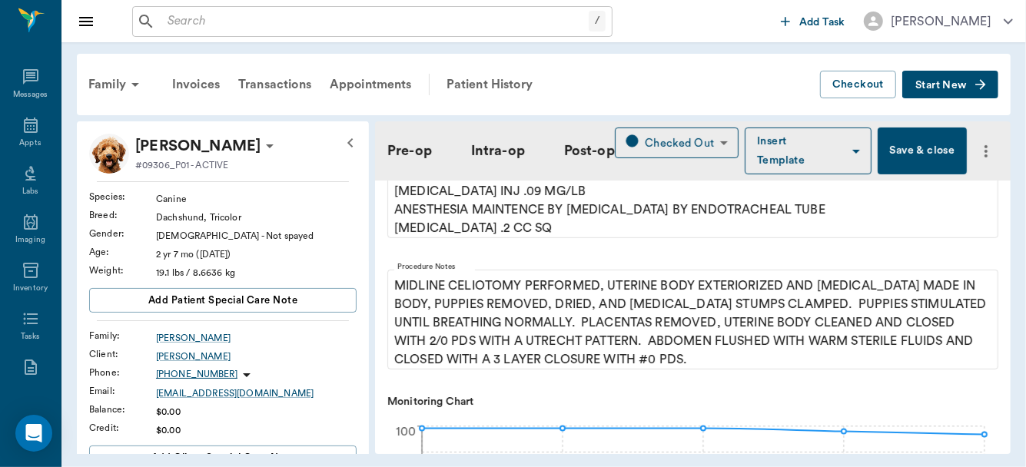
click at [1011, 204] on div "Family Invoices Transactions Appointments Patient History Checkout Start New El…" at bounding box center [543, 253] width 965 height 423
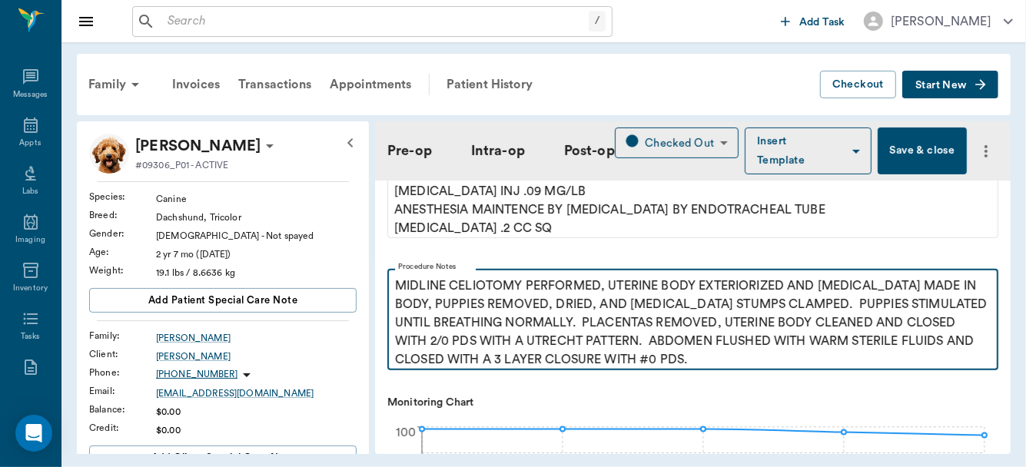
click at [432, 307] on p "MIDLINE CELIOTOMY PERFORMED, UTERINE BODY EXTERIORIZED AND [MEDICAL_DATA] MADE …" at bounding box center [693, 323] width 596 height 92
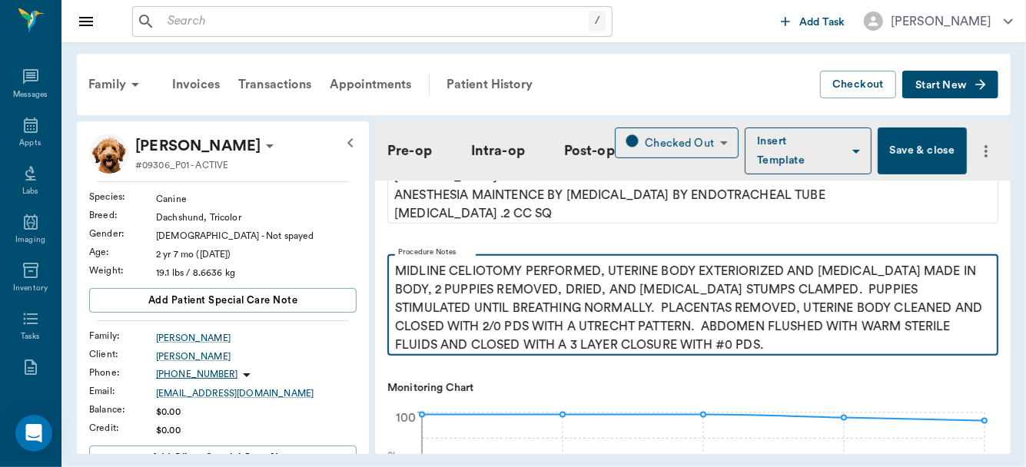
scroll to position [470, 0]
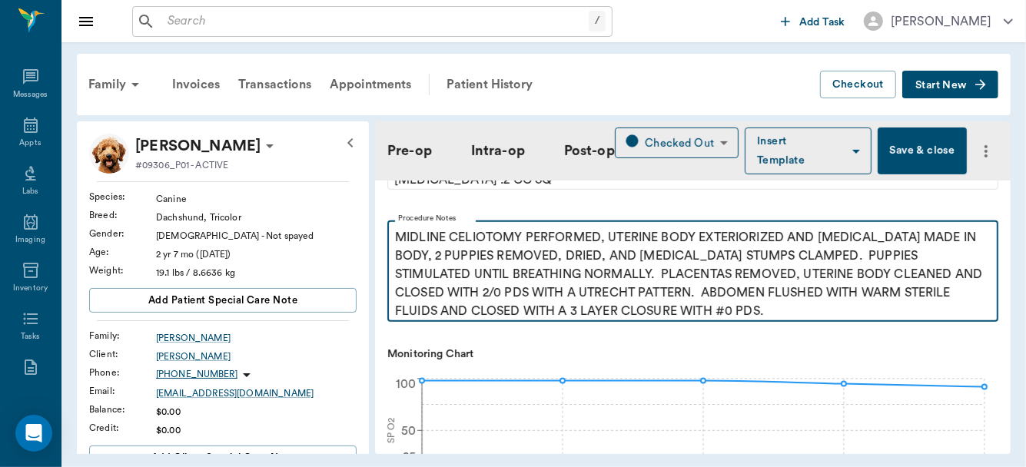
click at [437, 294] on p "MIDLINE CELIOTOMY PERFORMED, UTERINE BODY EXTERIORIZED AND INCISION MADE IN BOD…" at bounding box center [693, 274] width 596 height 92
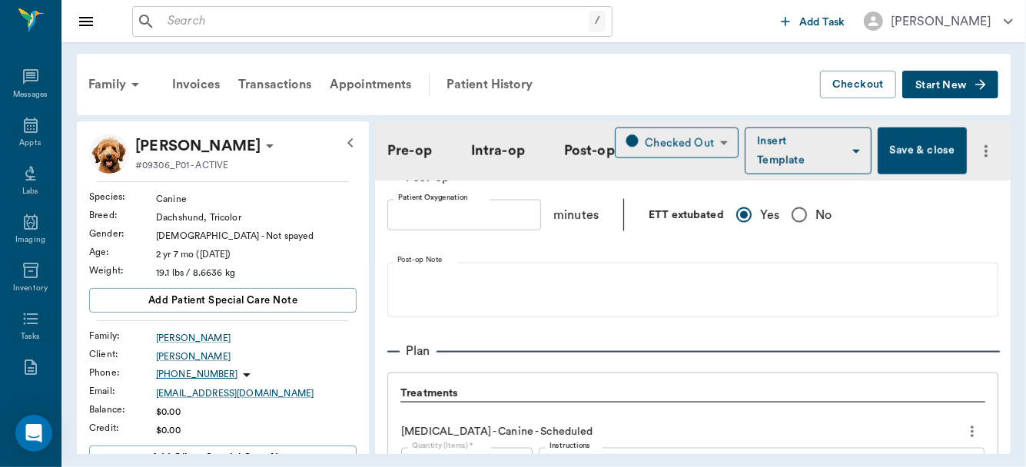
scroll to position [1235, 0]
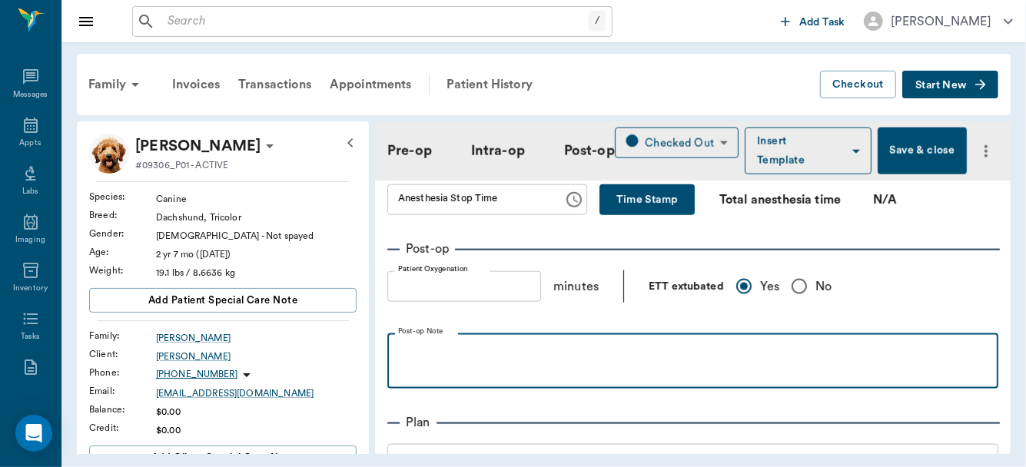
click at [480, 349] on p at bounding box center [693, 351] width 596 height 18
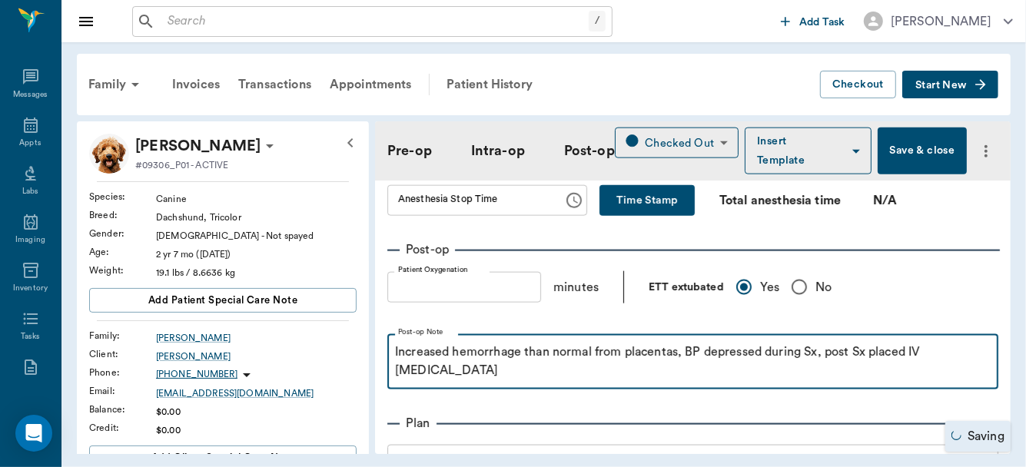
click at [499, 378] on div "Increased hemorrhage than normal from placentas, BP depressed during Sx, post S…" at bounding box center [693, 362] width 596 height 38
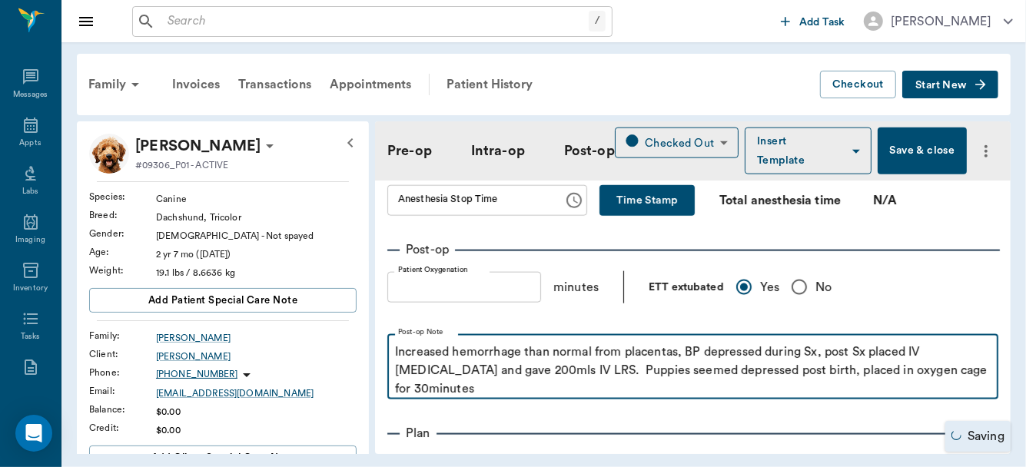
click at [407, 390] on p "Increased hemorrhage than normal from placentas, BP depressed during Sx, post S…" at bounding box center [693, 370] width 596 height 55
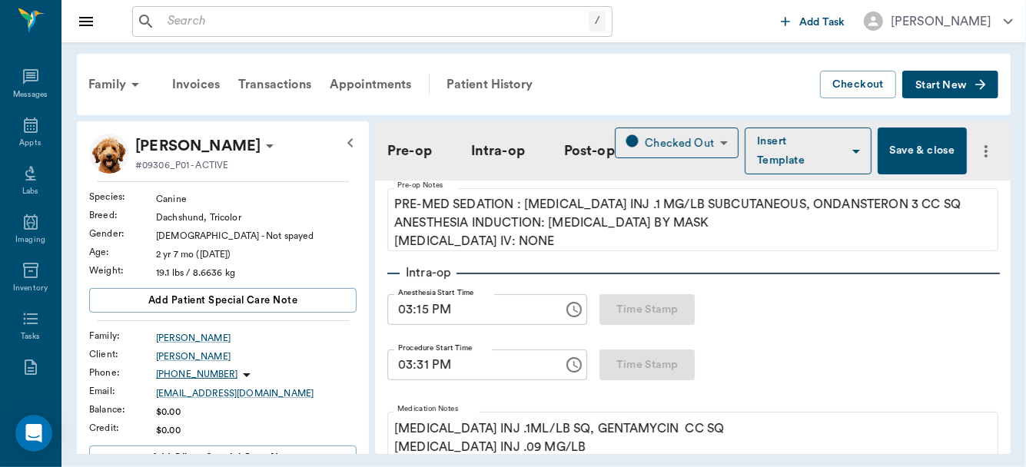
scroll to position [116, 0]
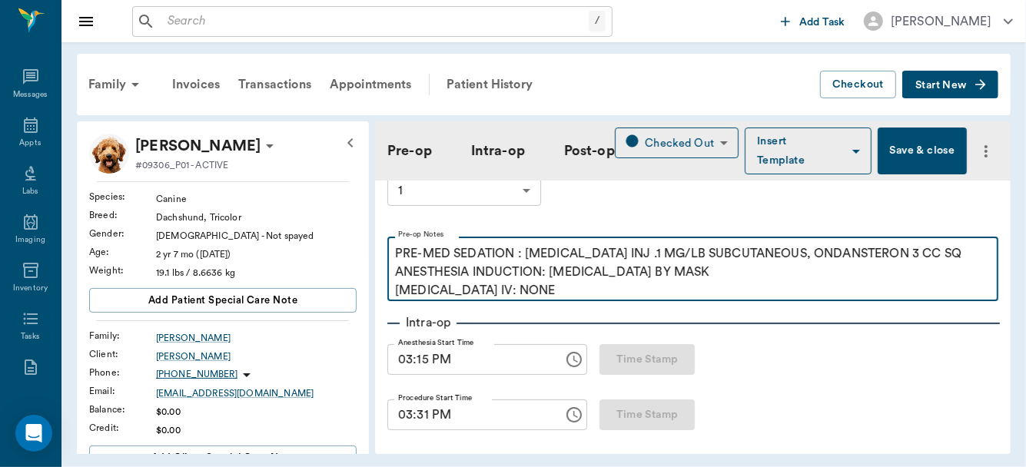
click at [695, 277] on p "PRE-MED SEDATION : ACEPROMAZINE INJ .1 MG/LB SUBCUTANEOUS, ONDANSTERON 3 CC SQ …" at bounding box center [693, 271] width 596 height 55
click at [518, 297] on p "PRE-MED SEDATION : ACEPROMAZINE INJ .1 MG/LB SUBCUTANEOUS, ONDANSTERON 3 CC SQ …" at bounding box center [693, 271] width 596 height 55
click at [516, 289] on p "PRE-MED SEDATION : ACEPROMAZINE INJ .1 MG/LB SUBCUTANEOUS, ONDANSTERON 3 CC SQ …" at bounding box center [693, 271] width 596 height 55
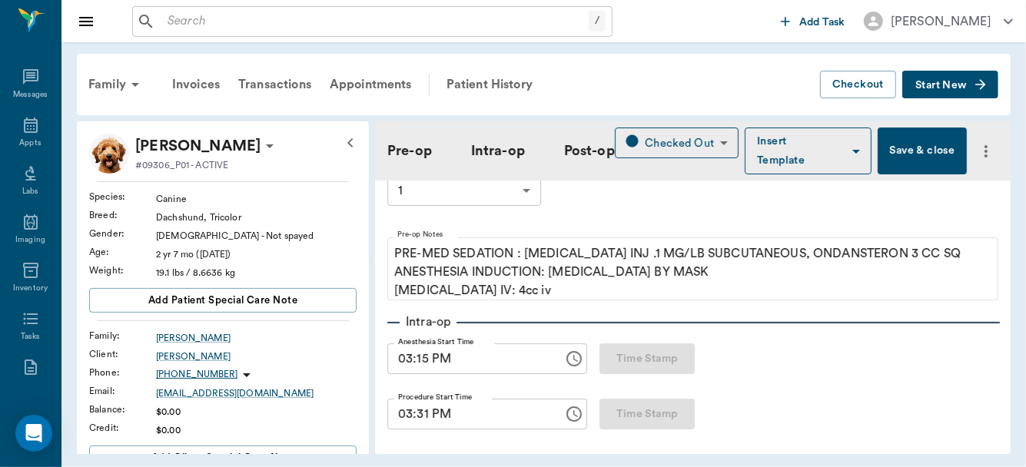
click at [922, 148] on button "Save & close" at bounding box center [922, 151] width 88 height 47
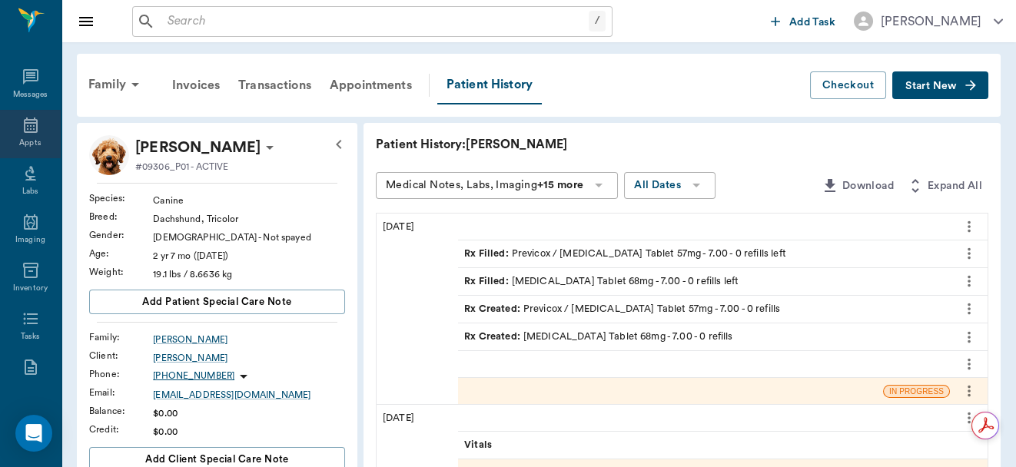
click at [32, 125] on icon at bounding box center [31, 125] width 18 height 18
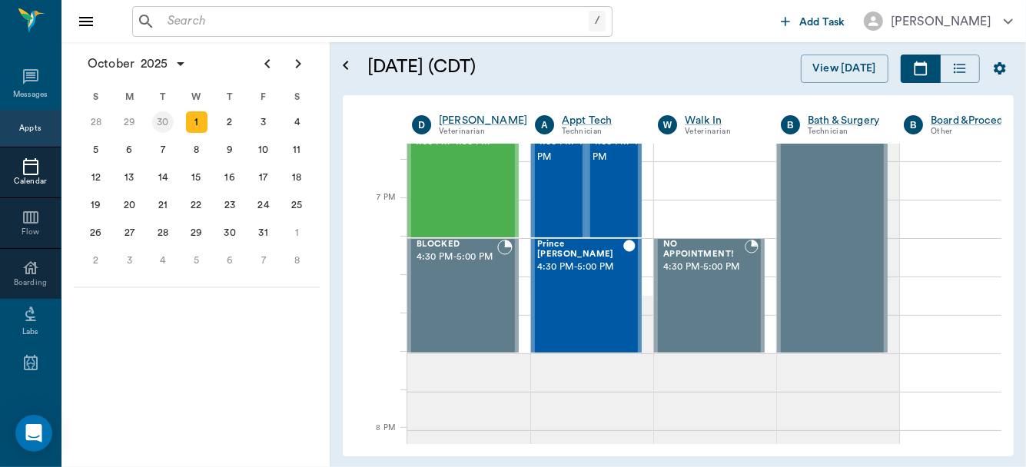
scroll to position [2489, 0]
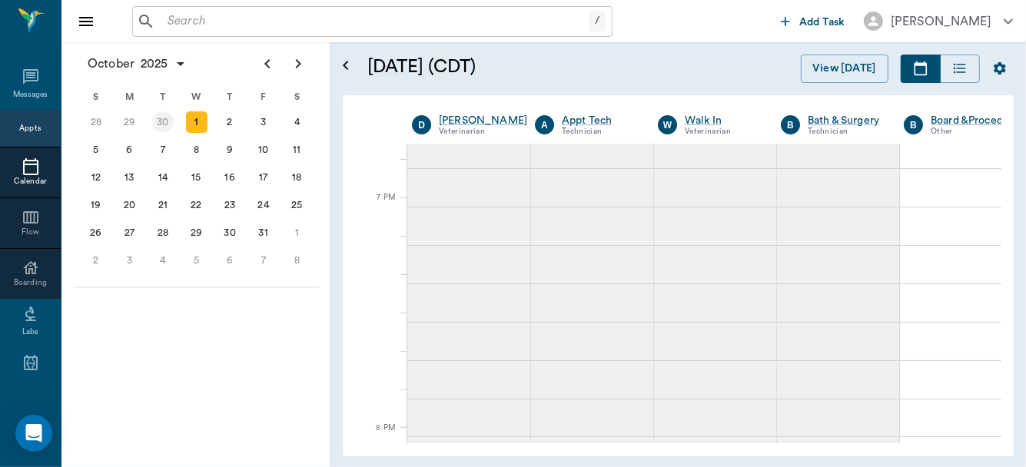
click at [159, 117] on div "30" at bounding box center [163, 122] width 22 height 22
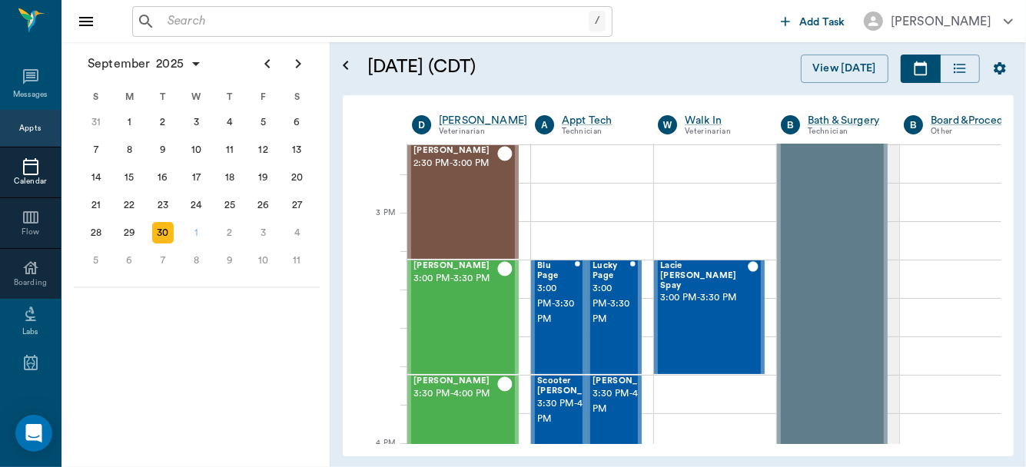
scroll to position [1551, 0]
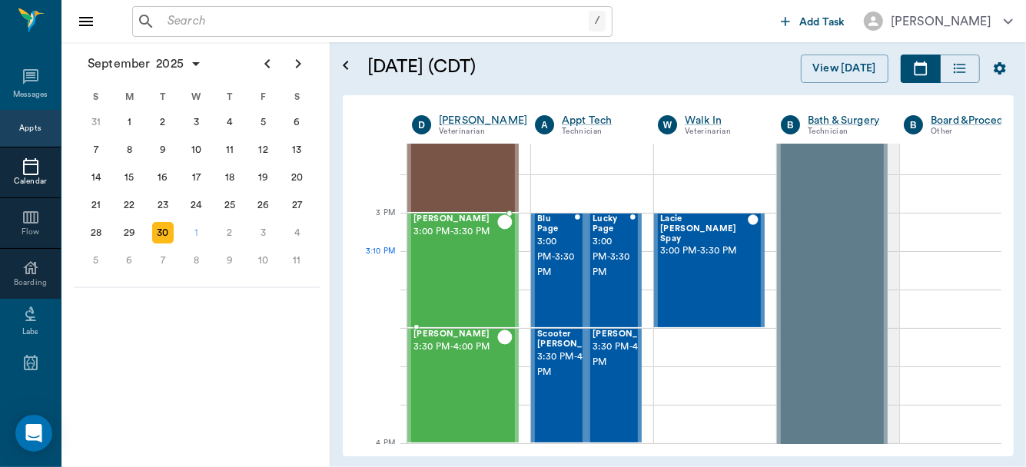
click at [468, 284] on div "Max Casey 3:00 PM - 3:30 PM" at bounding box center [455, 270] width 84 height 112
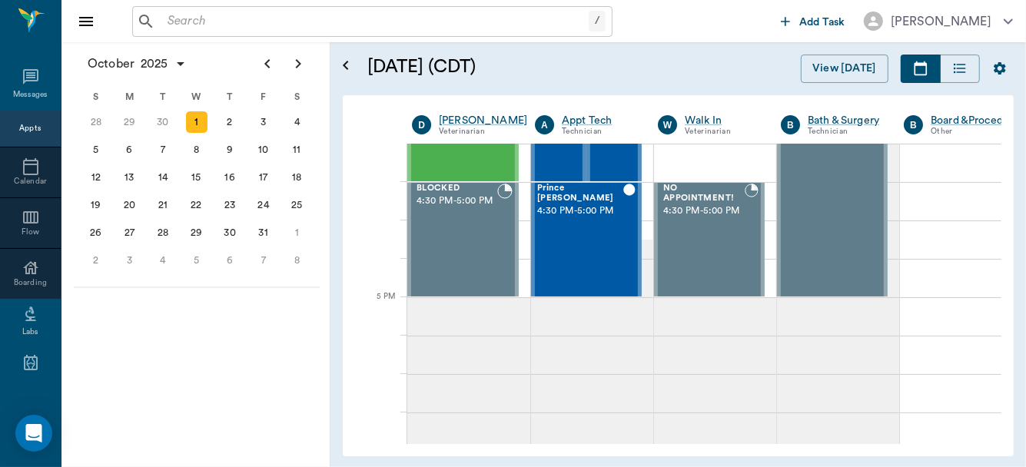
scroll to position [1827, 0]
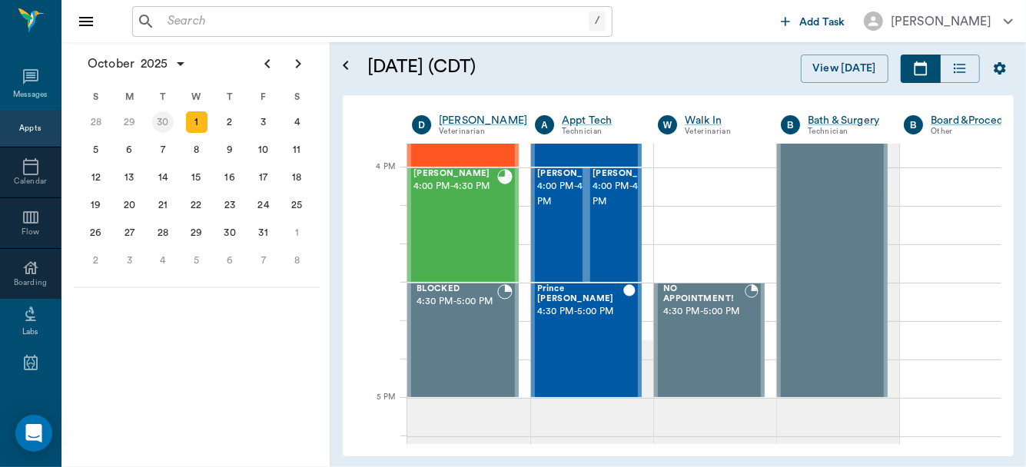
click at [166, 121] on div "30" at bounding box center [163, 122] width 22 height 22
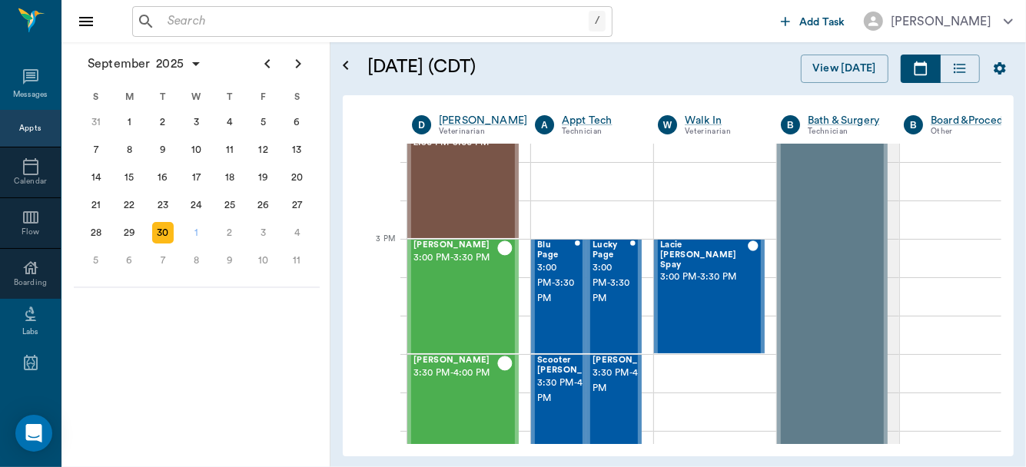
scroll to position [1477, 0]
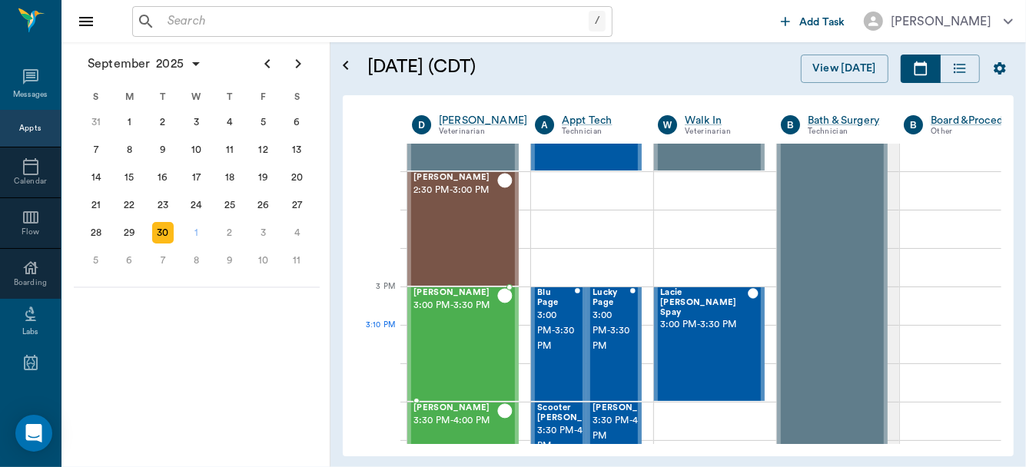
click at [475, 338] on div "[PERSON_NAME] 3:00 PM - 3:30 PM" at bounding box center [455, 344] width 84 height 112
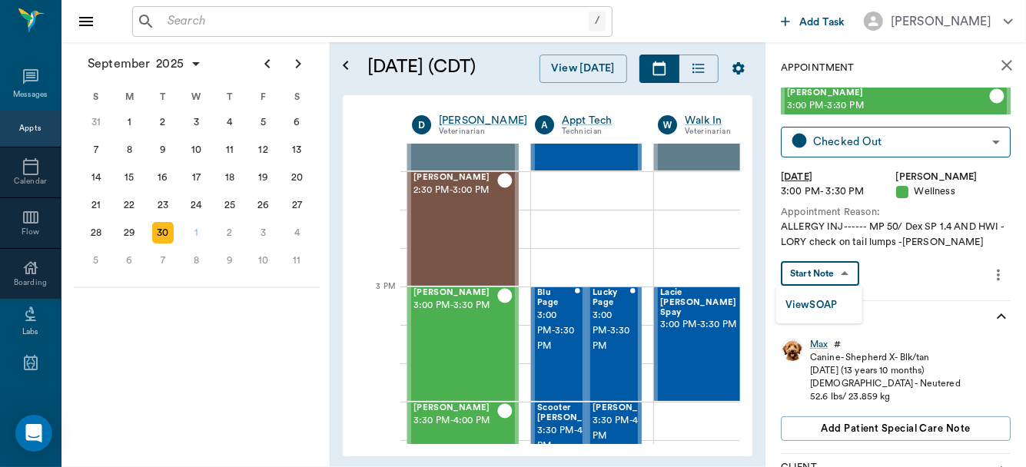
click at [822, 267] on body "/ ​ Add Task [PERSON_NAME] Nectar Messages Appts Calendar Flow Boarding Labs Im…" at bounding box center [513, 233] width 1026 height 467
click at [825, 297] on button "View SOAP" at bounding box center [811, 306] width 52 height 18
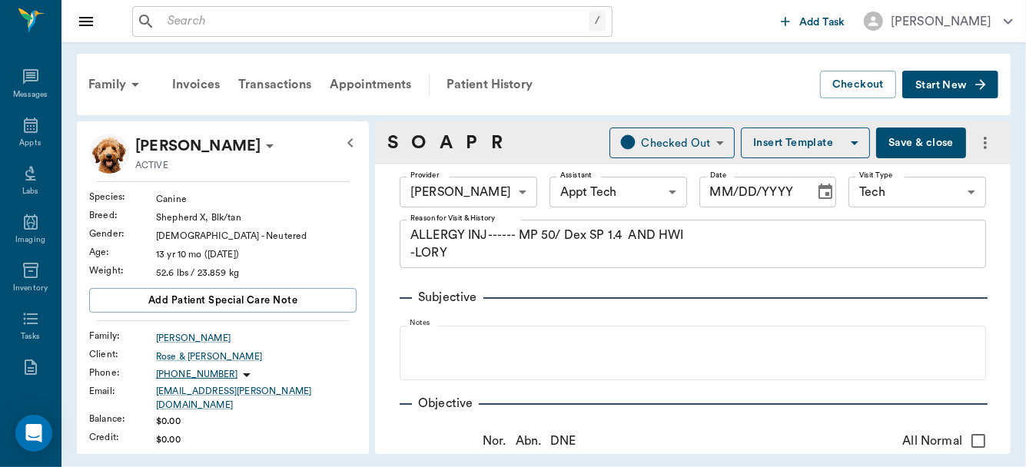
type input "642ef10e332a41444de2bad1"
type input "63ec2f075fda476ae8351a4c"
type input "65d2be4f46e3a538d89b8c1a"
type textarea "ALLERGY INJ------ MP 50/ Dex SP 1.4 AND HWI -LORY"
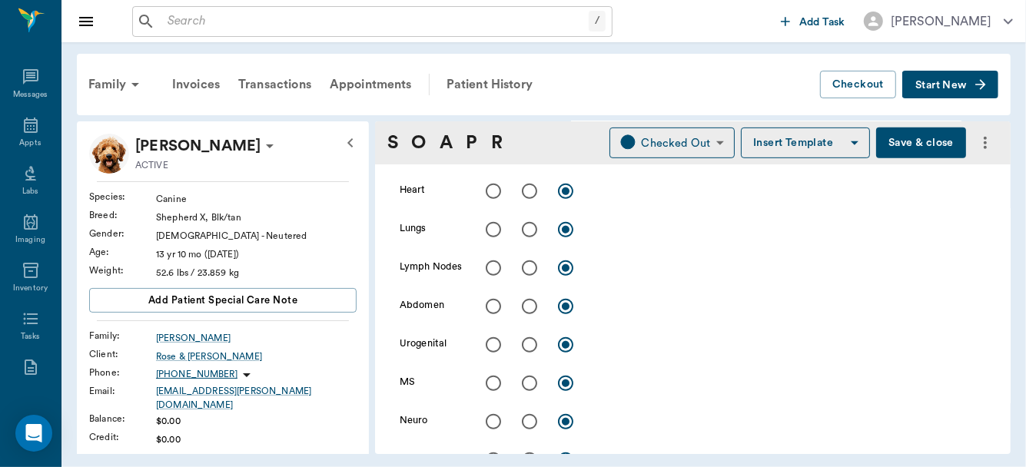
type input "[DATE]"
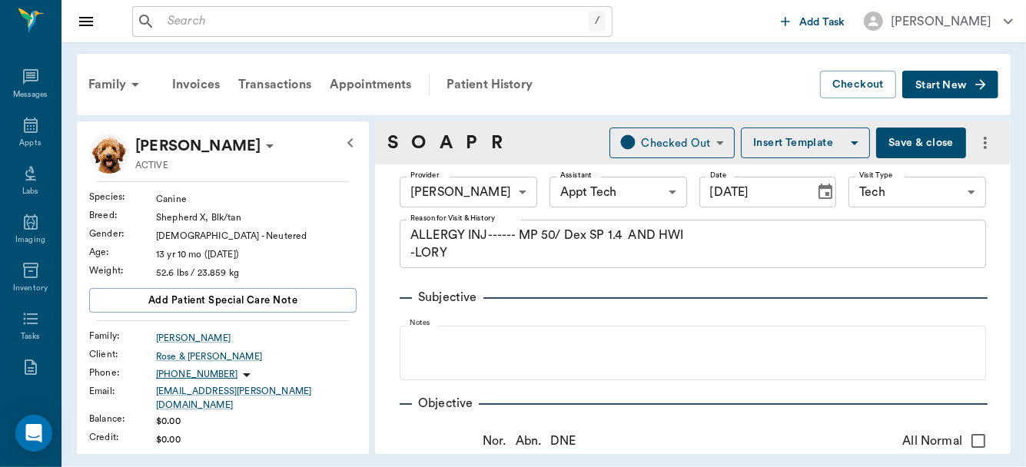
click at [519, 193] on body "/ ​ Add Task [PERSON_NAME] Nectar Messages Appts Labs Imaging Inventory Tasks F…" at bounding box center [513, 233] width 1026 height 467
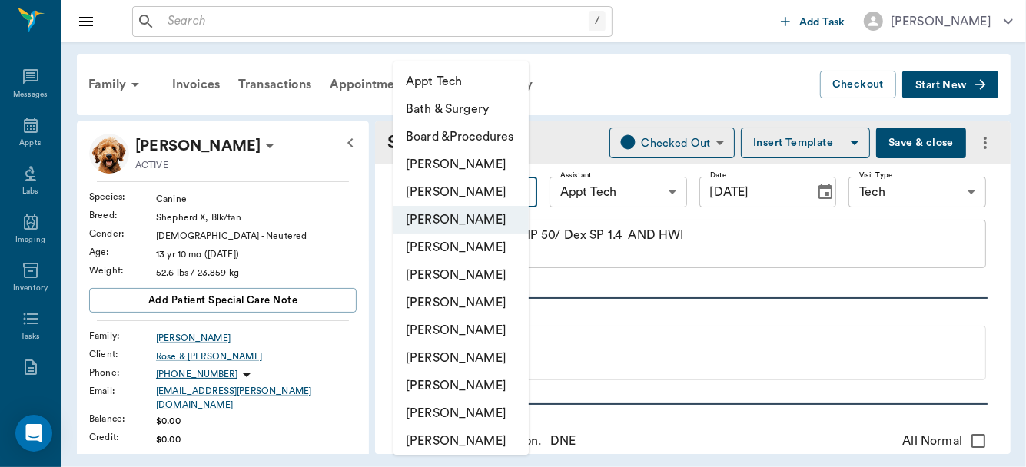
click at [470, 244] on li "[PERSON_NAME]" at bounding box center [460, 248] width 135 height 28
type input "63ec2f075fda476ae8351a4d"
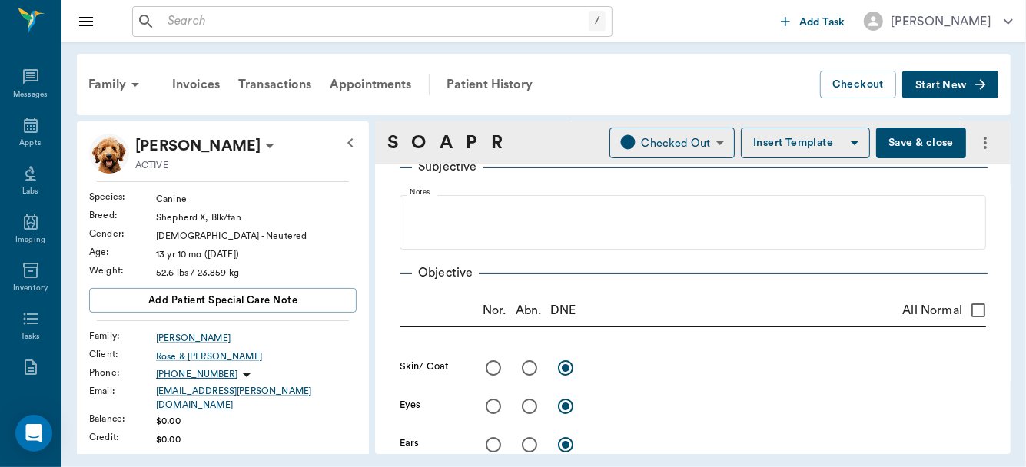
scroll to position [23, 0]
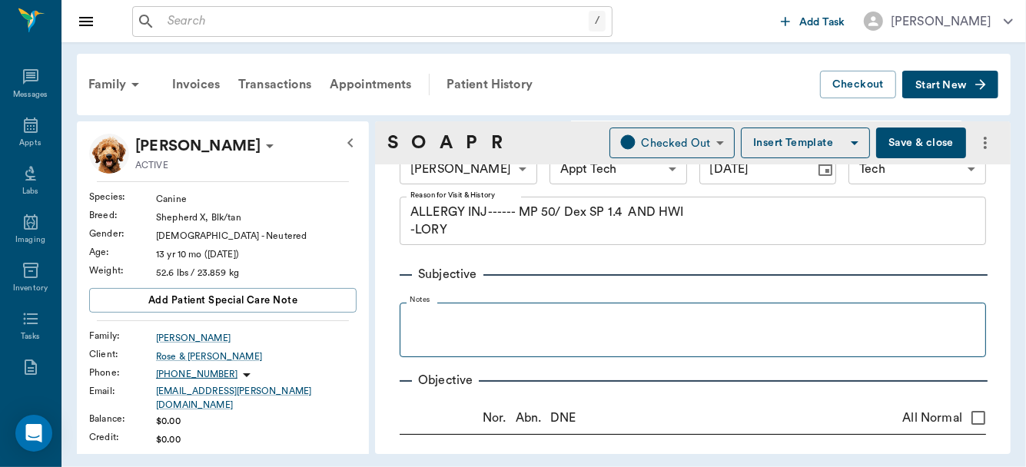
click at [446, 305] on fieldset "Notes" at bounding box center [693, 326] width 586 height 61
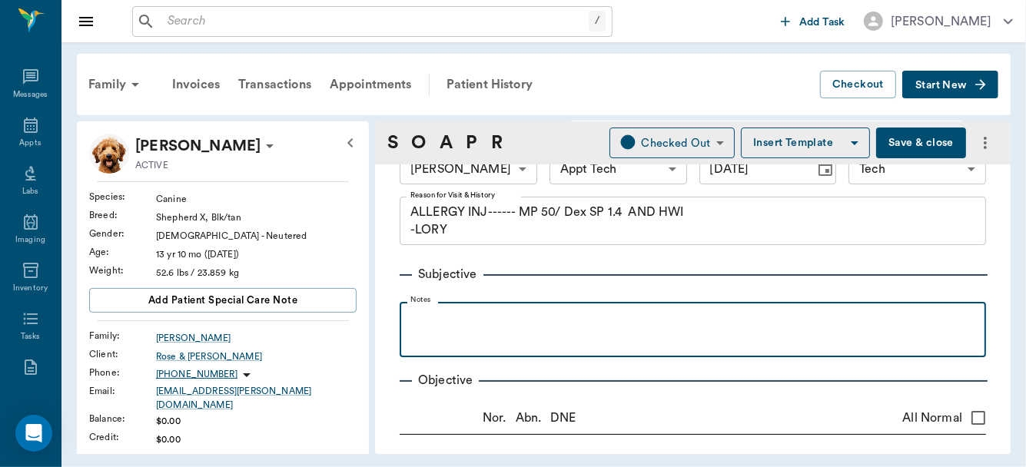
click at [439, 314] on p at bounding box center [692, 319] width 571 height 18
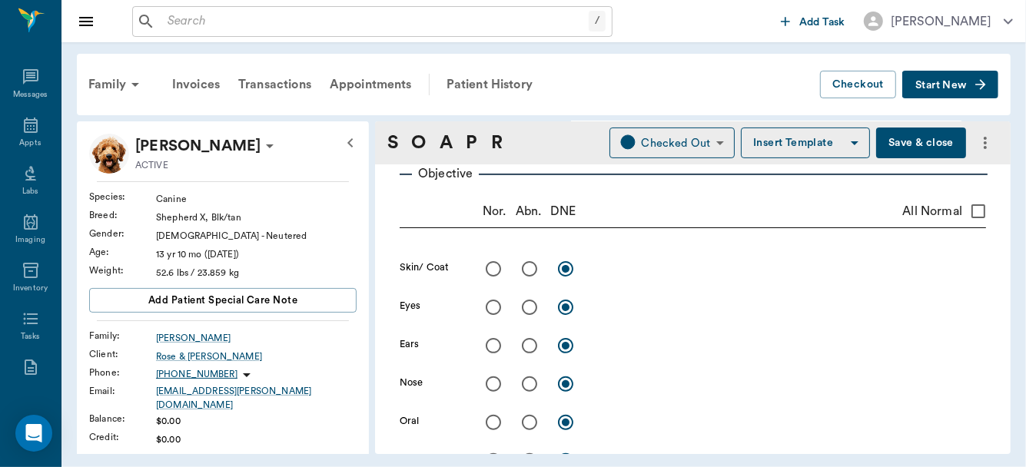
scroll to position [222, 0]
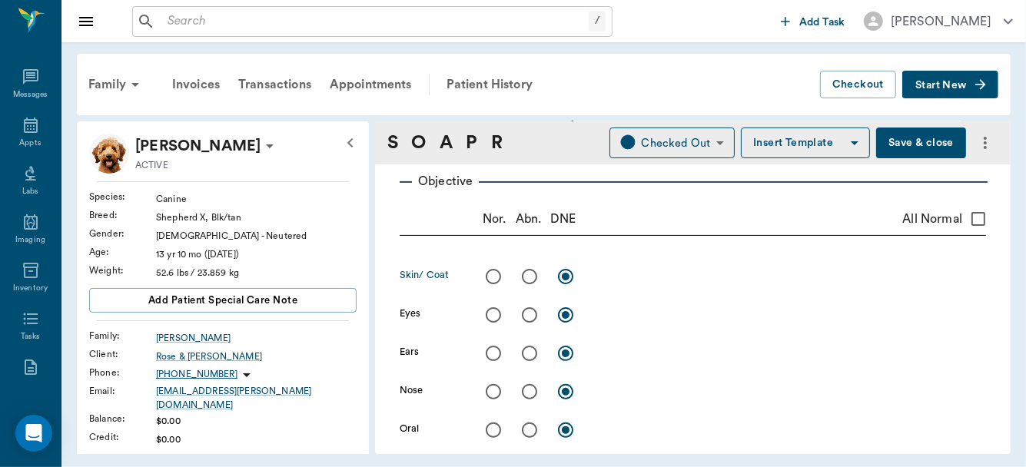
click at [530, 277] on input "radio" at bounding box center [529, 277] width 32 height 32
radio input "true"
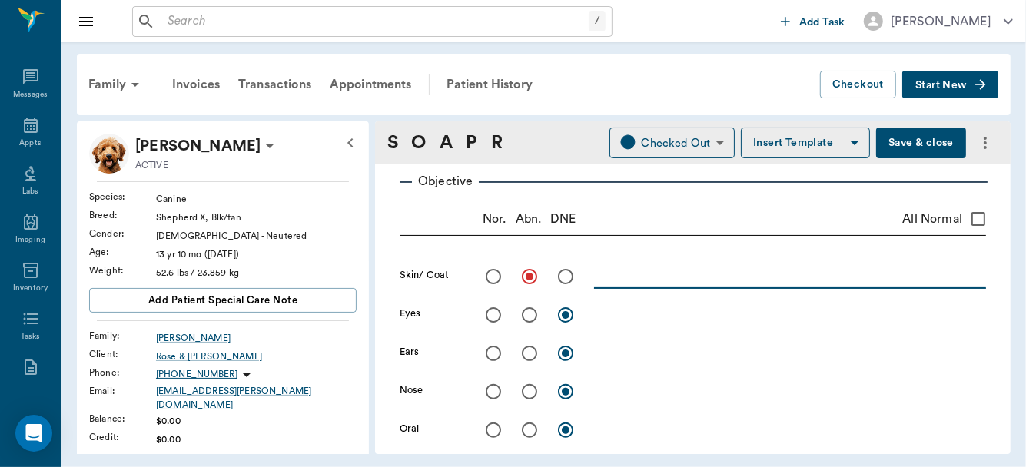
click at [628, 274] on textarea at bounding box center [790, 276] width 392 height 18
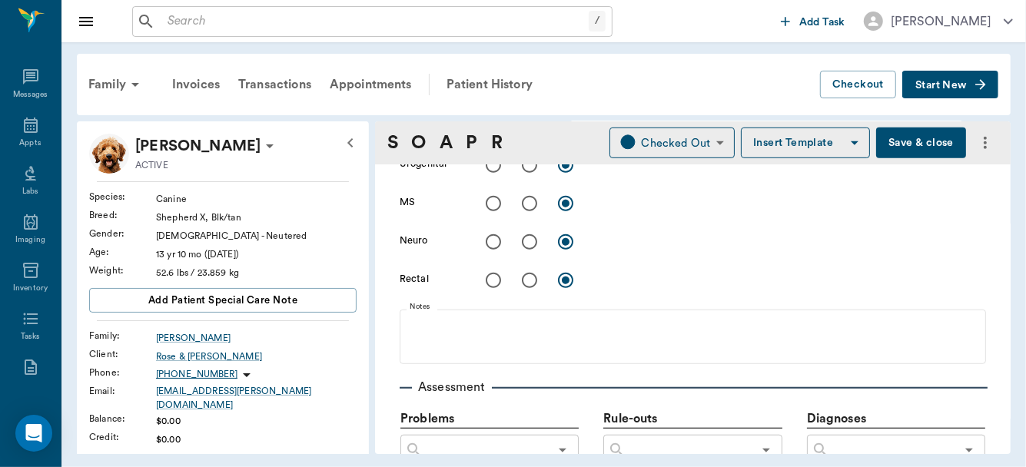
scroll to position [752, 0]
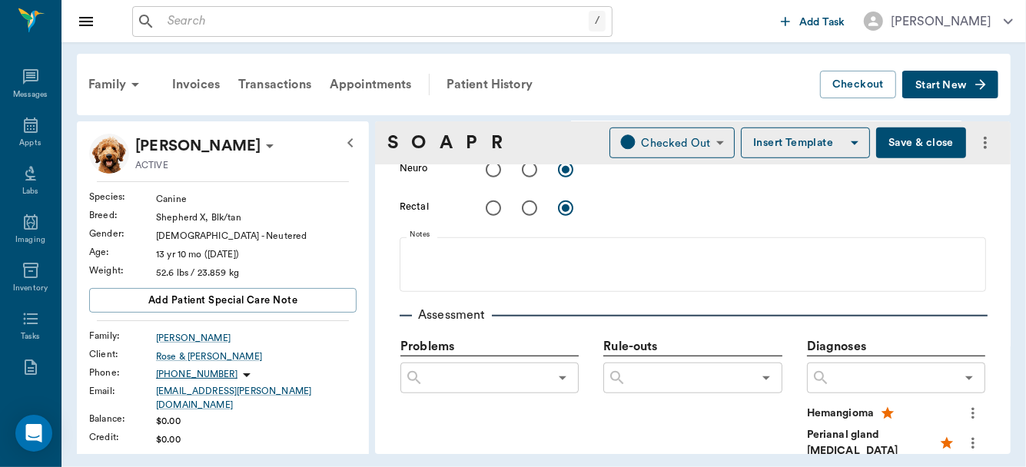
type textarea "Had a [MEDICAL_DATA] mass on R side of tail. FNA: no tumor cells"
click at [532, 207] on input "radio" at bounding box center [529, 208] width 32 height 32
radio input "true"
click at [630, 201] on textarea at bounding box center [790, 208] width 392 height 18
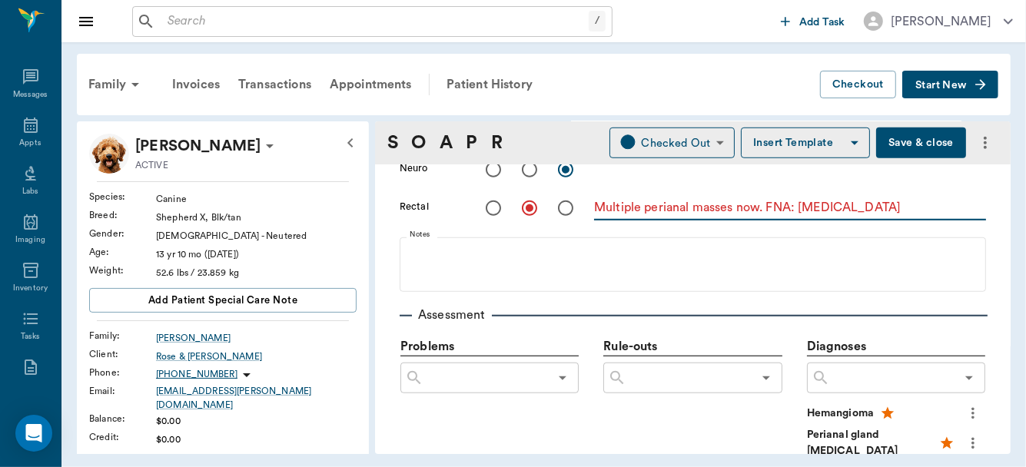
type textarea "Multiple perianal masses now. FNA: [MEDICAL_DATA]"
click at [856, 375] on input "text" at bounding box center [892, 378] width 125 height 22
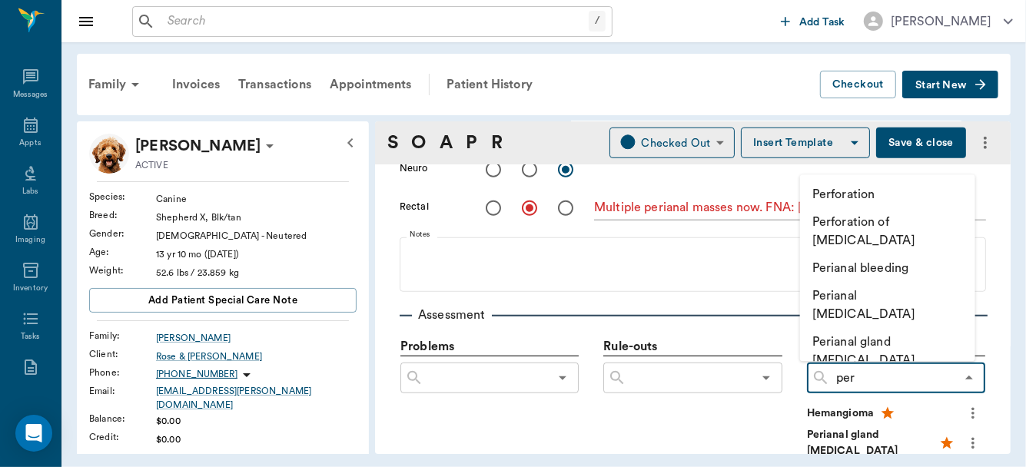
type input "peri"
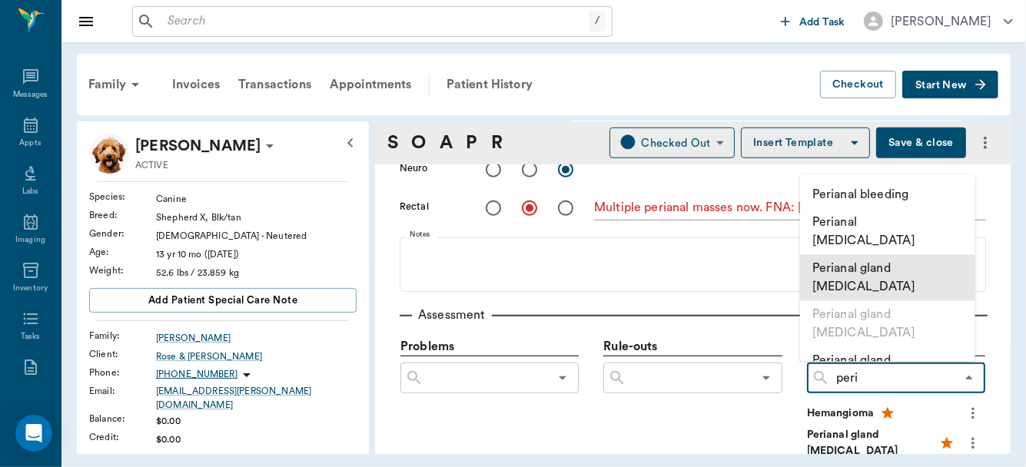
click at [906, 257] on li "Perianal gland [MEDICAL_DATA]" at bounding box center [887, 277] width 175 height 46
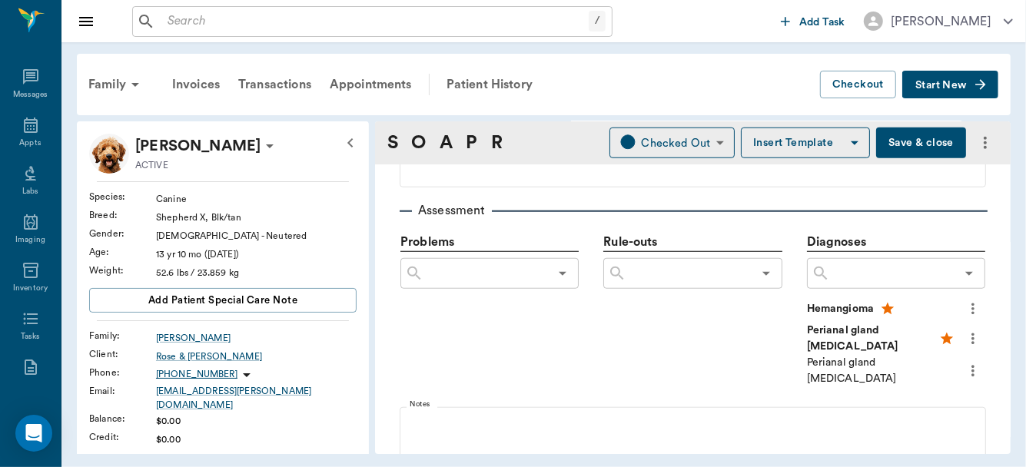
scroll to position [917, 0]
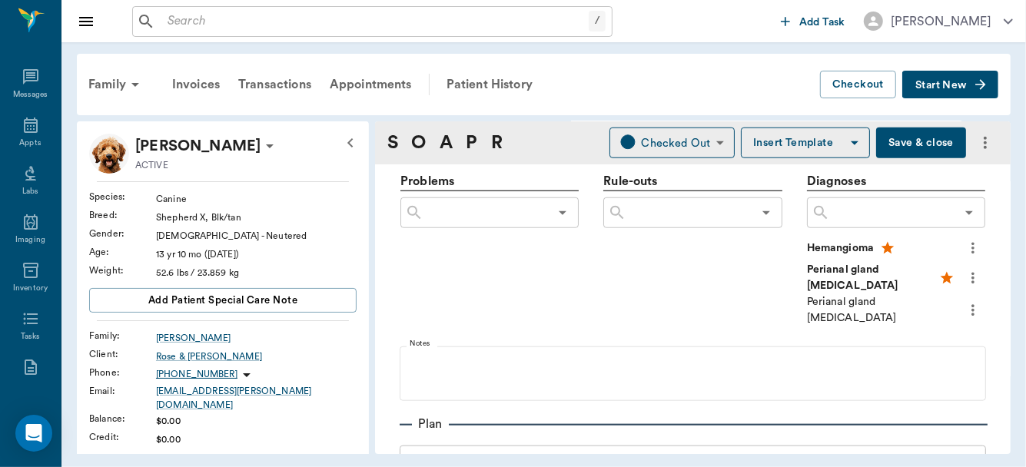
click at [965, 306] on icon "more" at bounding box center [973, 310] width 17 height 18
click at [907, 327] on span "Add to ongoing diagnosis" at bounding box center [898, 331] width 129 height 16
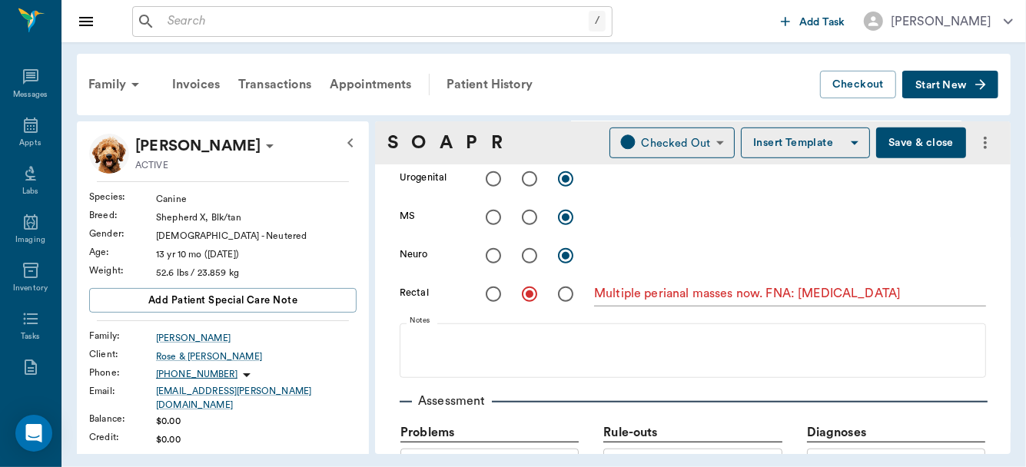
scroll to position [0, 0]
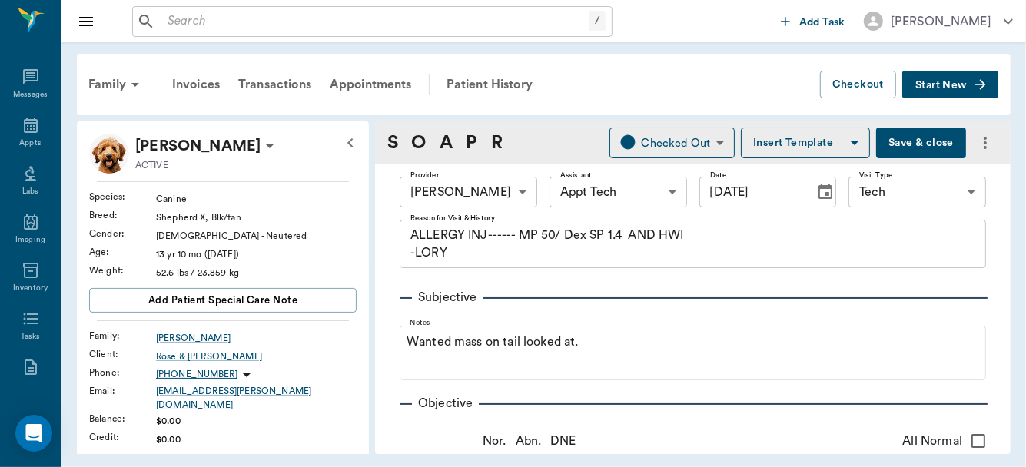
click at [926, 148] on button "Save & close" at bounding box center [921, 143] width 90 height 31
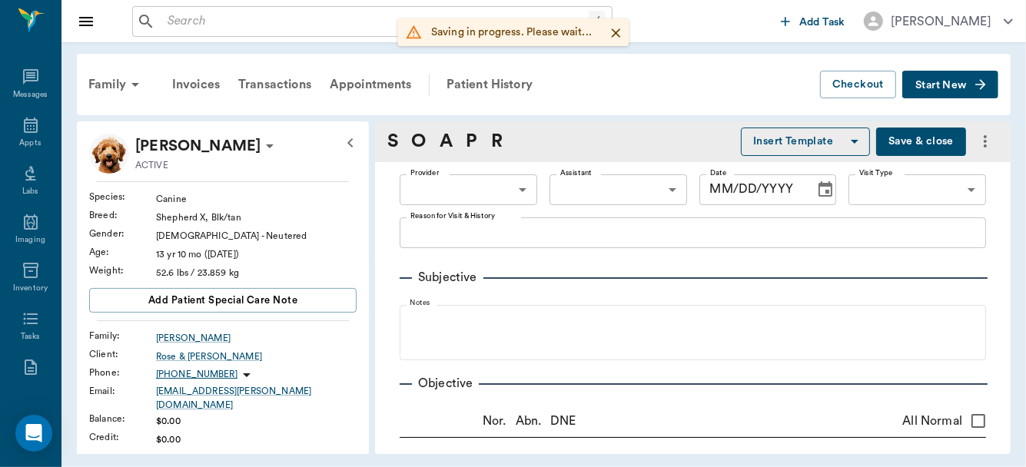
type input "63ec2f075fda476ae8351a4d"
type input "63ec2f075fda476ae8351a4c"
type input "65d2be4f46e3a538d89b8c1a"
type textarea "ALLERGY INJ------ MP 50/ Dex SP 1.4 AND HWI -LORY"
radio input "true"
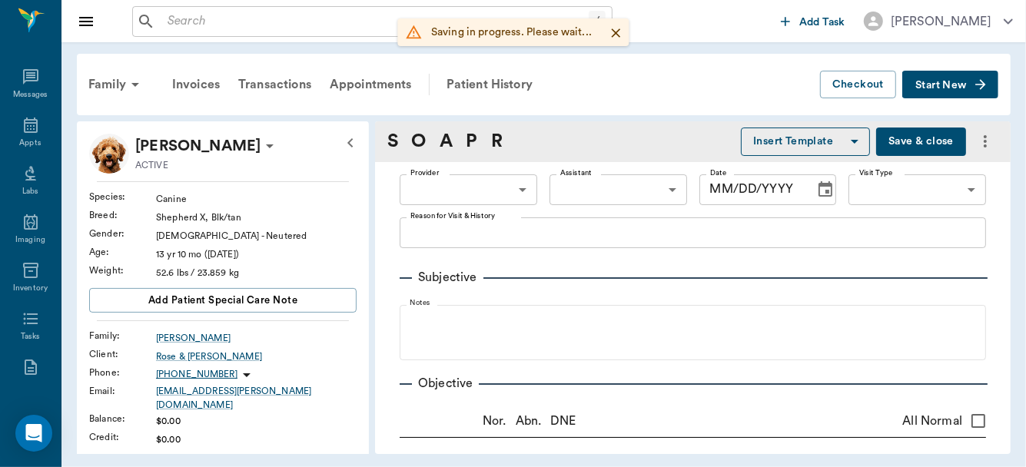
type textarea "Had a [MEDICAL_DATA] mass on R side of tail. FNA: no tumor cells"
radio input "true"
type textarea "Multiple perianal masses now. FNA: [MEDICAL_DATA]"
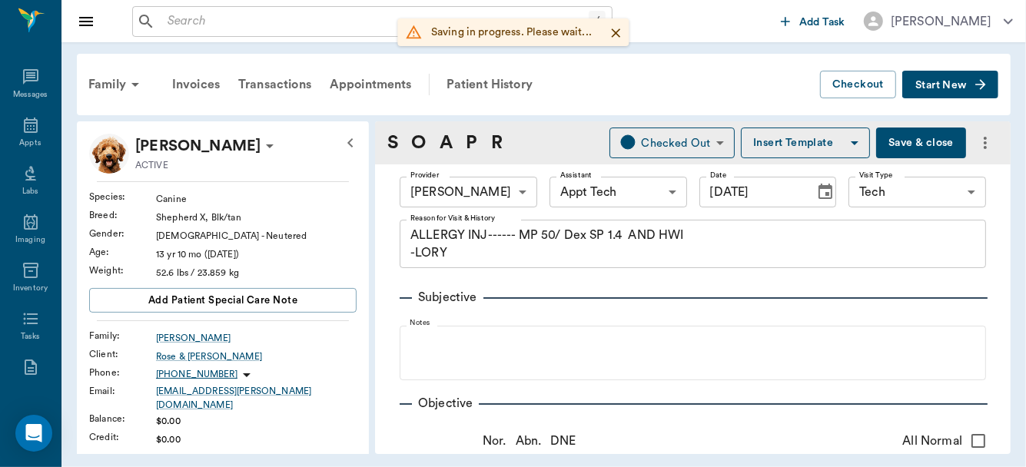
type input "[DATE]"
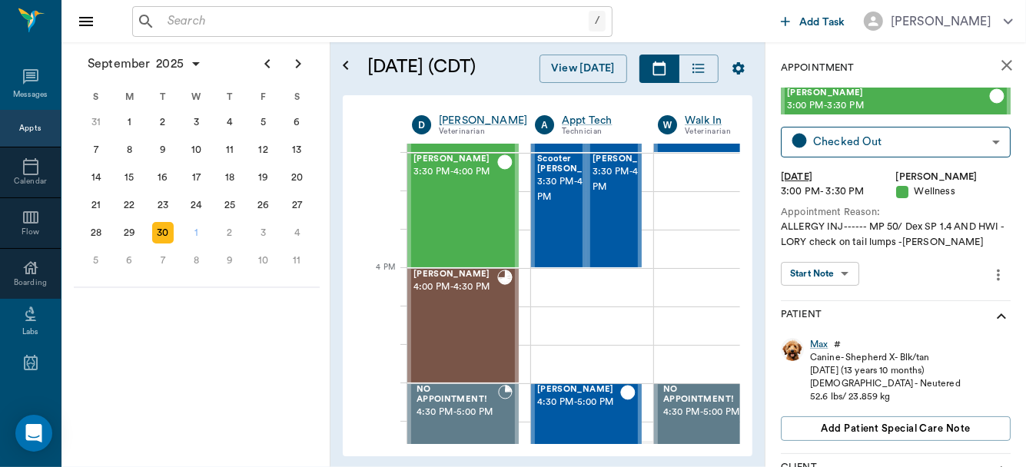
scroll to position [1761, 0]
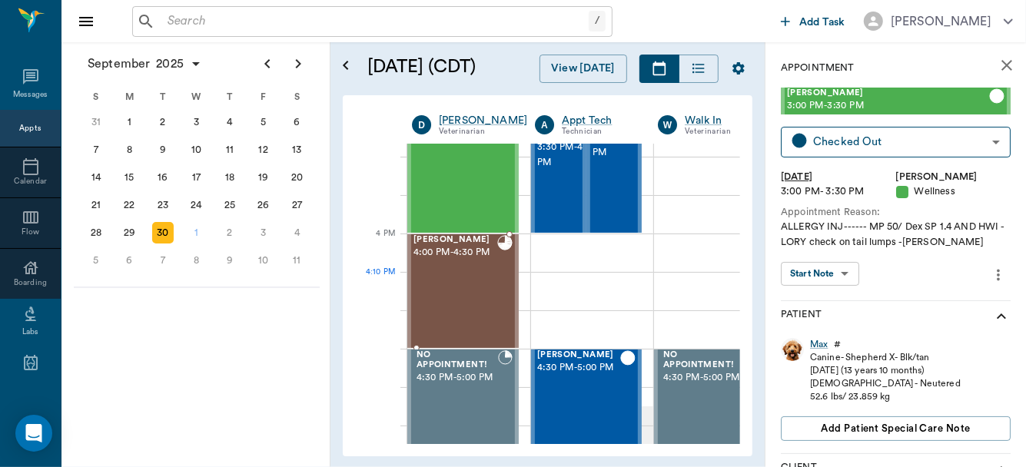
click at [463, 285] on div "[PERSON_NAME] 4:00 PM - 4:30 PM" at bounding box center [455, 291] width 84 height 112
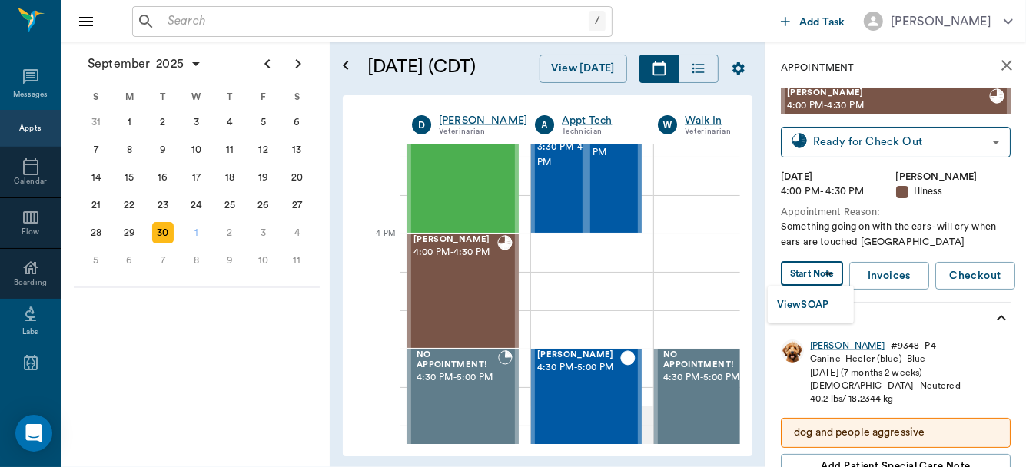
click at [822, 271] on body "/ ​ Add Task [PERSON_NAME] Nectar Messages Appts Calendar Flow Boarding Labs Im…" at bounding box center [513, 233] width 1026 height 467
click at [814, 303] on button "View SOAP" at bounding box center [803, 306] width 52 height 18
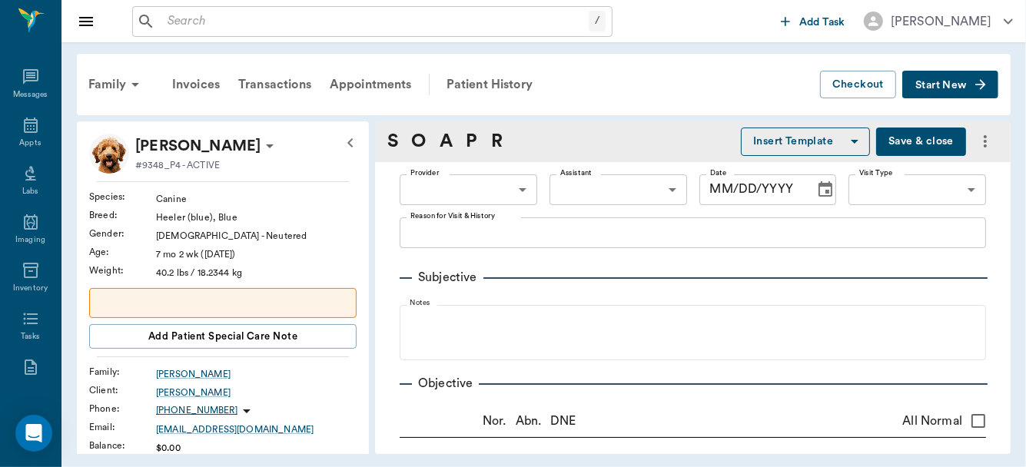
type input "63ec2f075fda476ae8351a4d"
type input "642ef10e332a41444de2bad1"
type input "65d2be4f46e3a538d89b8c15"
type textarea "Something going on with the ears- will cry when ears are touched [GEOGRAPHIC_DA…"
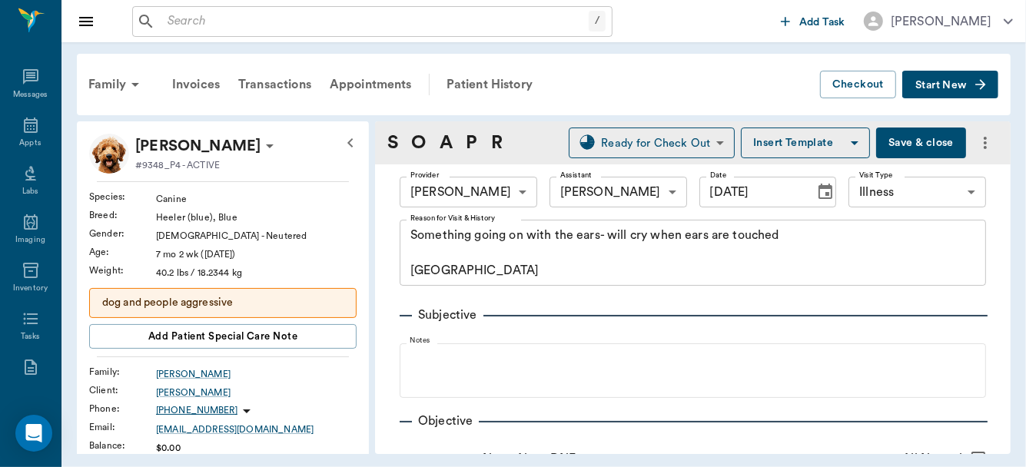
type input "[DATE]"
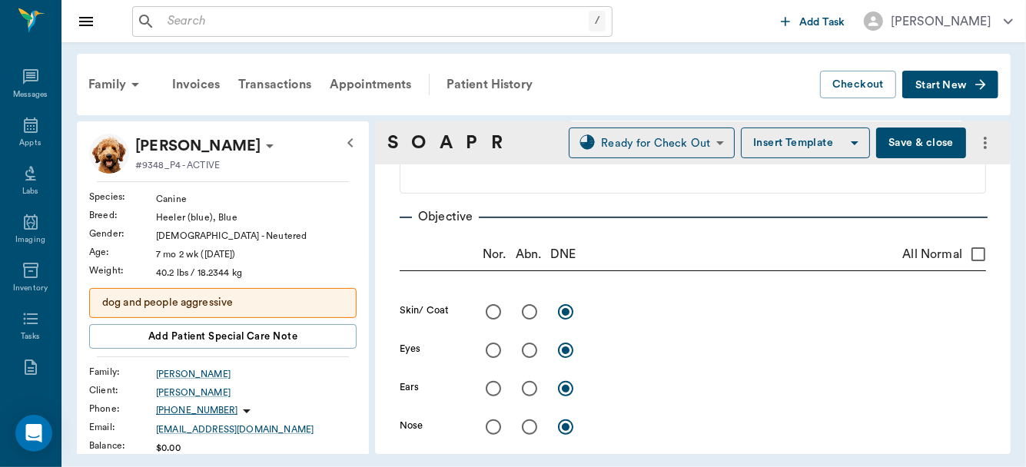
scroll to position [229, 0]
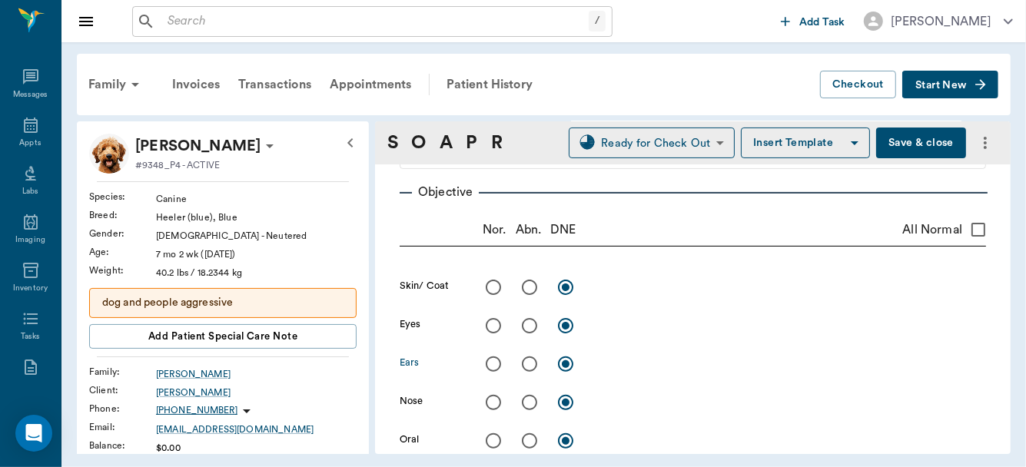
click at [530, 361] on input "radio" at bounding box center [529, 364] width 32 height 32
radio input "true"
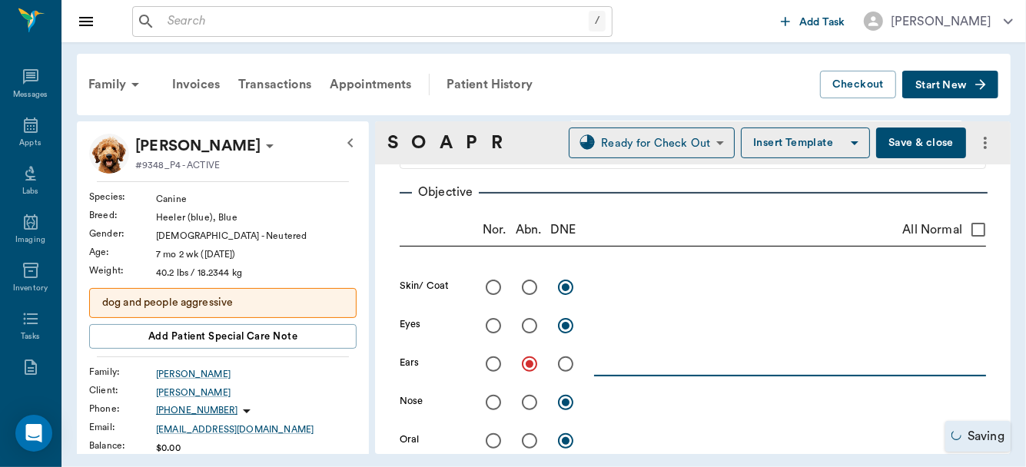
click at [622, 369] on textarea at bounding box center [790, 364] width 392 height 18
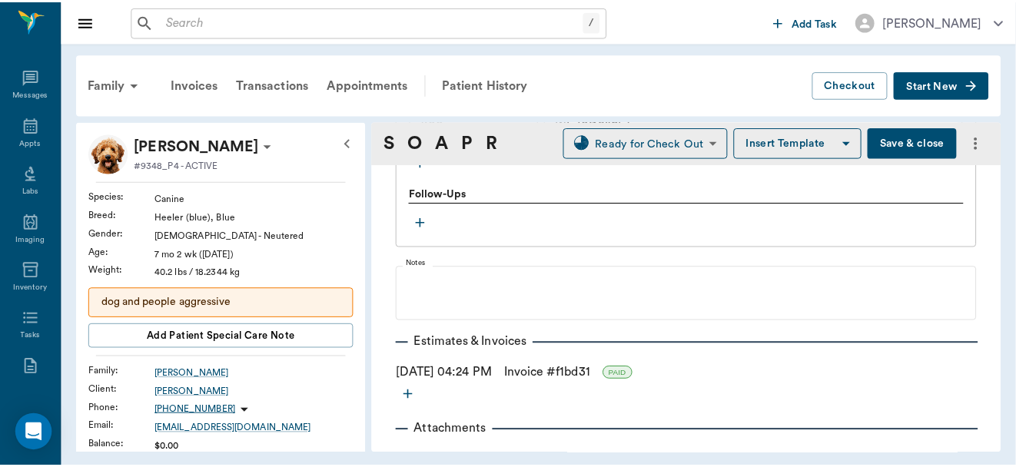
scroll to position [1380, 0]
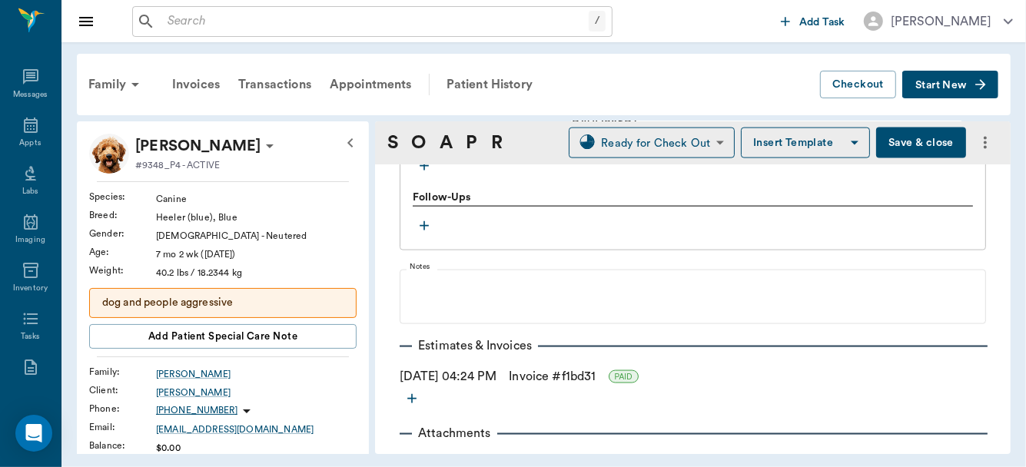
type textarea "Ears and canals appear clean and normal. Rx for [MEDICAL_DATA]. No other abnorm…"
click at [923, 150] on button "Save & close" at bounding box center [921, 143] width 90 height 31
